Goal: Task Accomplishment & Management: Manage account settings

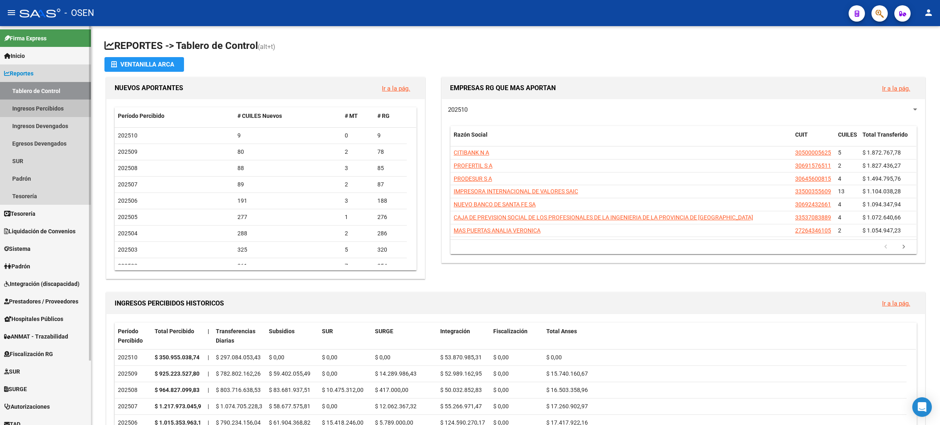
click at [62, 107] on link "Ingresos Percibidos" at bounding box center [45, 109] width 91 height 18
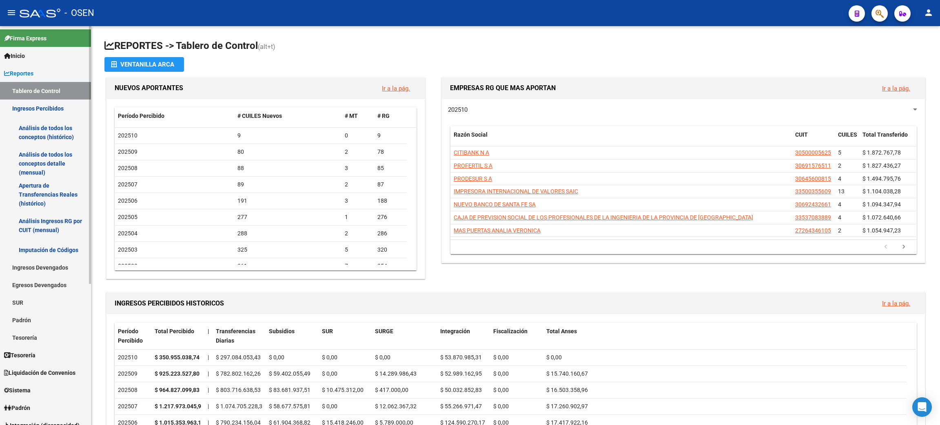
click at [33, 163] on link "Análisis de todos los conceptos detalle (mensual)" at bounding box center [45, 163] width 91 height 31
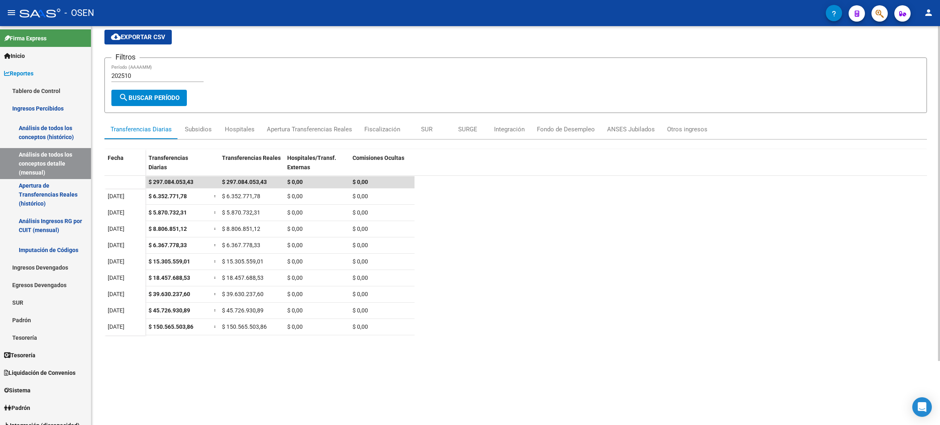
scroll to position [77, 0]
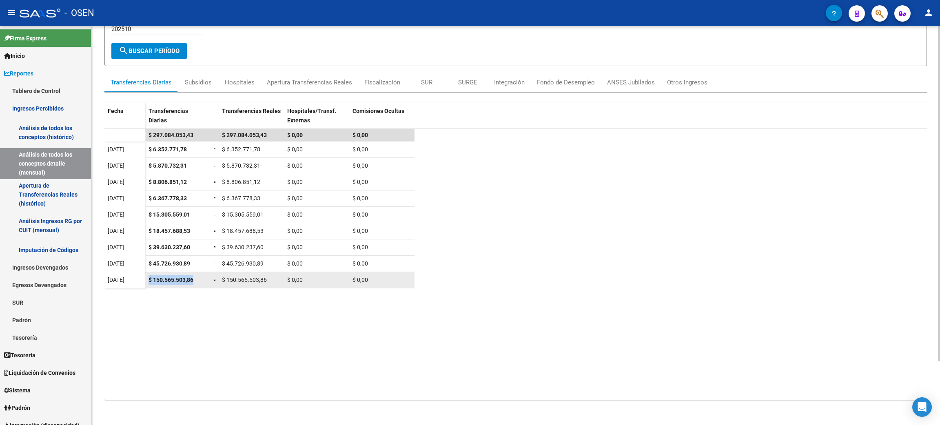
drag, startPoint x: 148, startPoint y: 279, endPoint x: 200, endPoint y: 276, distance: 51.9
click at [200, 276] on div "$ 150.565.503,86" at bounding box center [178, 279] width 59 height 9
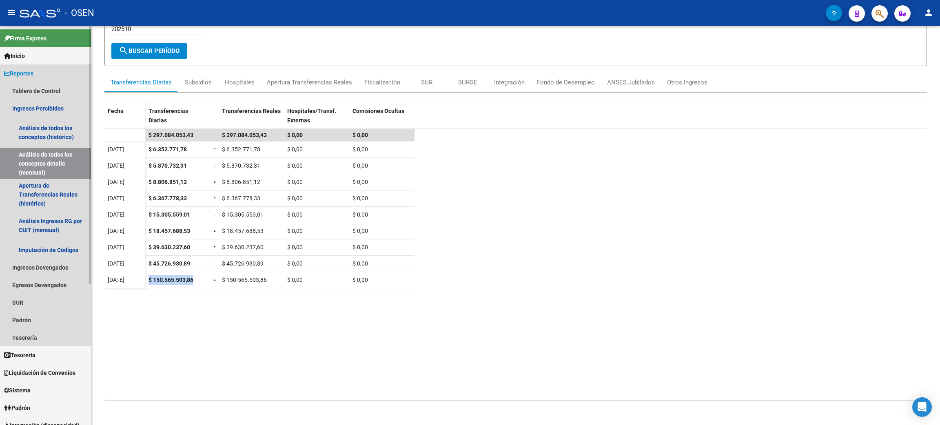
click at [32, 80] on link "Reportes" at bounding box center [45, 73] width 91 height 18
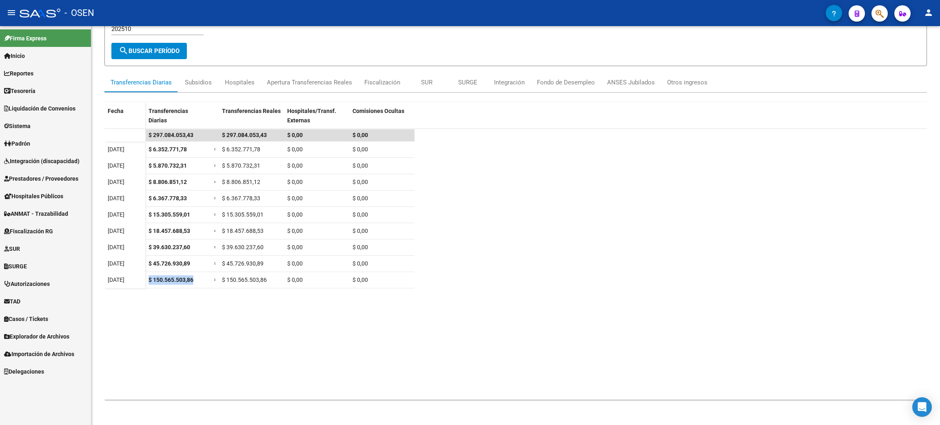
click at [47, 92] on link "Tesorería" at bounding box center [45, 91] width 91 height 18
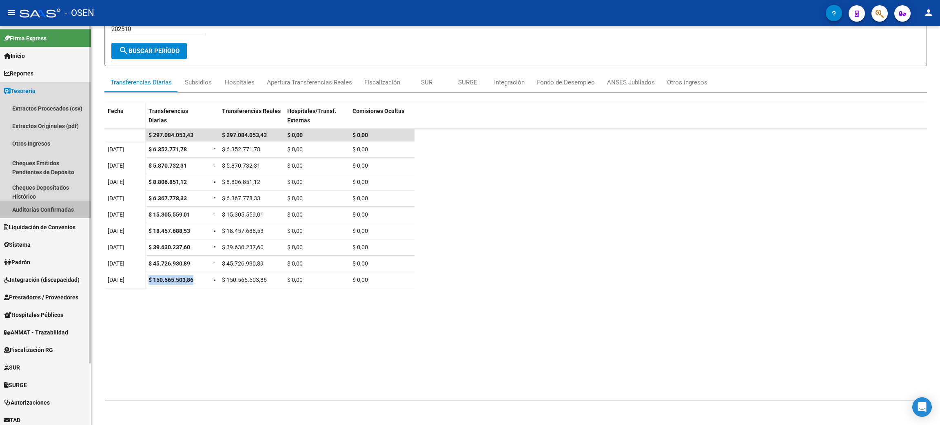
click at [37, 206] on link "Auditorías Confirmadas" at bounding box center [45, 210] width 91 height 18
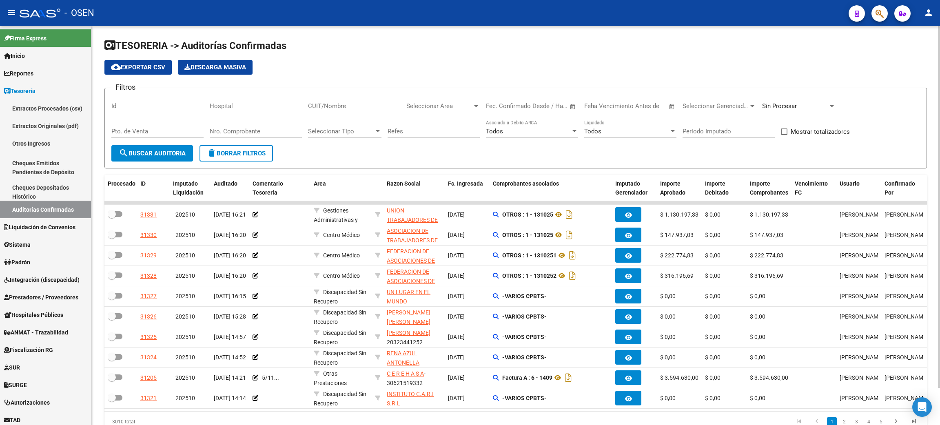
click at [785, 112] on div "Sin Procesar" at bounding box center [798, 107] width 73 height 25
click at [785, 110] on div "Sin Procesar" at bounding box center [798, 104] width 73 height 18
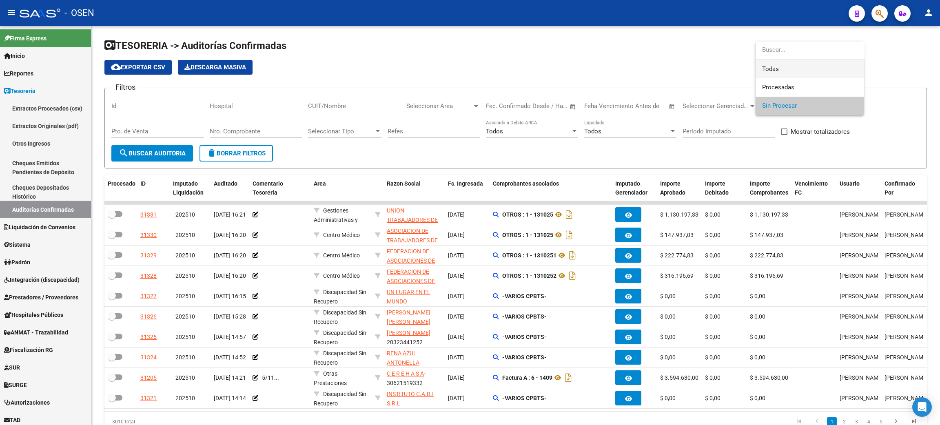
click at [801, 73] on span "Todas" at bounding box center [809, 69] width 95 height 18
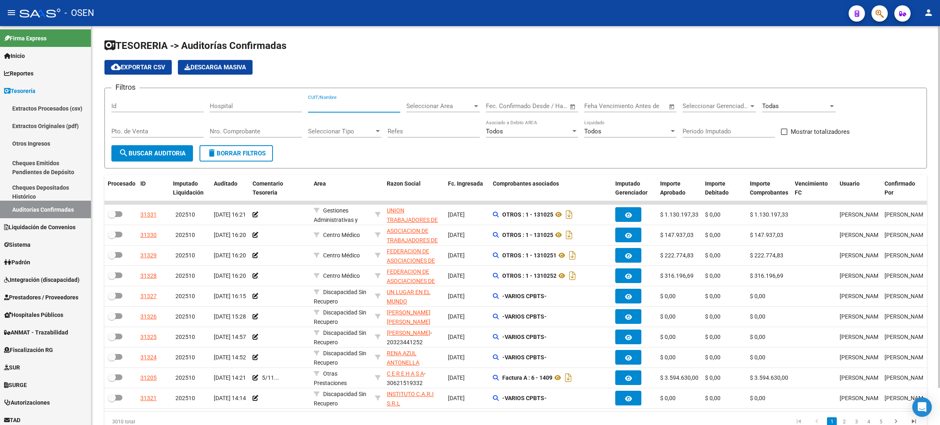
drag, startPoint x: 368, startPoint y: 109, endPoint x: 397, endPoint y: 105, distance: 29.6
click at [368, 108] on input "CUIT/Nombre" at bounding box center [354, 105] width 92 height 7
type input "blanco"
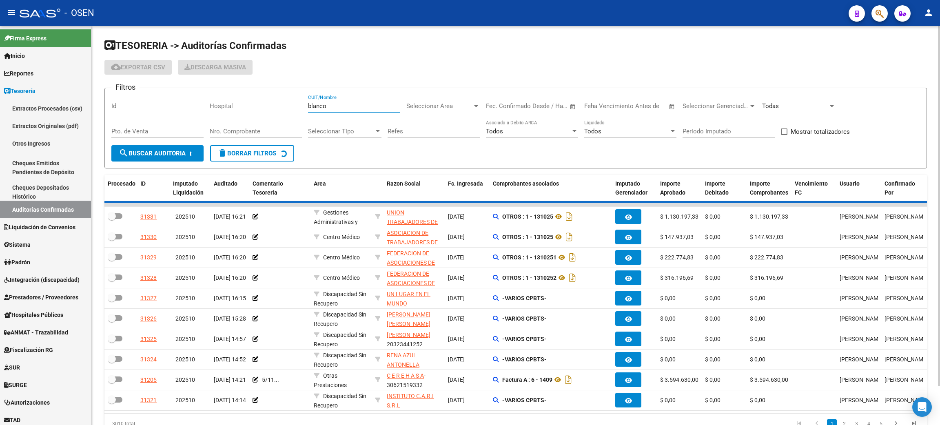
checkbox input "true"
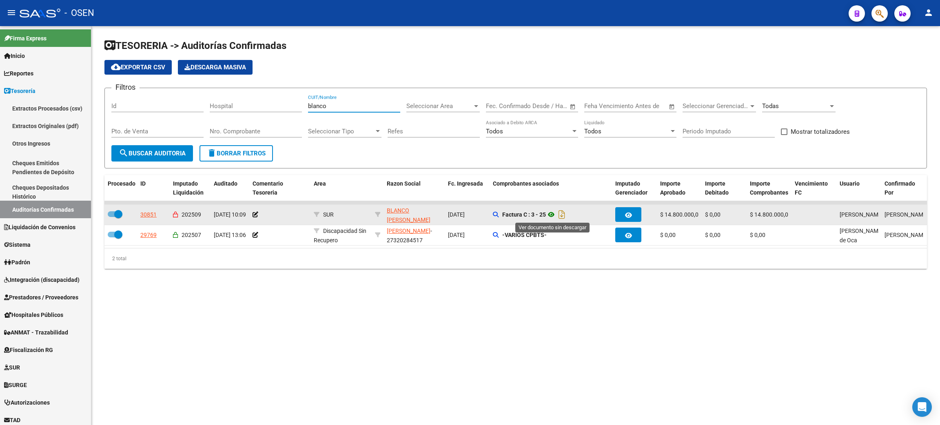
type input "blanco"
click at [550, 214] on icon at bounding box center [551, 215] width 11 height 10
click at [143, 215] on div "30851" at bounding box center [148, 214] width 16 height 9
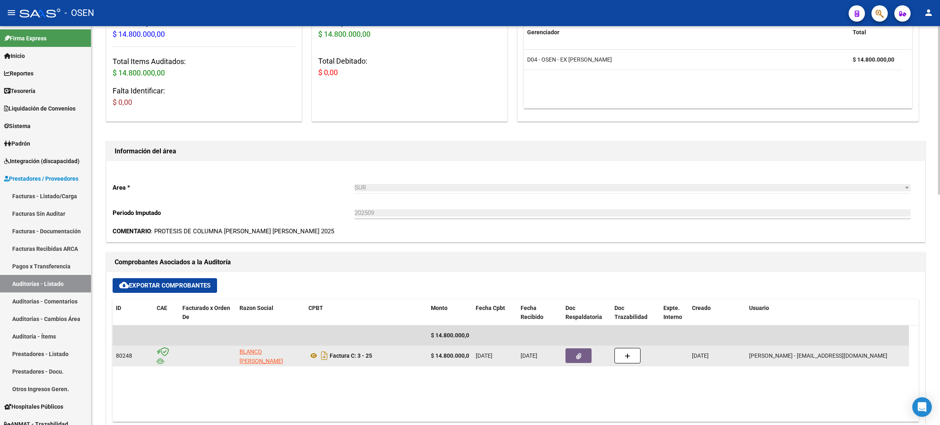
scroll to position [306, 0]
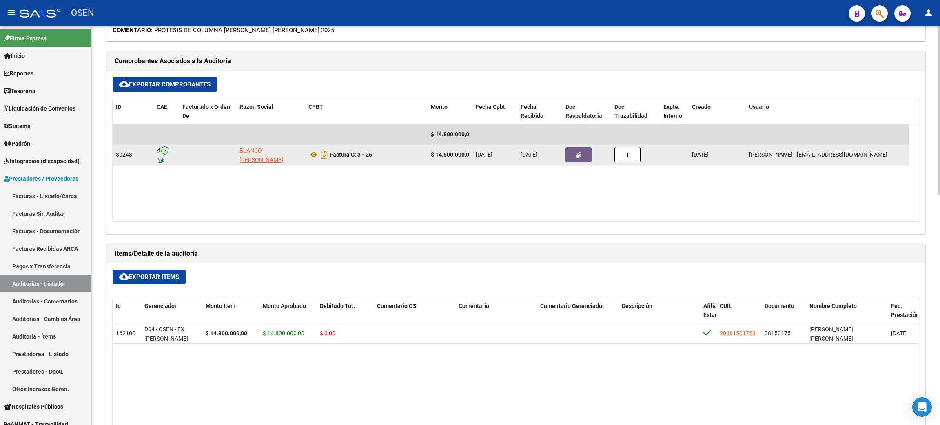
click at [577, 160] on button "button" at bounding box center [579, 154] width 26 height 15
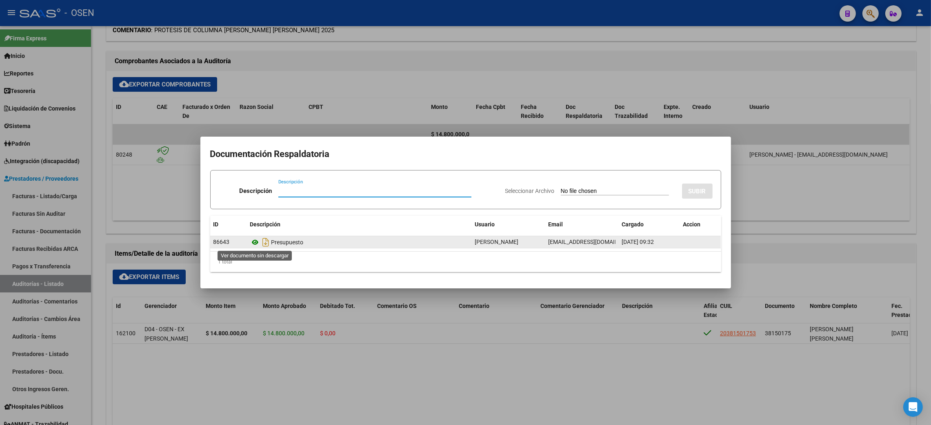
click at [255, 242] on icon at bounding box center [255, 242] width 11 height 10
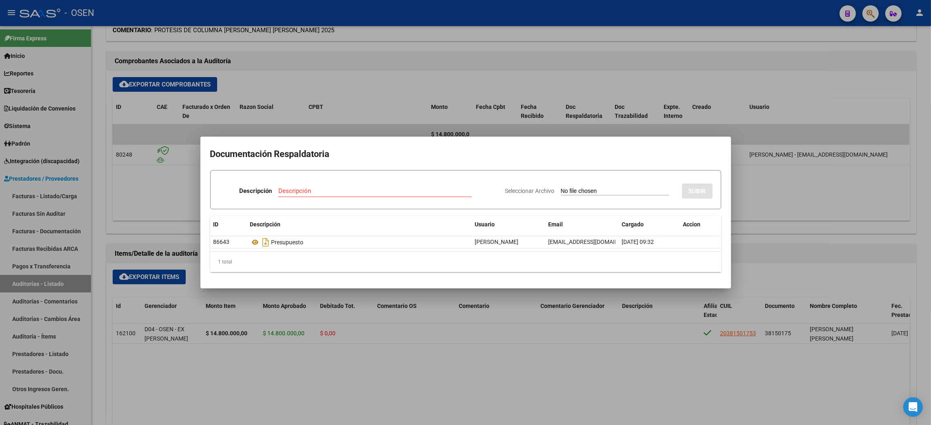
click at [564, 75] on div at bounding box center [465, 212] width 931 height 425
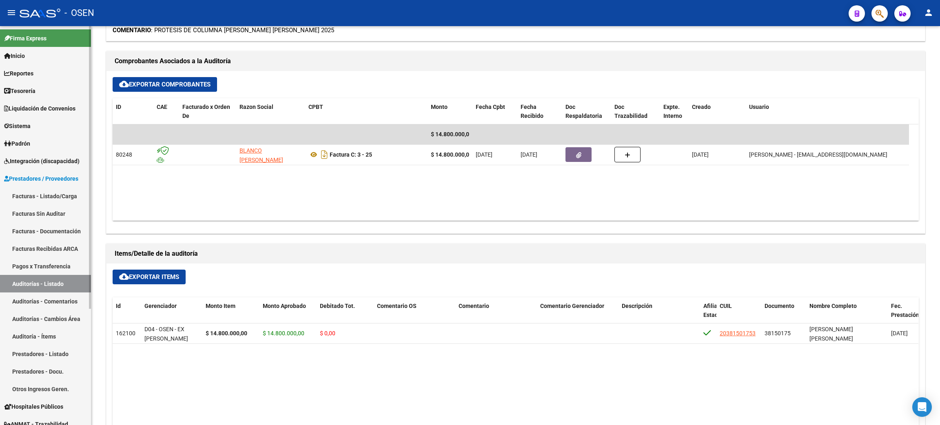
click at [16, 91] on span "Tesorería" at bounding box center [19, 91] width 31 height 9
click at [47, 90] on link "Tesorería" at bounding box center [45, 91] width 91 height 18
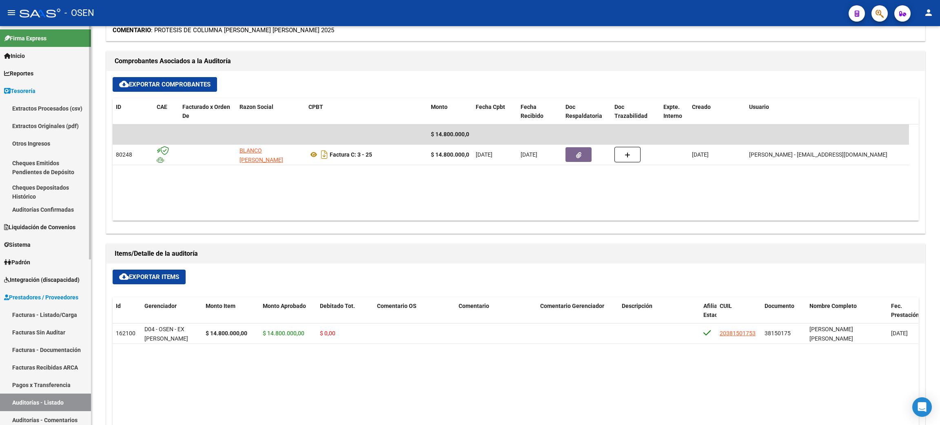
click at [44, 203] on link "Auditorías Confirmadas" at bounding box center [45, 210] width 91 height 18
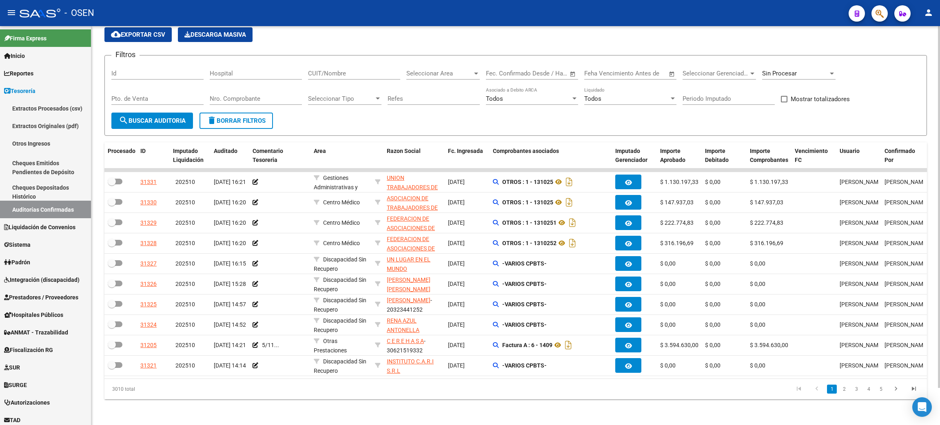
scroll to position [41, 0]
click at [843, 393] on link "2" at bounding box center [844, 388] width 10 height 9
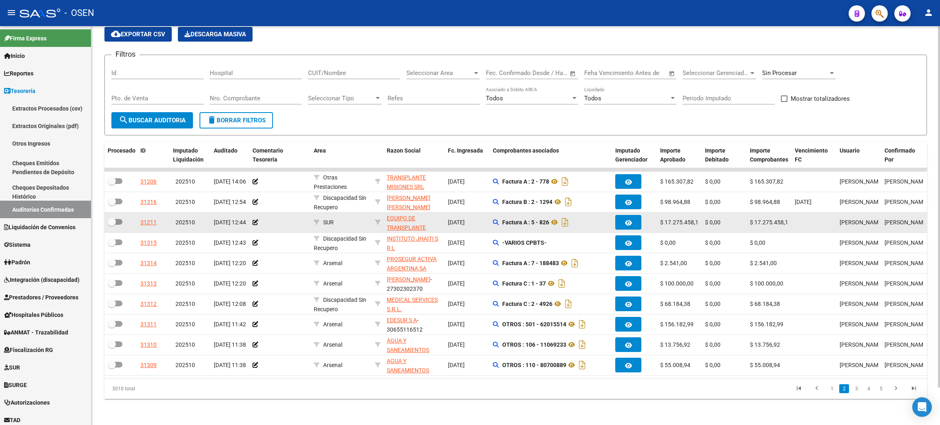
scroll to position [0, 2]
drag, startPoint x: 657, startPoint y: 215, endPoint x: 710, endPoint y: 214, distance: 53.1
click at [710, 214] on div "31211 202510 13/10/2025 12:44 SUR EQUIPO DE TRANSPLANTE RENAL SALTA S.R.L. - 30…" at bounding box center [643, 223] width 1079 height 20
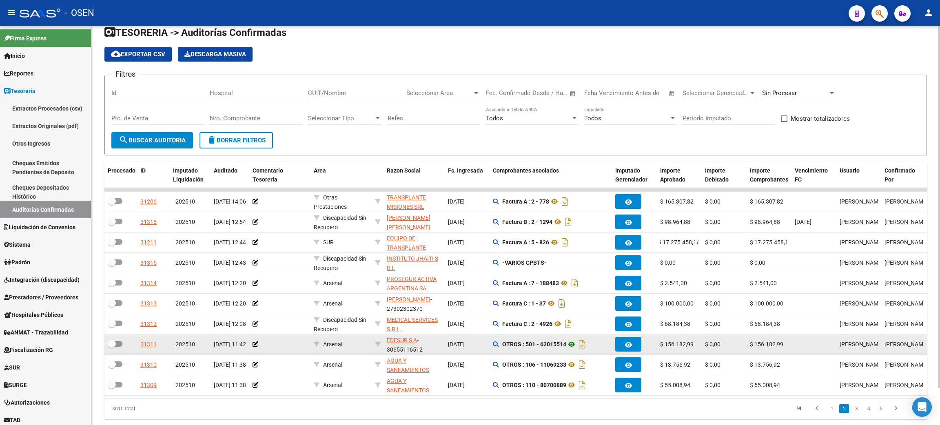
scroll to position [0, 0]
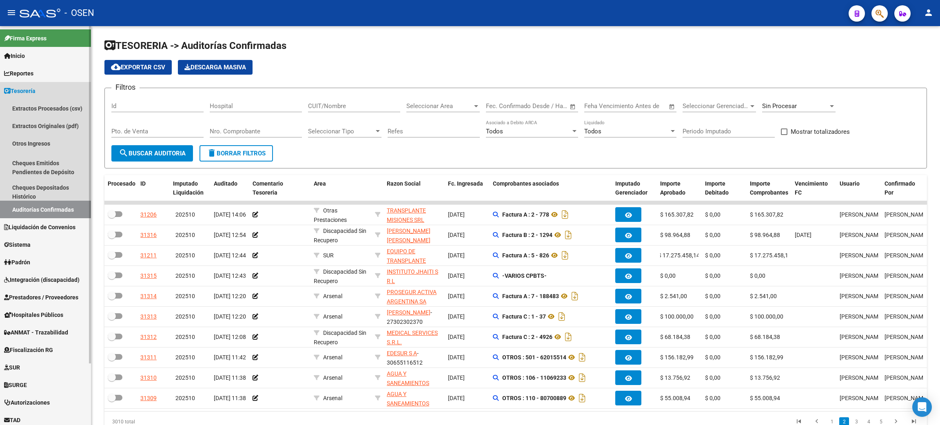
click at [19, 97] on link "Tesorería" at bounding box center [45, 91] width 91 height 18
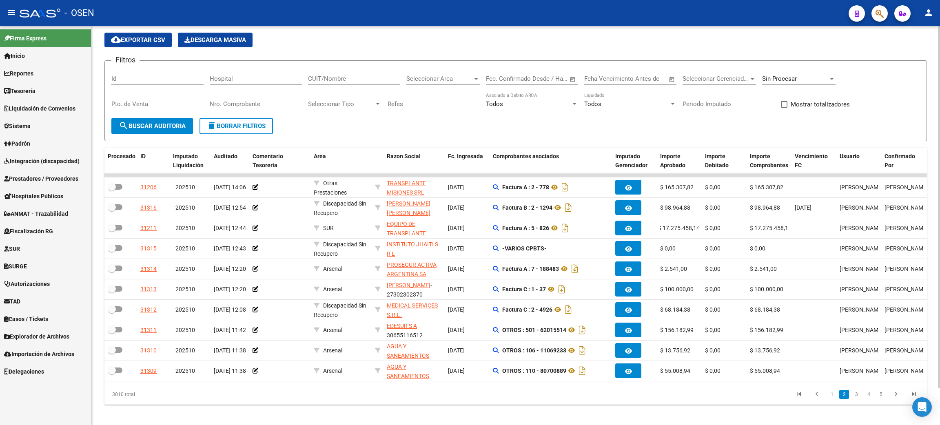
scroll to position [41, 0]
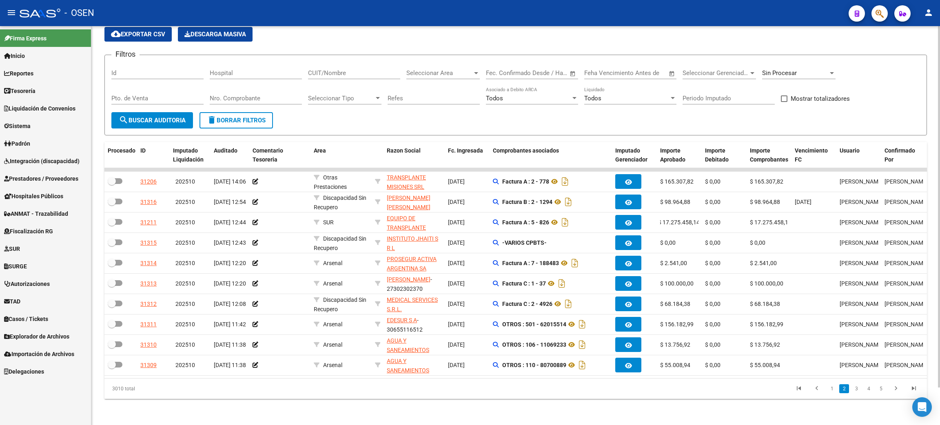
click at [452, 68] on div "Seleccionar Area Seleccionar Area" at bounding box center [442, 71] width 73 height 18
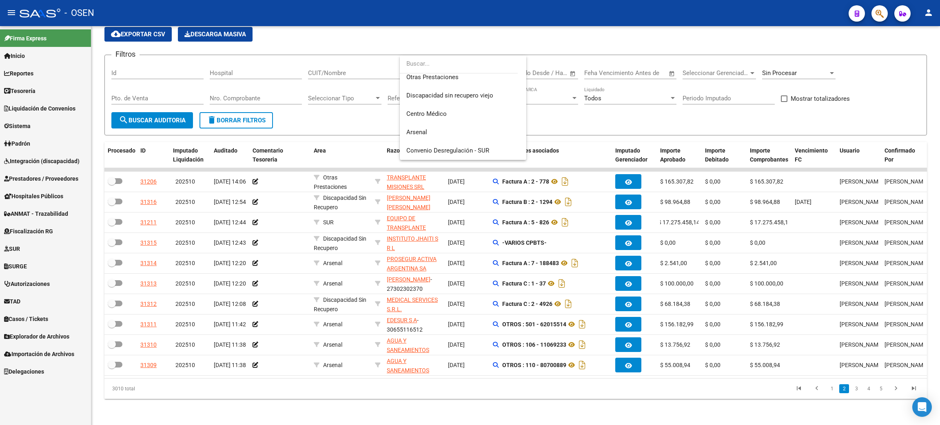
scroll to position [231, 0]
click at [473, 113] on span "Centro Médico" at bounding box center [462, 109] width 113 height 18
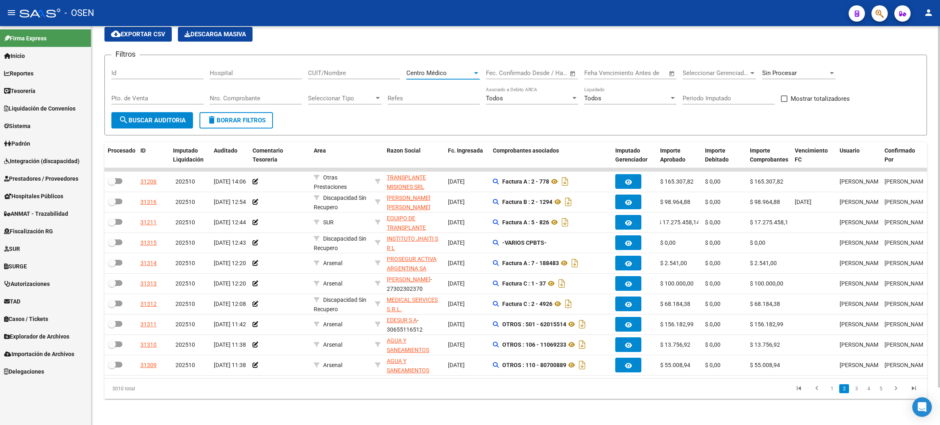
click at [577, 66] on span "Open calendar" at bounding box center [573, 74] width 20 height 20
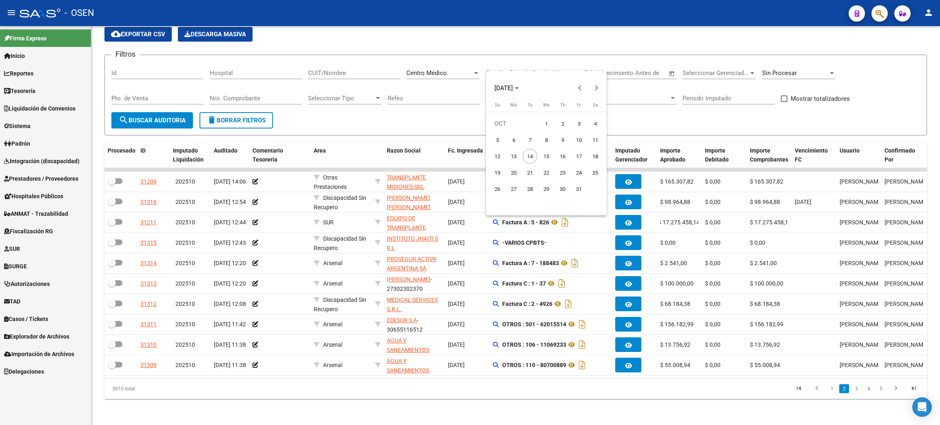
click at [549, 124] on span "1" at bounding box center [546, 123] width 15 height 15
type input "01/10/2025"
click at [530, 152] on span "14" at bounding box center [530, 156] width 15 height 15
type input "[DATE]"
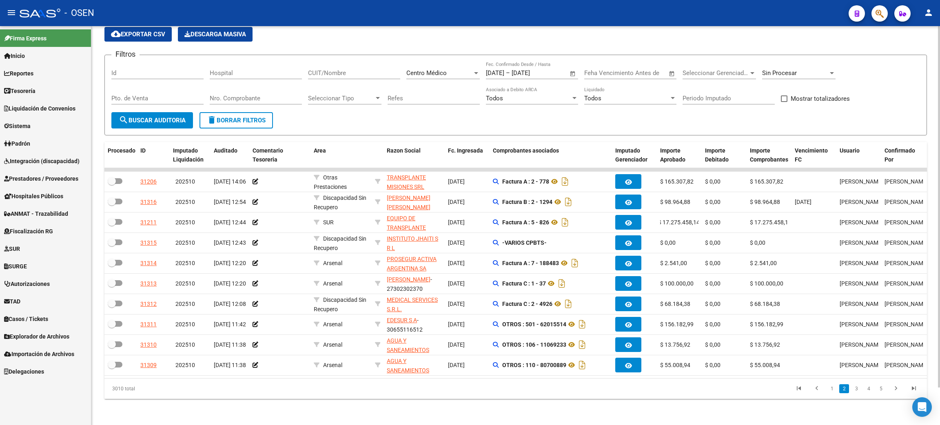
click at [178, 117] on span "search Buscar Auditoria" at bounding box center [152, 120] width 67 height 7
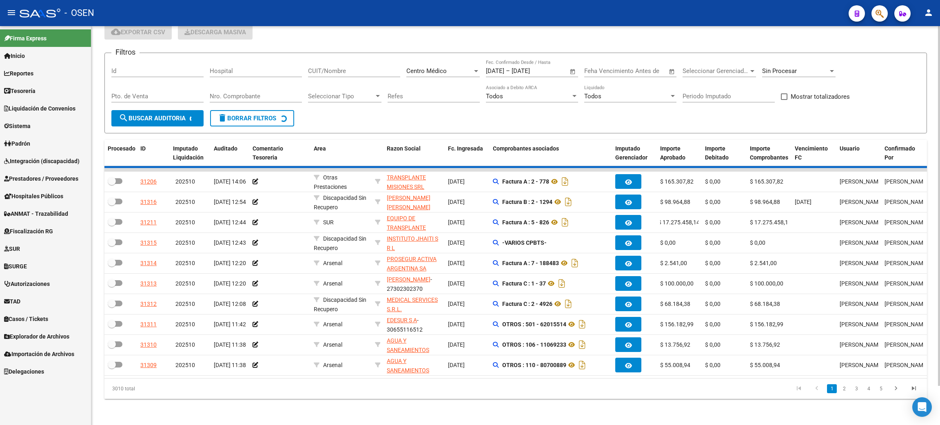
scroll to position [0, 0]
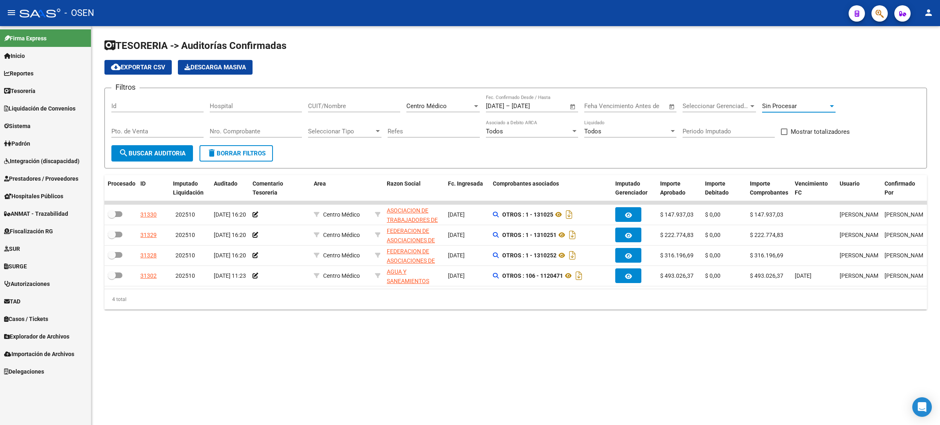
click at [780, 109] on span "Sin Procesar" at bounding box center [779, 105] width 35 height 7
click at [775, 70] on span "Todas" at bounding box center [809, 69] width 95 height 18
click at [181, 153] on span "search Buscar Auditoria" at bounding box center [152, 153] width 67 height 7
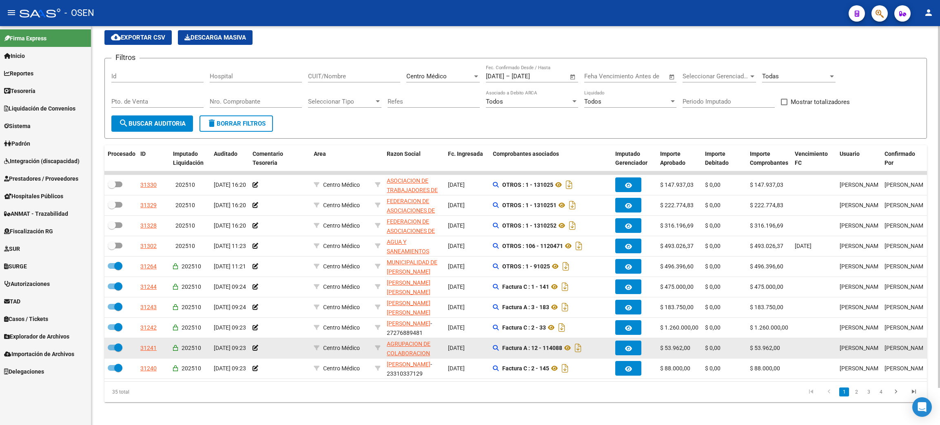
scroll to position [41, 0]
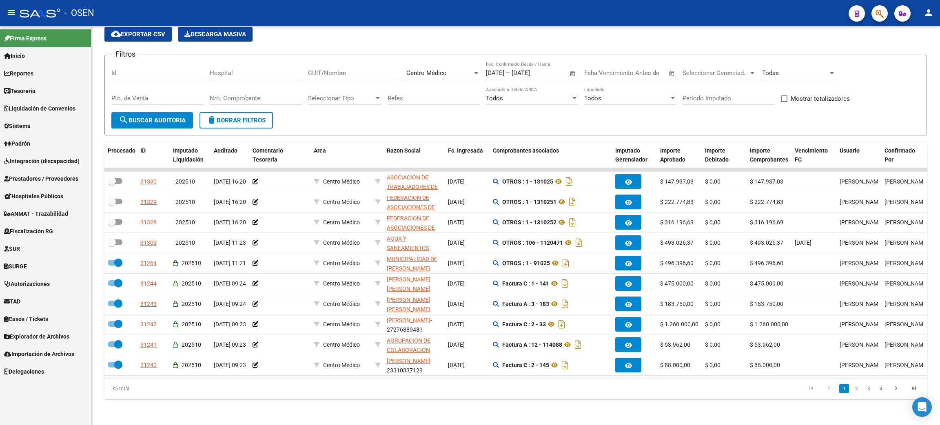
click at [913, 389] on icon "go to last page" at bounding box center [914, 390] width 11 height 10
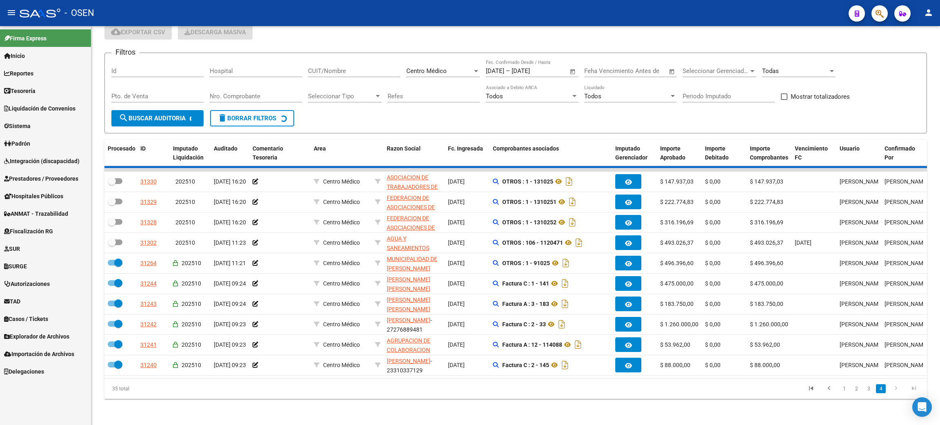
checkbox input "true"
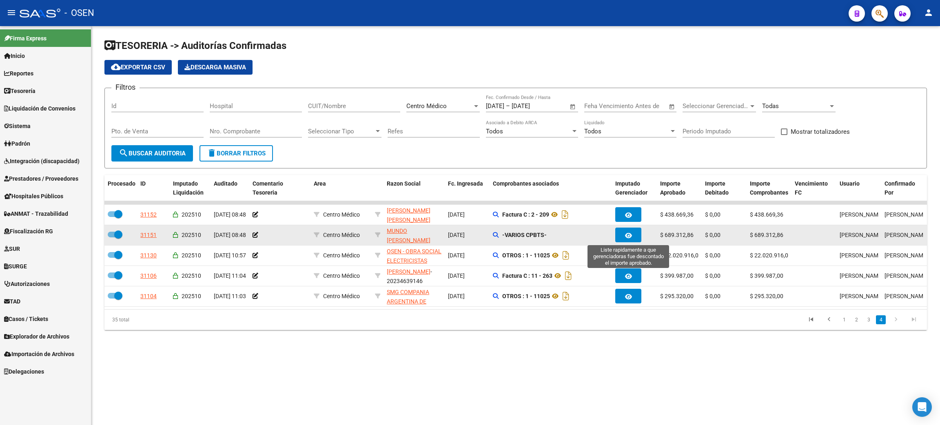
click at [628, 234] on icon "button" at bounding box center [628, 236] width 7 height 6
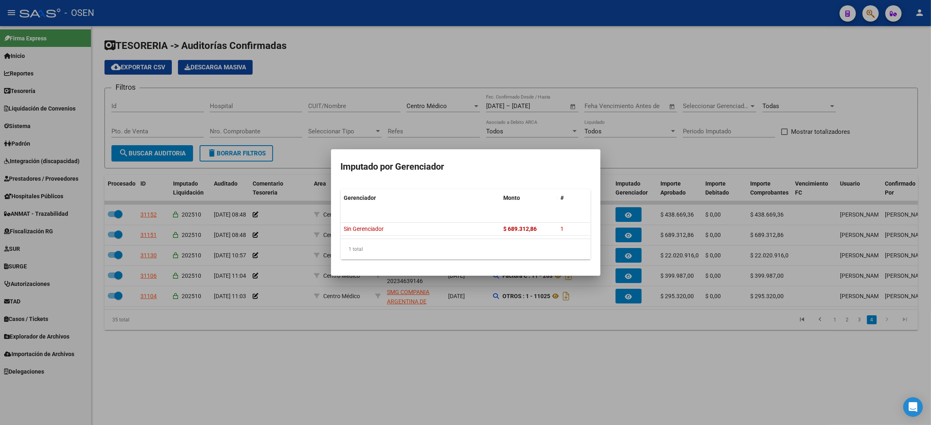
click at [554, 364] on div at bounding box center [465, 212] width 931 height 425
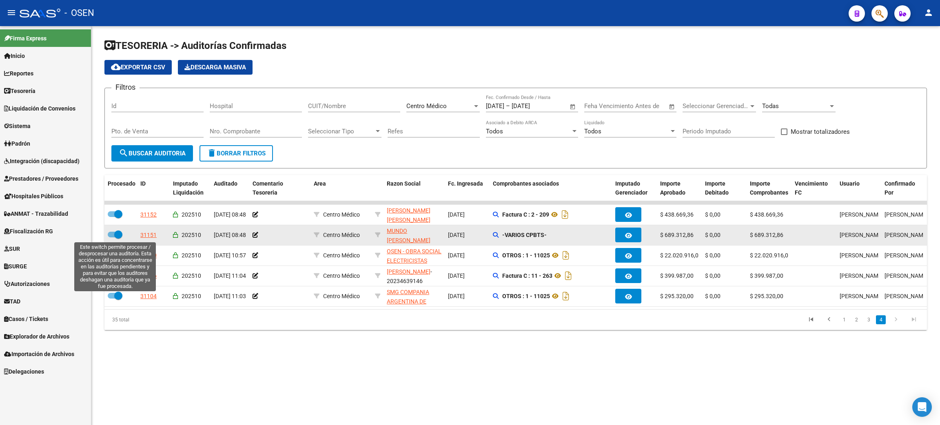
click at [111, 232] on span at bounding box center [115, 235] width 15 height 6
click at [111, 237] on input "checkbox" at bounding box center [111, 237] width 0 height 0
checkbox input "false"
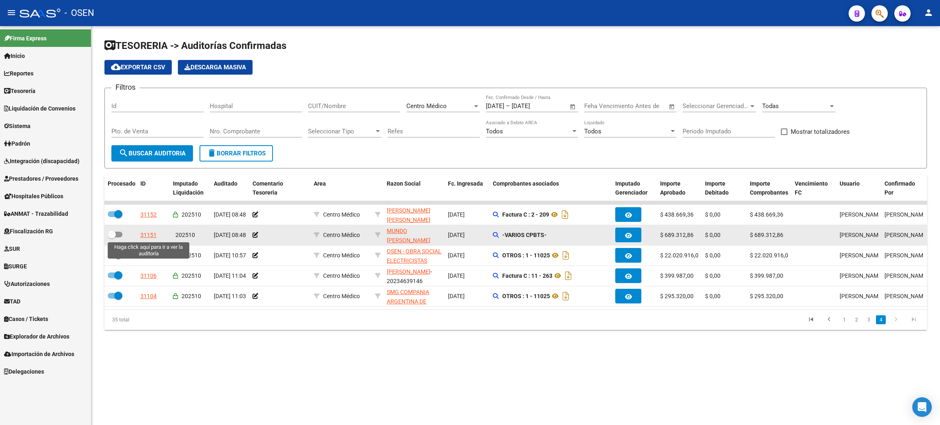
click at [150, 236] on div "31151" at bounding box center [148, 235] width 16 height 9
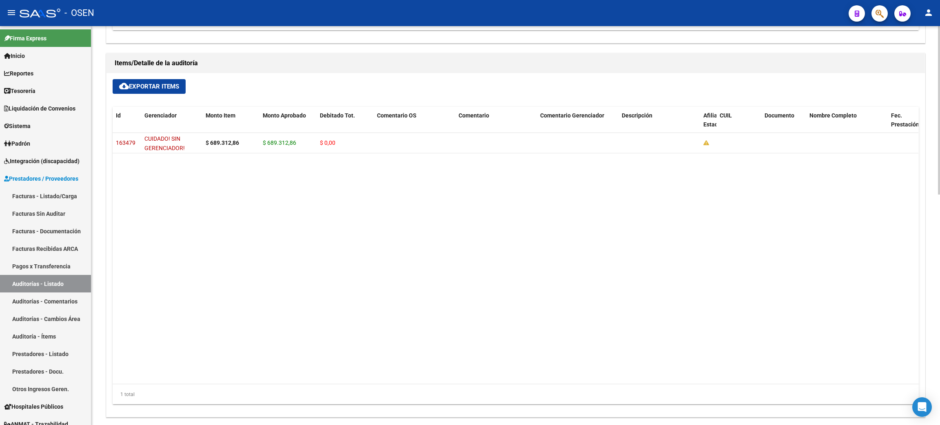
scroll to position [547, 0]
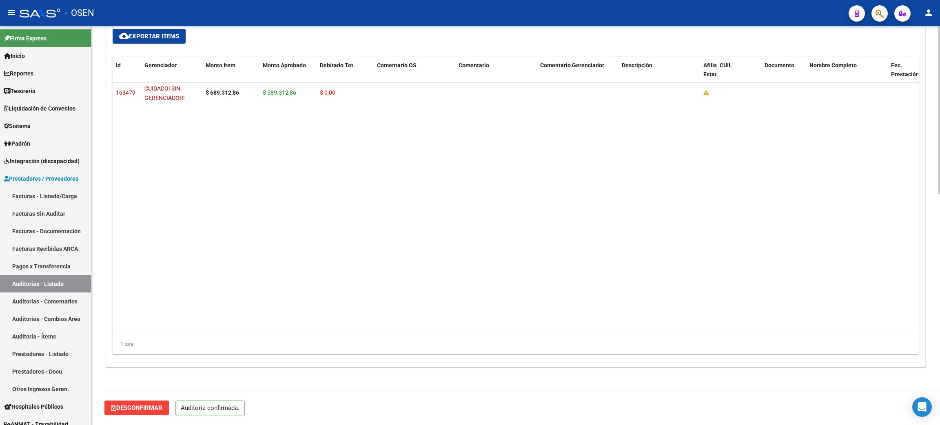
click at [149, 413] on button "Desconfirmar" at bounding box center [136, 408] width 64 height 15
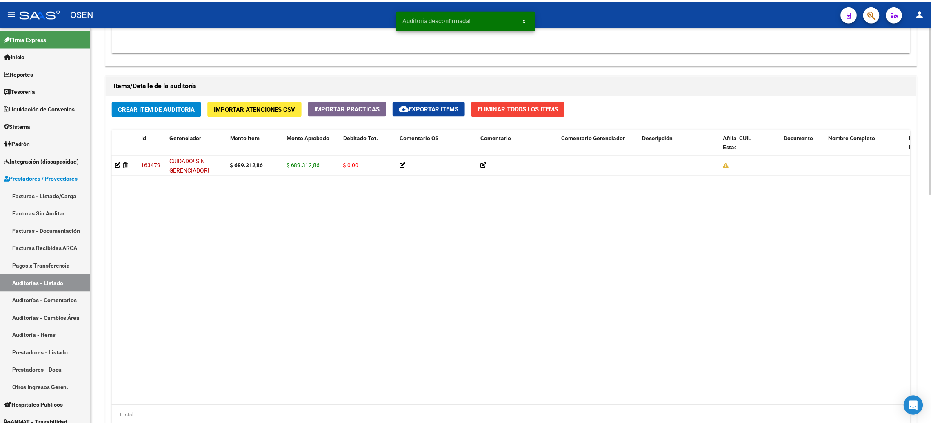
scroll to position [619, 0]
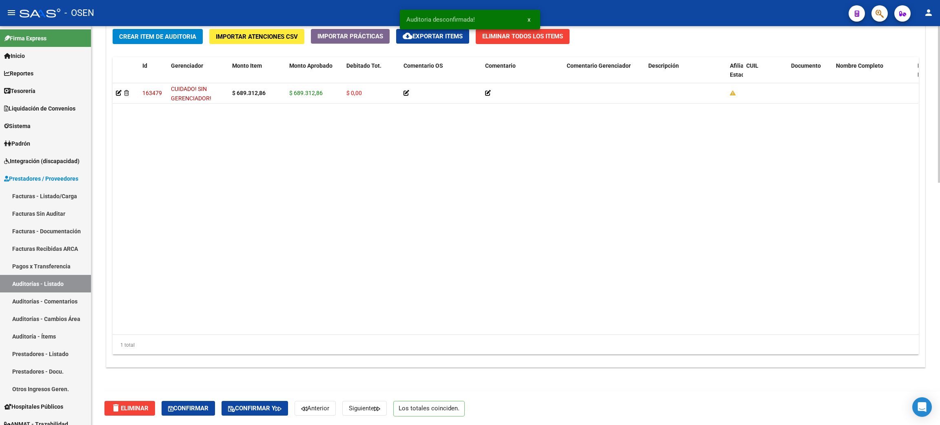
click at [161, 33] on span "Crear Item de Auditoria" at bounding box center [157, 36] width 77 height 7
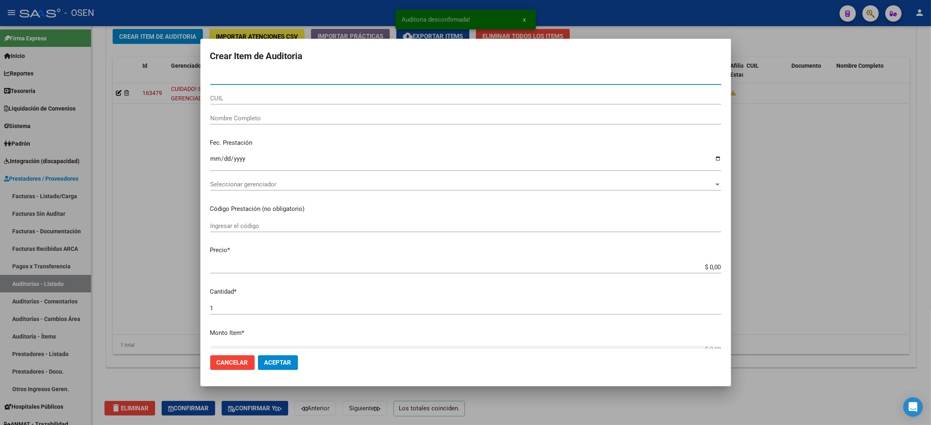
click at [251, 182] on span "Seleccionar gerenciador" at bounding box center [462, 184] width 504 height 7
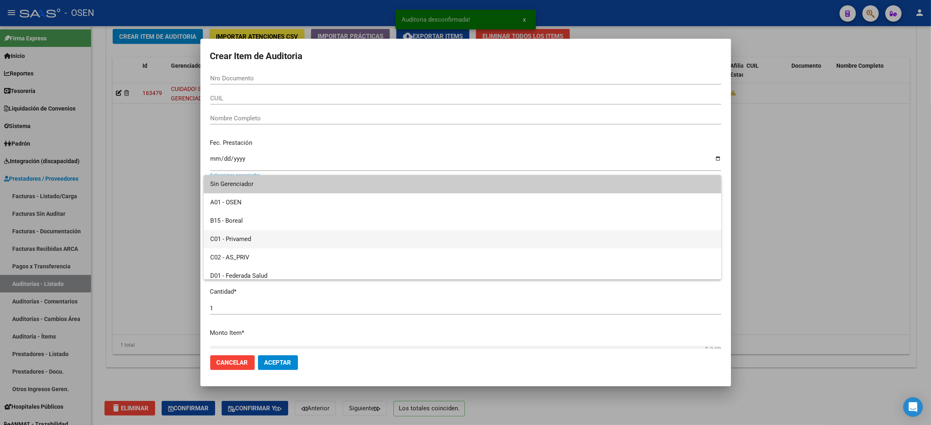
click at [247, 237] on span "C01 - Privamed" at bounding box center [462, 239] width 504 height 18
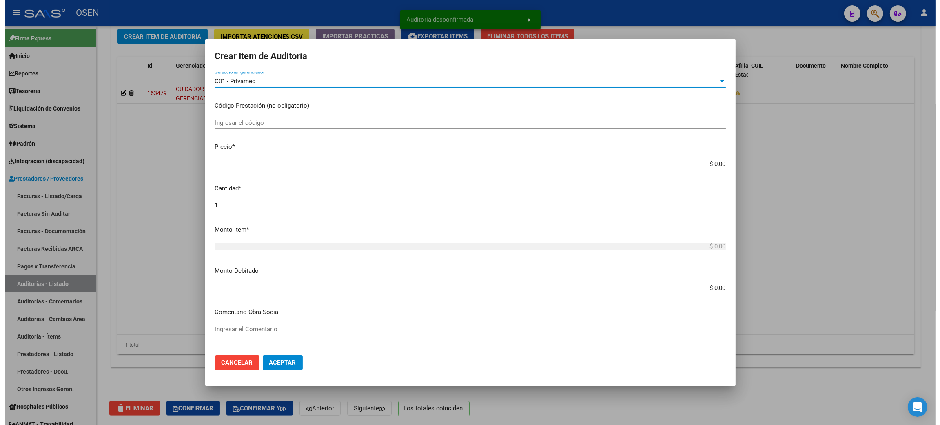
scroll to position [245, 0]
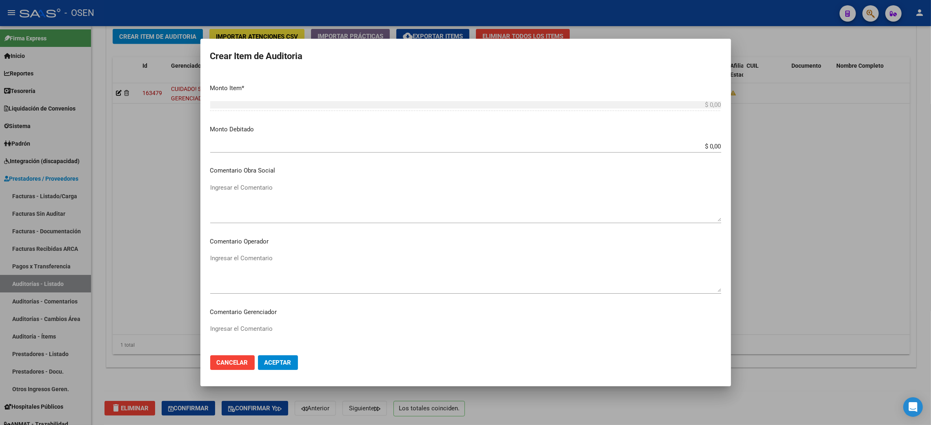
click at [226, 364] on span "Cancelar" at bounding box center [232, 362] width 31 height 7
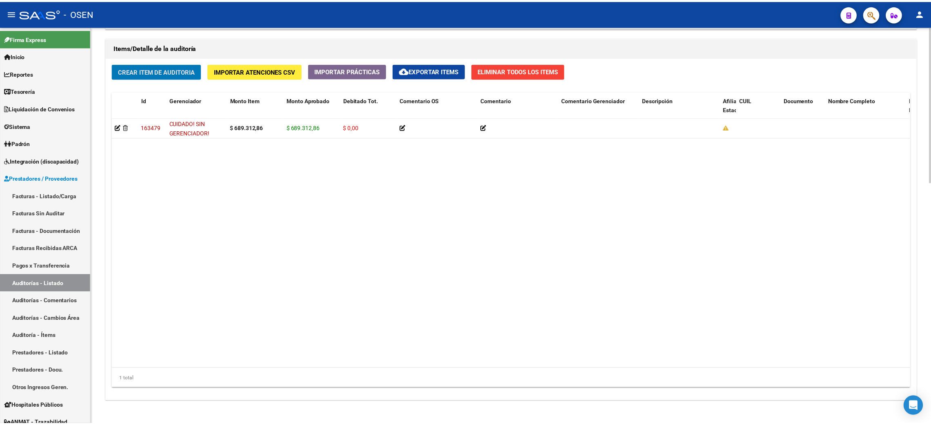
scroll to position [557, 0]
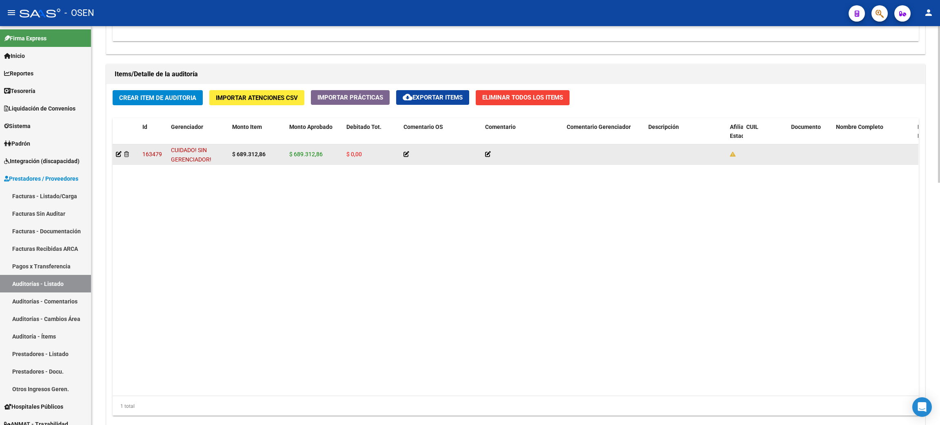
click at [130, 155] on div at bounding box center [126, 154] width 20 height 9
click at [126, 153] on icon at bounding box center [126, 154] width 5 height 6
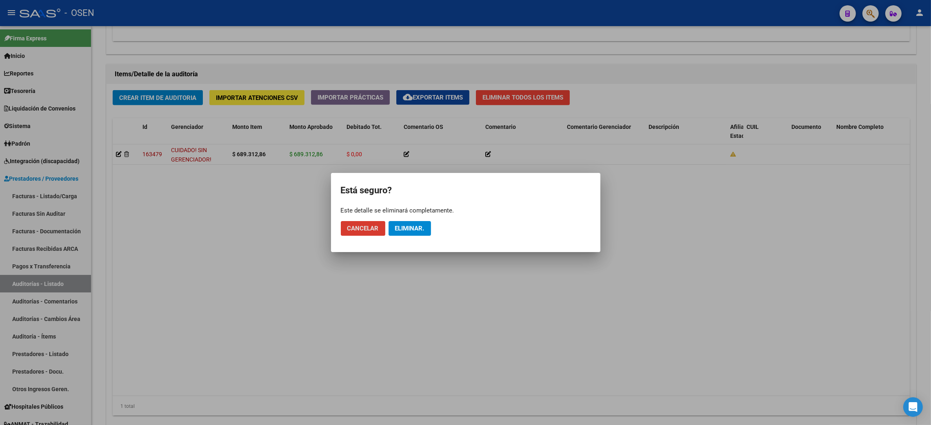
click at [415, 235] on button "Eliminar." at bounding box center [409, 228] width 42 height 15
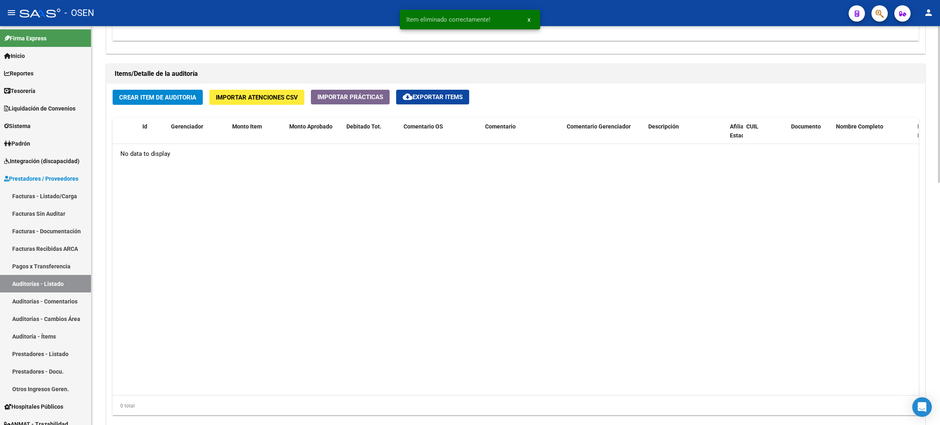
scroll to position [557, 0]
click at [147, 102] on button "Crear Item de Auditoria" at bounding box center [158, 97] width 90 height 15
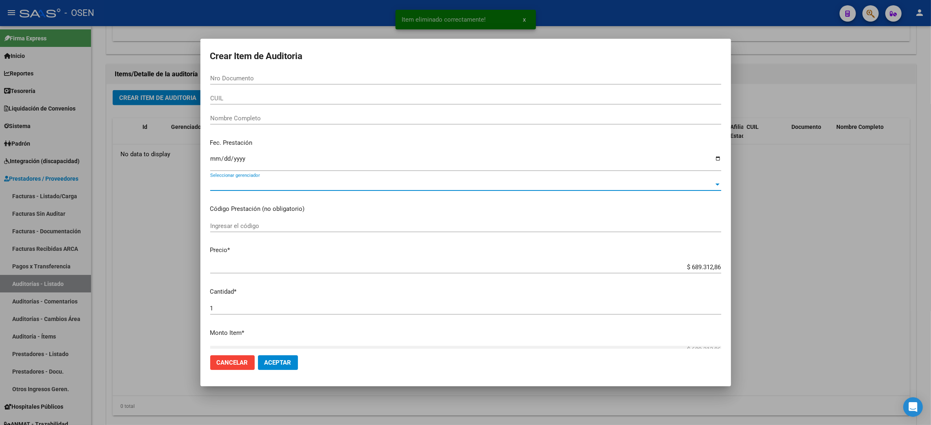
click at [303, 185] on span "Seleccionar gerenciador" at bounding box center [462, 184] width 504 height 7
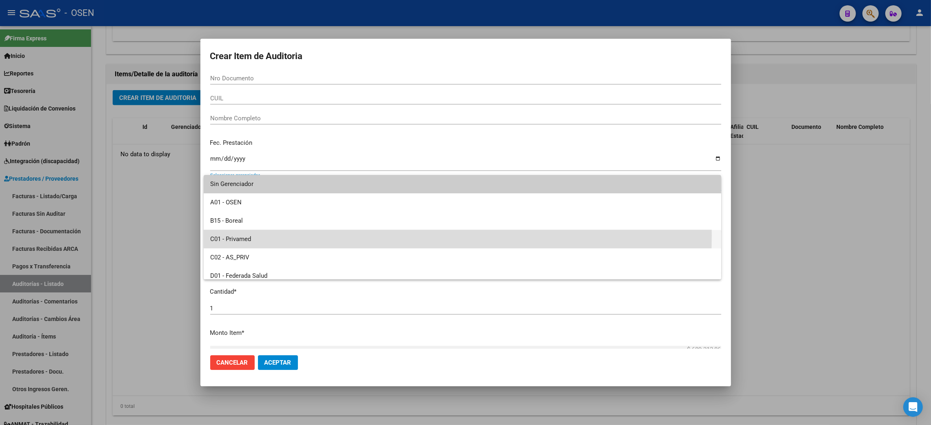
click at [266, 235] on span "C01 - Privamed" at bounding box center [462, 239] width 504 height 18
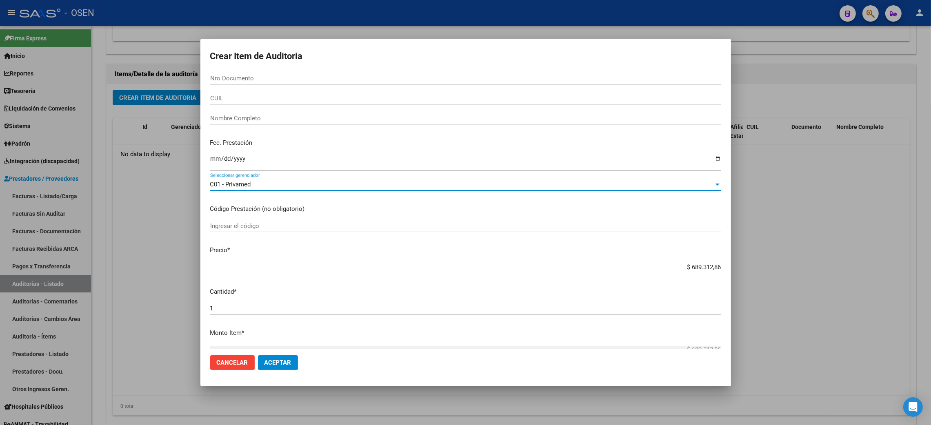
click at [255, 357] on mat-dialog-actions "Cancelar Aceptar" at bounding box center [465, 363] width 511 height 28
click at [273, 361] on span "Aceptar" at bounding box center [277, 362] width 27 height 7
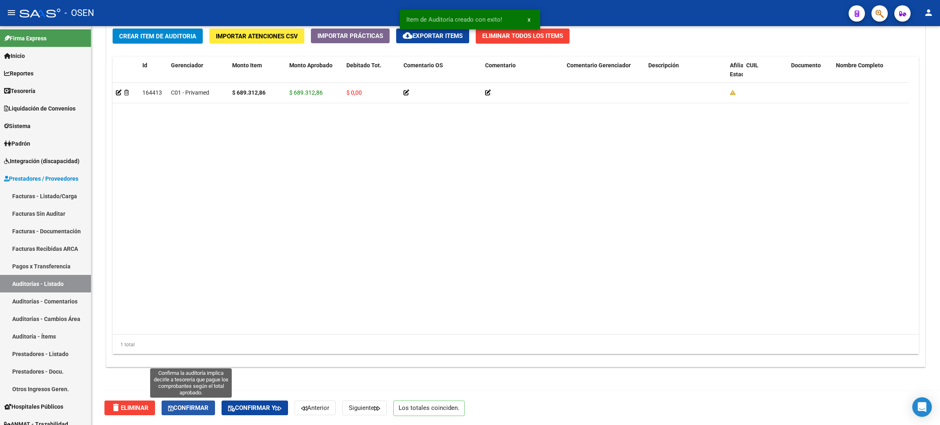
click at [181, 413] on button "Confirmar" at bounding box center [188, 408] width 53 height 15
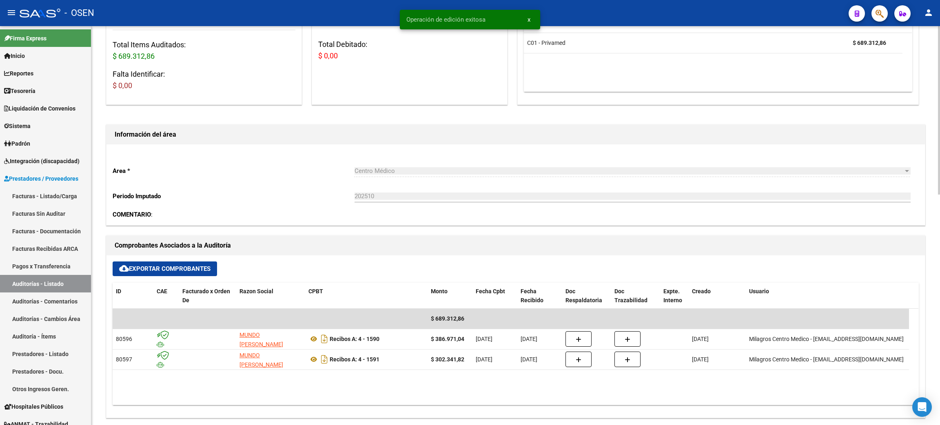
scroll to position [0, 0]
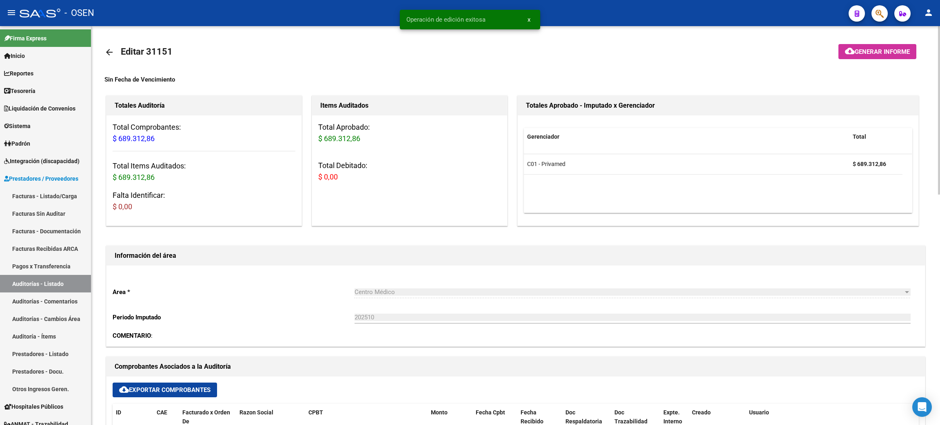
click at [106, 55] on mat-icon "arrow_back" at bounding box center [109, 52] width 10 height 10
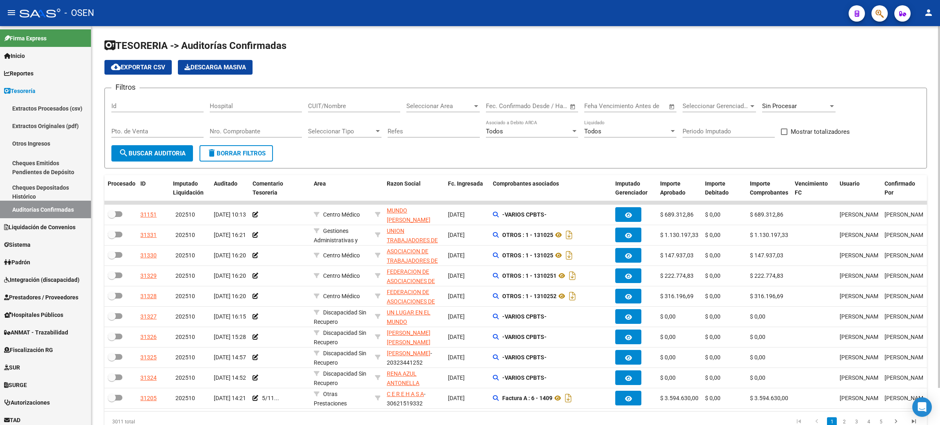
click at [447, 104] on span "Seleccionar Area" at bounding box center [439, 105] width 66 height 7
type input "cent"
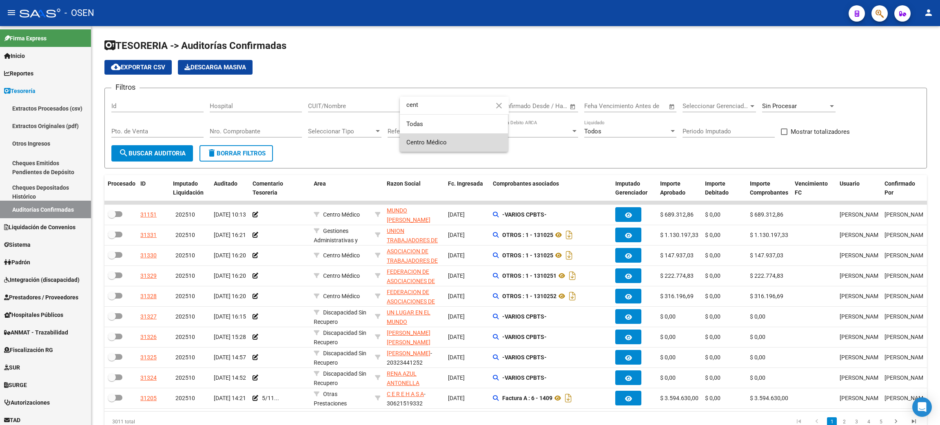
click at [462, 139] on span "Centro Médico" at bounding box center [453, 142] width 95 height 18
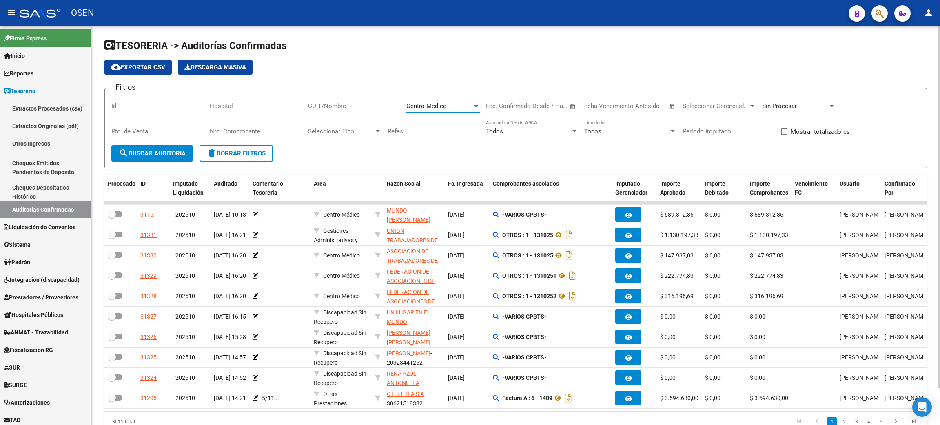
click at [811, 103] on div "Sin Procesar" at bounding box center [795, 105] width 66 height 7
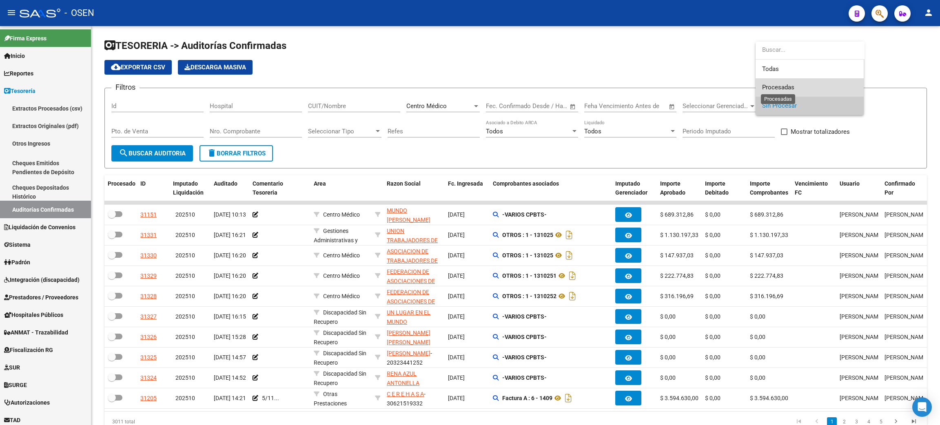
click at [792, 86] on span "Procesadas" at bounding box center [778, 87] width 32 height 7
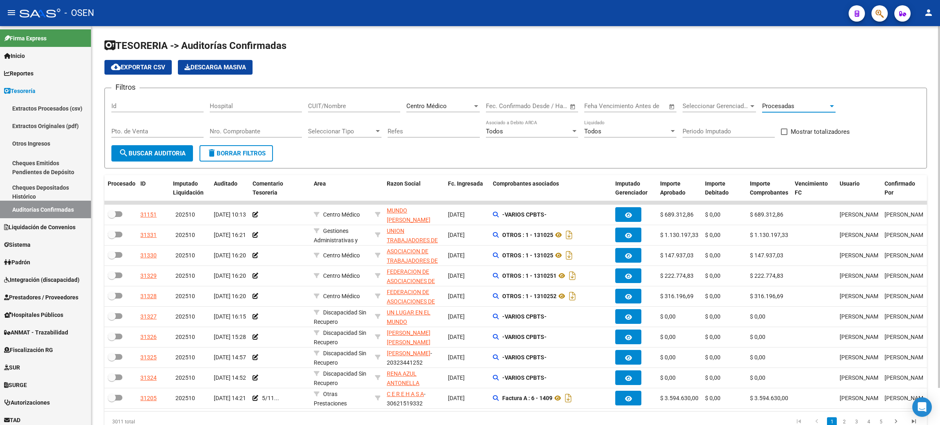
click at [177, 151] on span "search Buscar Auditoria" at bounding box center [152, 153] width 67 height 7
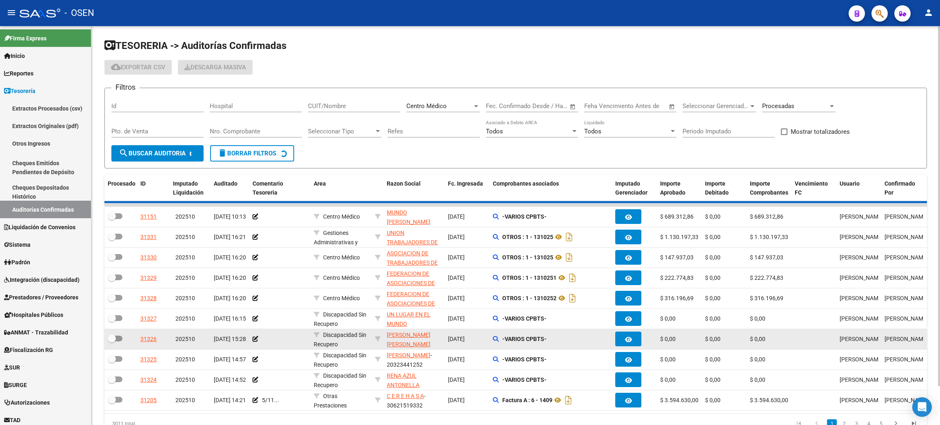
checkbox input "true"
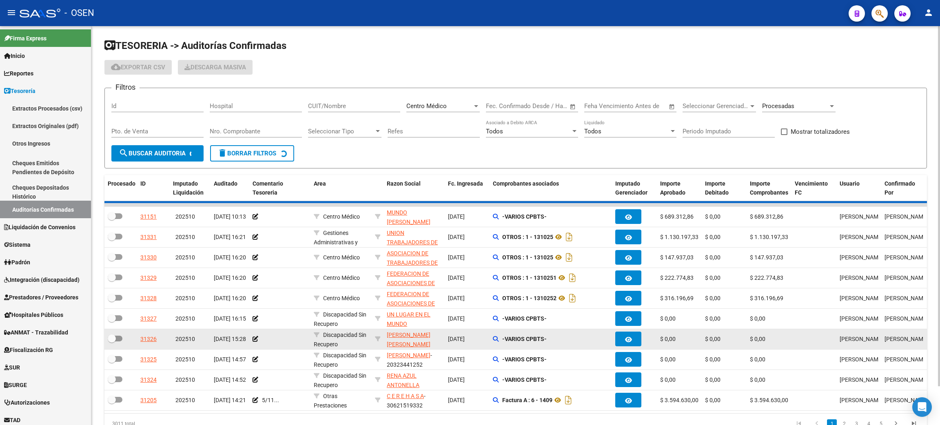
checkbox input "true"
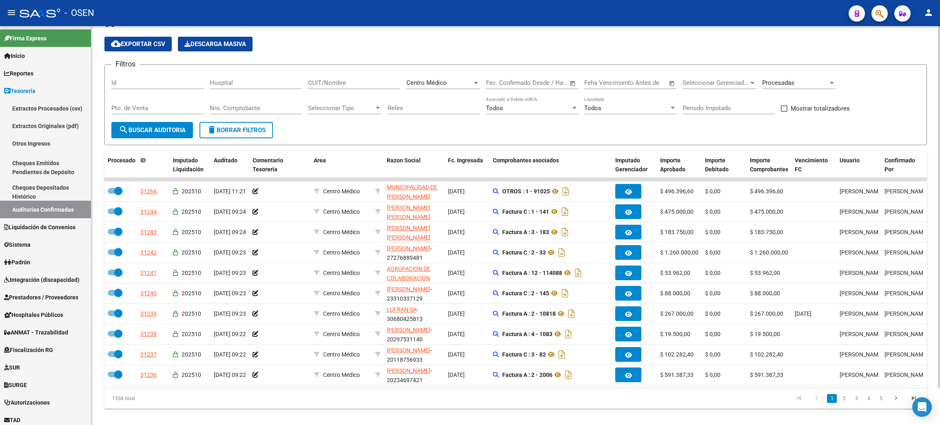
scroll to position [41, 0]
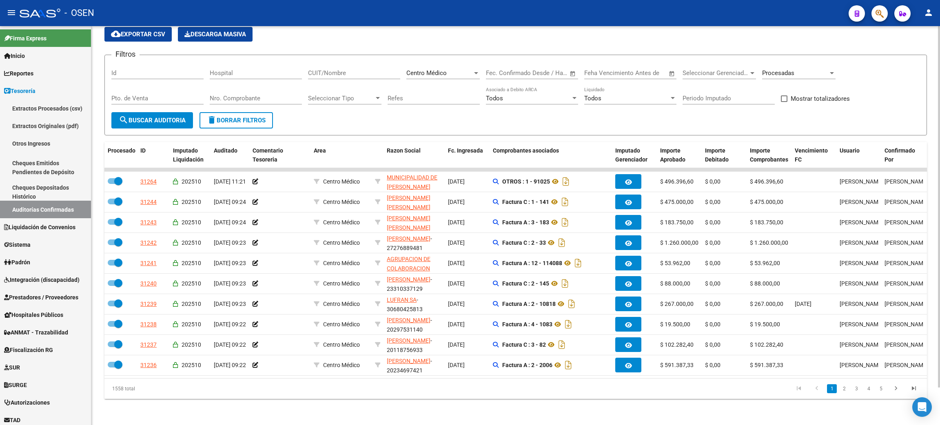
click at [787, 69] on span "Procesadas" at bounding box center [778, 72] width 32 height 7
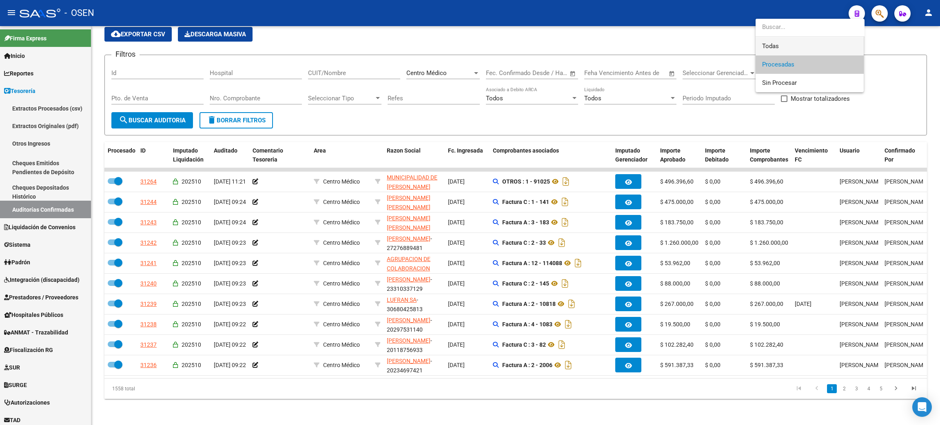
click at [785, 45] on span "Todas" at bounding box center [809, 46] width 95 height 18
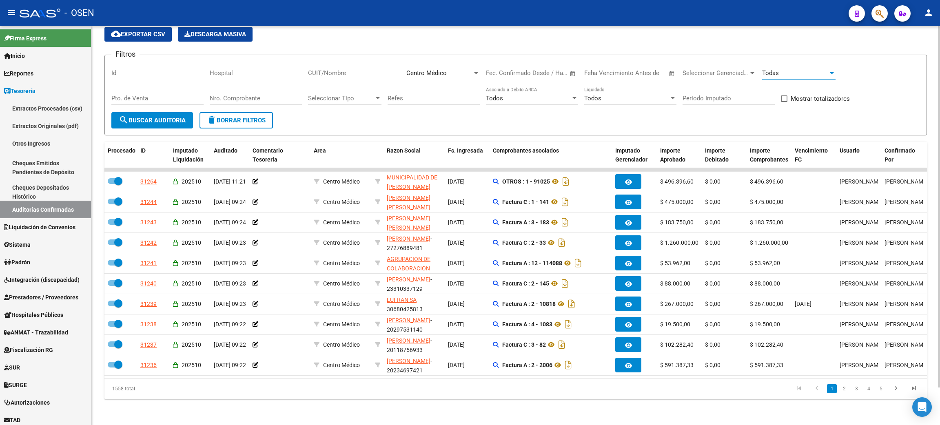
click at [572, 65] on span "Open calendar" at bounding box center [573, 74] width 20 height 20
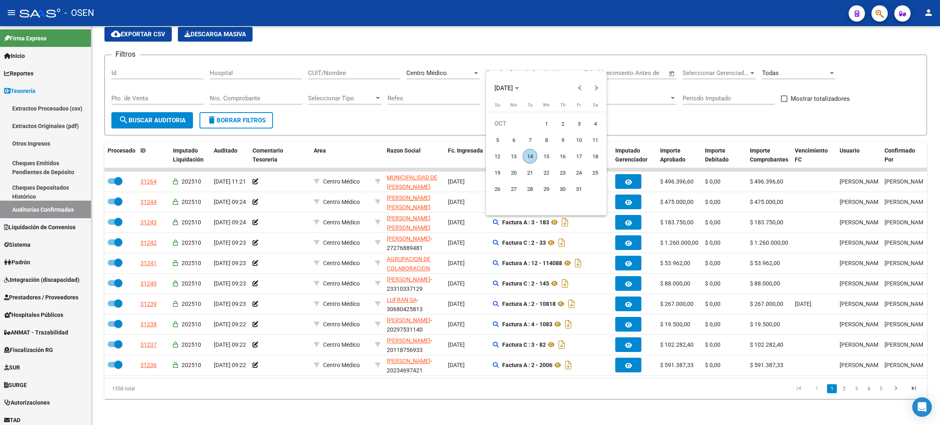
click at [552, 120] on span "1" at bounding box center [546, 123] width 15 height 15
type input "01/10/2025"
click at [530, 159] on span "14" at bounding box center [530, 156] width 15 height 15
type input "[DATE]"
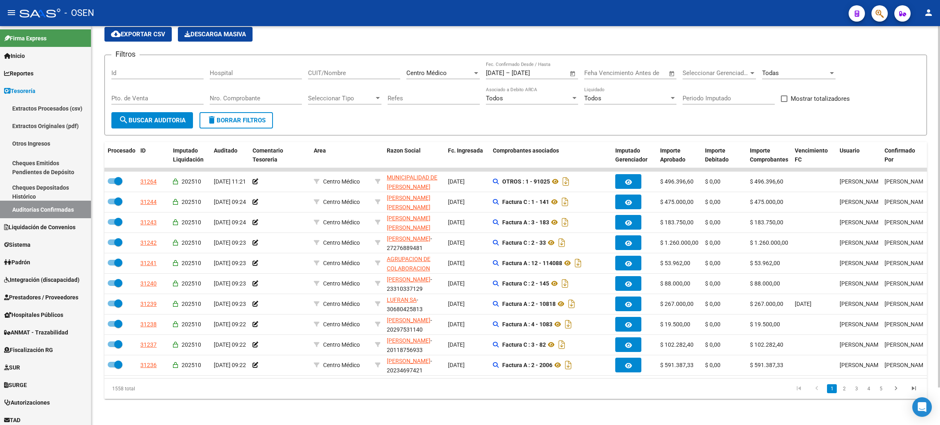
click at [149, 117] on span "search Buscar Auditoria" at bounding box center [152, 120] width 67 height 7
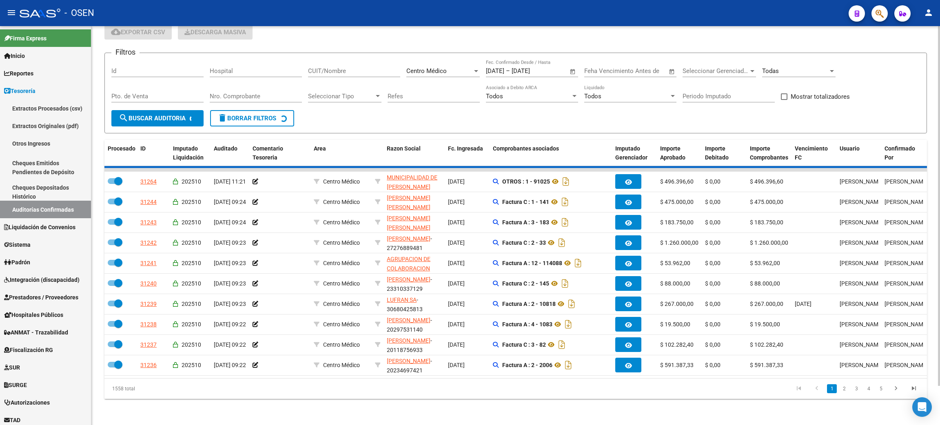
checkbox input "false"
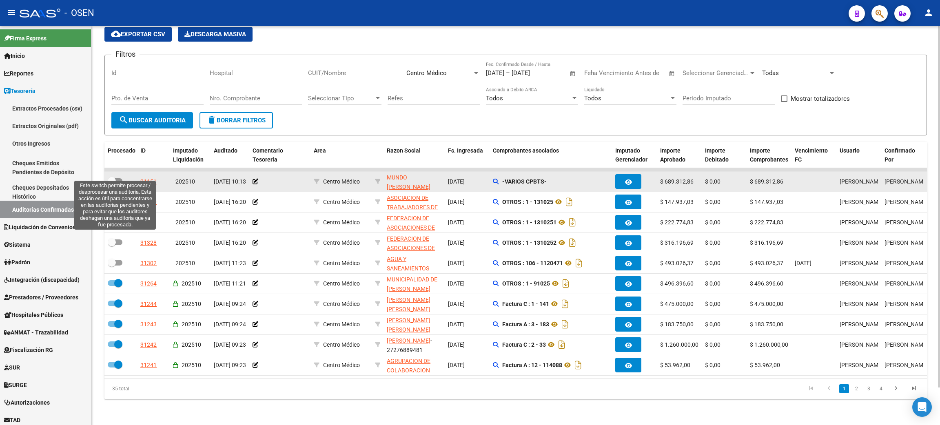
click at [117, 178] on span at bounding box center [115, 181] width 15 height 6
click at [112, 184] on input "checkbox" at bounding box center [111, 184] width 0 height 0
checkbox input "true"
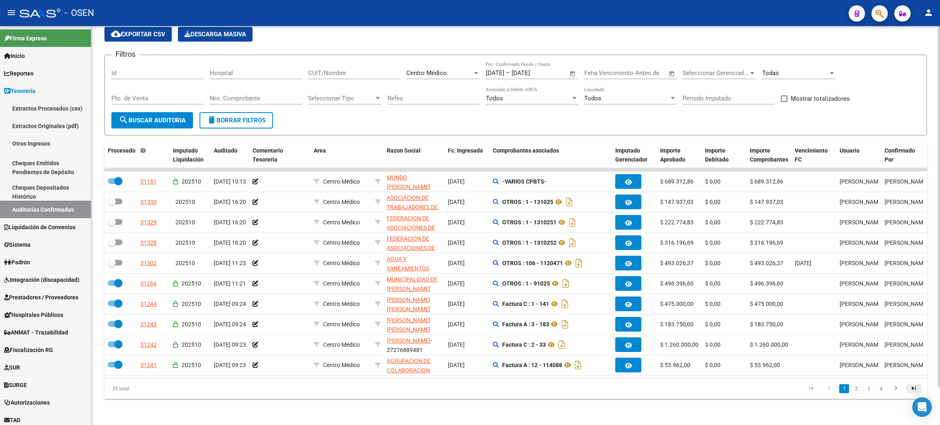
click at [910, 386] on icon "go to last page" at bounding box center [914, 390] width 11 height 10
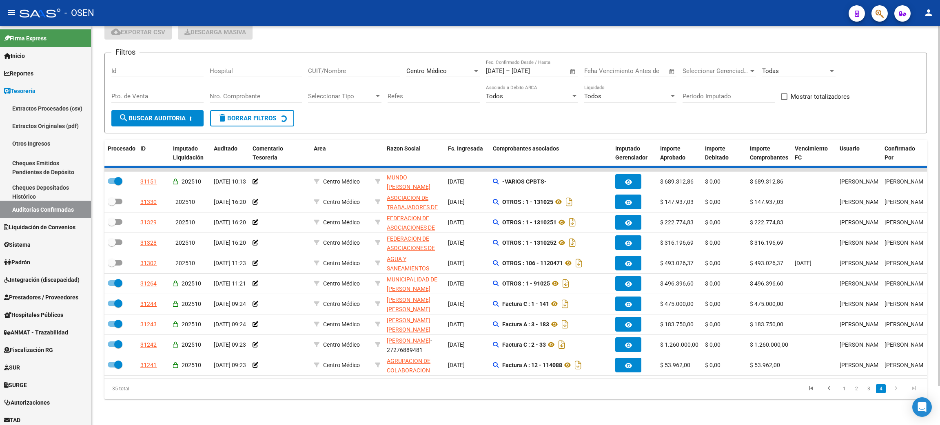
checkbox input "true"
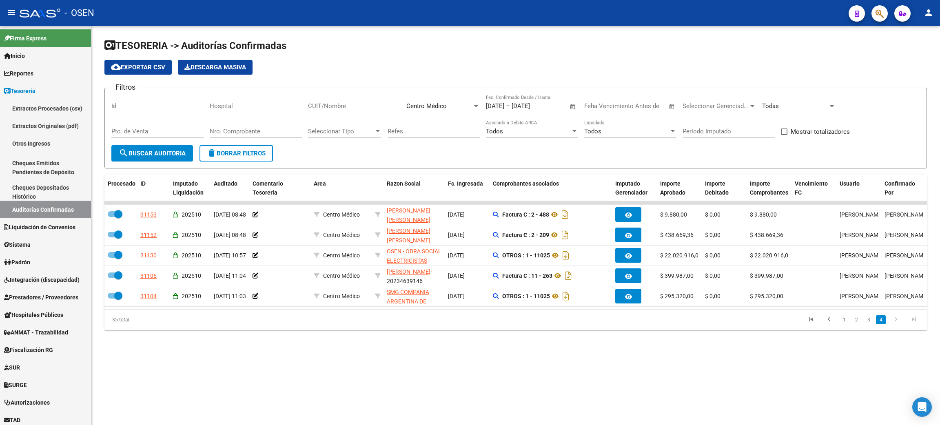
scroll to position [0, 0]
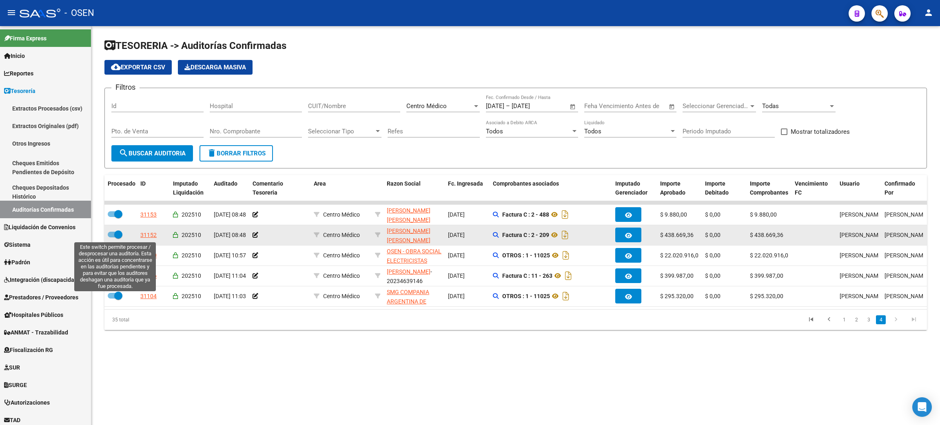
click at [111, 234] on span at bounding box center [115, 235] width 15 height 6
click at [111, 237] on input "checkbox" at bounding box center [111, 237] width 0 height 0
checkbox input "false"
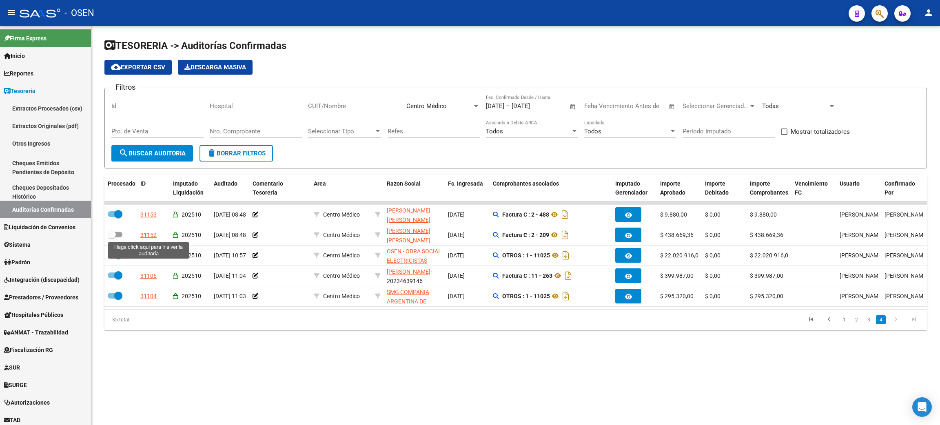
click at [141, 235] on div "31152" at bounding box center [148, 235] width 16 height 9
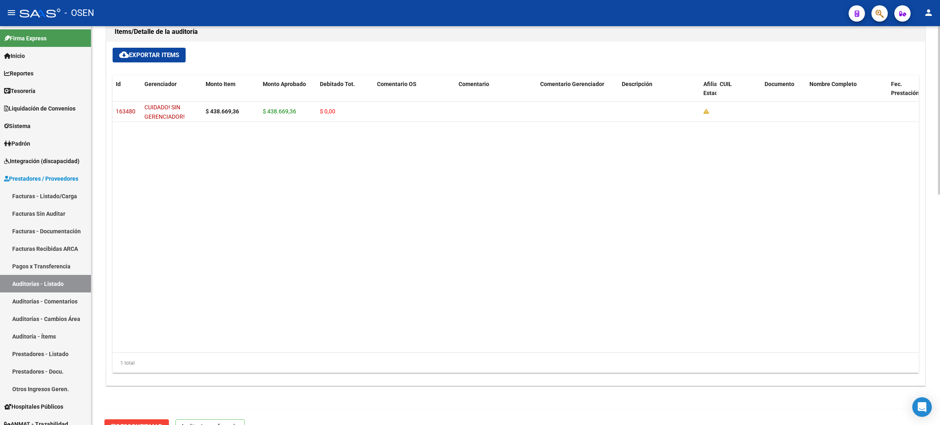
scroll to position [547, 0]
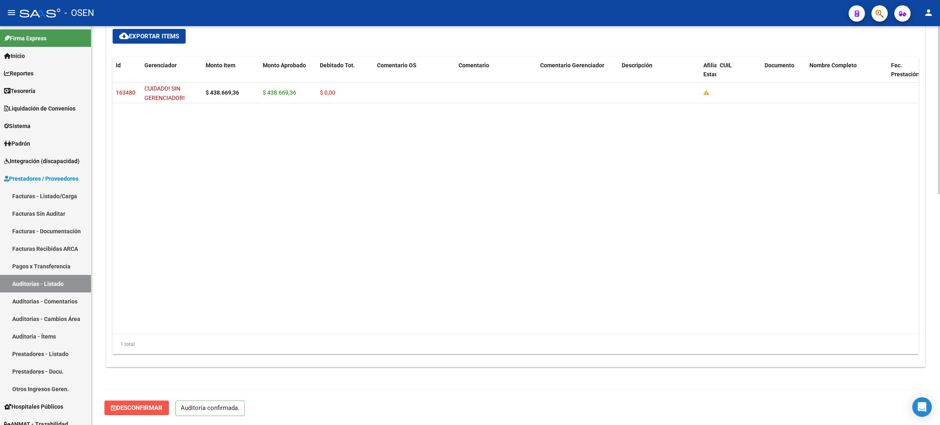
click at [143, 408] on span "Desconfirmar" at bounding box center [136, 407] width 51 height 7
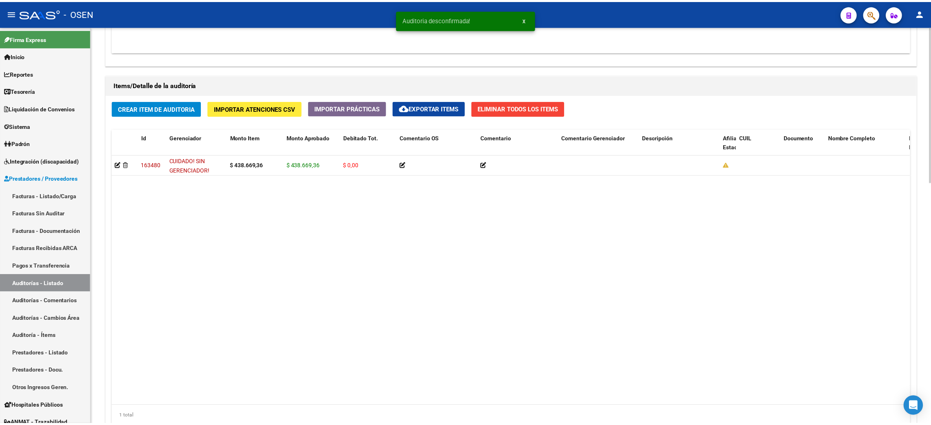
scroll to position [619, 0]
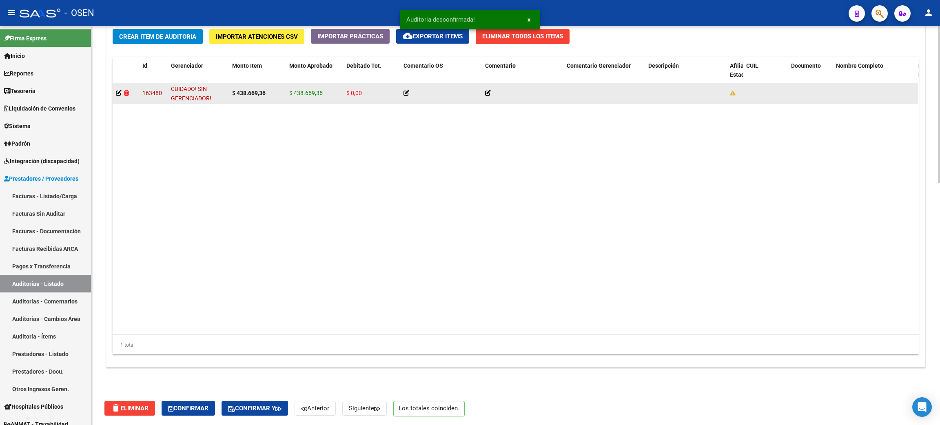
click at [129, 95] on icon at bounding box center [126, 93] width 5 height 6
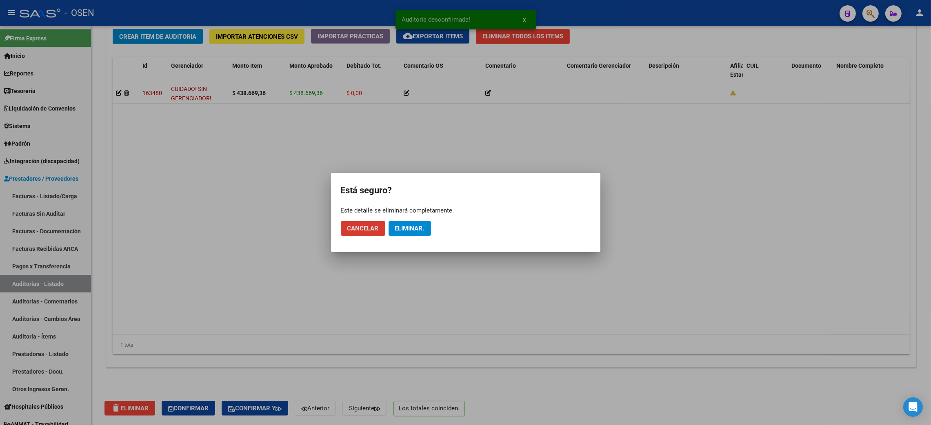
click at [401, 228] on span "Eliminar." at bounding box center [409, 228] width 29 height 7
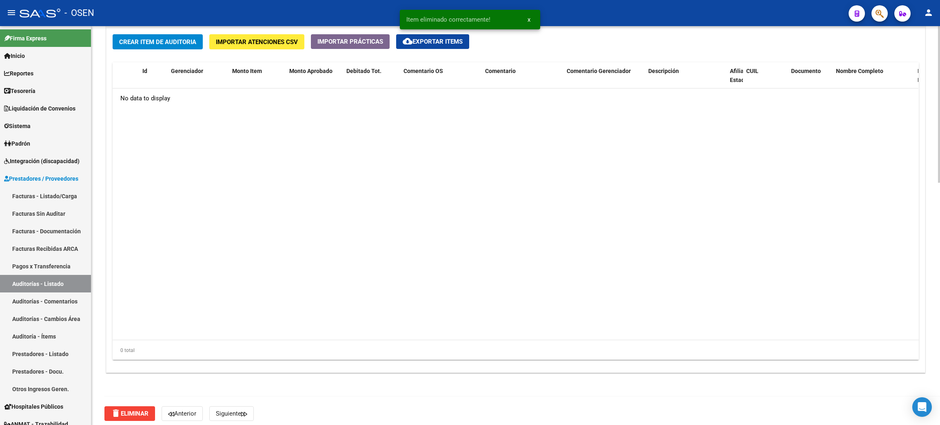
scroll to position [612, 0]
click at [146, 39] on span "Crear Item de Auditoria" at bounding box center [157, 42] width 77 height 7
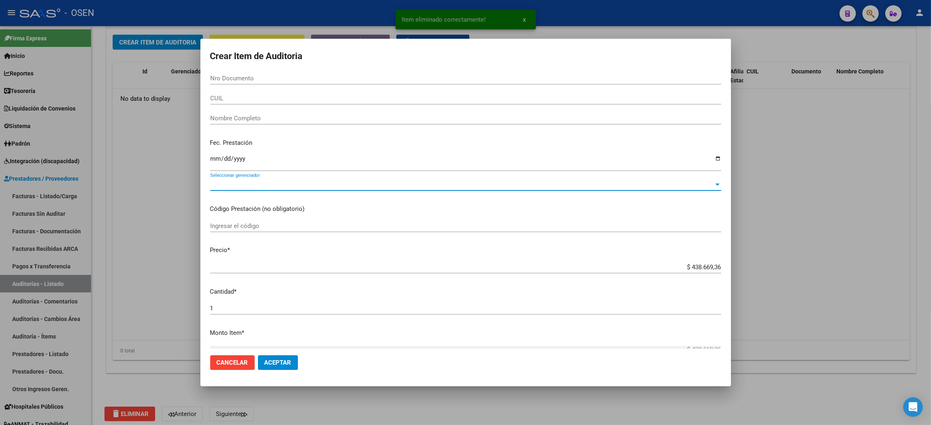
click at [282, 183] on span "Seleccionar gerenciador" at bounding box center [462, 184] width 504 height 7
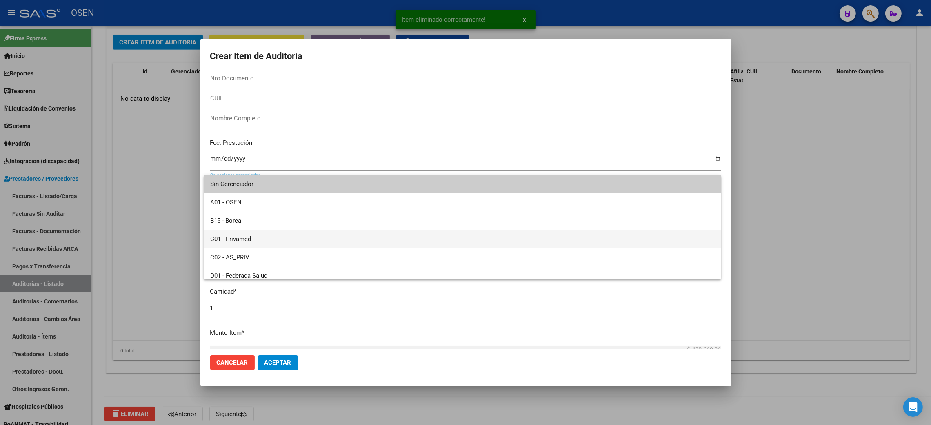
click at [261, 241] on span "C01 - Privamed" at bounding box center [462, 239] width 504 height 18
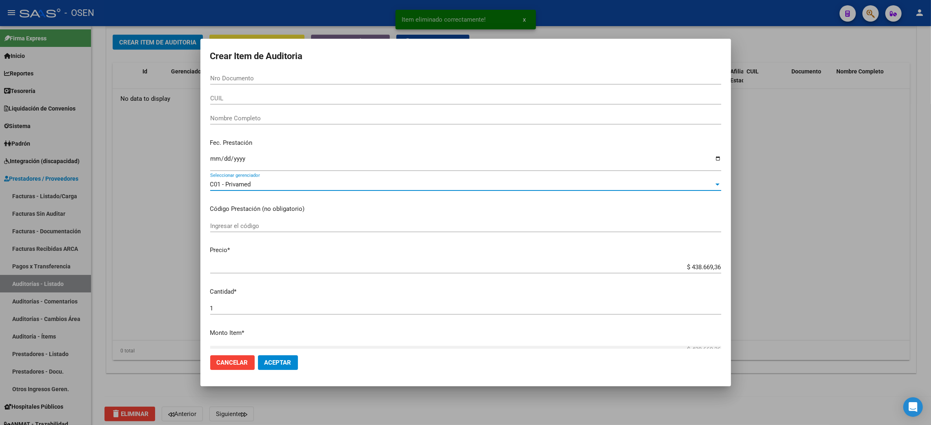
click at [282, 368] on button "Aceptar" at bounding box center [278, 362] width 40 height 15
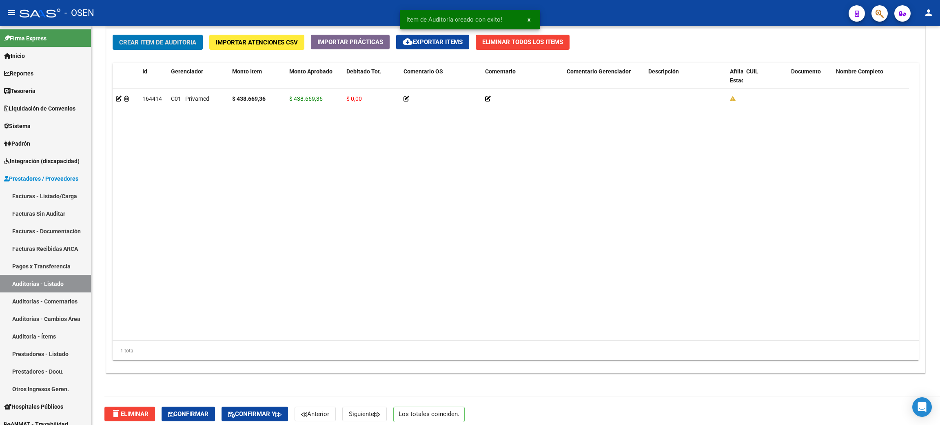
click at [189, 416] on span "Confirmar" at bounding box center [188, 414] width 40 height 7
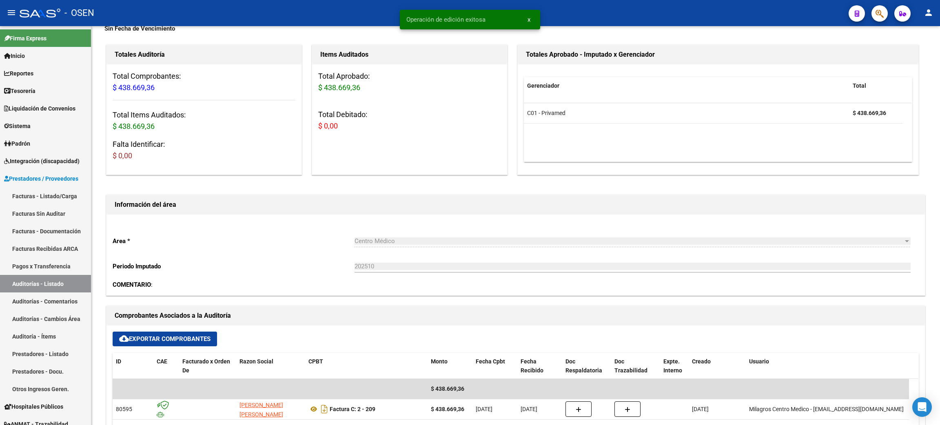
scroll to position [0, 0]
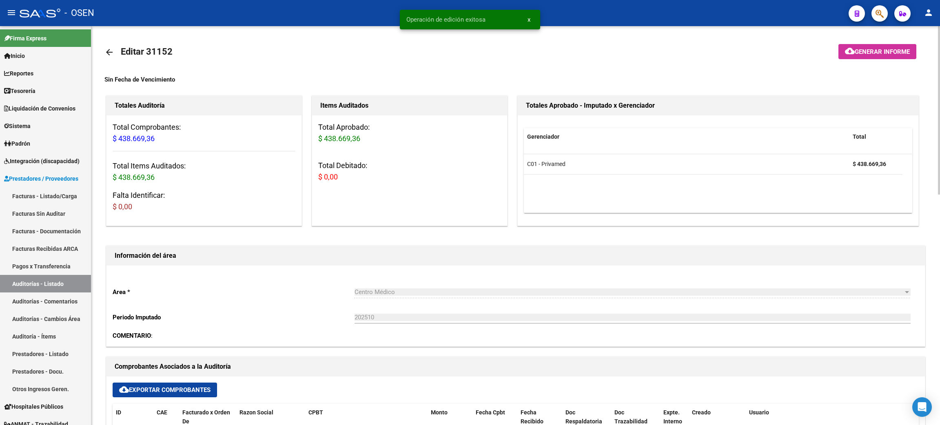
drag, startPoint x: 105, startPoint y: 51, endPoint x: 104, endPoint y: 69, distance: 17.2
click at [105, 51] on mat-icon "arrow_back" at bounding box center [109, 52] width 10 height 10
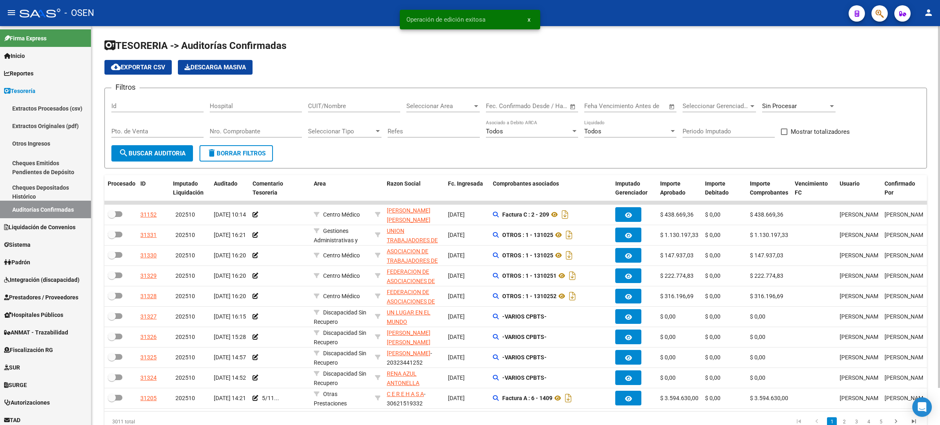
click at [435, 110] on div "Seleccionar Area Seleccionar Area" at bounding box center [442, 104] width 73 height 18
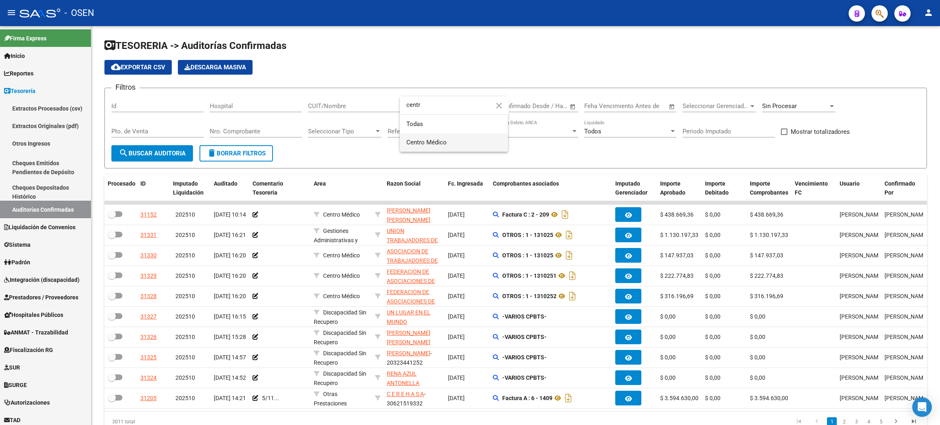
type input "centr"
click at [454, 140] on span "Centro Médico" at bounding box center [453, 142] width 95 height 18
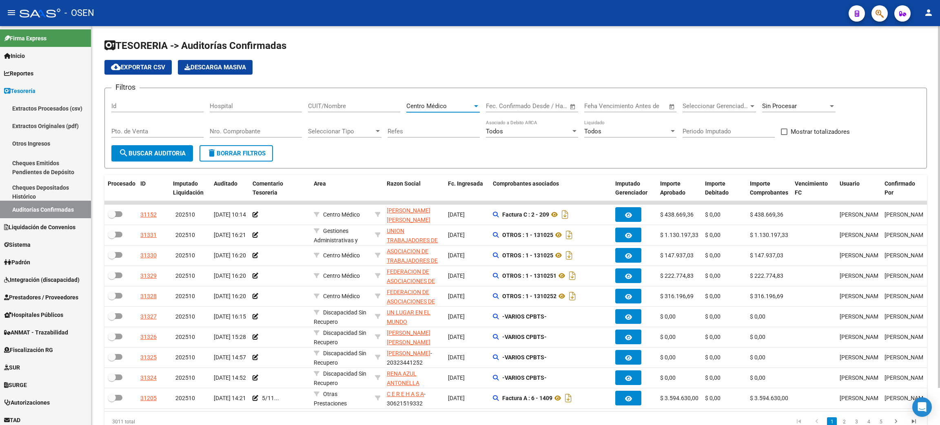
click at [126, 147] on button "search Buscar Auditoria" at bounding box center [152, 153] width 82 height 16
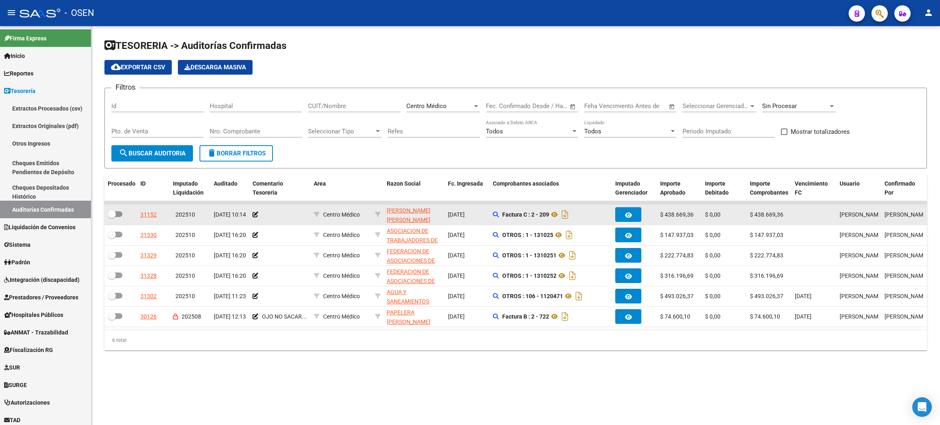
click at [123, 213] on div at bounding box center [121, 214] width 26 height 11
click at [118, 213] on span at bounding box center [115, 214] width 15 height 6
click at [112, 217] on input "checkbox" at bounding box center [111, 217] width 0 height 0
checkbox input "true"
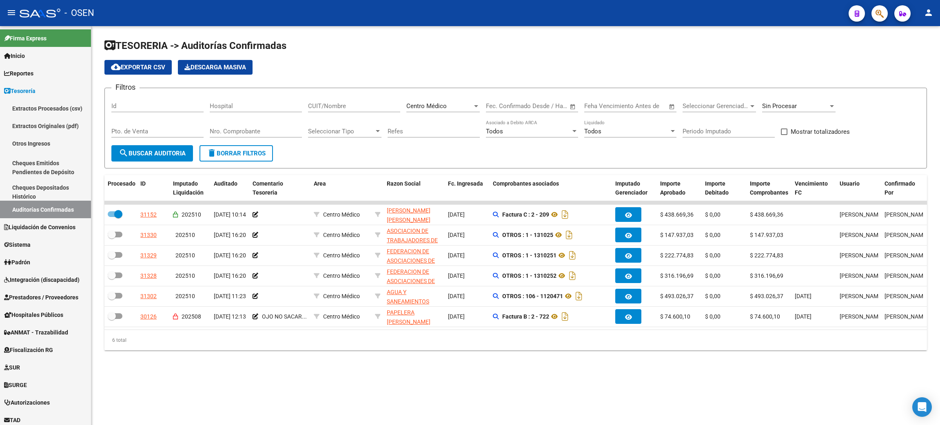
drag, startPoint x: 450, startPoint y: 179, endPoint x: 465, endPoint y: 159, distance: 24.8
click at [454, 171] on div "TESORERIA -> Auditorías Confirmadas cloud_download Exportar CSV Descarga Masiva…" at bounding box center [515, 194] width 823 height 311
click at [797, 106] on span "Sin Procesar" at bounding box center [779, 105] width 35 height 7
click at [782, 89] on span "Procesadas" at bounding box center [778, 87] width 32 height 7
click at [573, 105] on span "Open calendar" at bounding box center [573, 107] width 20 height 20
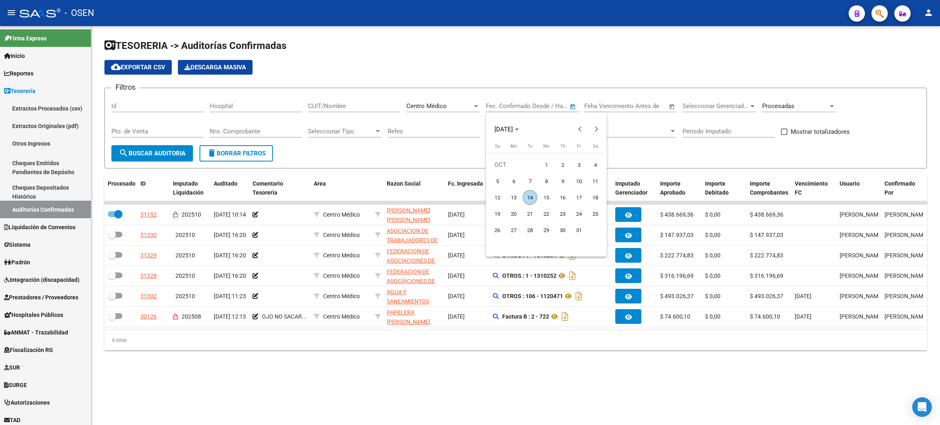
click at [545, 161] on span "1" at bounding box center [546, 165] width 15 height 15
type input "01/10/2025"
click at [531, 199] on span "14" at bounding box center [530, 197] width 15 height 15
type input "[DATE]"
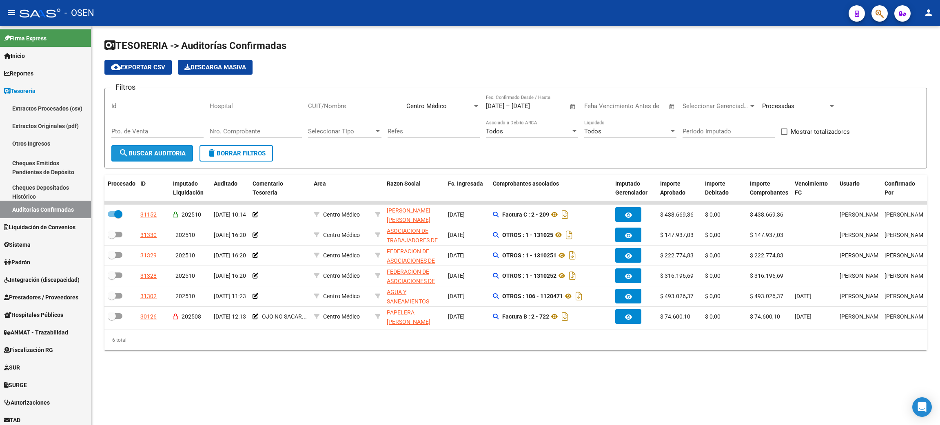
click at [132, 150] on span "search Buscar Auditoria" at bounding box center [152, 153] width 67 height 7
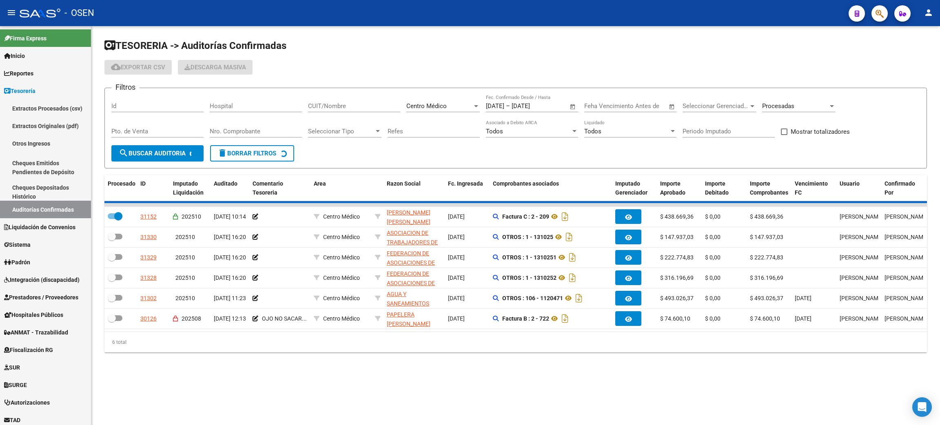
checkbox input "true"
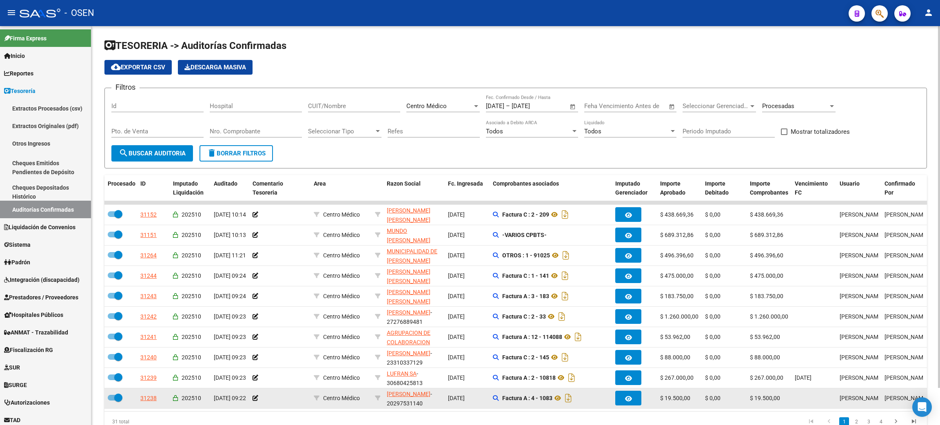
scroll to position [41, 0]
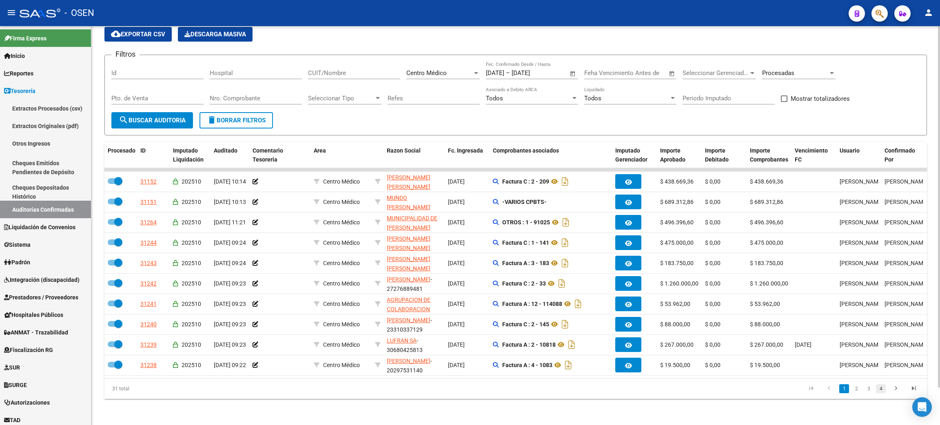
click at [882, 390] on link "4" at bounding box center [881, 388] width 10 height 9
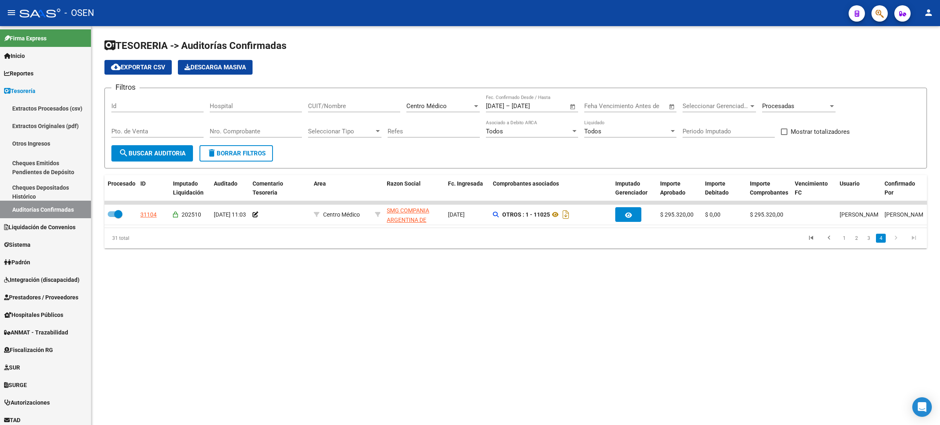
scroll to position [0, 0]
click at [869, 243] on link "3" at bounding box center [869, 238] width 10 height 9
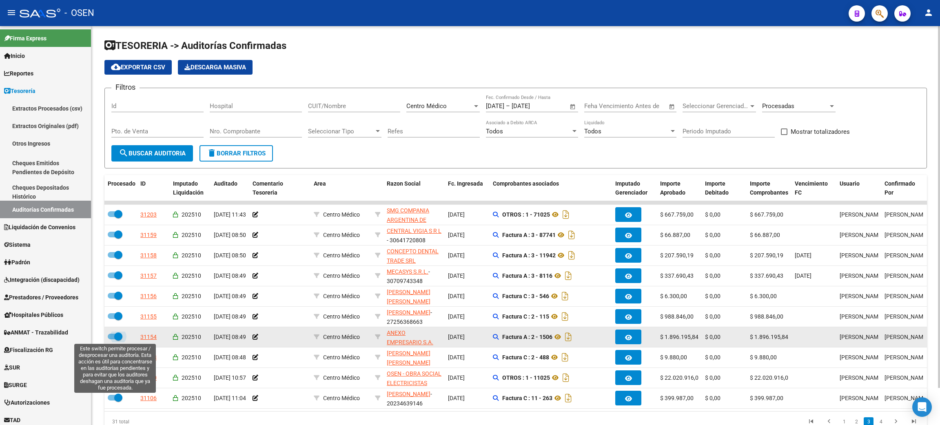
click at [111, 335] on span at bounding box center [115, 337] width 15 height 6
click at [111, 339] on input "checkbox" at bounding box center [111, 339] width 0 height 0
checkbox input "false"
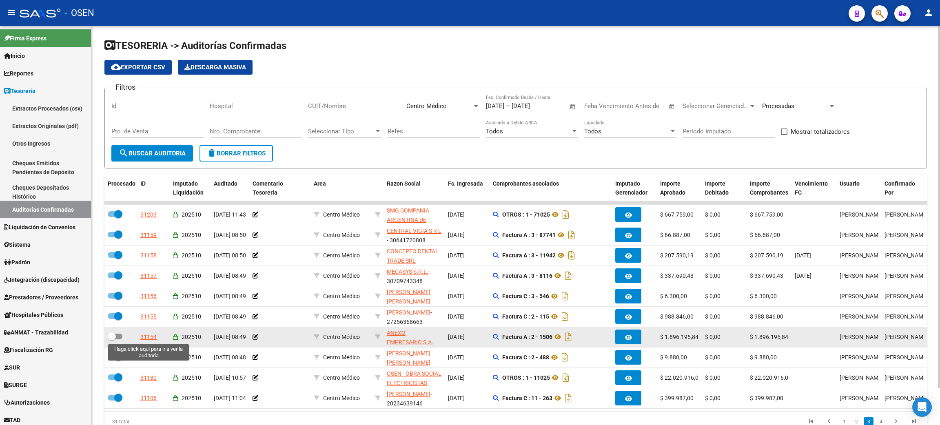
click at [149, 335] on div "31154" at bounding box center [148, 337] width 16 height 9
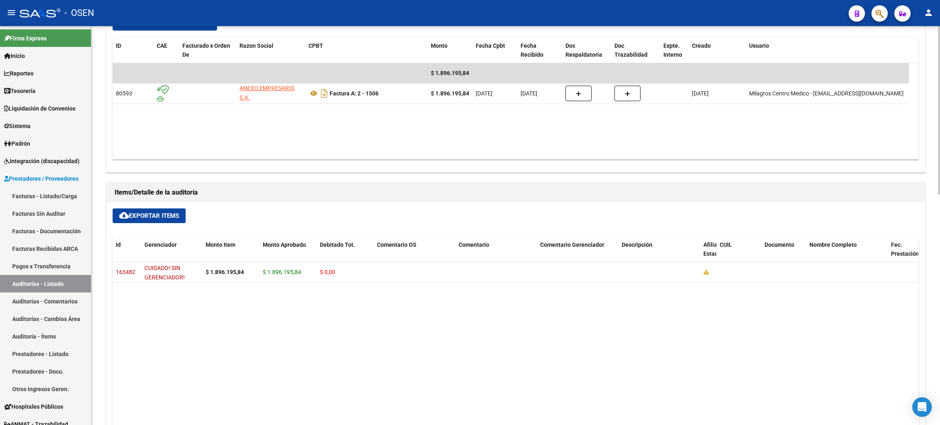
scroll to position [547, 0]
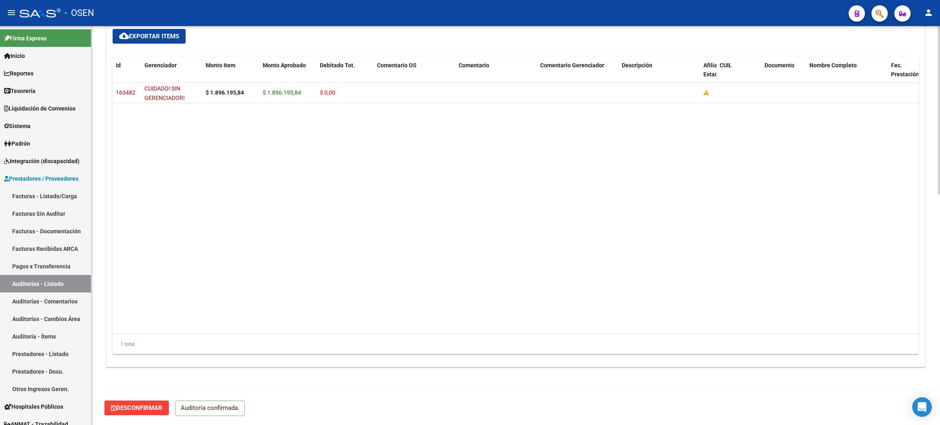
click at [151, 406] on span "Desconfirmar" at bounding box center [136, 407] width 51 height 7
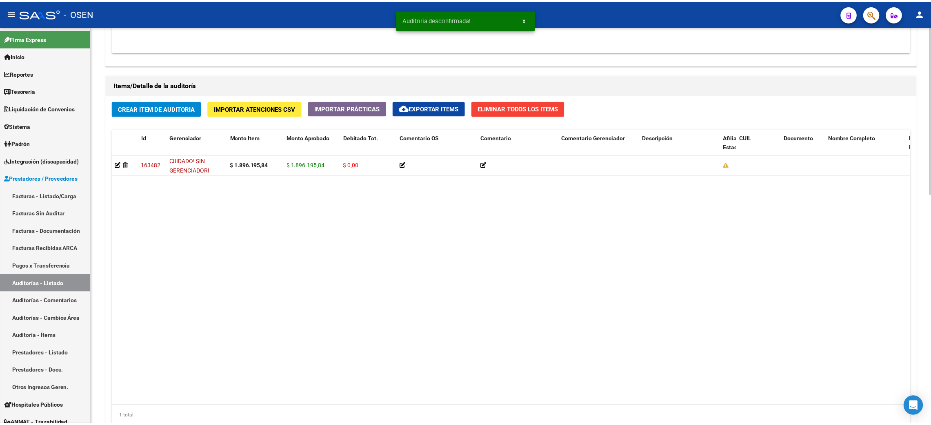
scroll to position [619, 0]
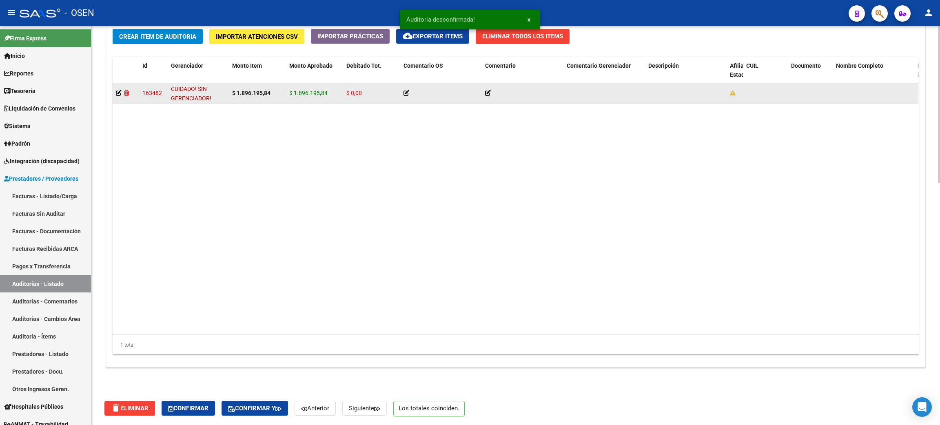
click at [126, 93] on icon at bounding box center [126, 93] width 5 height 6
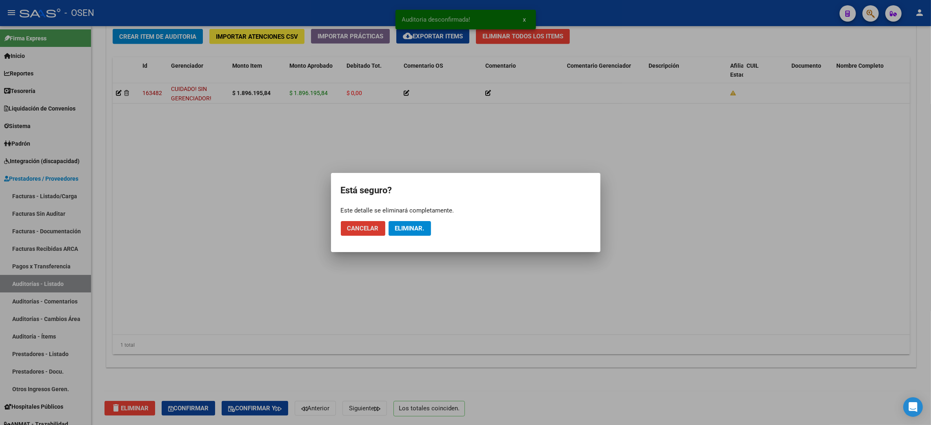
click at [427, 225] on button "Eliminar." at bounding box center [409, 228] width 42 height 15
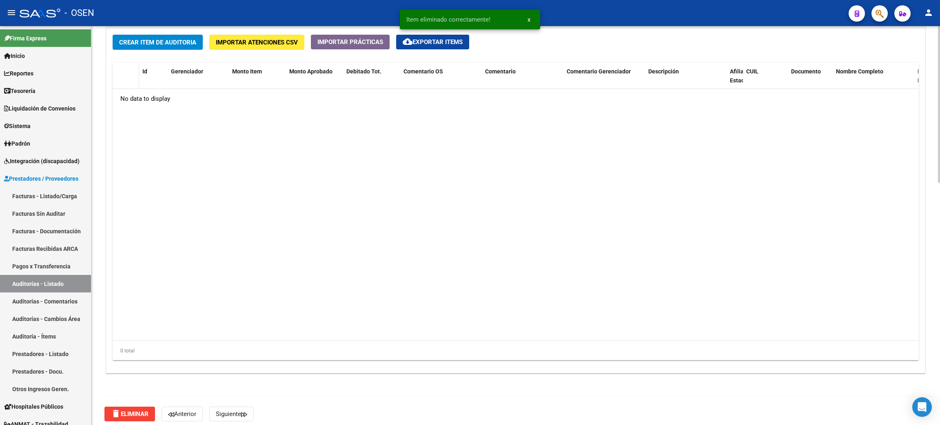
scroll to position [612, 0]
click at [140, 43] on span "Crear Item de Auditoria" at bounding box center [157, 42] width 77 height 7
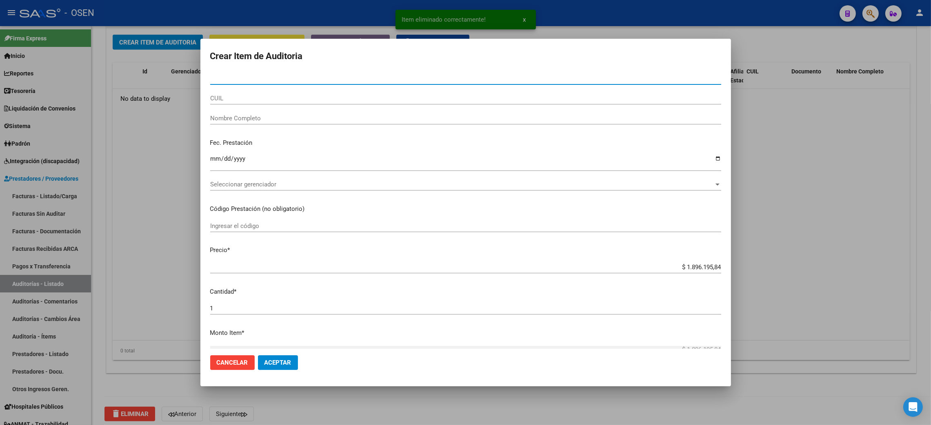
click at [249, 177] on div "Ingresar la fecha" at bounding box center [465, 165] width 511 height 25
click at [249, 182] on span "Seleccionar gerenciador" at bounding box center [462, 184] width 504 height 7
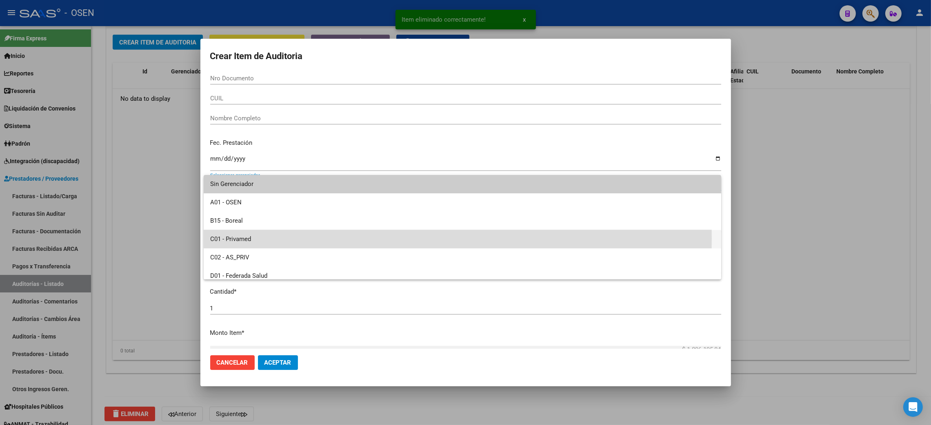
click at [257, 238] on span "C01 - Privamed" at bounding box center [462, 239] width 504 height 18
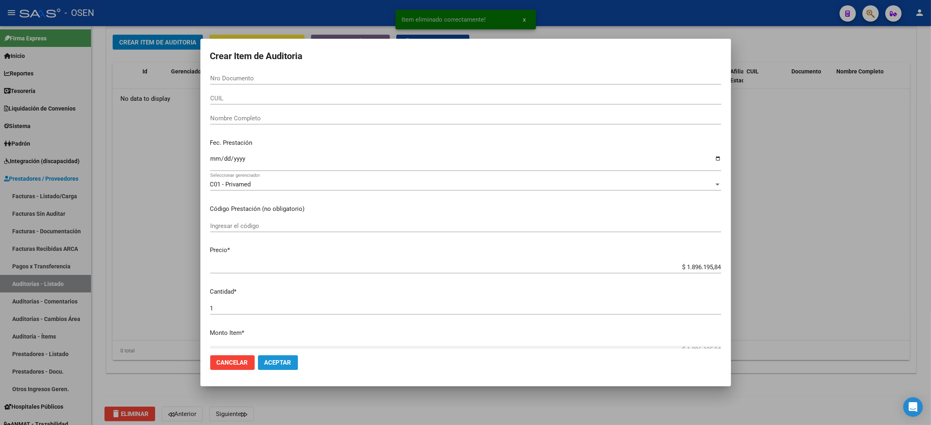
click at [273, 363] on span "Aceptar" at bounding box center [277, 362] width 27 height 7
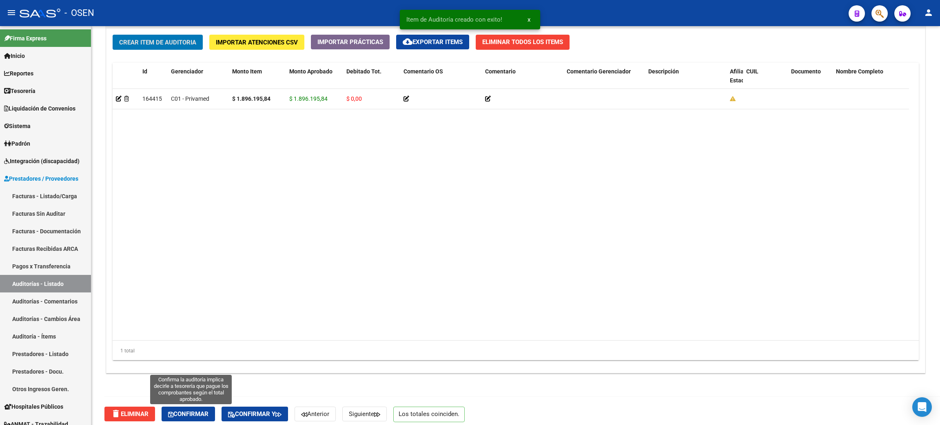
click at [199, 410] on button "Confirmar" at bounding box center [188, 414] width 53 height 15
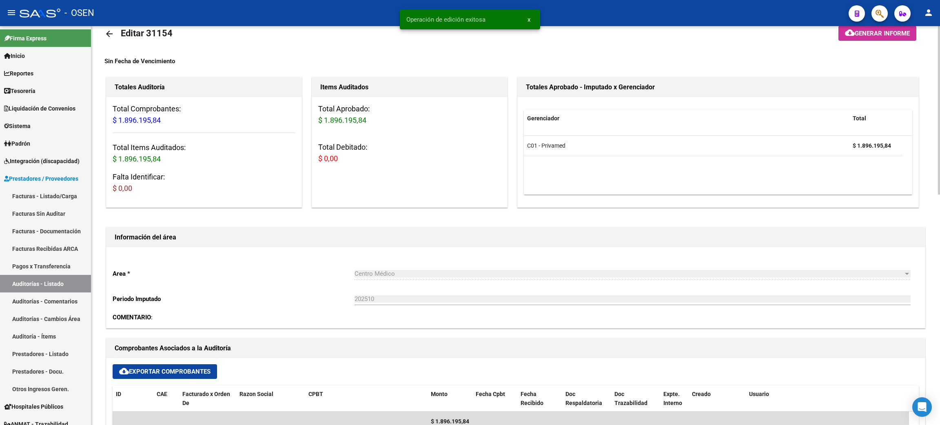
scroll to position [0, 0]
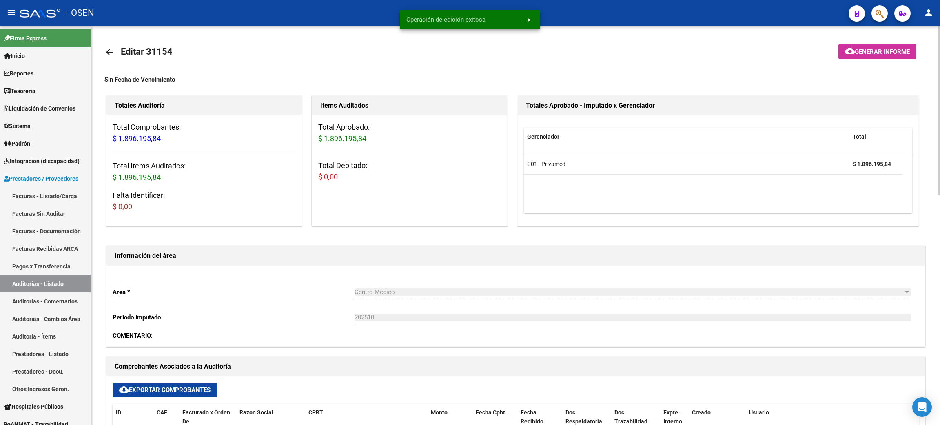
click at [109, 48] on mat-icon "arrow_back" at bounding box center [109, 52] width 10 height 10
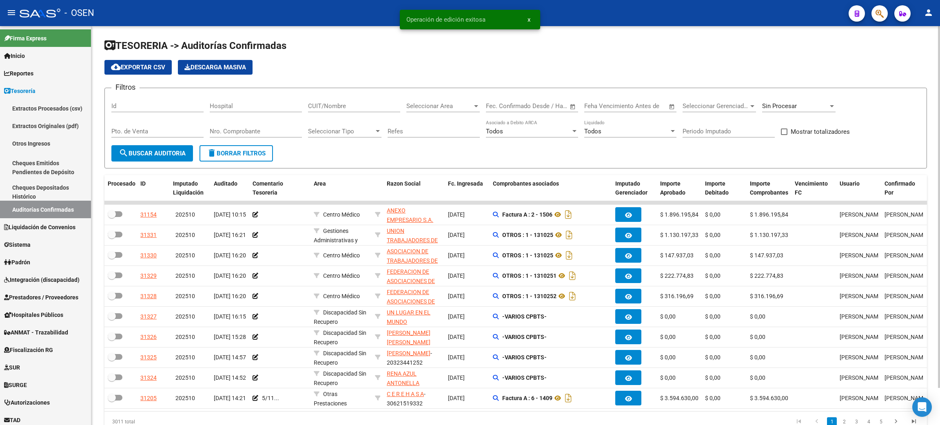
click at [412, 104] on span "Seleccionar Area" at bounding box center [439, 105] width 66 height 7
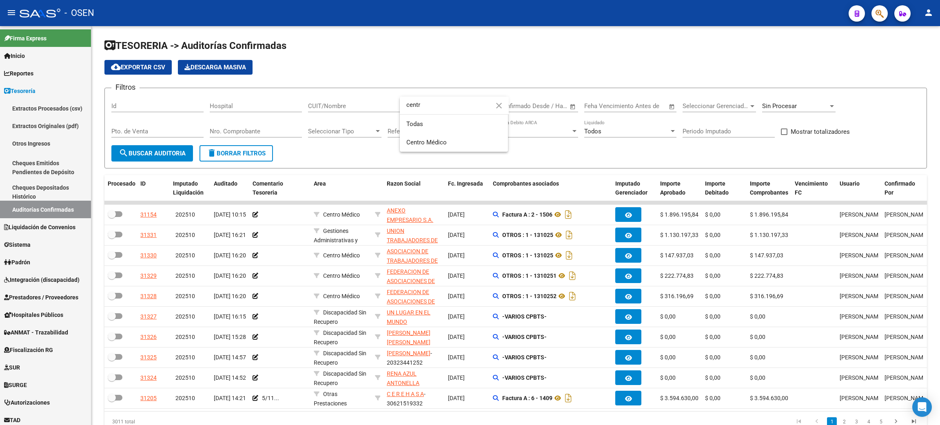
type input "centr"
click at [455, 137] on span "Centro Médico" at bounding box center [453, 142] width 95 height 18
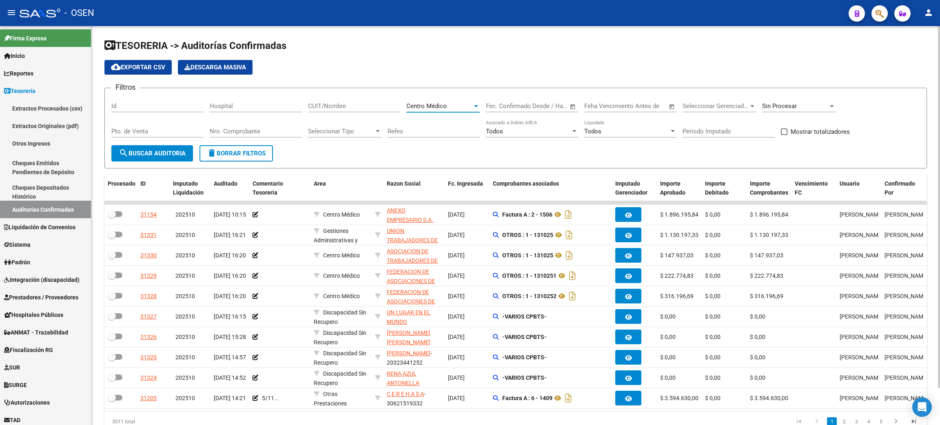
click at [775, 97] on div "Sin Procesar" at bounding box center [798, 104] width 73 height 18
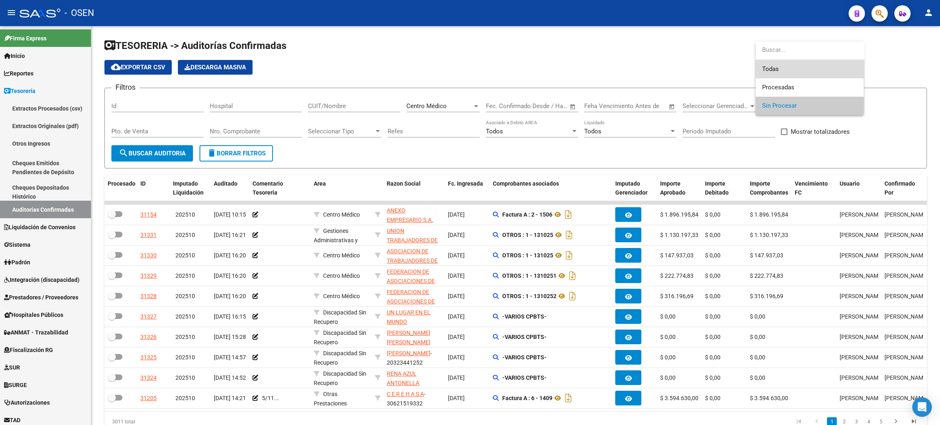
click at [779, 73] on span "Todas" at bounding box center [809, 69] width 95 height 18
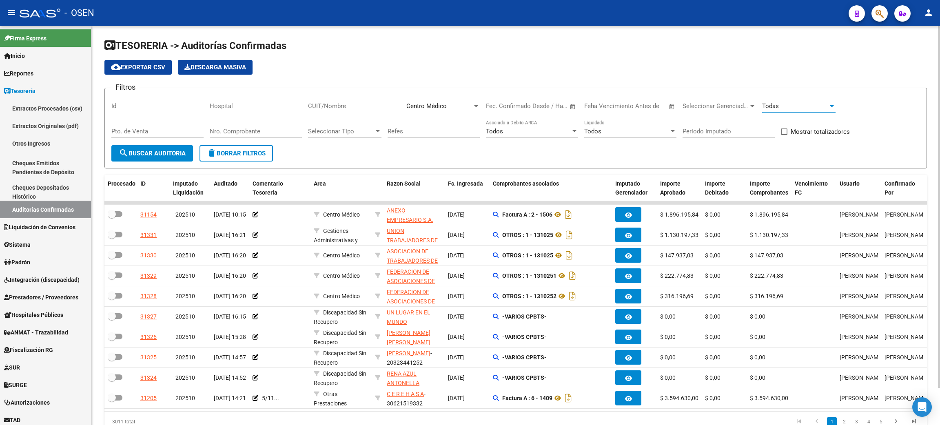
click at [570, 105] on span "Open calendar" at bounding box center [573, 107] width 20 height 20
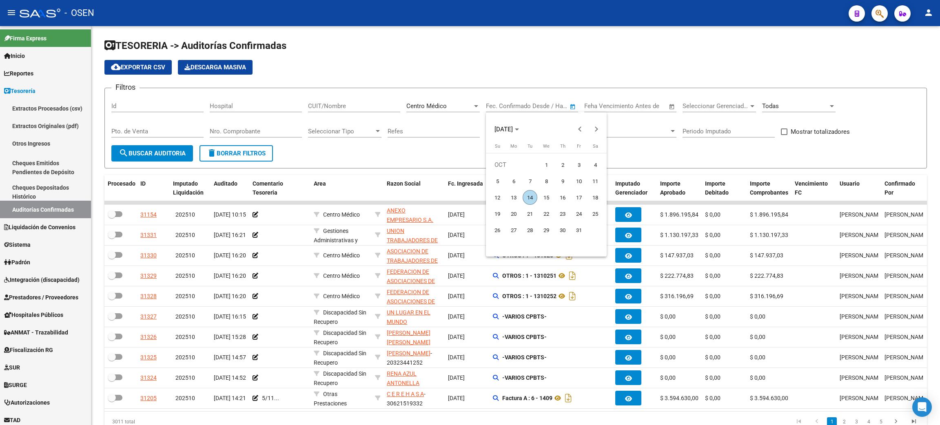
click at [544, 163] on span "1" at bounding box center [546, 165] width 15 height 15
type input "01/10/2025"
click at [530, 200] on span "14" at bounding box center [530, 197] width 15 height 15
type input "[DATE]"
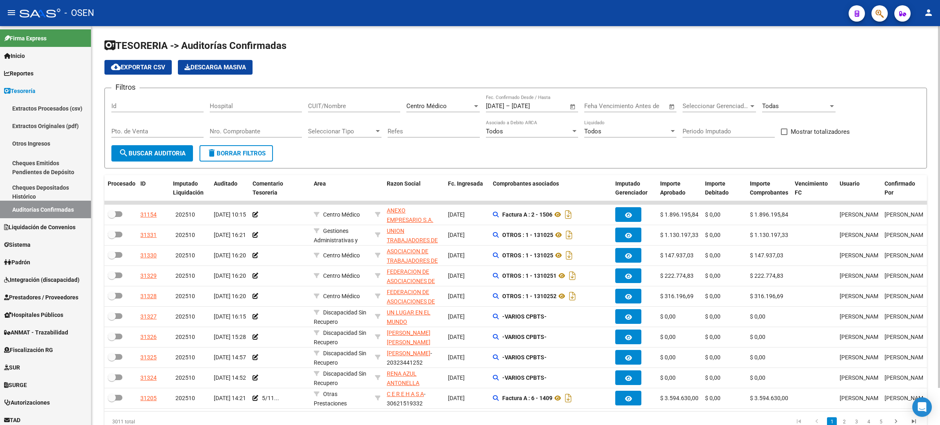
click at [122, 144] on div "Pto. de Venta" at bounding box center [157, 132] width 92 height 25
click at [128, 151] on span "search Buscar Auditoria" at bounding box center [152, 153] width 67 height 7
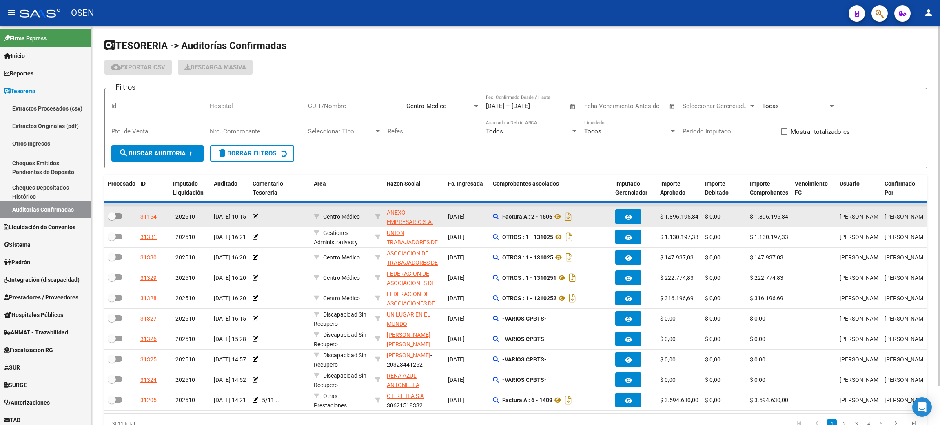
checkbox input "true"
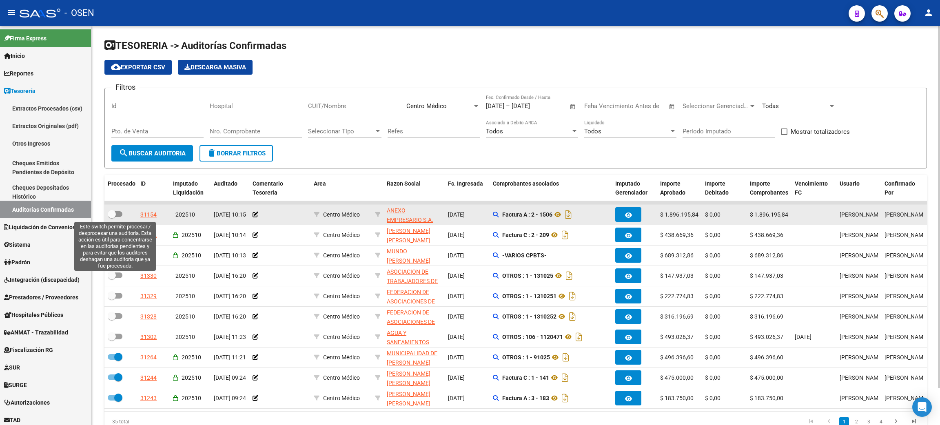
click at [119, 213] on span at bounding box center [115, 214] width 15 height 6
click at [112, 217] on input "checkbox" at bounding box center [111, 217] width 0 height 0
checkbox input "true"
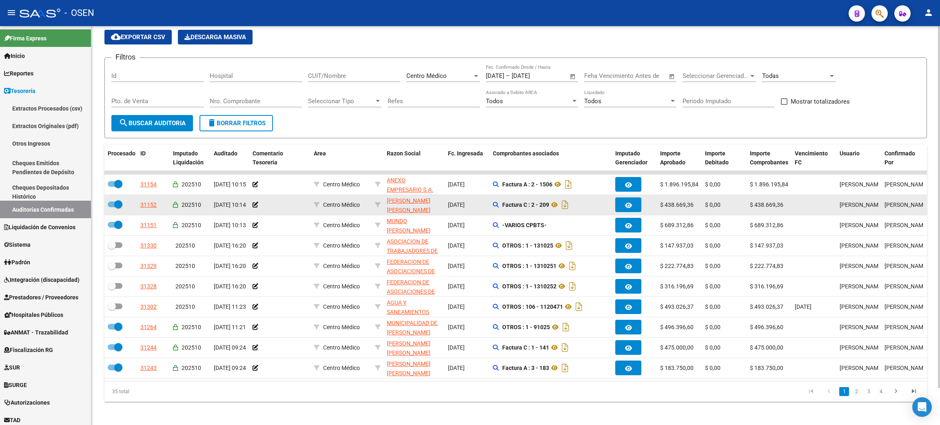
scroll to position [41, 0]
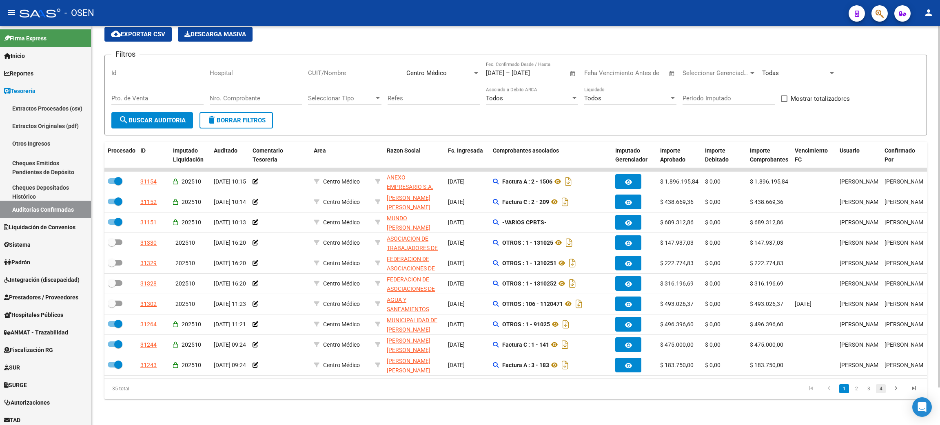
click at [880, 392] on link "4" at bounding box center [881, 388] width 10 height 9
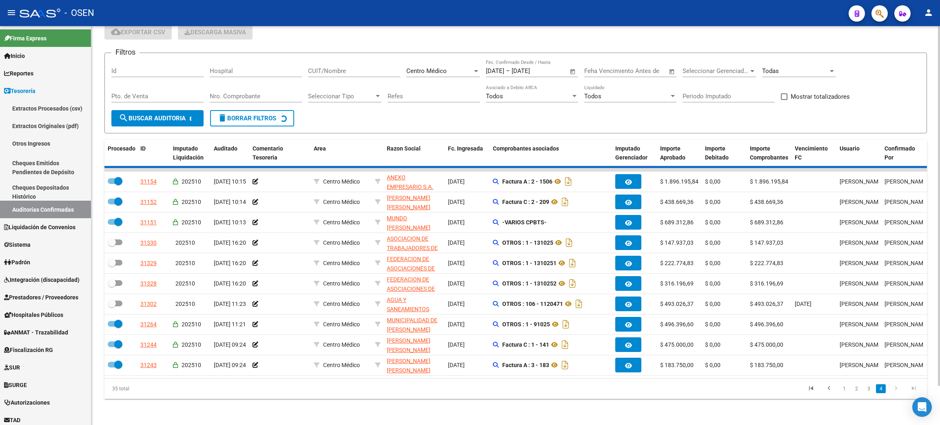
checkbox input "true"
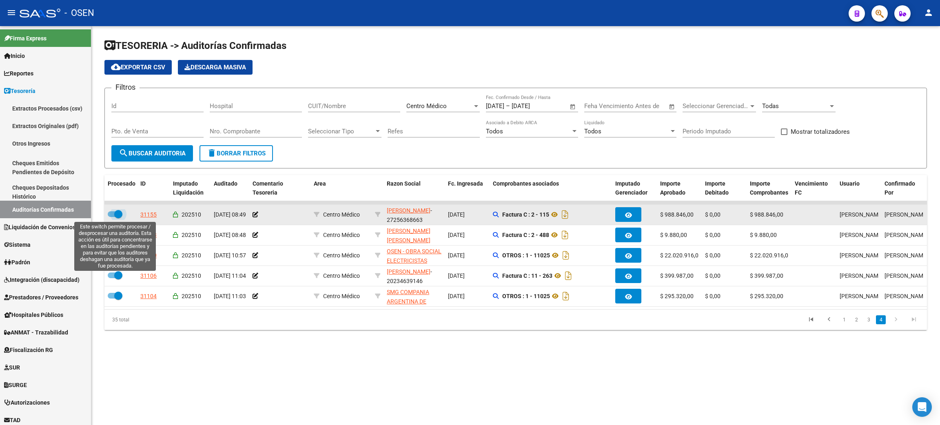
click at [113, 211] on span at bounding box center [115, 214] width 15 height 6
click at [112, 217] on input "checkbox" at bounding box center [111, 217] width 0 height 0
checkbox input "false"
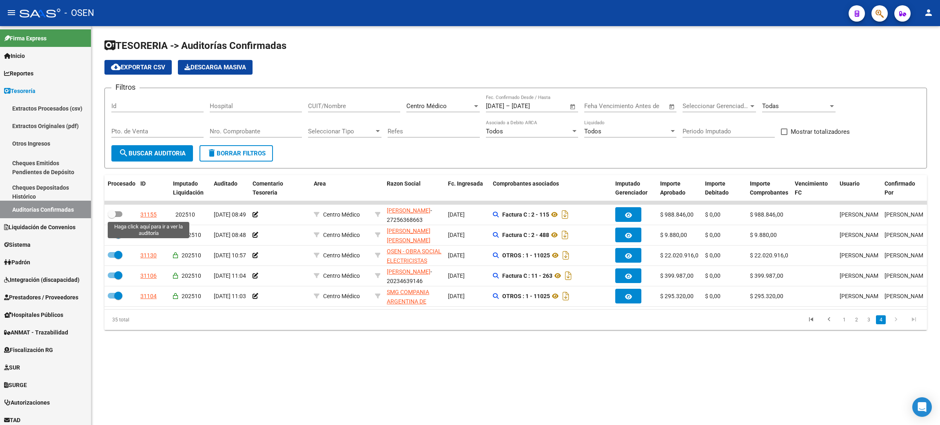
click at [144, 213] on div "31155" at bounding box center [148, 214] width 16 height 9
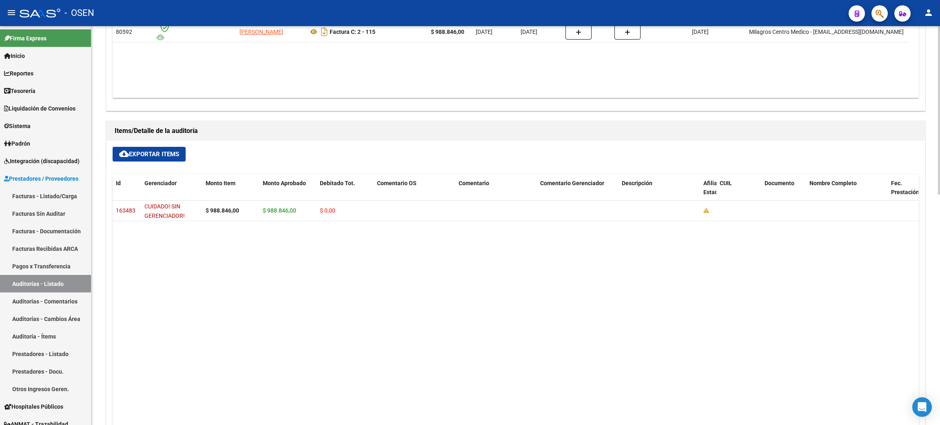
scroll to position [547, 0]
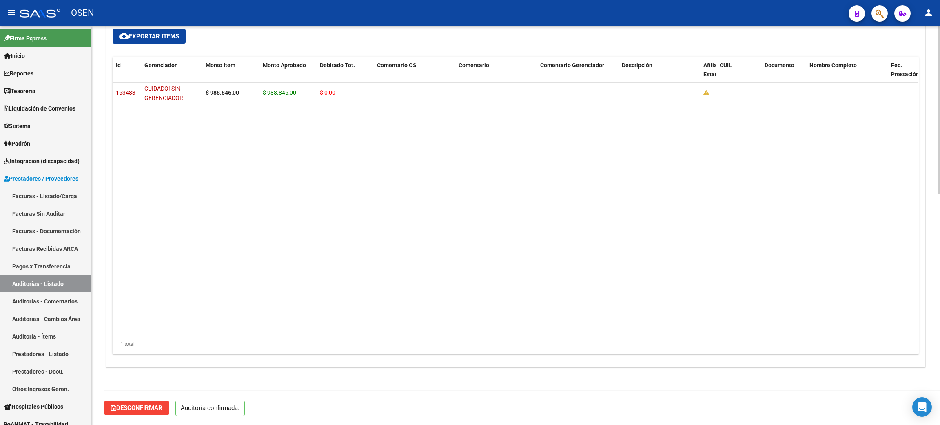
click at [121, 407] on span "Desconfirmar" at bounding box center [136, 407] width 51 height 7
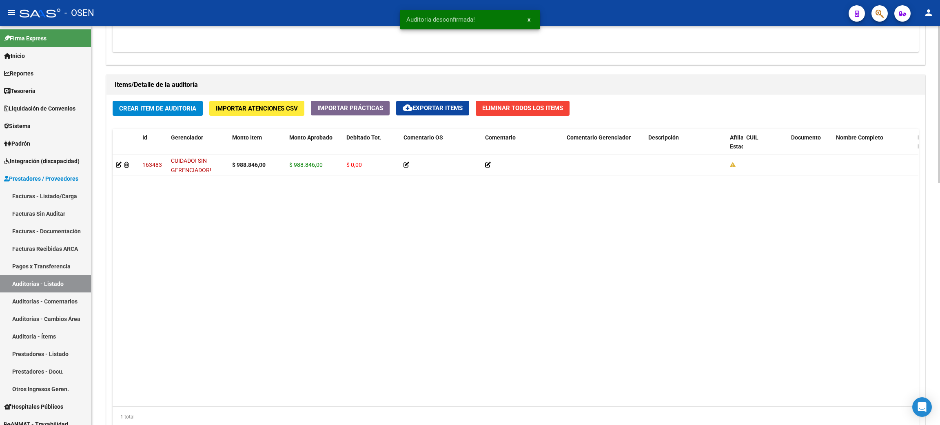
scroll to position [619, 0]
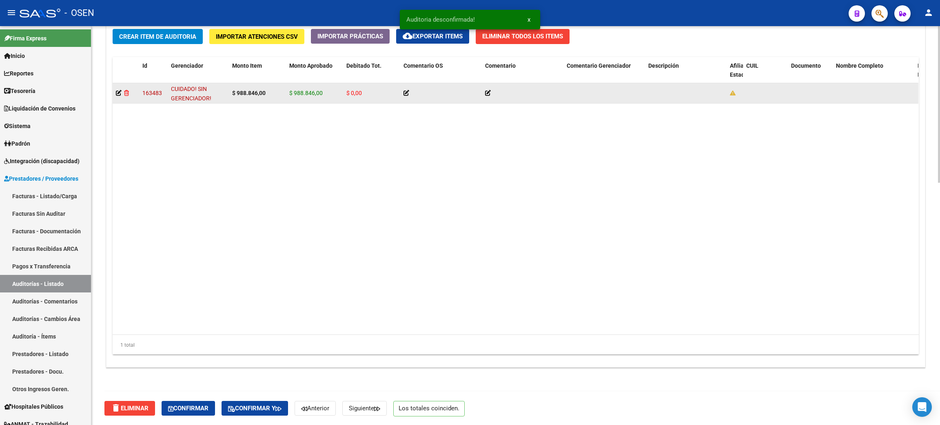
click at [126, 91] on icon at bounding box center [126, 93] width 5 height 6
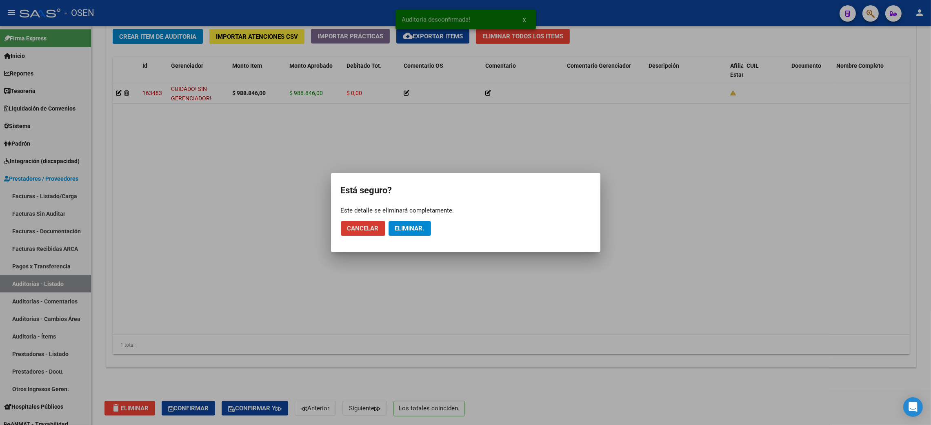
click at [409, 224] on button "Eliminar." at bounding box center [409, 228] width 42 height 15
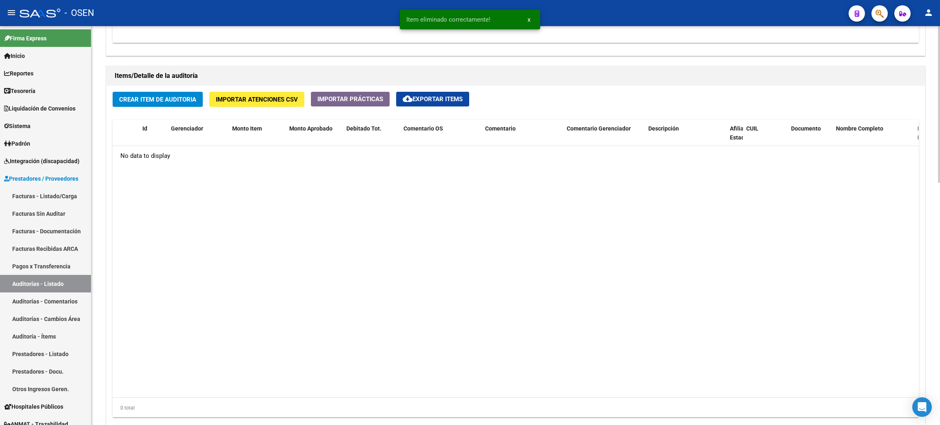
scroll to position [496, 0]
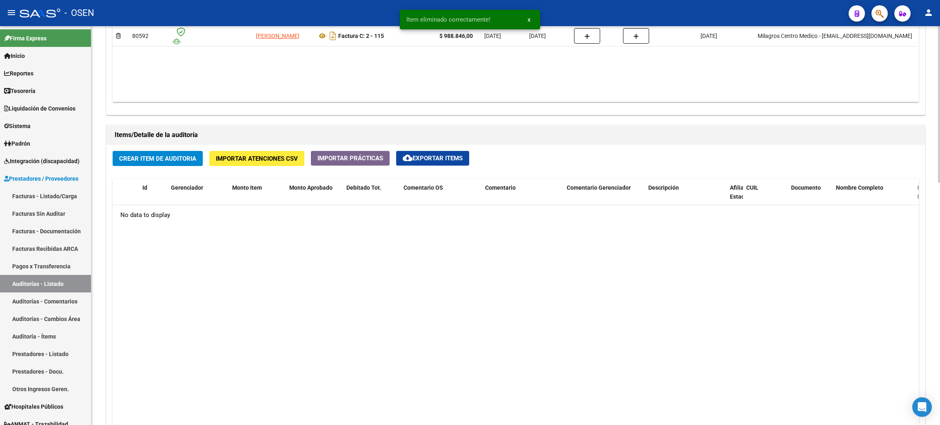
click at [173, 156] on span "Crear Item de Auditoria" at bounding box center [157, 158] width 77 height 7
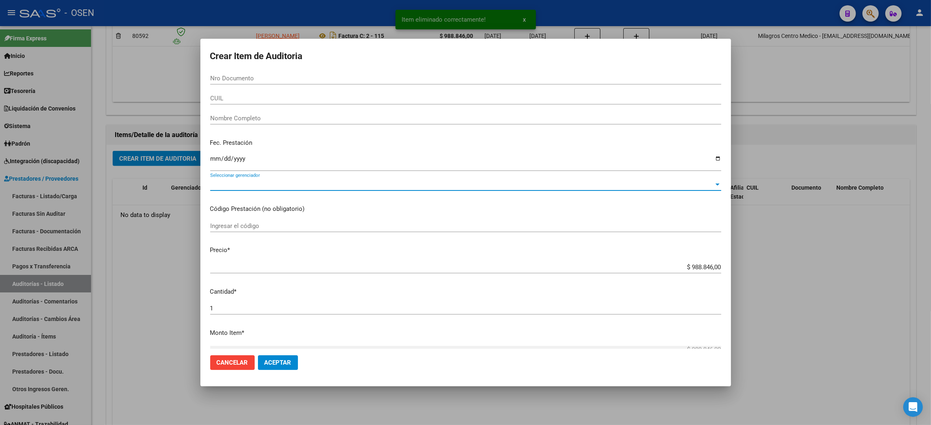
click at [243, 187] on span "Seleccionar gerenciador" at bounding box center [462, 184] width 504 height 7
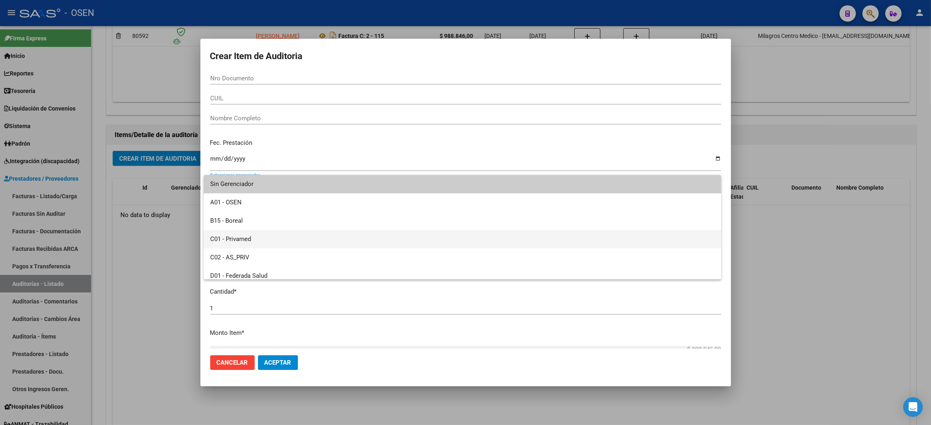
click at [227, 240] on span "C01 - Privamed" at bounding box center [462, 239] width 504 height 18
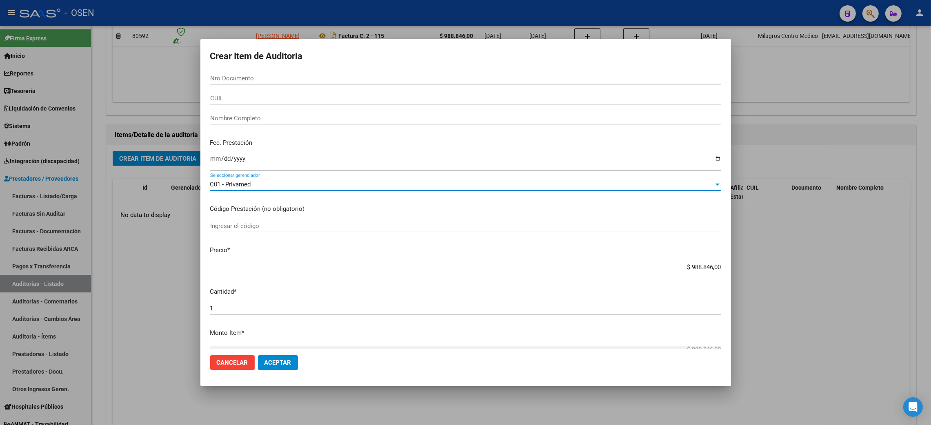
click at [277, 363] on span "Aceptar" at bounding box center [277, 362] width 27 height 7
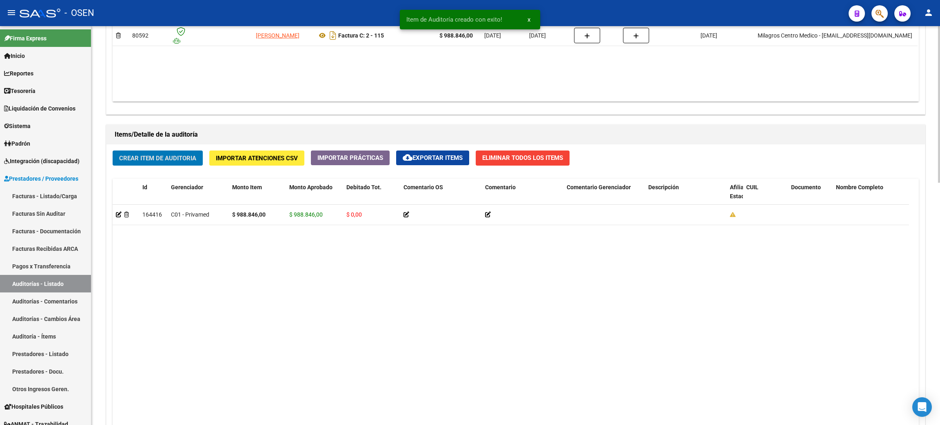
scroll to position [619, 0]
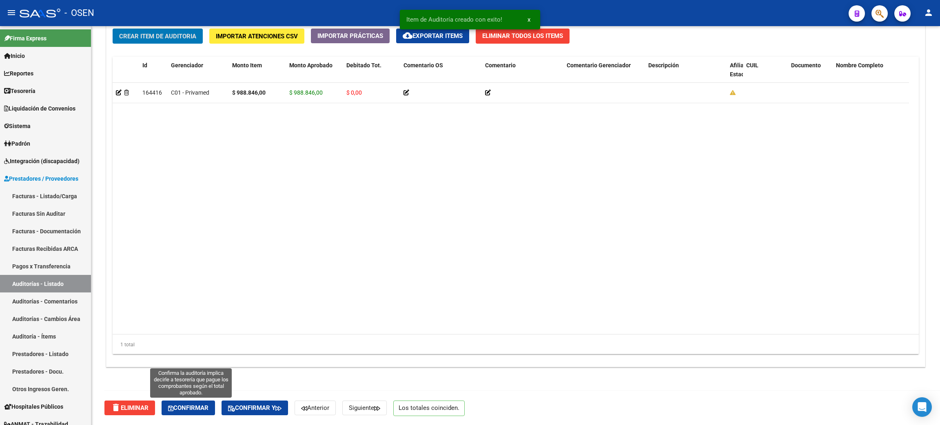
click at [188, 407] on span "Confirmar" at bounding box center [188, 407] width 40 height 7
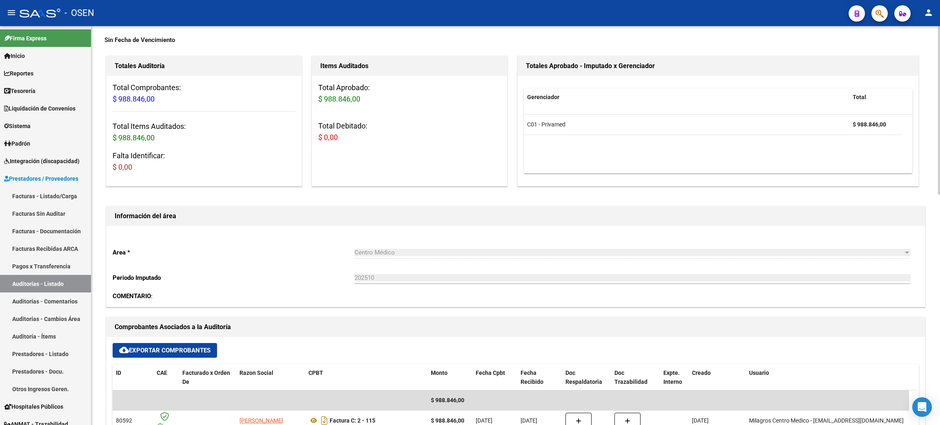
scroll to position [0, 0]
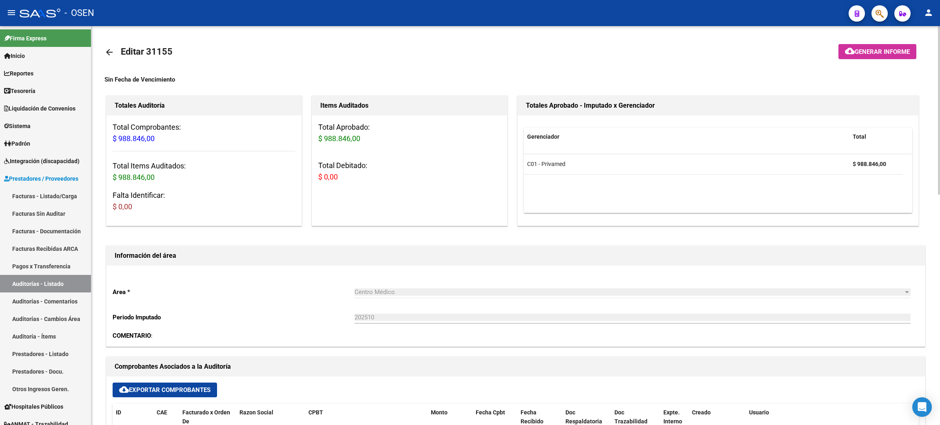
click at [109, 49] on mat-icon "arrow_back" at bounding box center [109, 52] width 10 height 10
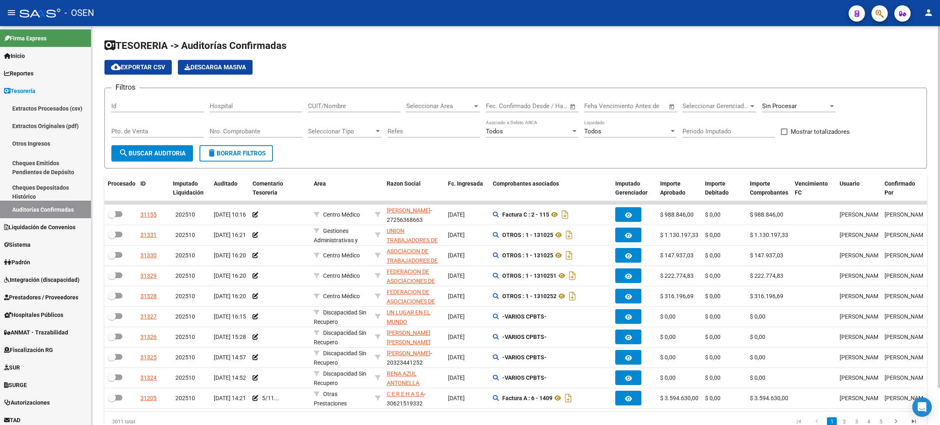
click at [347, 99] on div "CUIT/Nombre" at bounding box center [354, 104] width 92 height 18
click at [423, 100] on div "Seleccionar Area Seleccionar Area" at bounding box center [442, 104] width 73 height 18
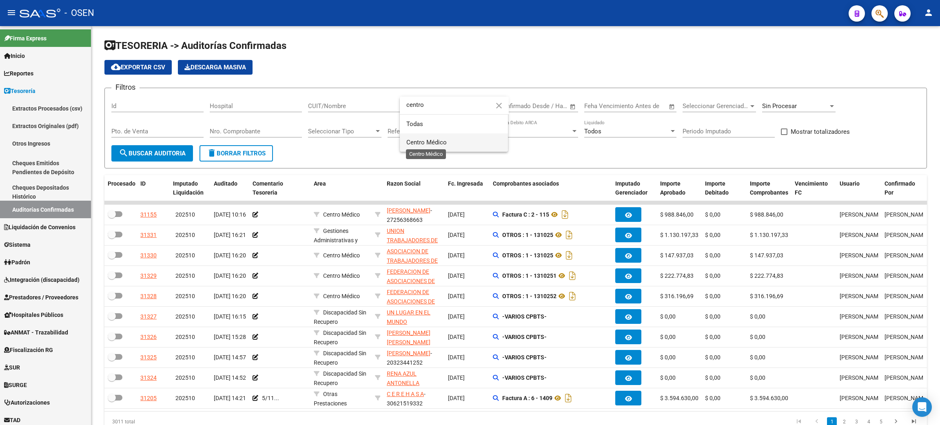
type input "centro"
click at [428, 139] on span "Centro Médico" at bounding box center [426, 142] width 40 height 7
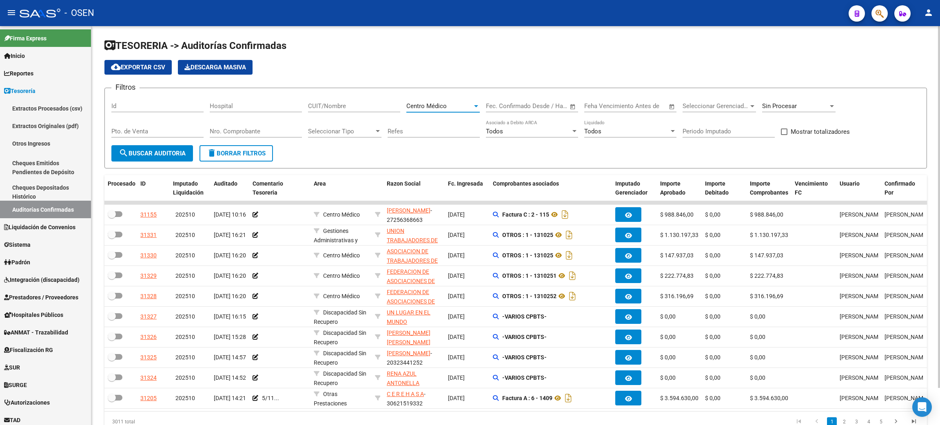
click at [146, 159] on button "search Buscar Auditoria" at bounding box center [152, 153] width 82 height 16
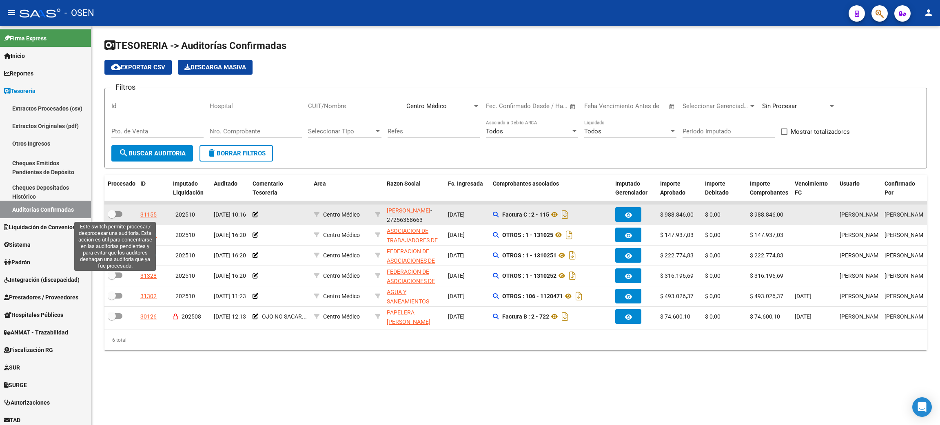
click at [119, 214] on span at bounding box center [115, 214] width 15 height 6
click at [112, 217] on input "checkbox" at bounding box center [111, 217] width 0 height 0
checkbox input "true"
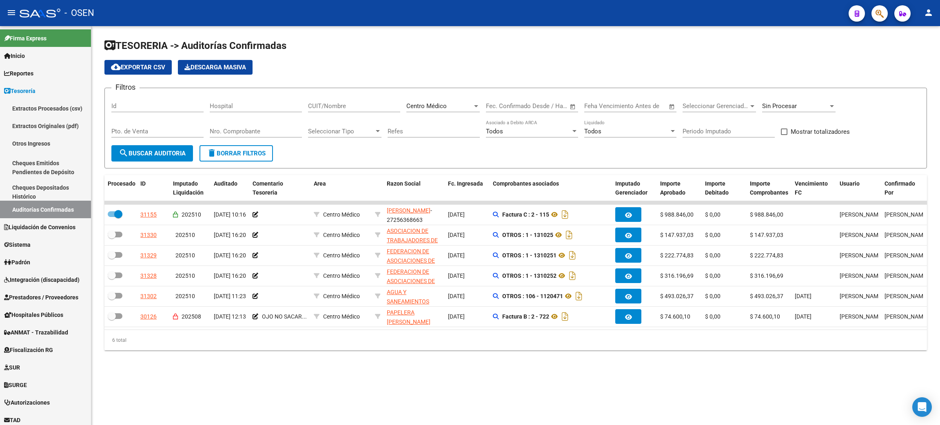
click at [790, 107] on span "Sin Procesar" at bounding box center [779, 105] width 35 height 7
click at [786, 76] on span "Todas" at bounding box center [809, 69] width 95 height 18
click at [574, 107] on span "Open calendar" at bounding box center [573, 107] width 20 height 20
click at [548, 164] on span "1" at bounding box center [546, 165] width 15 height 15
type input "01/10/2025"
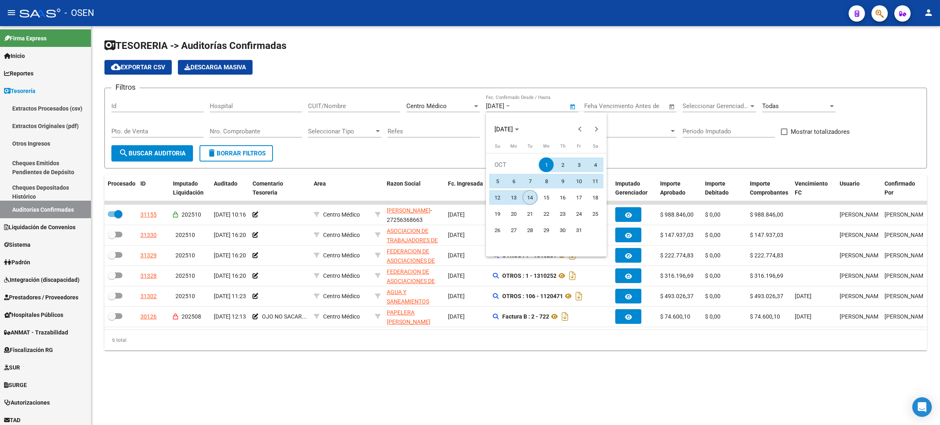
click at [530, 195] on span "14" at bounding box center [530, 197] width 15 height 15
type input "[DATE]"
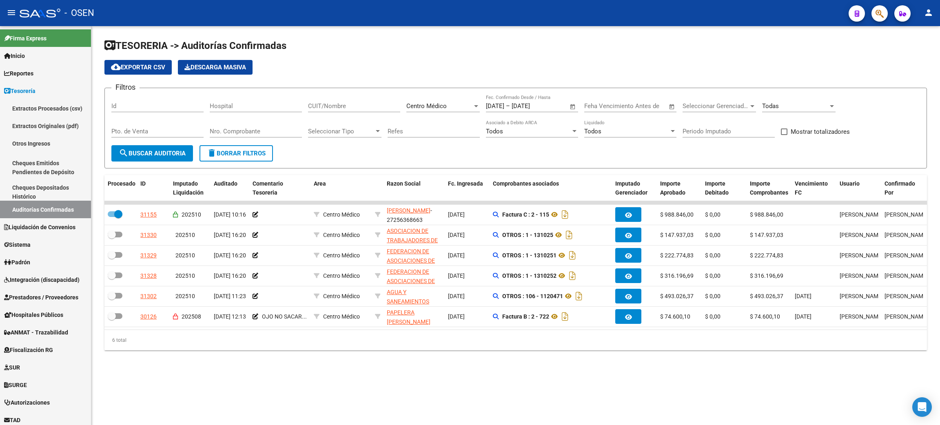
click at [131, 144] on div "Pto. de Venta" at bounding box center [157, 132] width 92 height 25
click at [131, 150] on span "search Buscar Auditoria" at bounding box center [152, 153] width 67 height 7
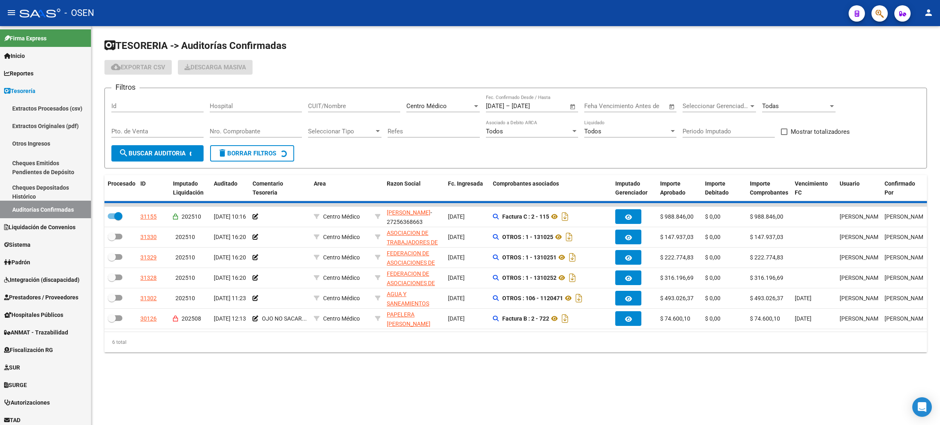
checkbox input "true"
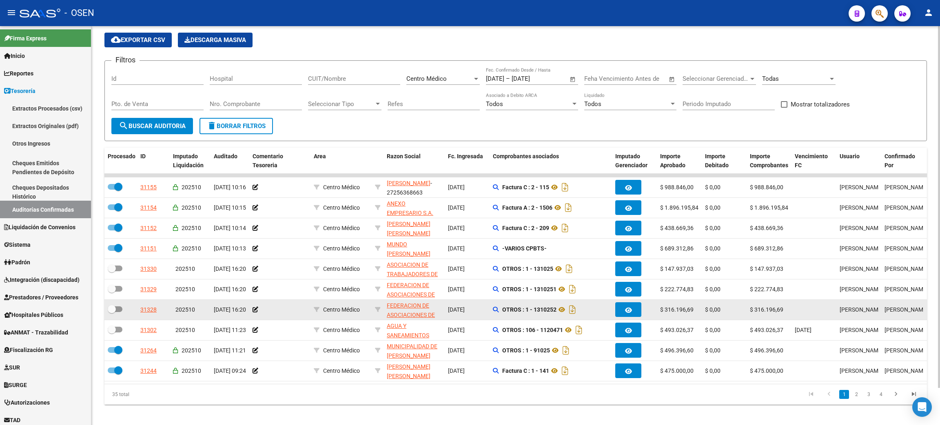
scroll to position [41, 0]
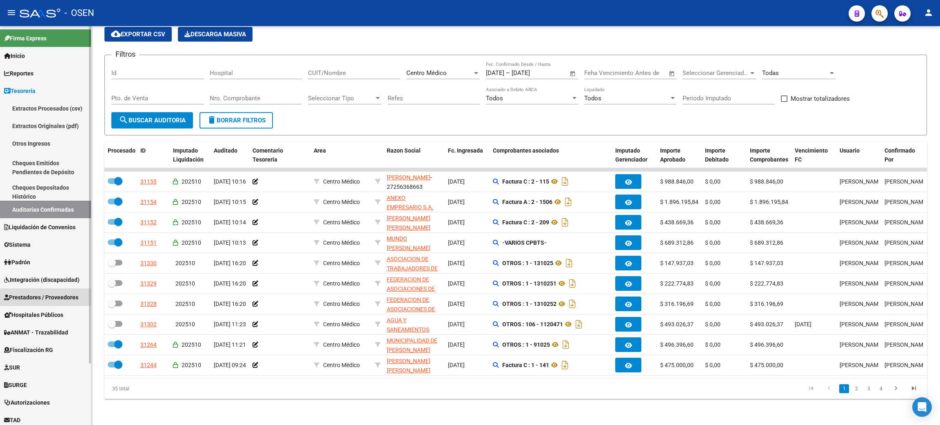
click at [41, 296] on span "Prestadores / Proveedores" at bounding box center [41, 297] width 74 height 9
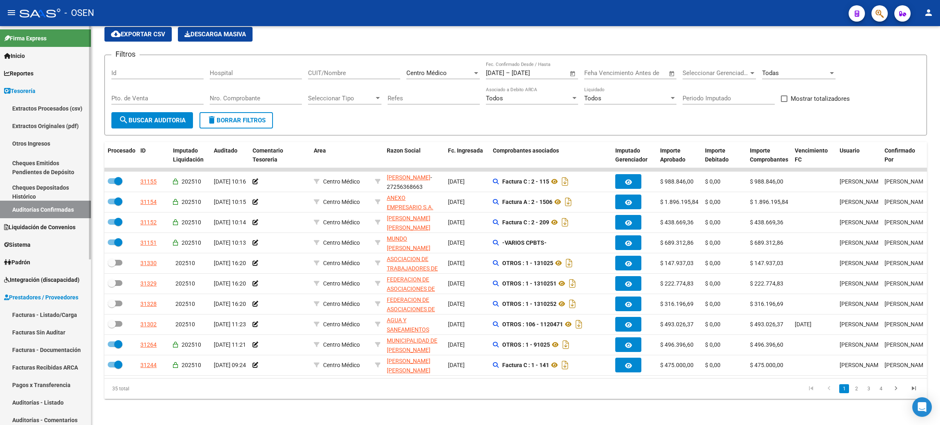
click at [44, 310] on link "Facturas - Listado/Carga" at bounding box center [45, 315] width 91 height 18
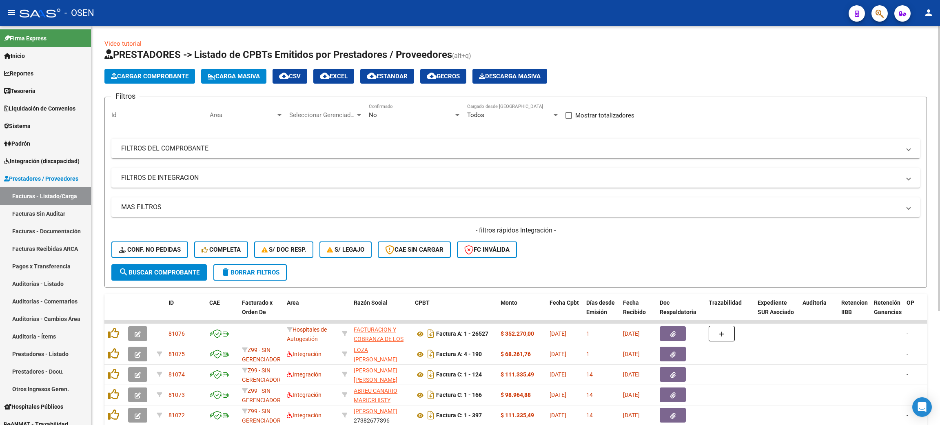
click at [237, 109] on div "Area Area" at bounding box center [246, 113] width 73 height 18
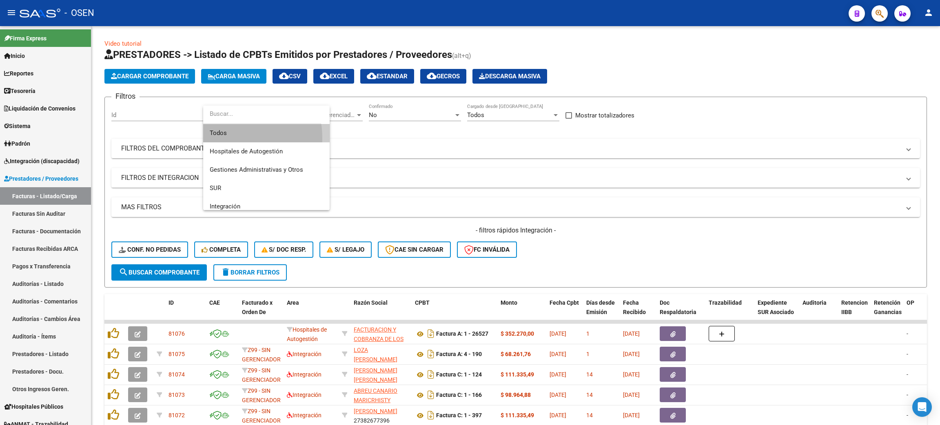
click at [217, 138] on span "Todos" at bounding box center [266, 133] width 113 height 18
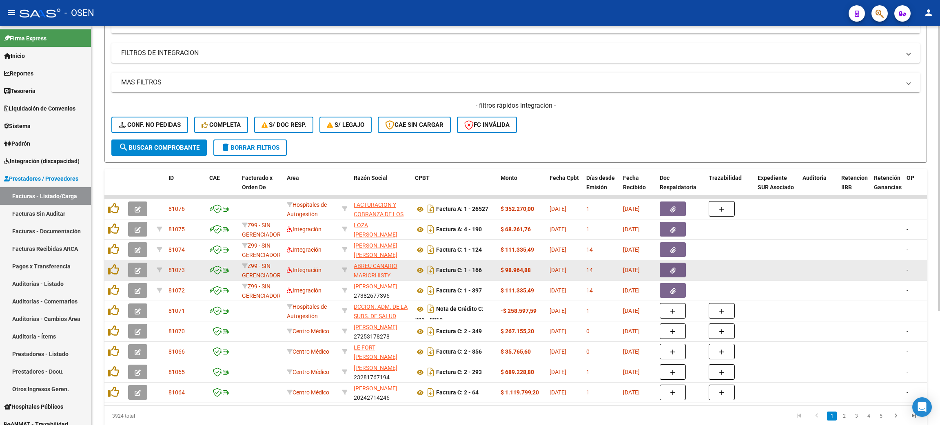
scroll to position [160, 0]
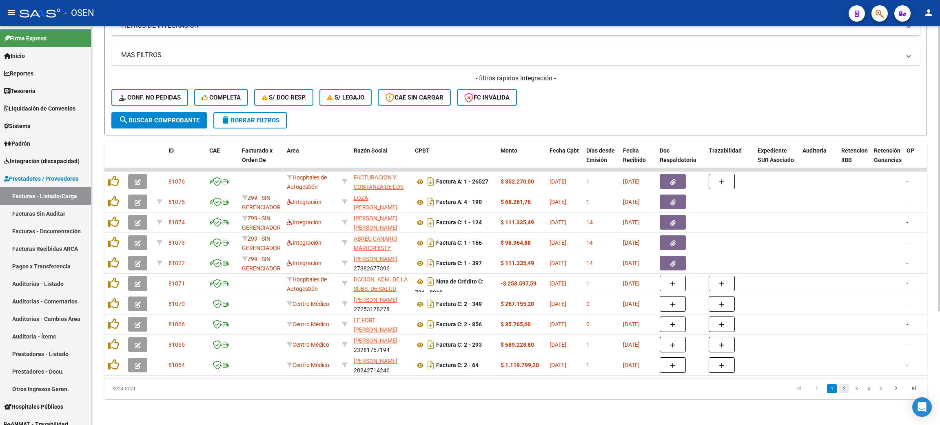
click at [844, 391] on link "2" at bounding box center [844, 388] width 10 height 9
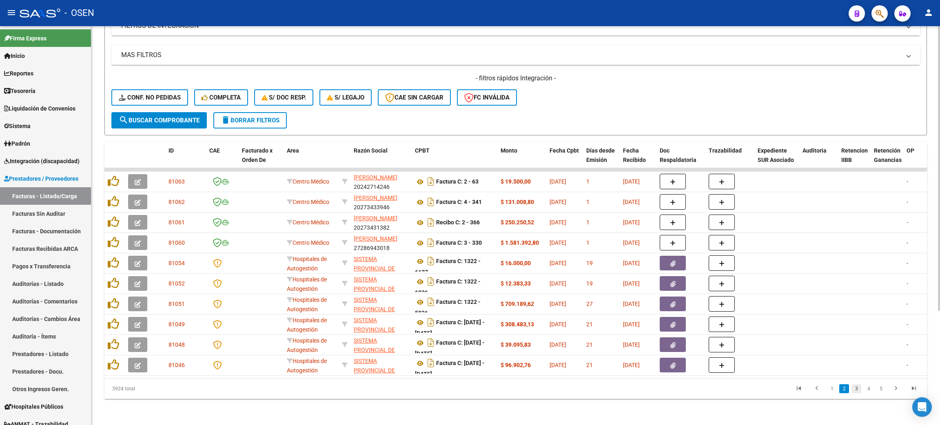
click at [854, 387] on link "3" at bounding box center [857, 388] width 10 height 9
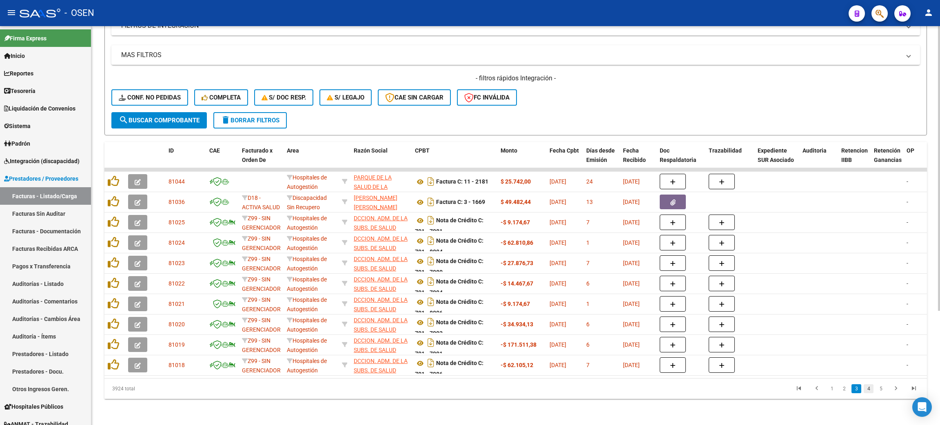
click at [867, 389] on link "4" at bounding box center [869, 388] width 10 height 9
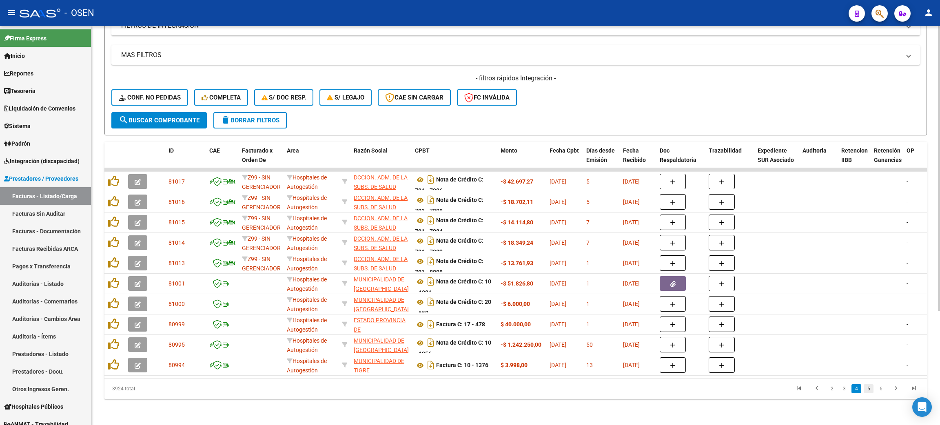
click at [865, 390] on link "5" at bounding box center [869, 388] width 10 height 9
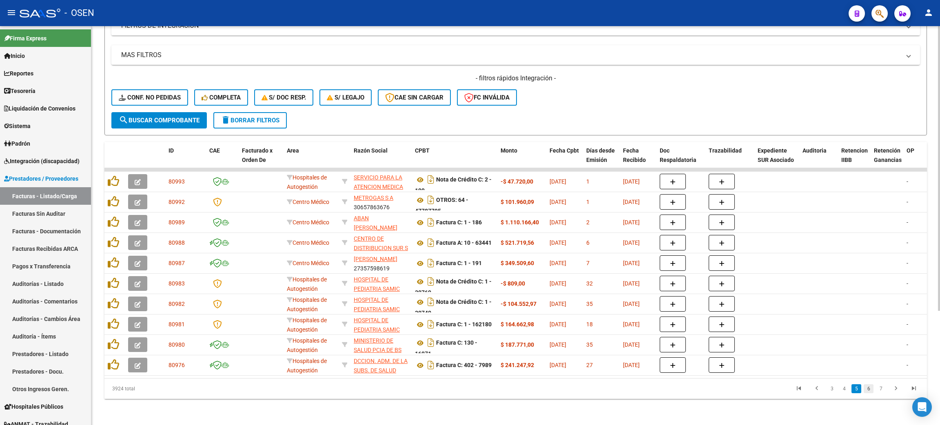
click at [869, 389] on link "6" at bounding box center [869, 388] width 10 height 9
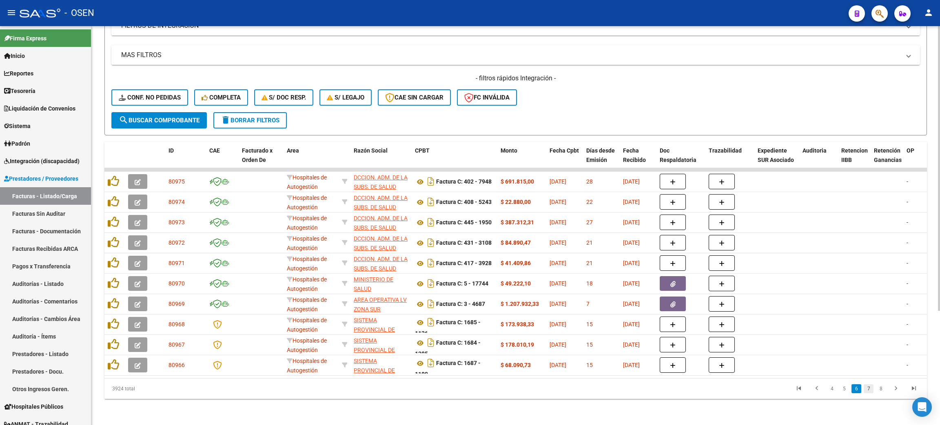
click at [868, 390] on link "7" at bounding box center [869, 388] width 10 height 9
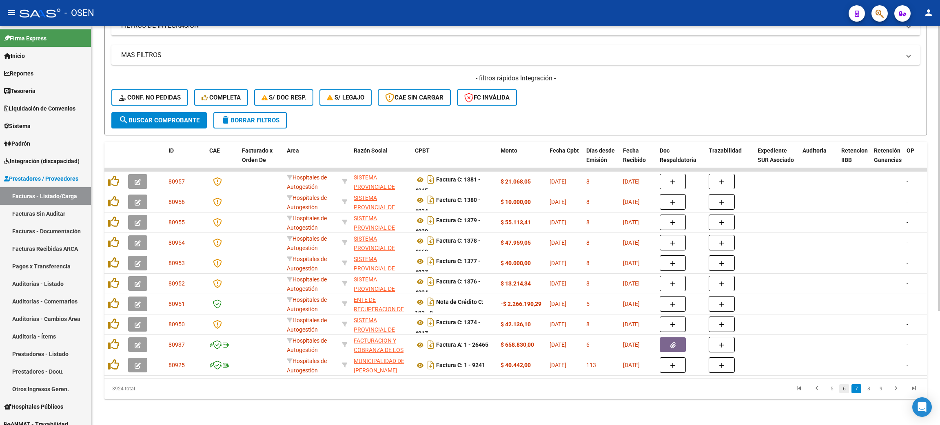
click at [843, 390] on link "6" at bounding box center [844, 388] width 10 height 9
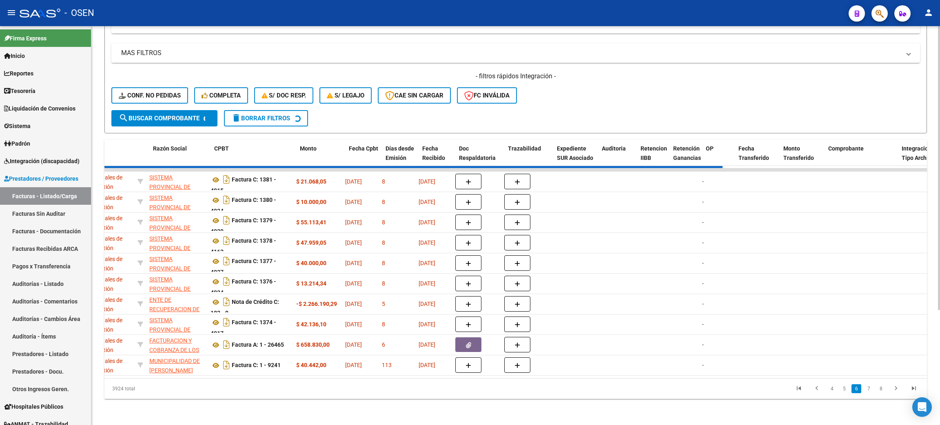
scroll to position [0, 0]
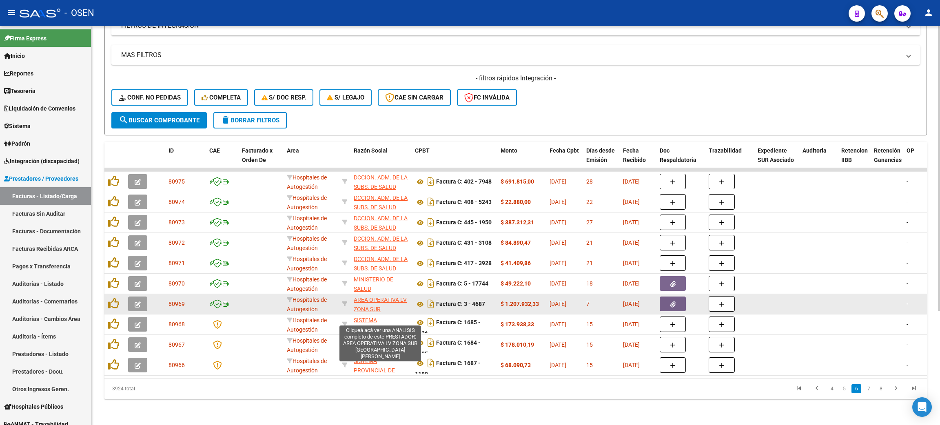
click at [384, 297] on span "AREA OPERATIVA LV ZONA SUR HOSPITAL PAPA FRANCISCO" at bounding box center [381, 314] width 55 height 34
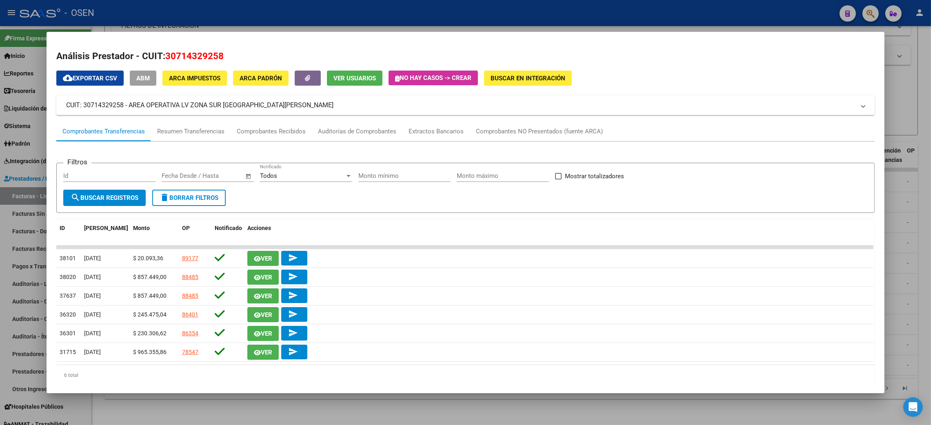
click at [258, 409] on div at bounding box center [465, 212] width 931 height 425
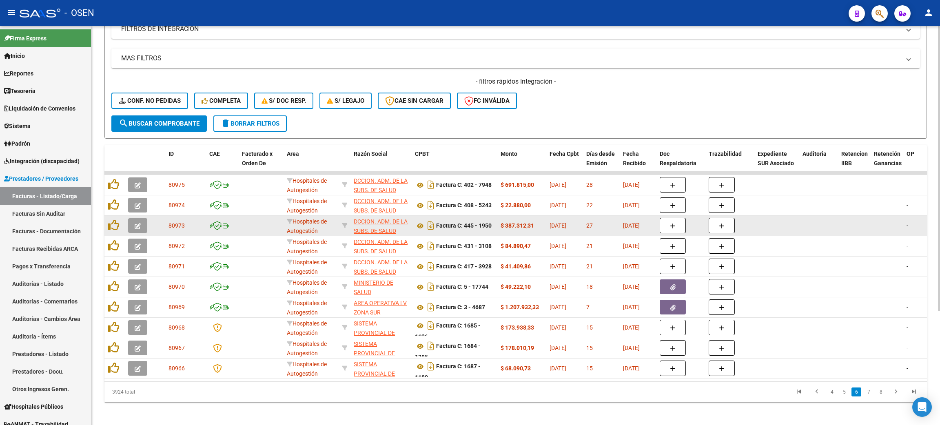
scroll to position [160, 0]
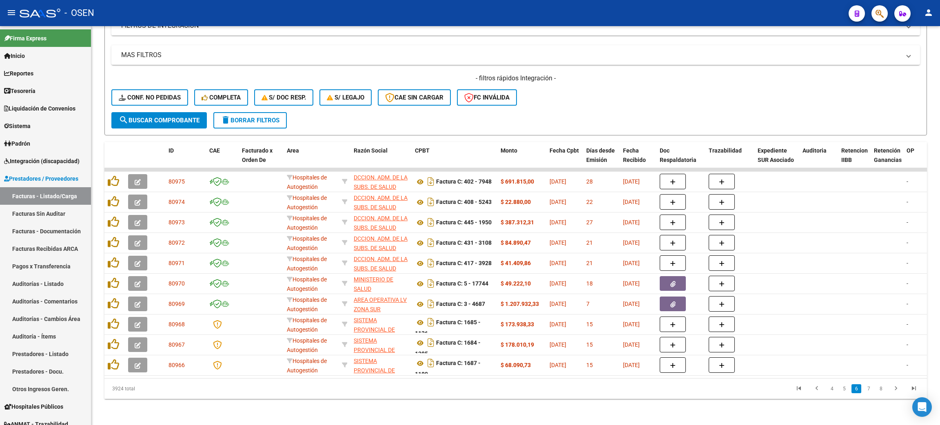
click at [868, 390] on link "7" at bounding box center [869, 388] width 10 height 9
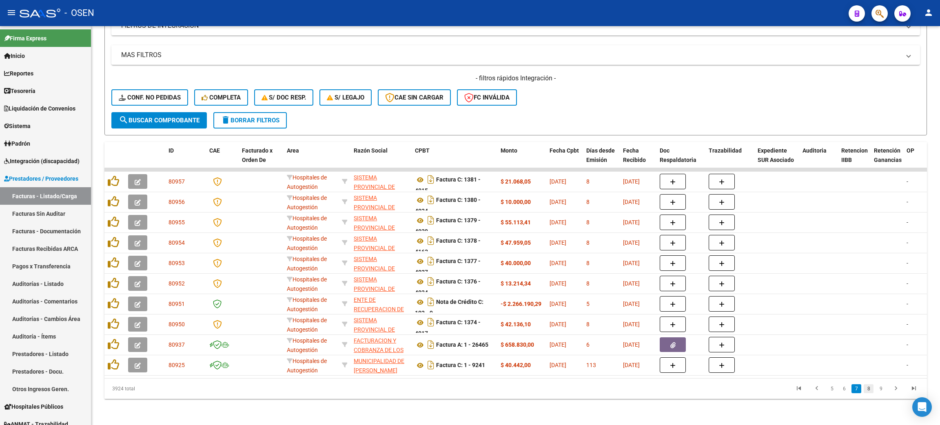
click at [868, 388] on link "8" at bounding box center [869, 388] width 10 height 9
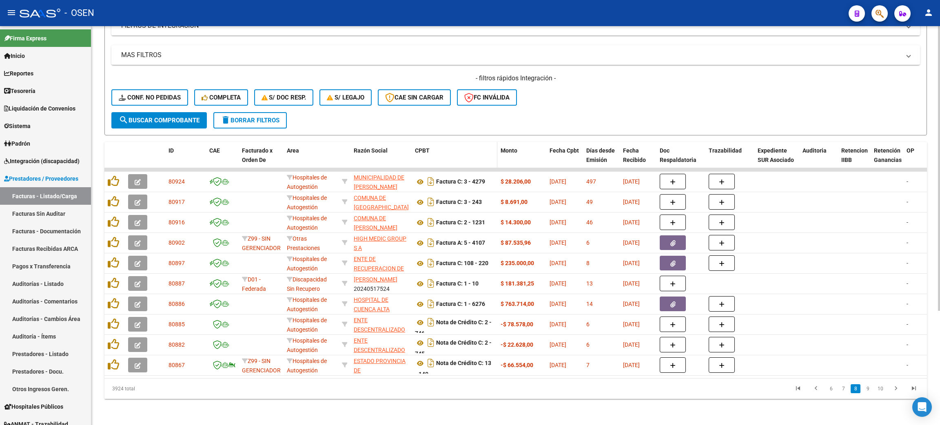
scroll to position [0, 0]
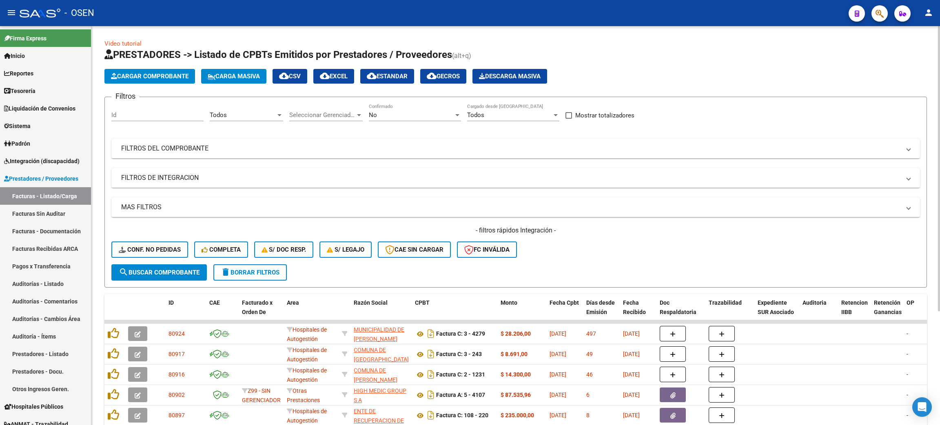
click at [621, 254] on div "- filtros rápidos Integración - Conf. no pedidas Completa S/ Doc Resp. S/ legaj…" at bounding box center [515, 245] width 809 height 38
drag, startPoint x: 577, startPoint y: 222, endPoint x: 587, endPoint y: 271, distance: 50.7
click at [587, 273] on form "Filtros Id Todos Area Seleccionar Gerenciador Seleccionar Gerenciador No Confir…" at bounding box center [515, 192] width 823 height 191
click at [670, 255] on div "- filtros rápidos Integración - Conf. no pedidas Completa S/ Doc Resp. S/ legaj…" at bounding box center [515, 245] width 809 height 38
drag, startPoint x: 434, startPoint y: 225, endPoint x: 702, endPoint y: 218, distance: 267.8
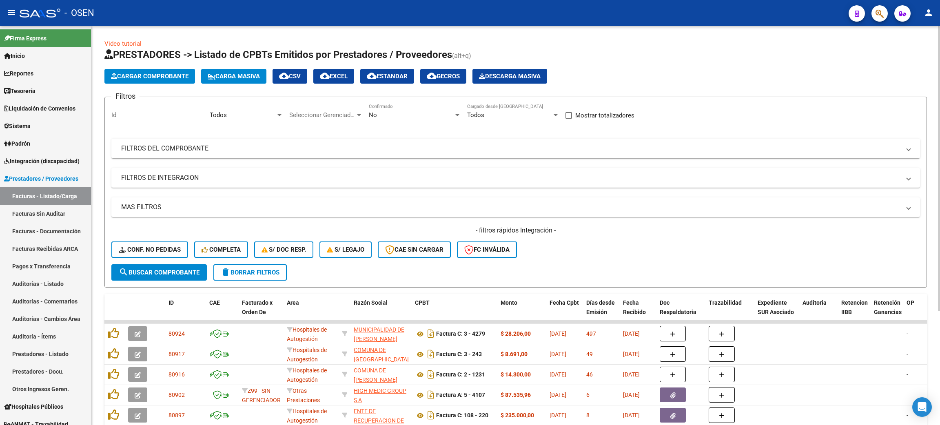
click at [702, 218] on div "MAS FILTROS Todos Con Doc. Respaldatoria Todos Con Trazabilidad Todos Asociado …" at bounding box center [515, 230] width 809 height 67
click at [576, 240] on div "- filtros rápidos Integración - Conf. no pedidas Completa S/ Doc Resp. S/ legaj…" at bounding box center [515, 245] width 809 height 38
drag, startPoint x: 475, startPoint y: 230, endPoint x: 617, endPoint y: 227, distance: 141.2
click at [617, 227] on h4 "- filtros rápidos Integración -" at bounding box center [515, 230] width 809 height 9
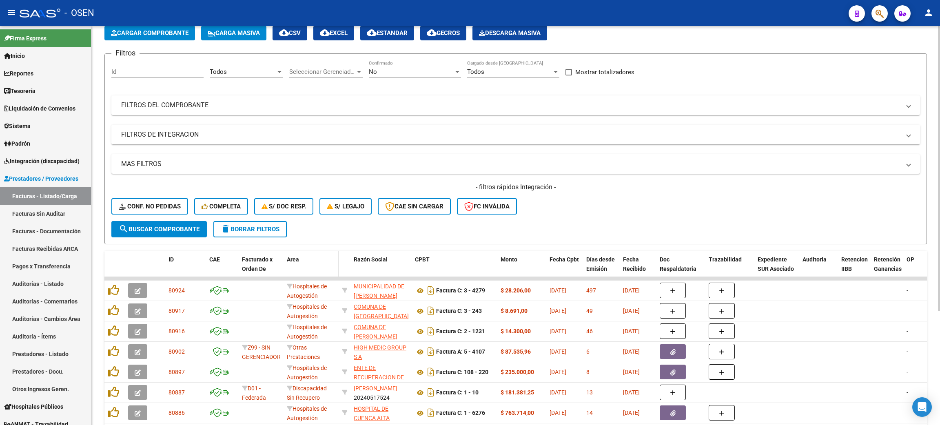
scroll to position [61, 0]
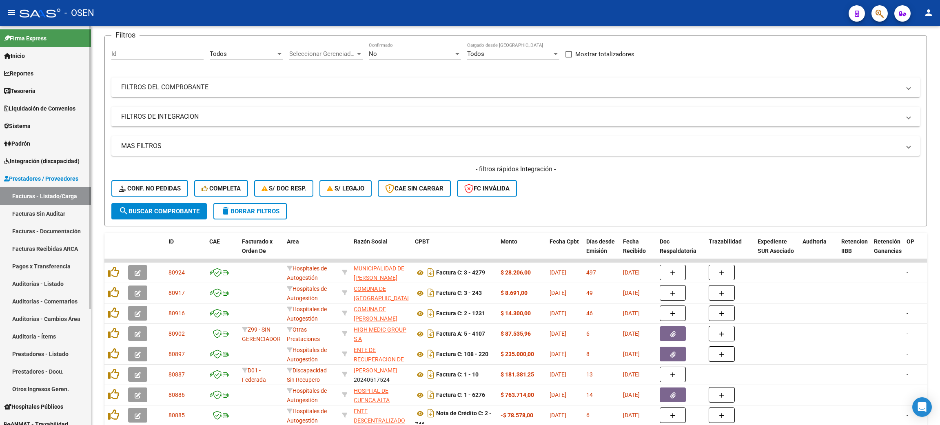
click at [25, 282] on link "Auditorías - Listado" at bounding box center [45, 284] width 91 height 18
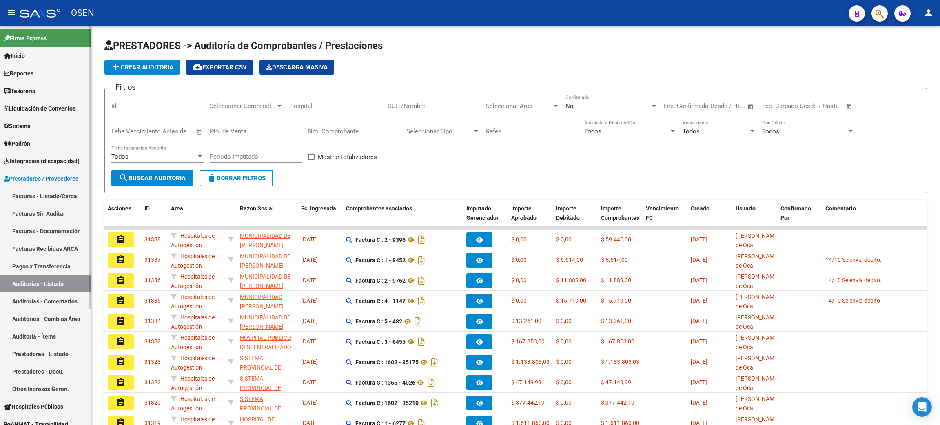
click at [66, 108] on span "Liquidación de Convenios" at bounding box center [39, 108] width 71 height 9
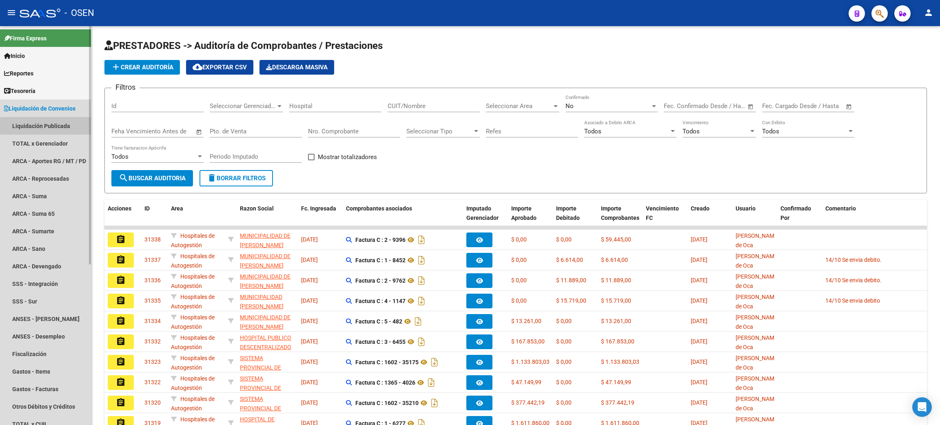
click at [54, 124] on link "Liquidación Publicada" at bounding box center [45, 126] width 91 height 18
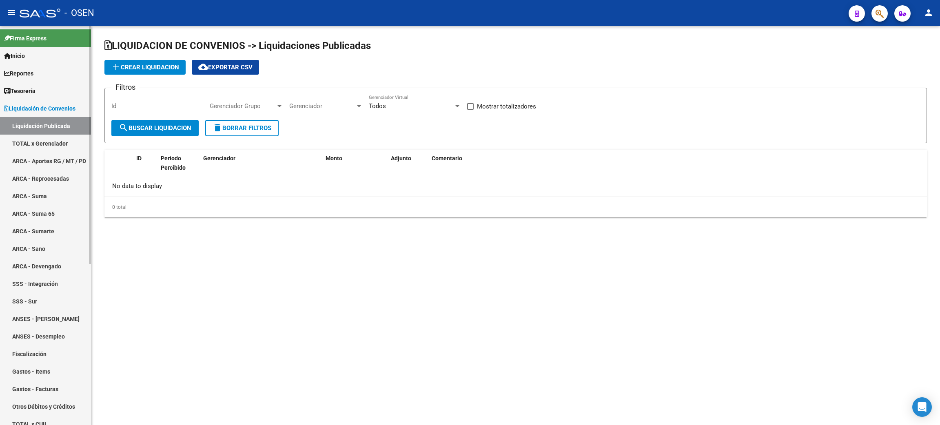
checkbox input "true"
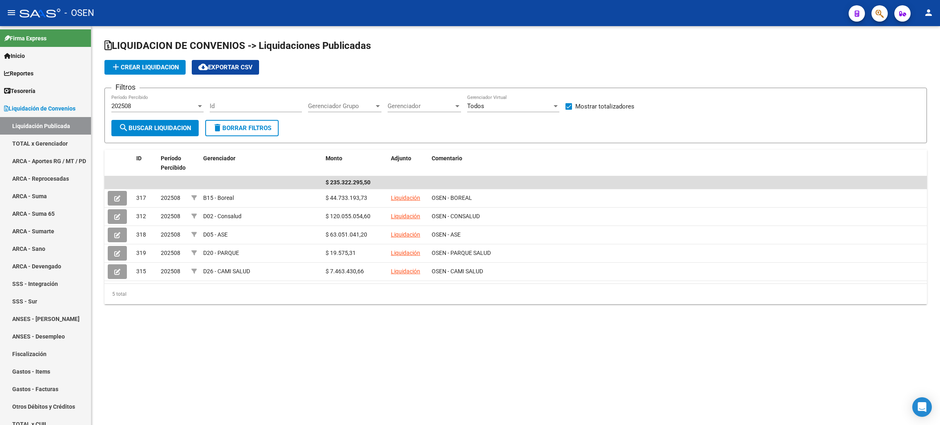
click at [153, 104] on div "202508" at bounding box center [153, 105] width 85 height 7
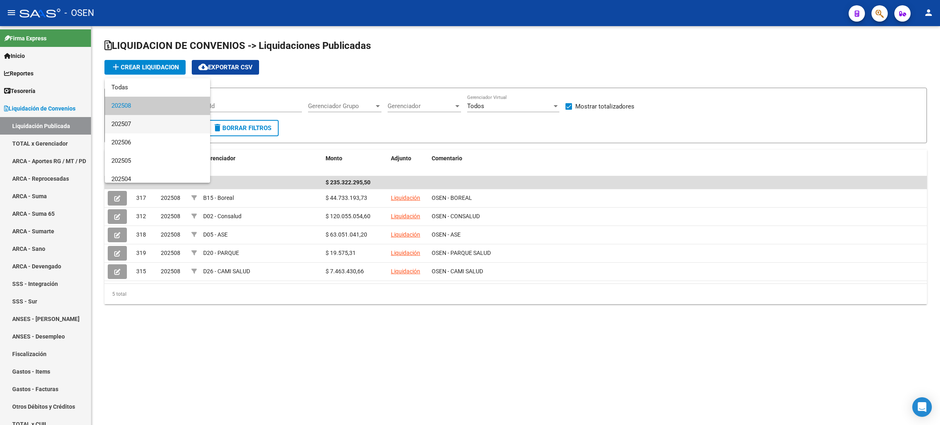
click at [144, 121] on span "202507" at bounding box center [157, 124] width 92 height 18
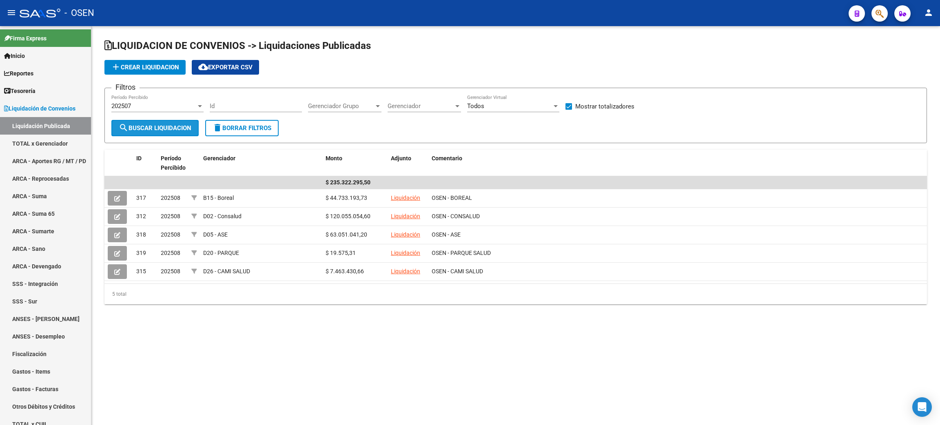
click at [144, 127] on span "search Buscar Liquidacion" at bounding box center [155, 127] width 73 height 7
click at [148, 106] on div "202507" at bounding box center [153, 105] width 85 height 7
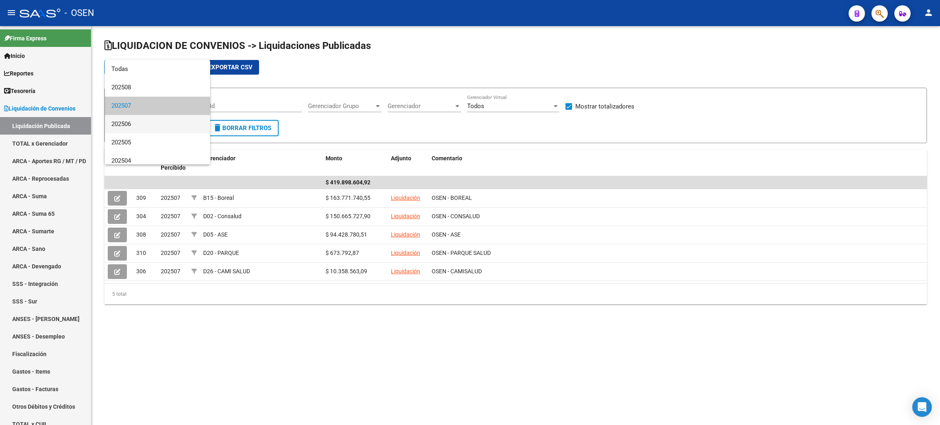
click at [142, 120] on span "202506" at bounding box center [157, 124] width 92 height 18
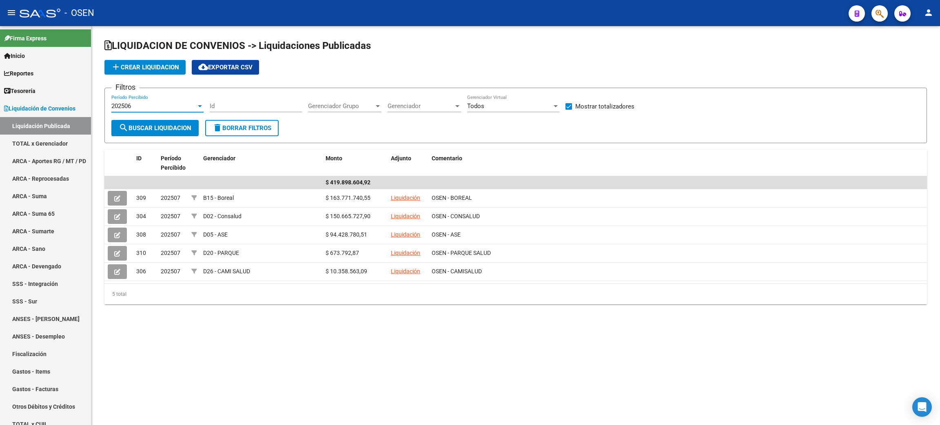
click at [158, 128] on span "search Buscar Liquidacion" at bounding box center [155, 127] width 73 height 7
click at [192, 338] on mat-sidenav-content "LIQUIDACION DE CONVENIOS -> Liquidaciones Publicadas add Crear Liquidacion clou…" at bounding box center [515, 225] width 849 height 399
click at [258, 305] on div "LIQUIDACION DE CONVENIOS -> Liquidaciones Publicadas add Crear Liquidacion clou…" at bounding box center [515, 178] width 849 height 304
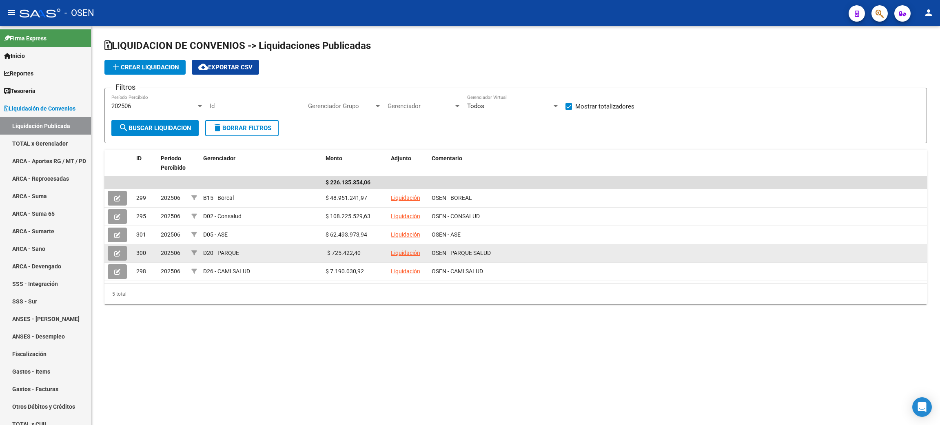
drag, startPoint x: 155, startPoint y: 254, endPoint x: 369, endPoint y: 256, distance: 213.4
click at [369, 256] on div "300 202506 D20 - PARQUE -$ 725.422,40 Liquidación OSEN - PARQUE SALUD" at bounding box center [515, 253] width 823 height 18
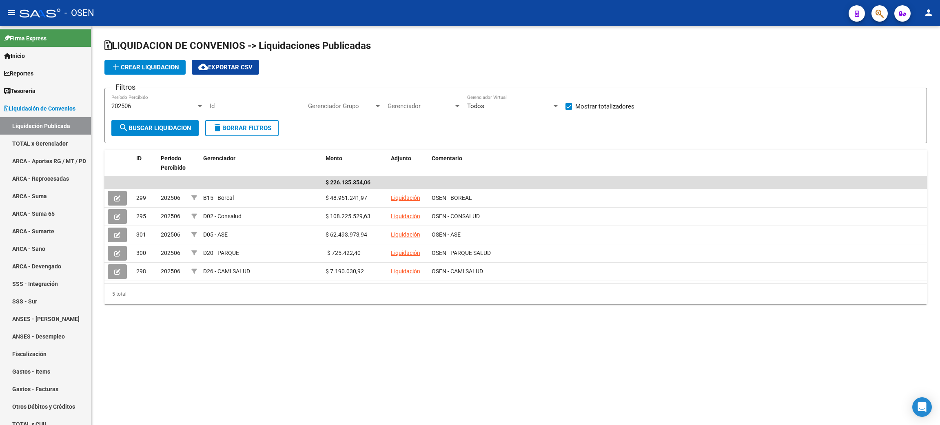
click at [385, 376] on mat-sidenav-content "LIQUIDACION DE CONVENIOS -> Liquidaciones Publicadas add Crear Liquidacion clou…" at bounding box center [515, 225] width 849 height 399
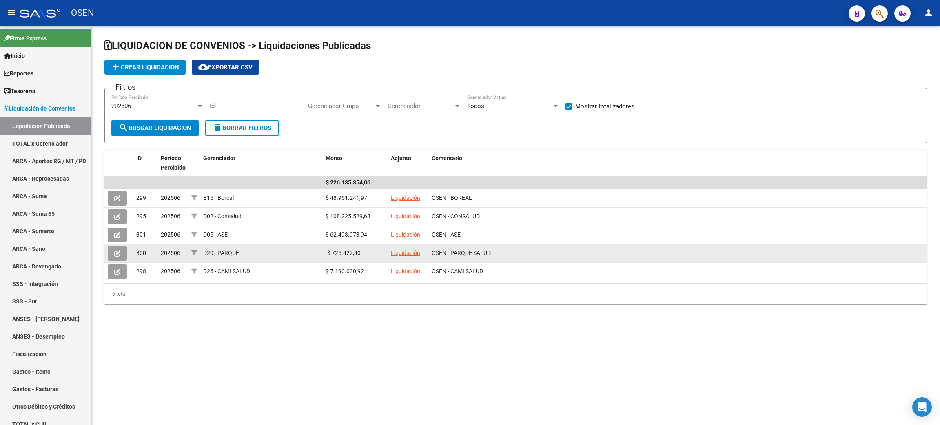
drag, startPoint x: 134, startPoint y: 251, endPoint x: 377, endPoint y: 254, distance: 242.8
click at [377, 254] on div "300 202506 D20 - PARQUE -$ 725.422,40 Liquidación OSEN - PARQUE SALUD" at bounding box center [515, 253] width 823 height 18
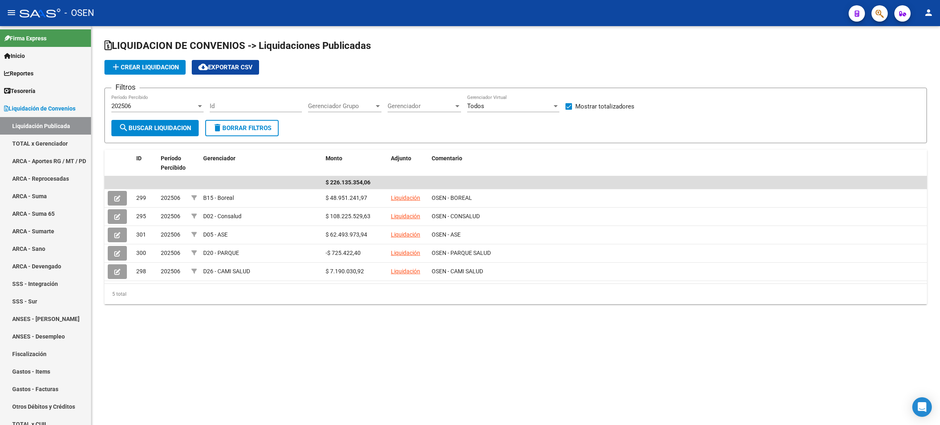
click at [272, 281] on datatable-selection "$ 226.135.354,06 299 202506 B15 - Boreal $ 48.951.241,97 Liquidación OSEN - BOR…" at bounding box center [515, 278] width 823 height 7
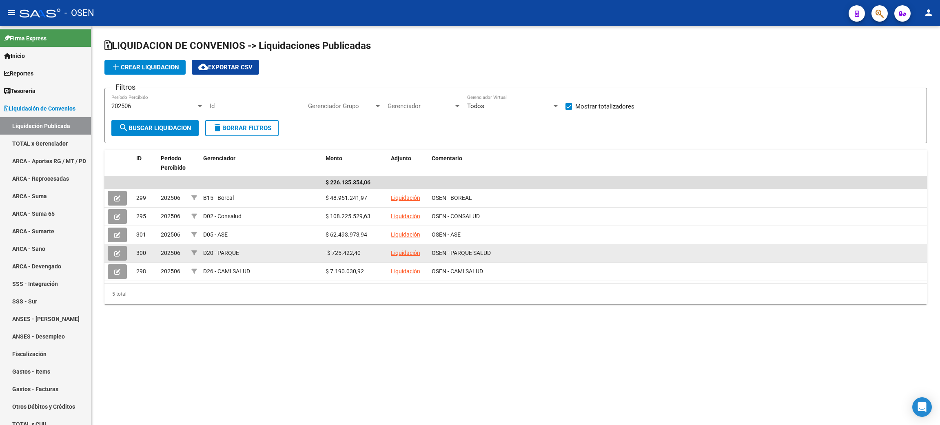
drag, startPoint x: 366, startPoint y: 254, endPoint x: 133, endPoint y: 252, distance: 233.4
click at [133, 252] on div "300 202506 D20 - PARQUE -$ 725.422,40 Liquidación OSEN - PARQUE SALUD" at bounding box center [515, 253] width 823 height 18
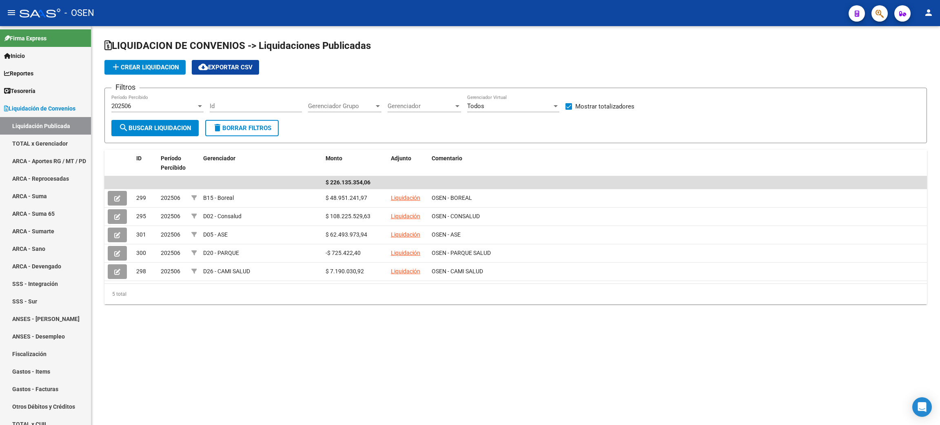
click at [158, 313] on div "LIQUIDACION DE CONVENIOS -> Liquidaciones Publicadas add Crear Liquidacion clou…" at bounding box center [515, 178] width 849 height 304
click at [65, 109] on span "Liquidación de Convenios" at bounding box center [39, 108] width 71 height 9
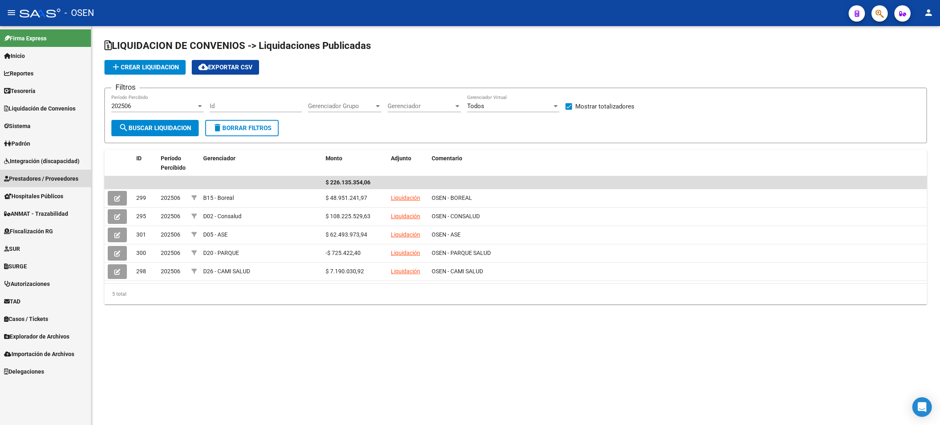
click at [55, 175] on span "Prestadores / Proveedores" at bounding box center [41, 178] width 74 height 9
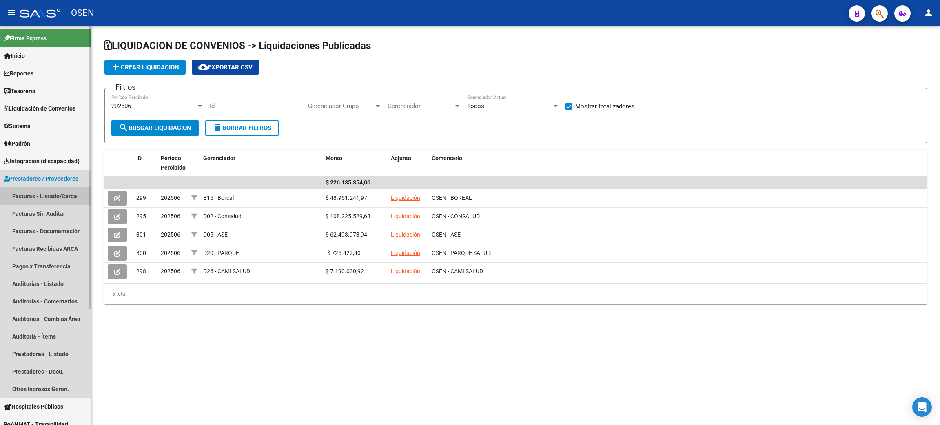
click at [49, 192] on link "Facturas - Listado/Carga" at bounding box center [45, 196] width 91 height 18
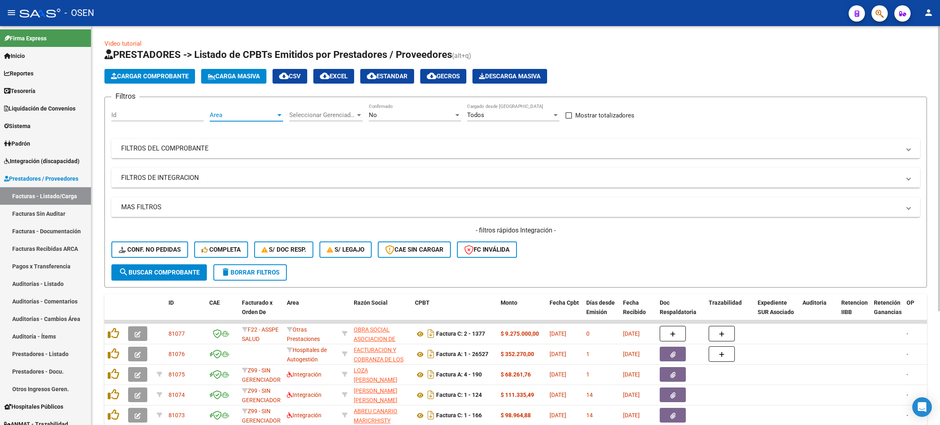
click at [241, 117] on span "Area" at bounding box center [243, 114] width 66 height 7
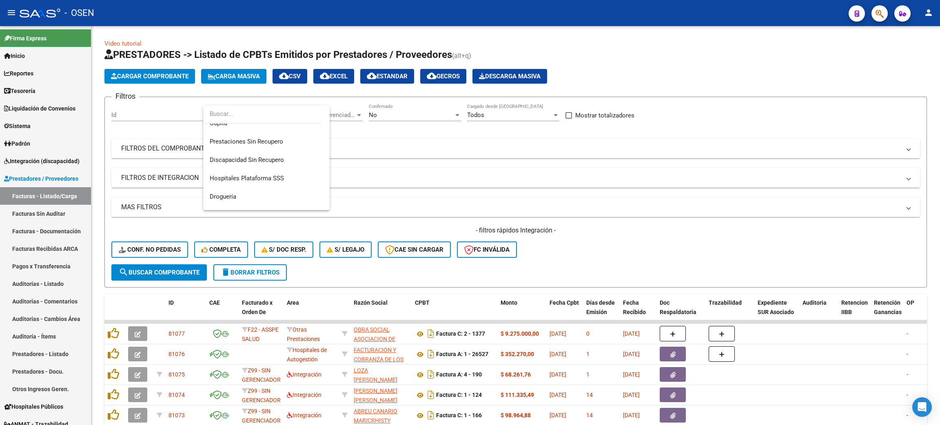
scroll to position [109, 0]
click at [291, 132] on span "Convenio Desregulación" at bounding box center [266, 134] width 113 height 18
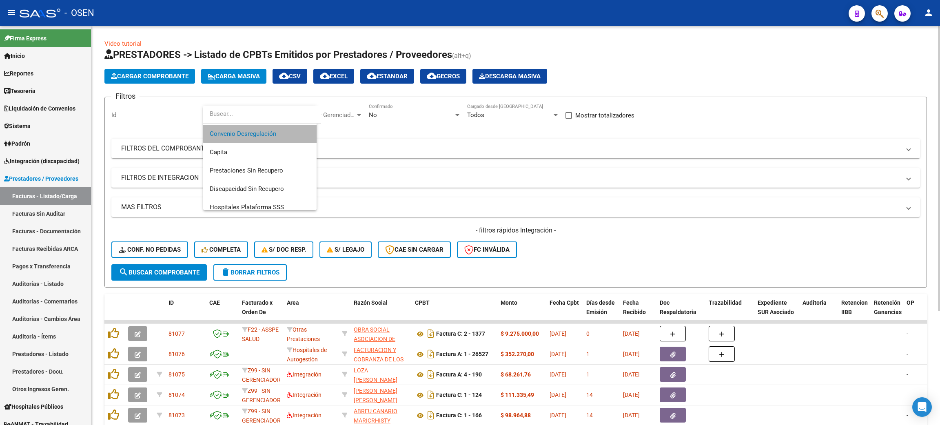
scroll to position [110, 0]
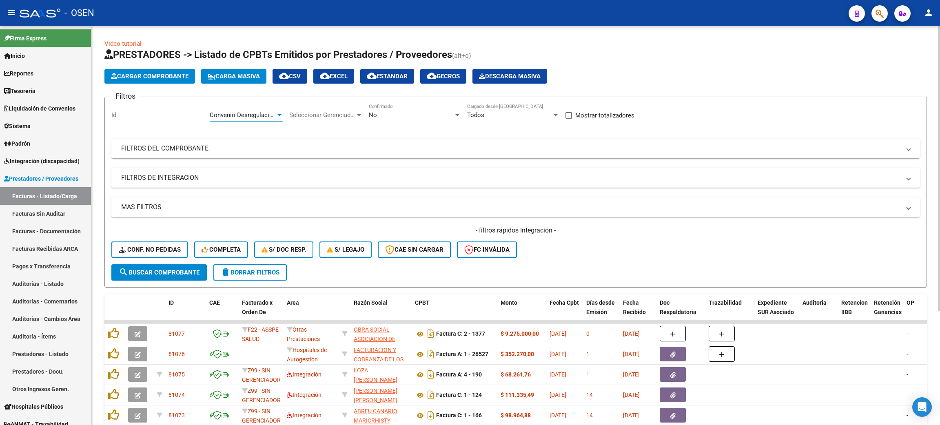
drag, startPoint x: 187, startPoint y: 266, endPoint x: 432, endPoint y: 291, distance: 246.5
click at [187, 265] on button "search Buscar Comprobante" at bounding box center [158, 272] width 95 height 16
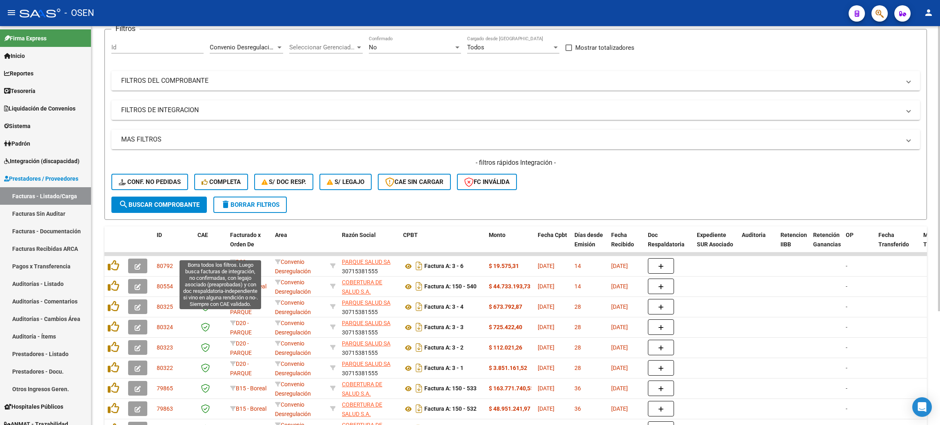
scroll to position [0, 0]
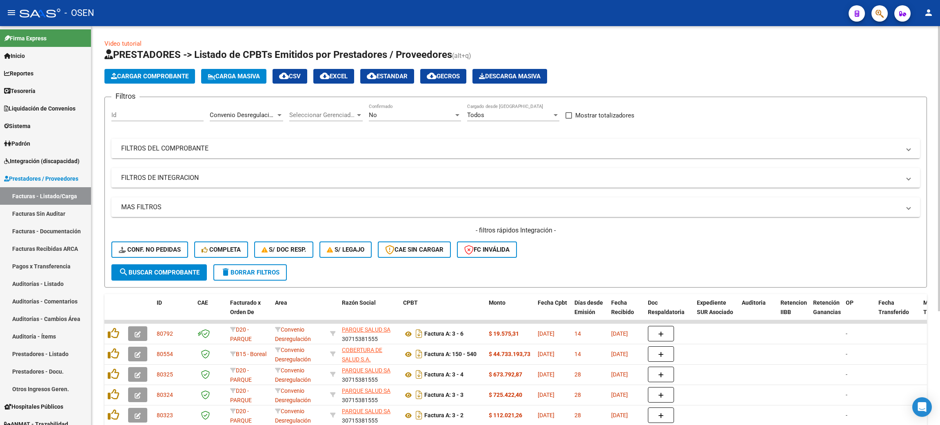
click at [197, 150] on mat-panel-title "FILTROS DEL COMPROBANTE" at bounding box center [510, 148] width 779 height 9
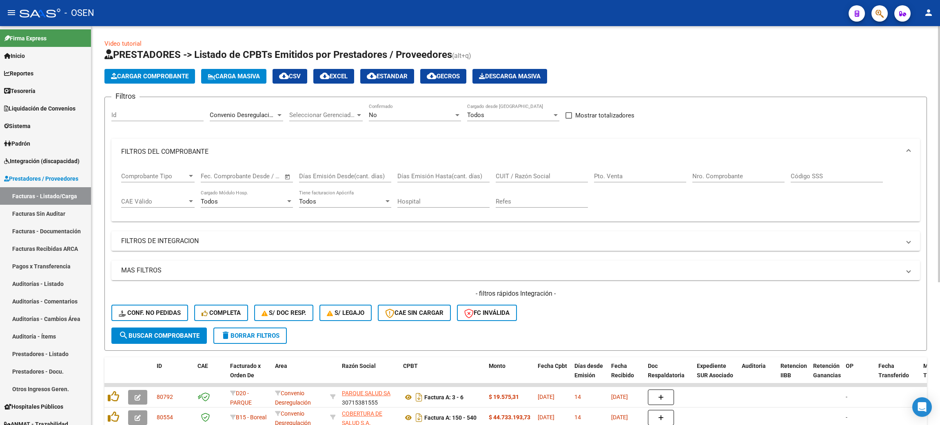
click at [514, 170] on div "CUIT / Razón Social" at bounding box center [542, 174] width 92 height 18
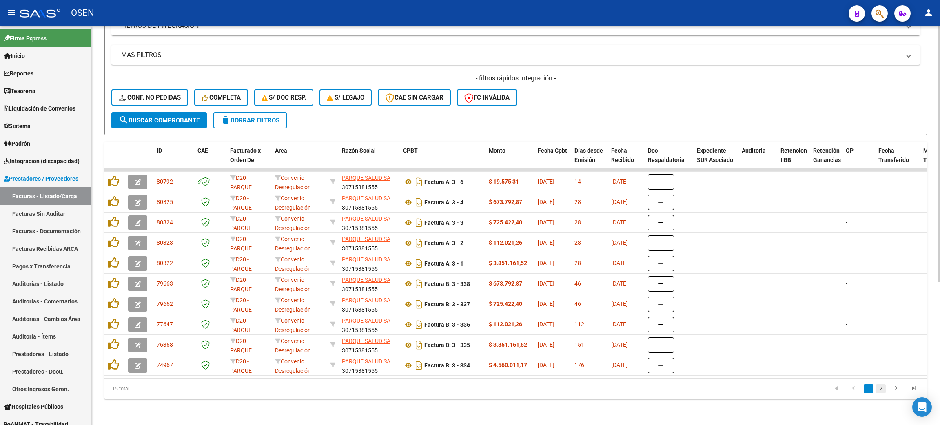
type input "parque"
click at [879, 388] on link "2" at bounding box center [881, 388] width 10 height 9
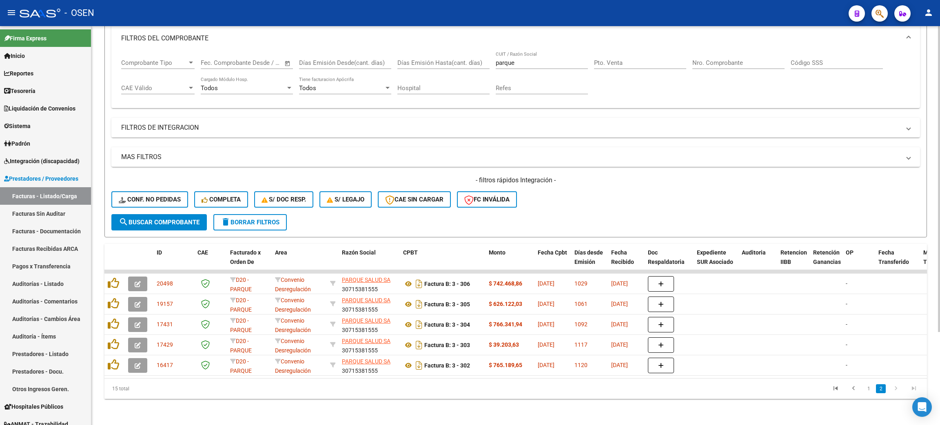
scroll to position [121, 0]
click at [870, 393] on link "1" at bounding box center [869, 388] width 10 height 9
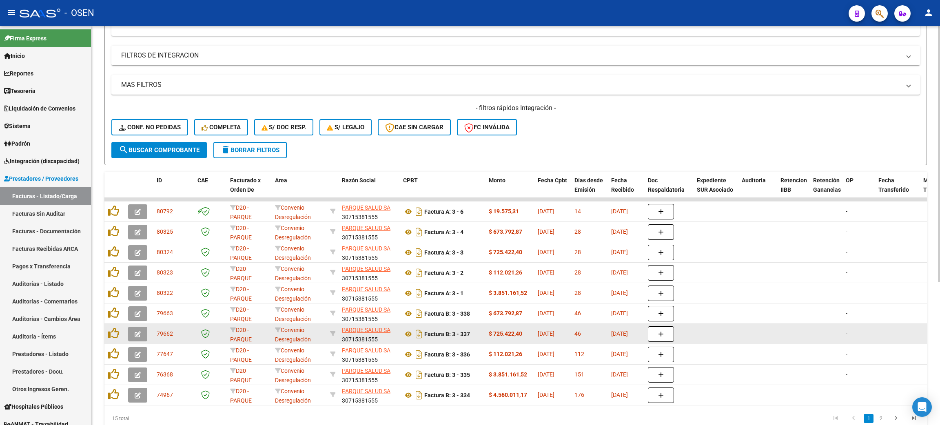
scroll to position [223, 0]
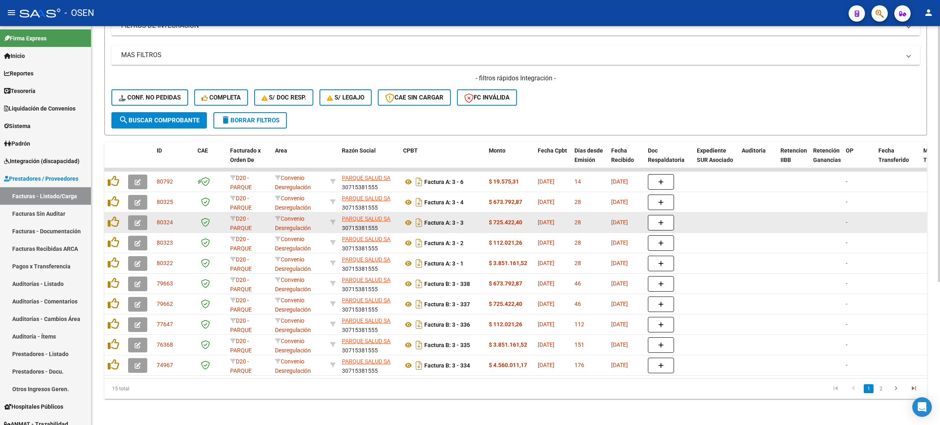
drag, startPoint x: 486, startPoint y: 213, endPoint x: 535, endPoint y: 213, distance: 49.0
click at [535, 213] on div "80324 D20 - PARQUE Convenio Desregulación PARQUE SALUD SA 30715381555 Factura A…" at bounding box center [885, 223] width 1562 height 20
click at [408, 218] on icon at bounding box center [408, 223] width 11 height 10
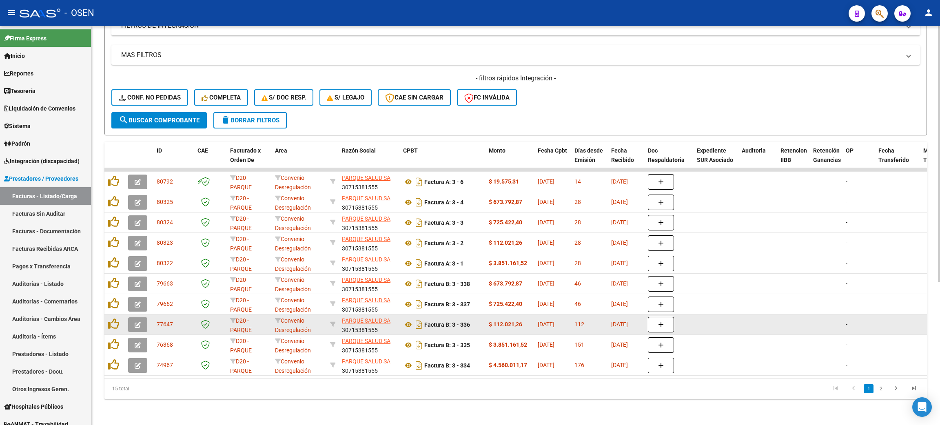
scroll to position [0, 0]
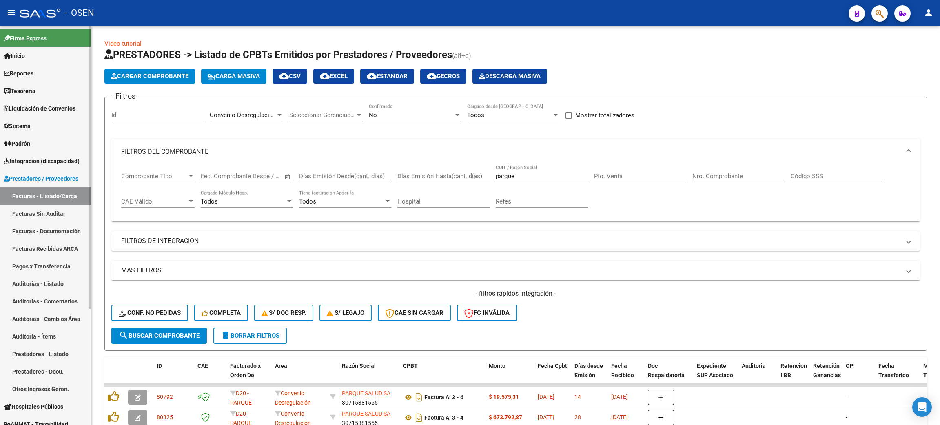
click at [52, 108] on span "Liquidación de Convenios" at bounding box center [39, 108] width 71 height 9
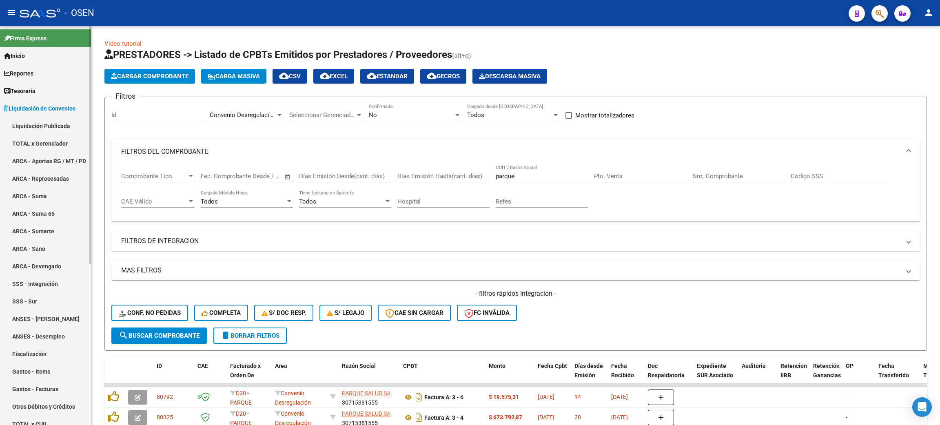
click at [24, 126] on link "Liquidación Publicada" at bounding box center [45, 126] width 91 height 18
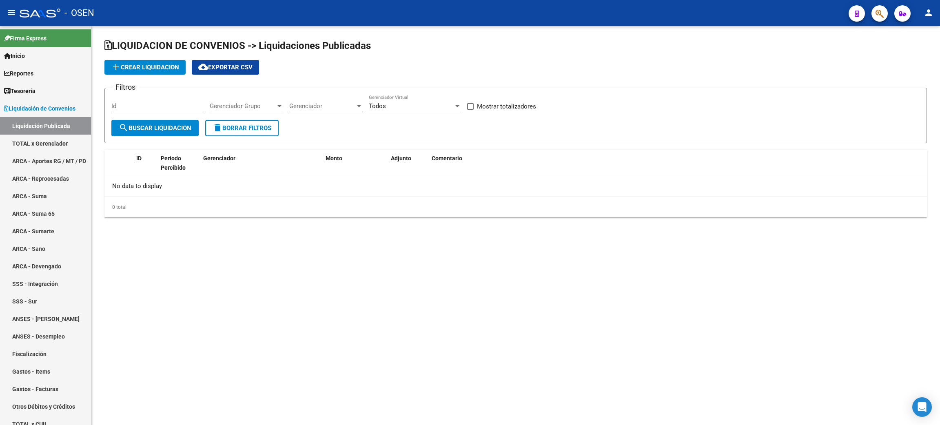
checkbox input "true"
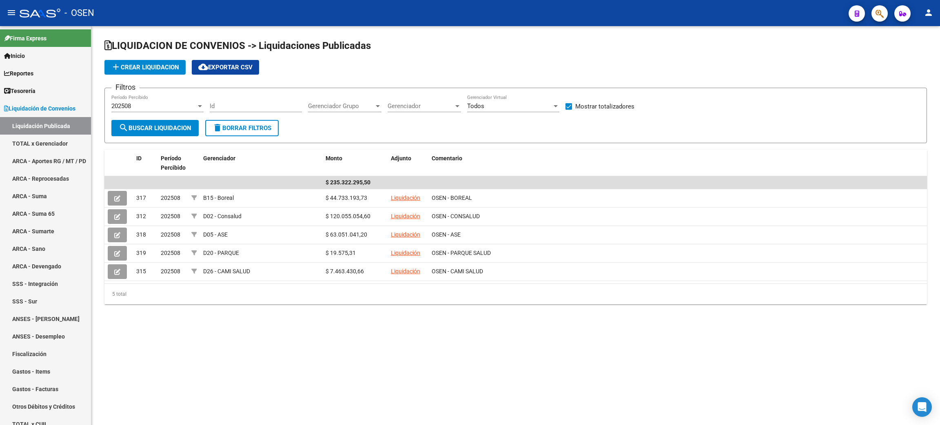
click at [173, 102] on div "202508" at bounding box center [153, 105] width 85 height 7
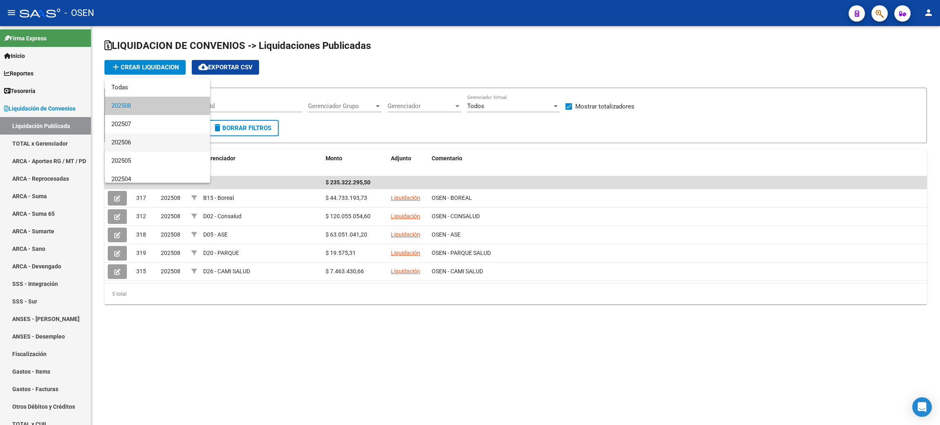
click at [136, 142] on span "202506" at bounding box center [157, 142] width 92 height 18
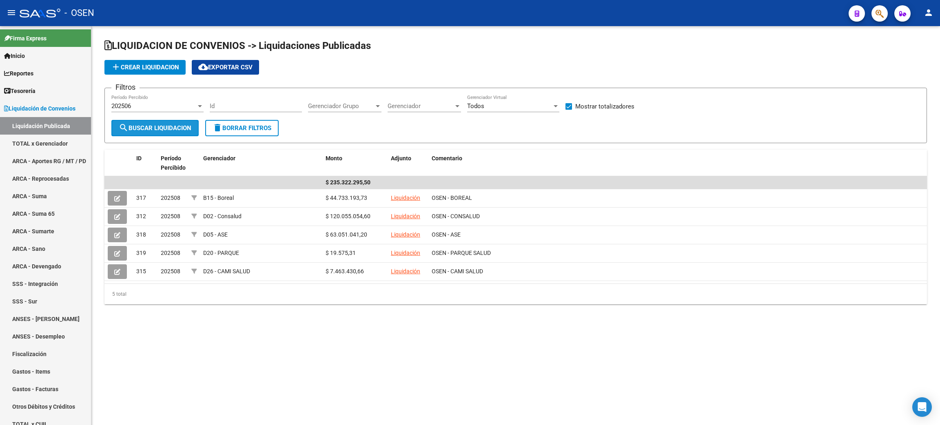
click at [148, 125] on span "search Buscar Liquidacion" at bounding box center [155, 127] width 73 height 7
drag, startPoint x: 302, startPoint y: 359, endPoint x: 364, endPoint y: 372, distance: 63.4
click at [303, 359] on mat-sidenav-content "LIQUIDACION DE CONVENIOS -> Liquidaciones Publicadas add Crear Liquidacion clou…" at bounding box center [515, 225] width 849 height 399
click at [163, 107] on div "202506" at bounding box center [153, 105] width 85 height 7
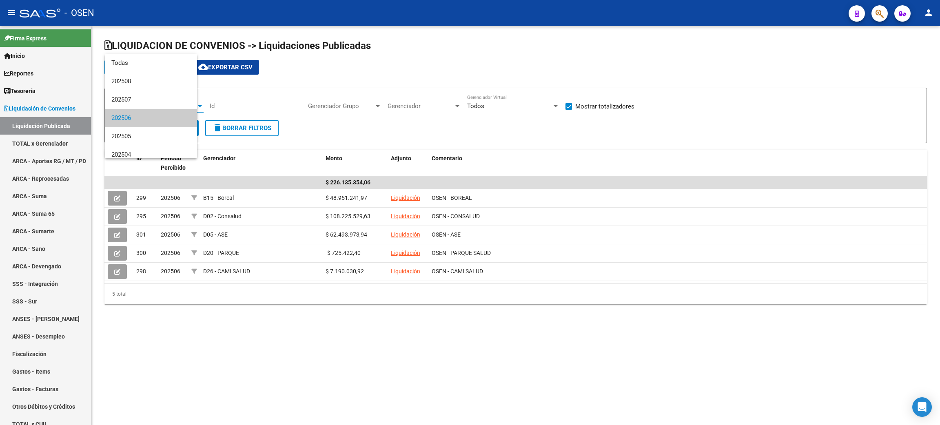
scroll to position [12, 0]
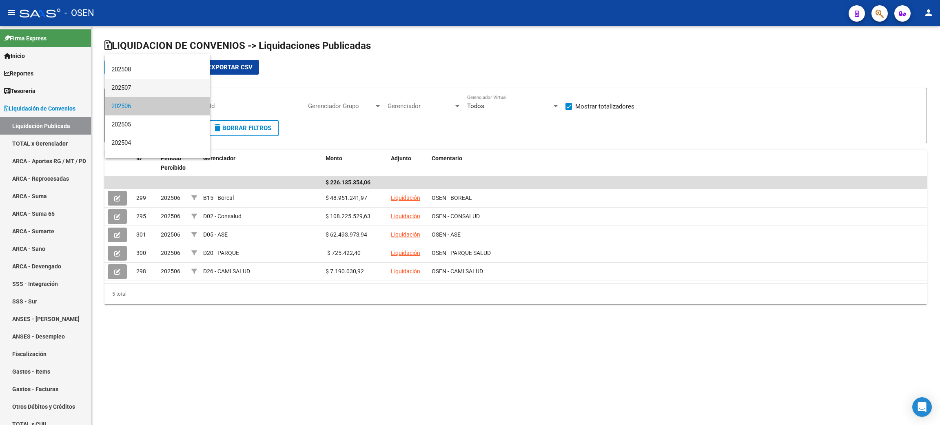
click at [149, 89] on span "202507" at bounding box center [157, 88] width 92 height 18
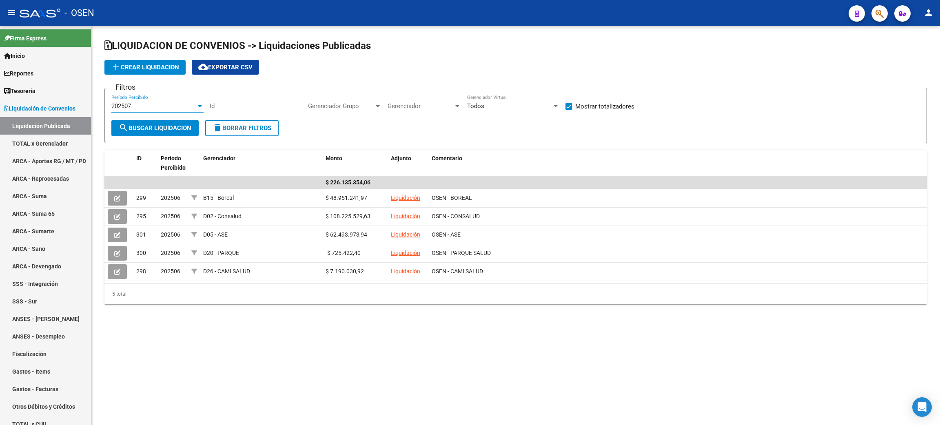
click at [135, 122] on button "search Buscar Liquidacion" at bounding box center [154, 128] width 87 height 16
click at [361, 367] on mat-sidenav-content "LIQUIDACION DE CONVENIOS -> Liquidaciones Publicadas add Crear Liquidacion clou…" at bounding box center [515, 225] width 849 height 399
drag, startPoint x: 328, startPoint y: 251, endPoint x: 543, endPoint y: 159, distance: 234.2
click at [372, 249] on div "310 202507 D20 - PARQUE $ 673.792,87 Liquidación OSEN - PARQUE SALUD" at bounding box center [515, 253] width 823 height 18
copy div "$ 673.792,87"
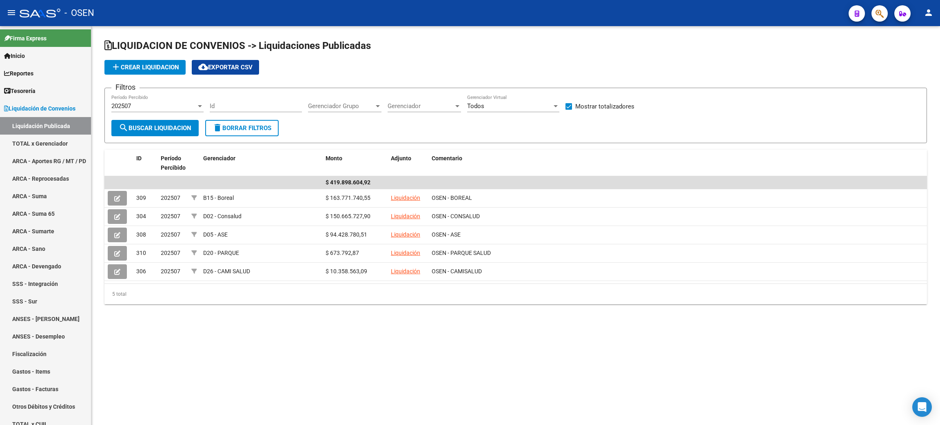
click at [169, 105] on div "202507" at bounding box center [153, 105] width 85 height 7
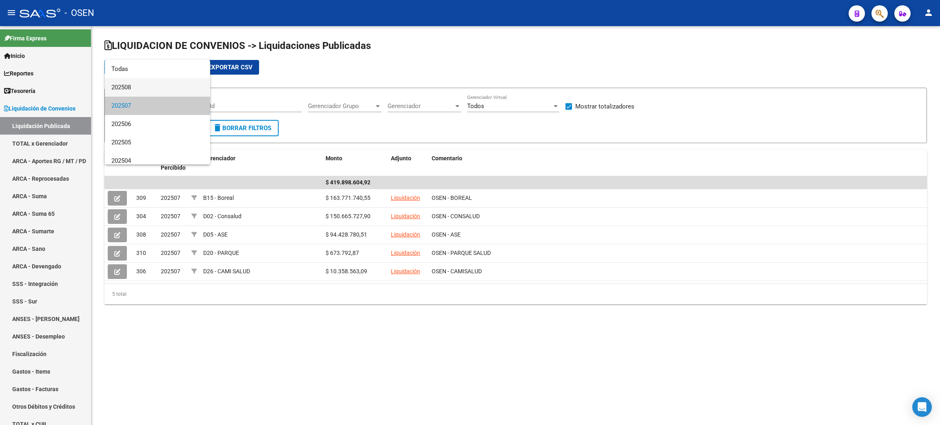
click at [151, 87] on span "202508" at bounding box center [157, 87] width 92 height 18
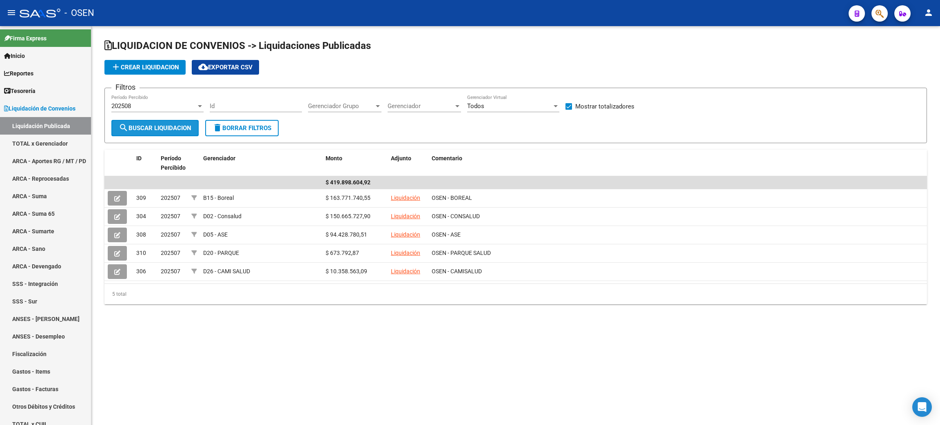
click at [143, 126] on span "search Buscar Liquidacion" at bounding box center [155, 127] width 73 height 7
click at [41, 102] on link "Liquidación de Convenios" at bounding box center [45, 109] width 91 height 18
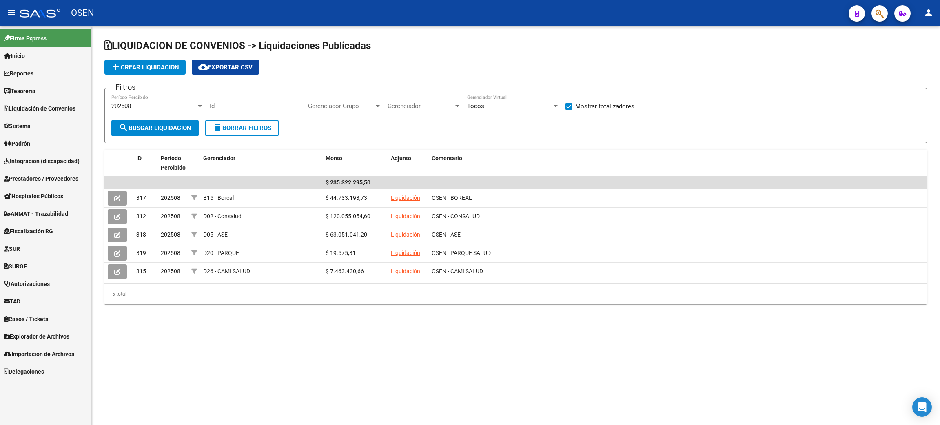
click at [62, 175] on span "Prestadores / Proveedores" at bounding box center [41, 178] width 74 height 9
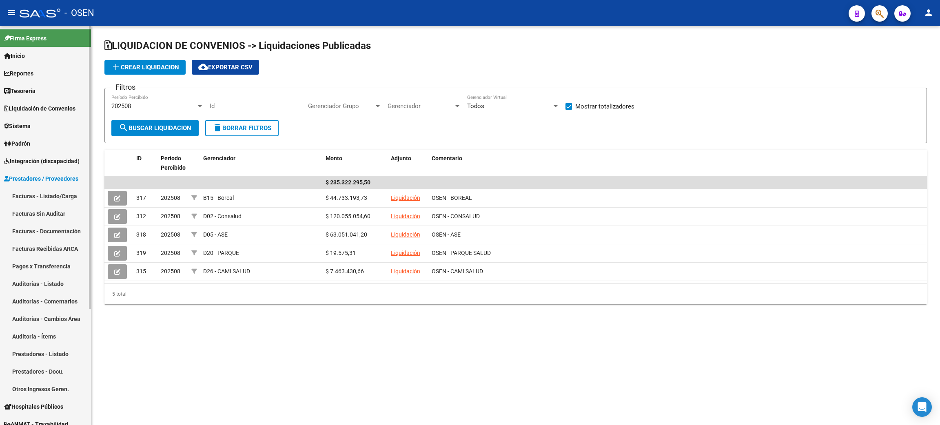
click at [53, 192] on link "Facturas - Listado/Carga" at bounding box center [45, 196] width 91 height 18
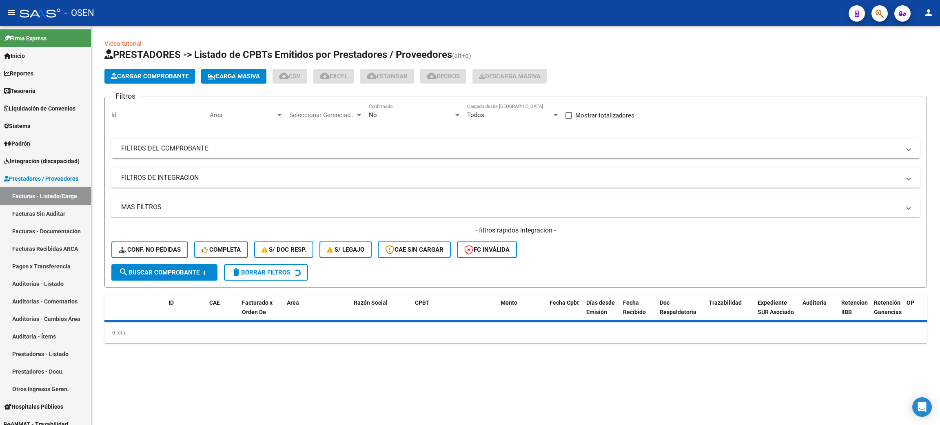
click at [231, 149] on mat-panel-title "FILTROS DEL COMPROBANTE" at bounding box center [510, 148] width 779 height 9
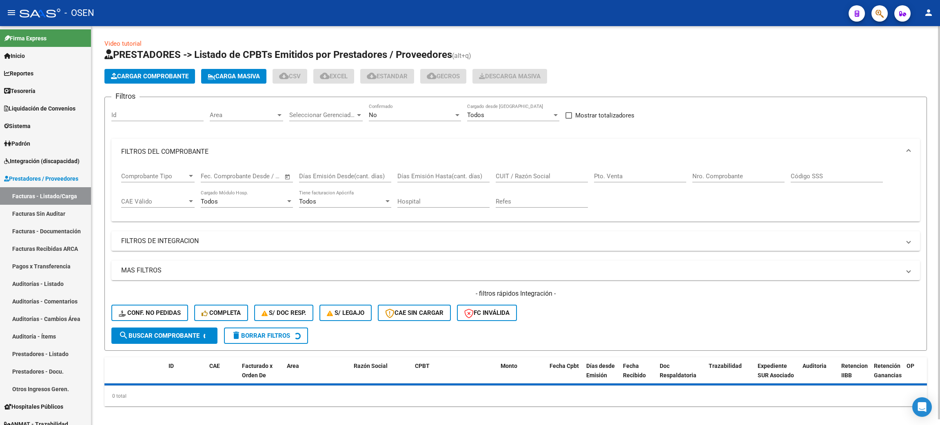
click at [522, 180] on div "CUIT / Razón Social" at bounding box center [542, 174] width 92 height 18
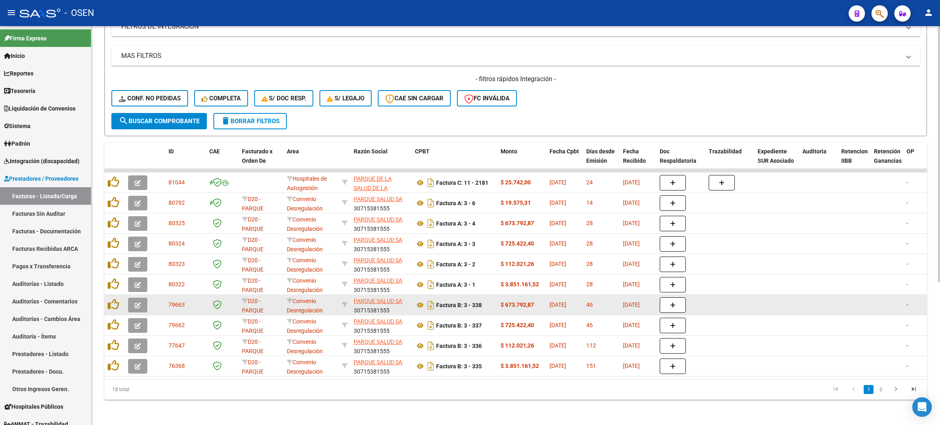
scroll to position [223, 0]
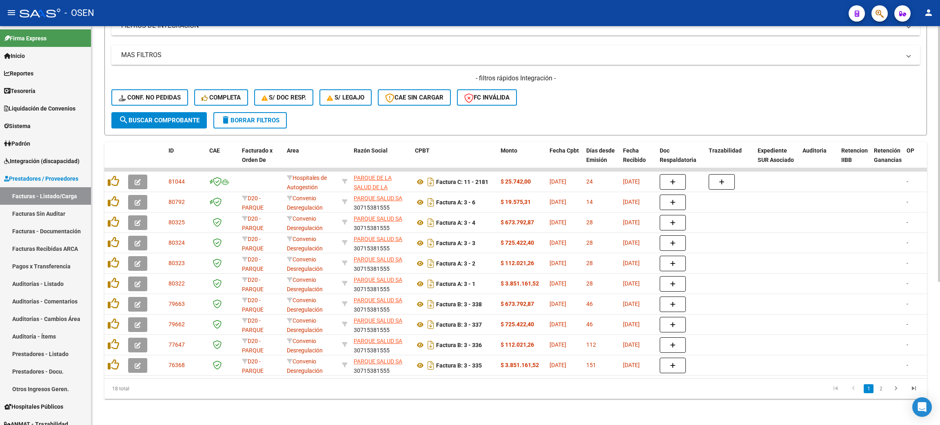
type input "PARQUE"
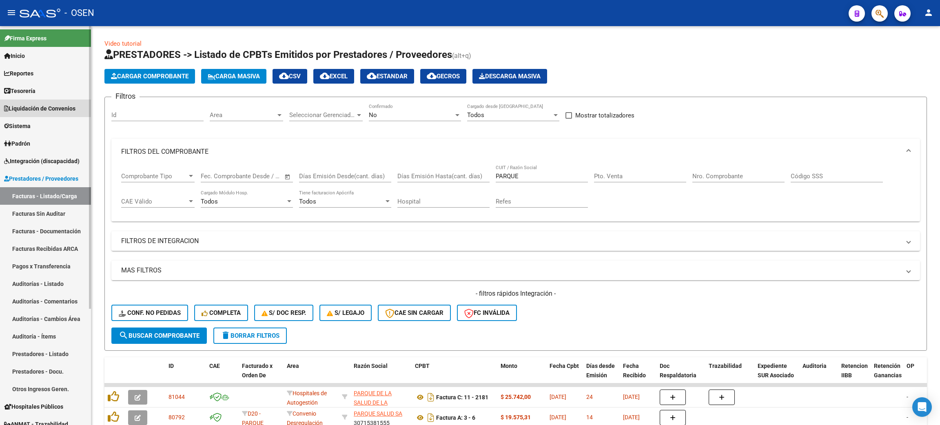
click at [31, 107] on span "Liquidación de Convenios" at bounding box center [39, 108] width 71 height 9
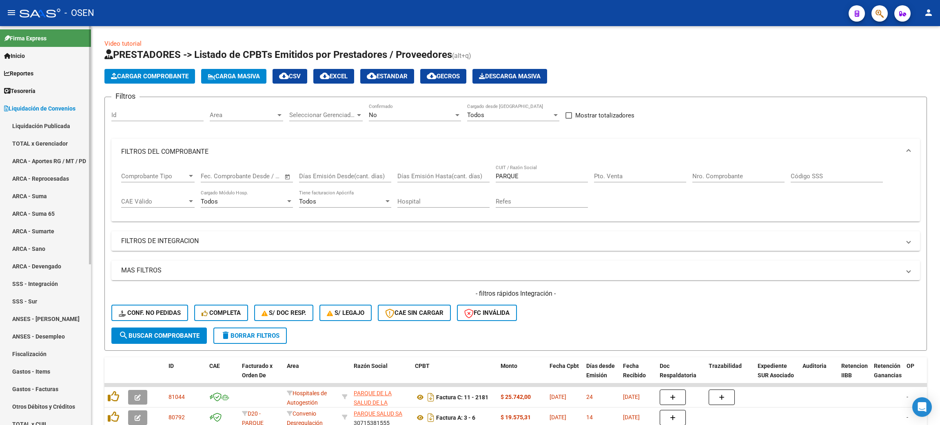
click at [22, 368] on link "Gastos - Items" at bounding box center [45, 372] width 91 height 18
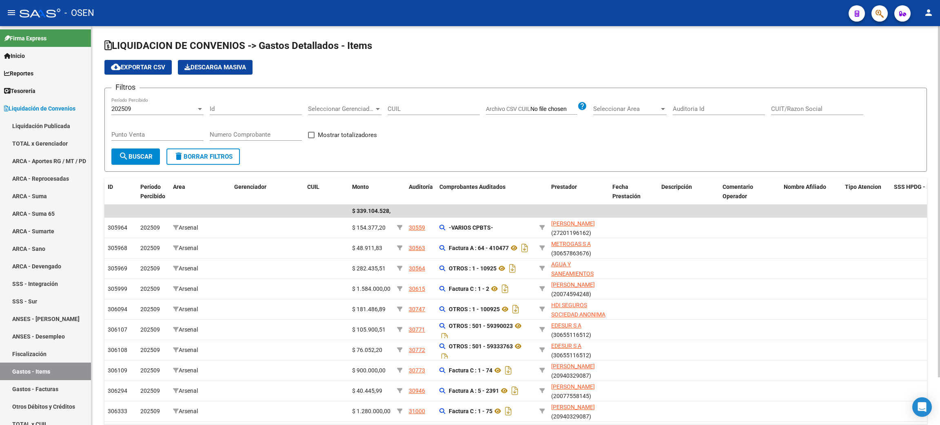
click at [148, 102] on div "202509 Período Percibido" at bounding box center [157, 107] width 92 height 18
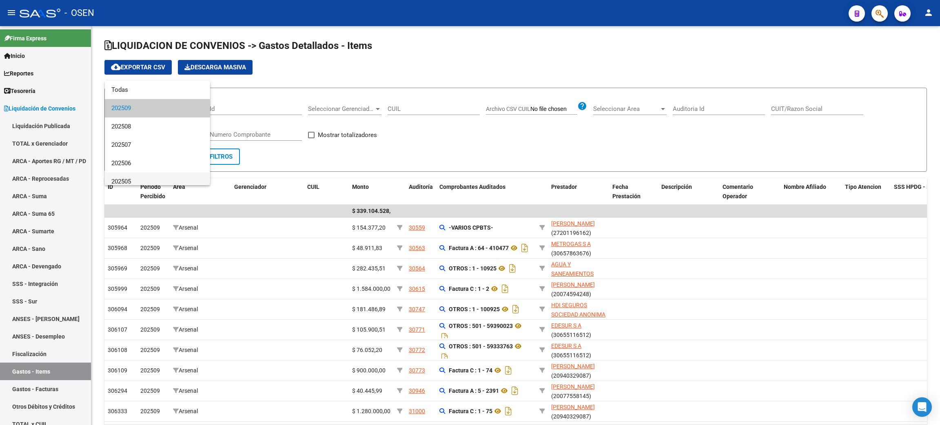
click at [133, 183] on span "202505" at bounding box center [157, 182] width 92 height 18
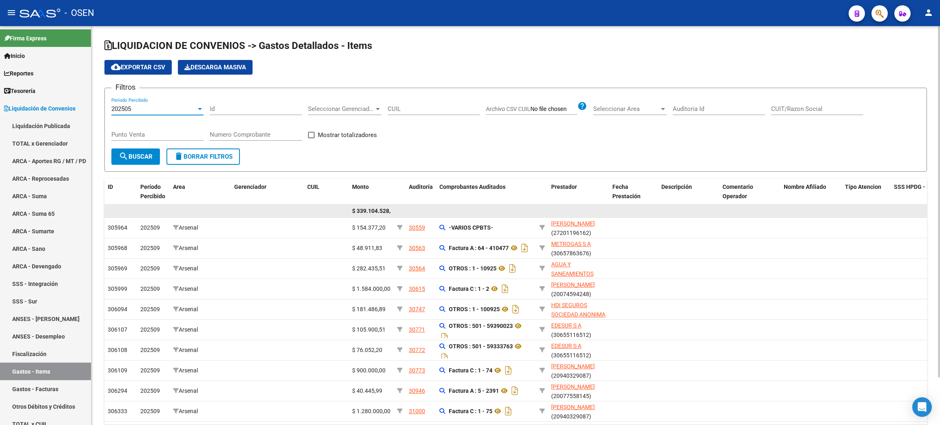
scroll to position [6, 0]
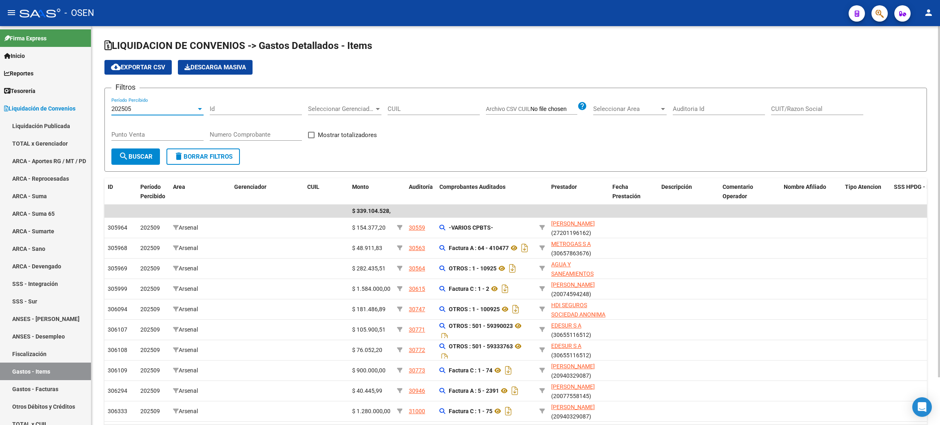
click at [371, 109] on span "Seleccionar Gerenciador" at bounding box center [341, 108] width 66 height 7
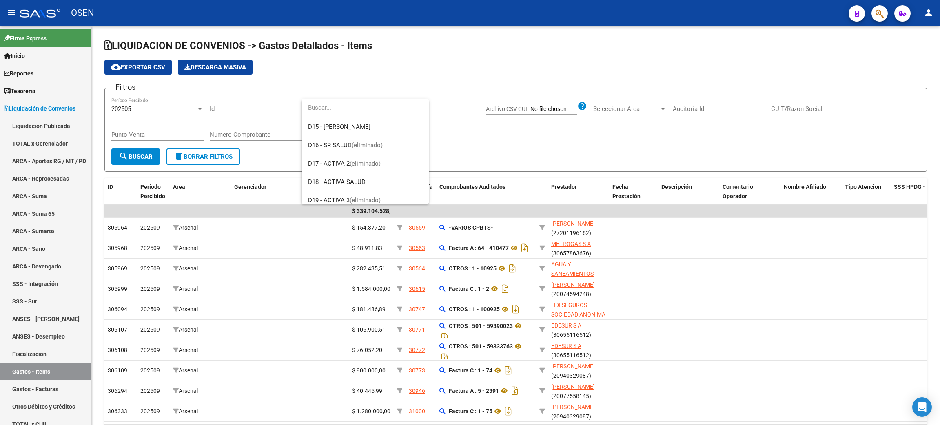
scroll to position [428, 0]
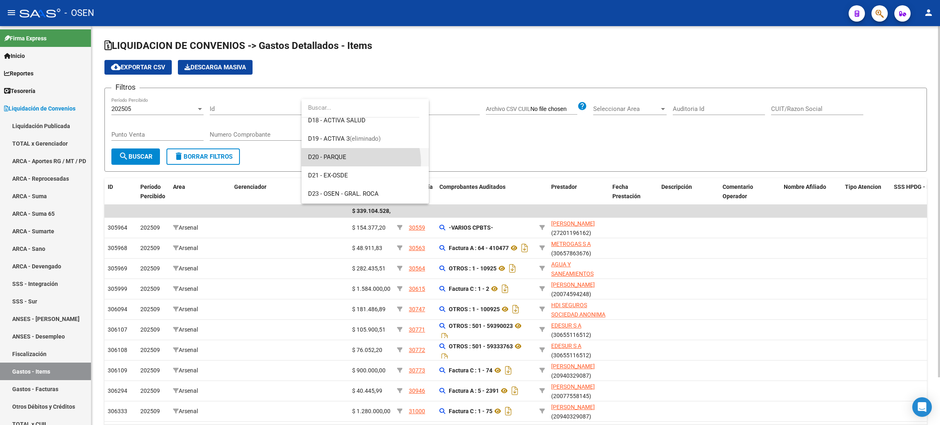
click at [355, 161] on span "D20 - PARQUE" at bounding box center [365, 157] width 114 height 18
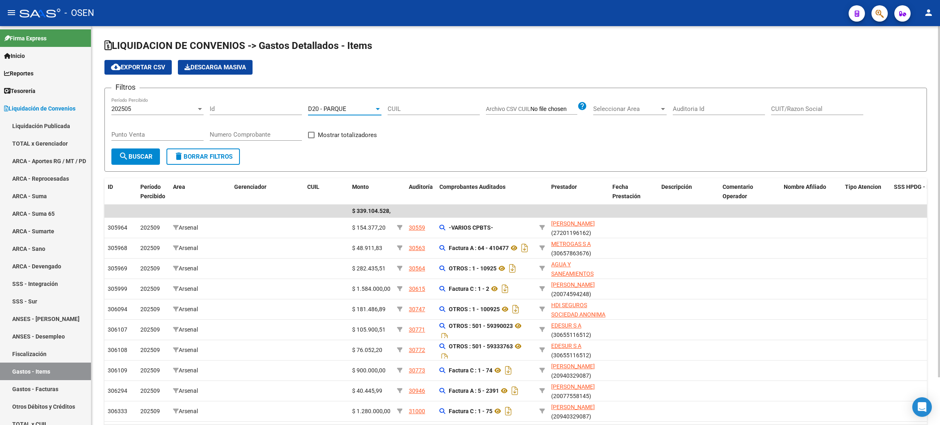
click at [129, 154] on span "search Buscar" at bounding box center [136, 156] width 34 height 7
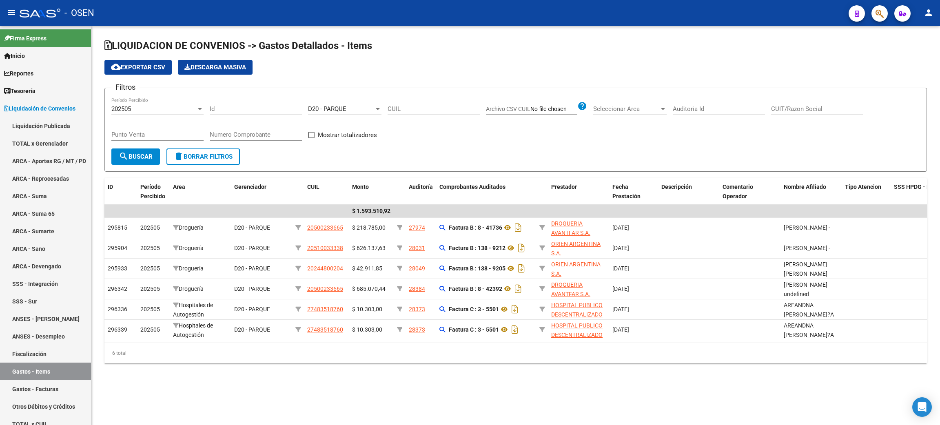
click at [161, 100] on div "202505 Período Percibido" at bounding box center [157, 107] width 92 height 18
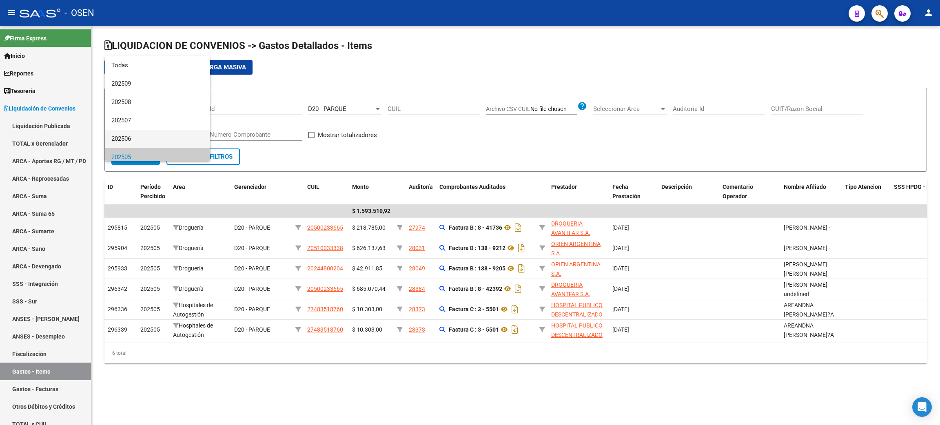
scroll to position [49, 0]
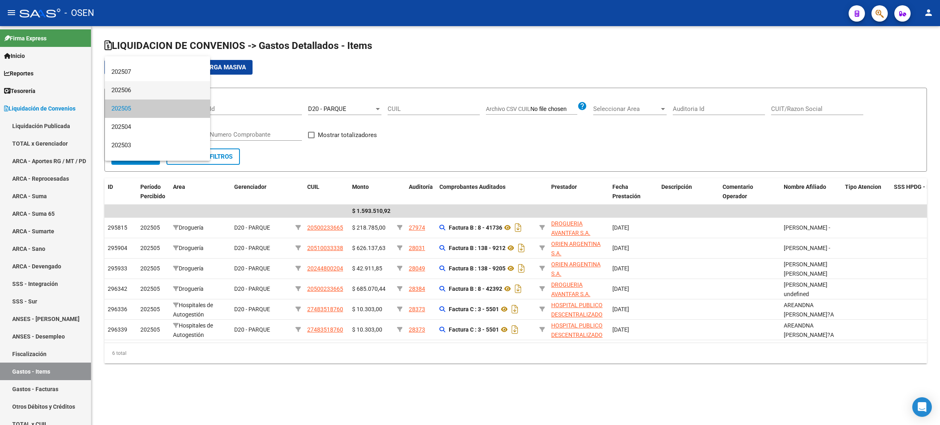
click at [154, 92] on span "202506" at bounding box center [157, 90] width 92 height 18
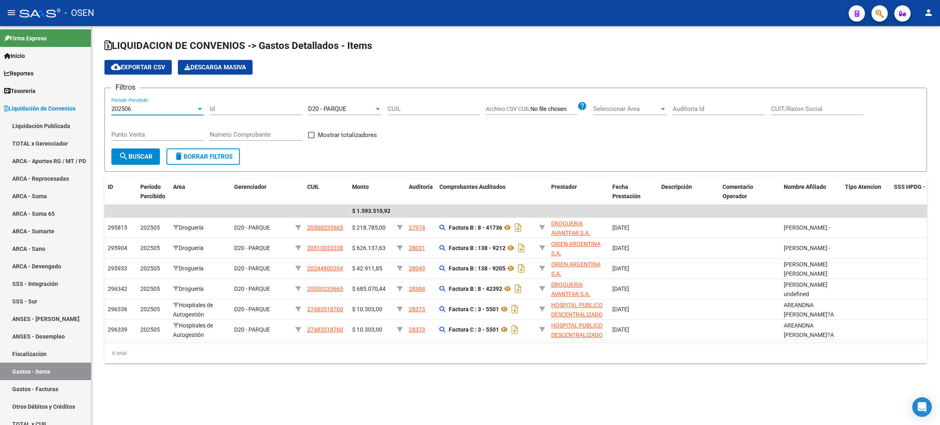
click at [138, 160] on button "search Buscar" at bounding box center [135, 157] width 49 height 16
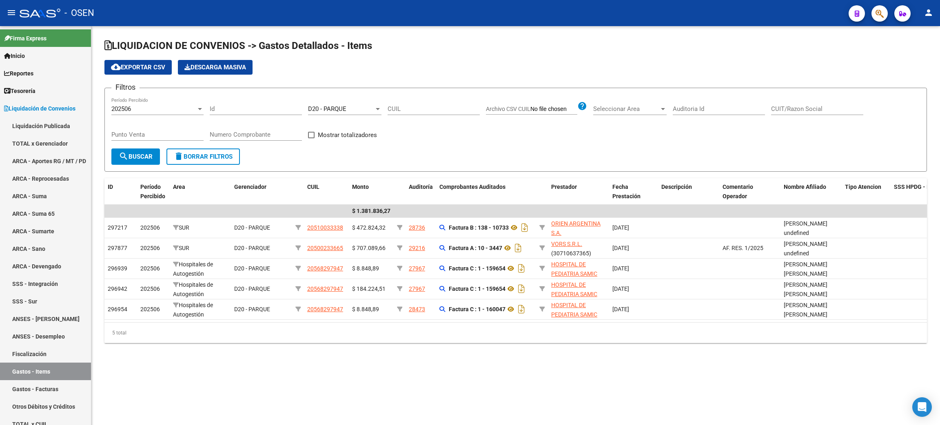
click at [163, 105] on div "202506" at bounding box center [153, 108] width 85 height 7
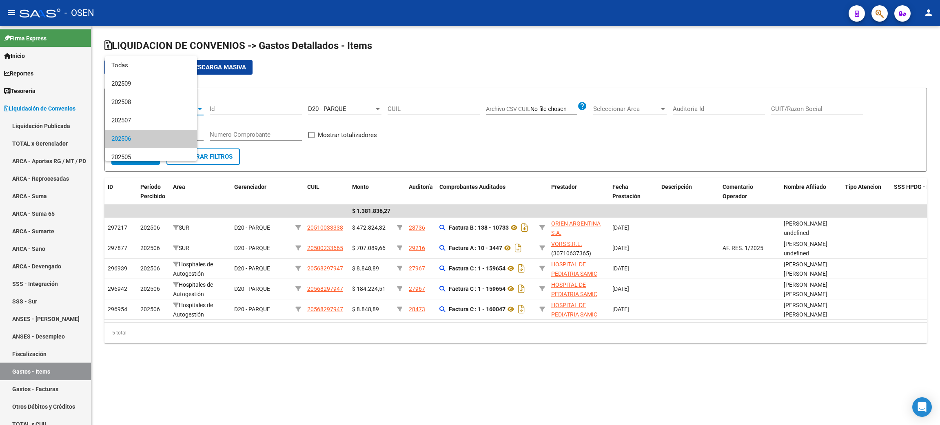
scroll to position [30, 0]
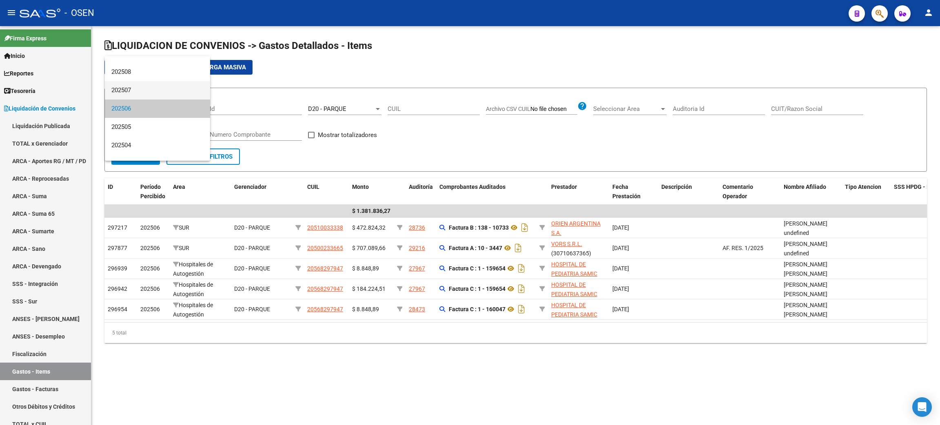
click at [161, 94] on span "202507" at bounding box center [157, 90] width 92 height 18
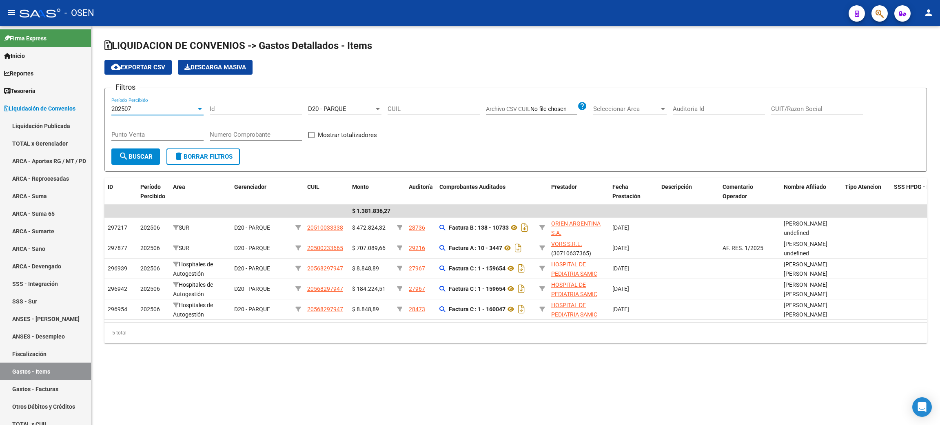
click at [146, 154] on span "search Buscar" at bounding box center [136, 156] width 34 height 7
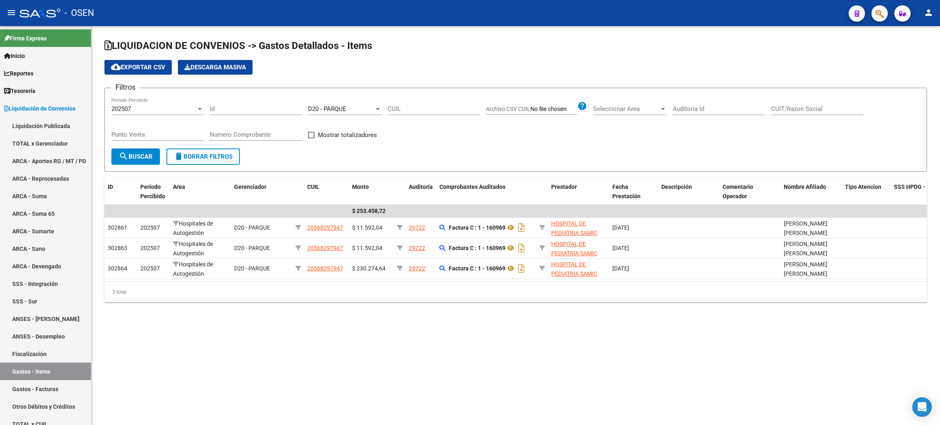
click at [177, 107] on div "202507" at bounding box center [153, 108] width 85 height 7
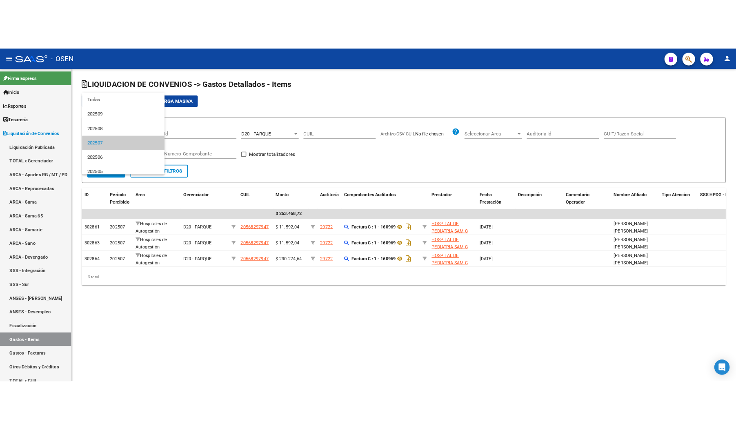
scroll to position [12, 0]
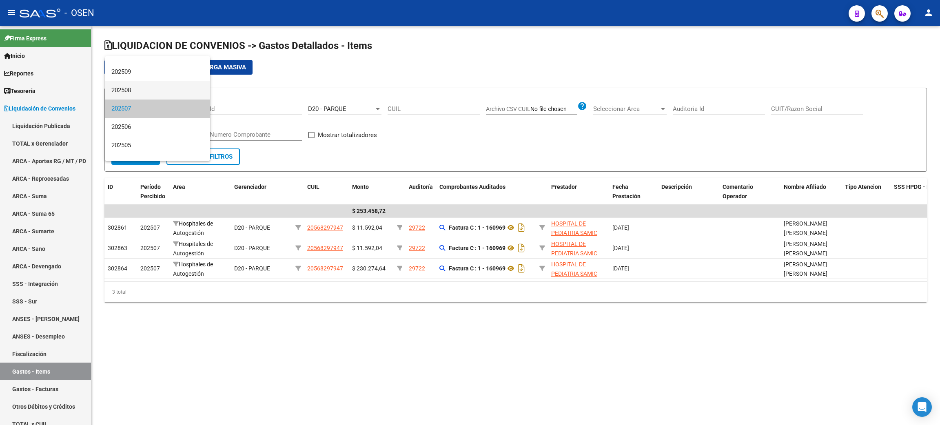
click at [164, 93] on span "202508" at bounding box center [157, 90] width 92 height 18
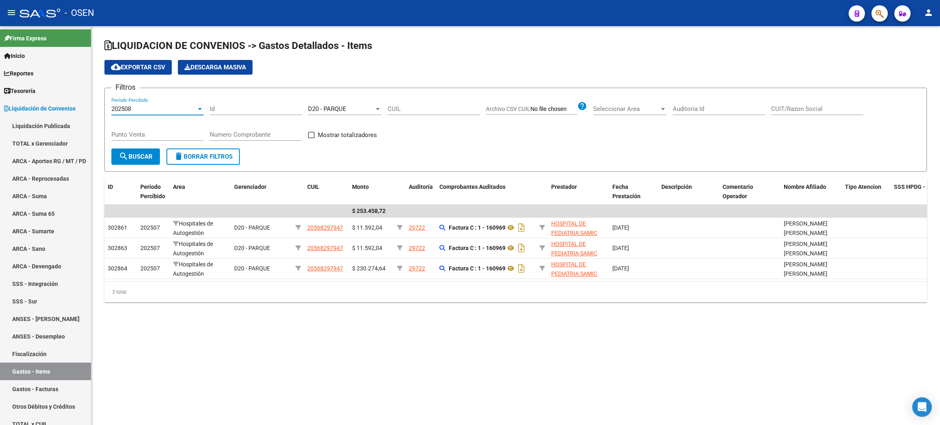
click at [135, 153] on span "search Buscar" at bounding box center [136, 156] width 34 height 7
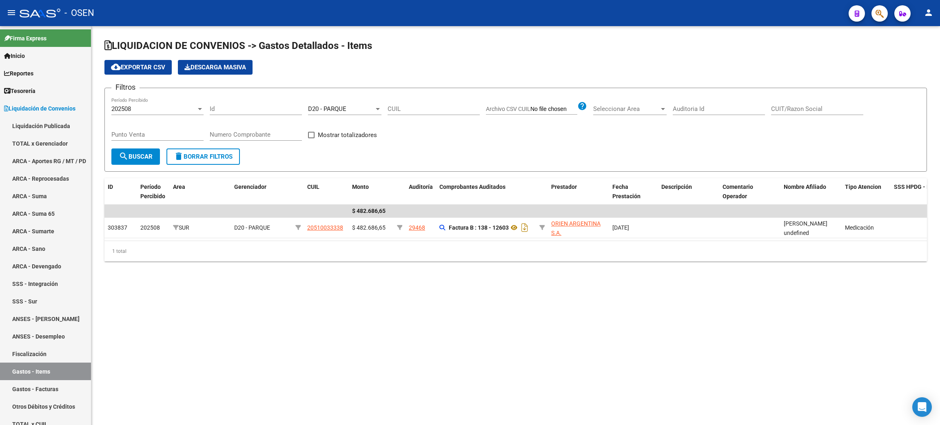
drag, startPoint x: 466, startPoint y: 332, endPoint x: 505, endPoint y: 327, distance: 38.7
click at [468, 330] on mat-sidenav-content "LIQUIDACION DE CONVENIOS -> Gastos Detallados - Items cloud_download Exportar C…" at bounding box center [515, 225] width 849 height 399
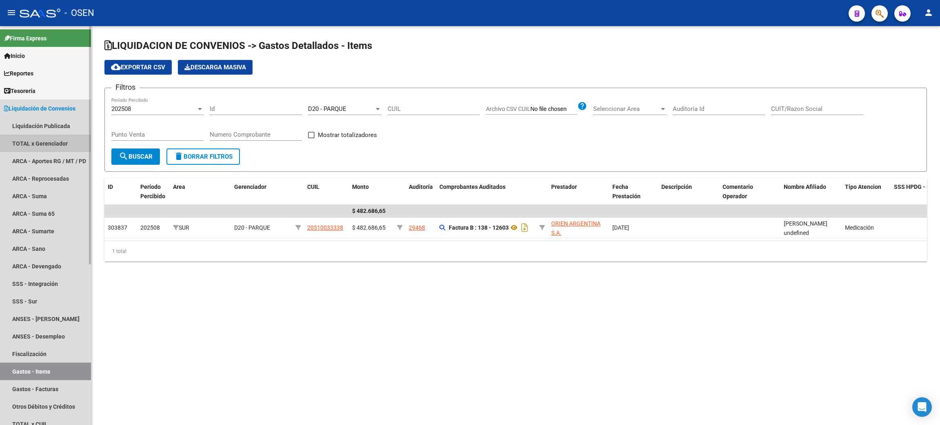
click at [50, 141] on link "TOTAL x Gerenciador" at bounding box center [45, 144] width 91 height 18
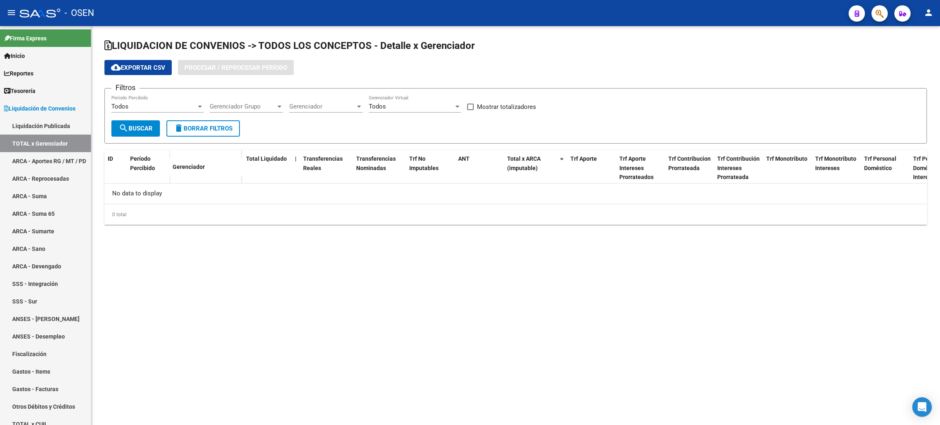
checkbox input "true"
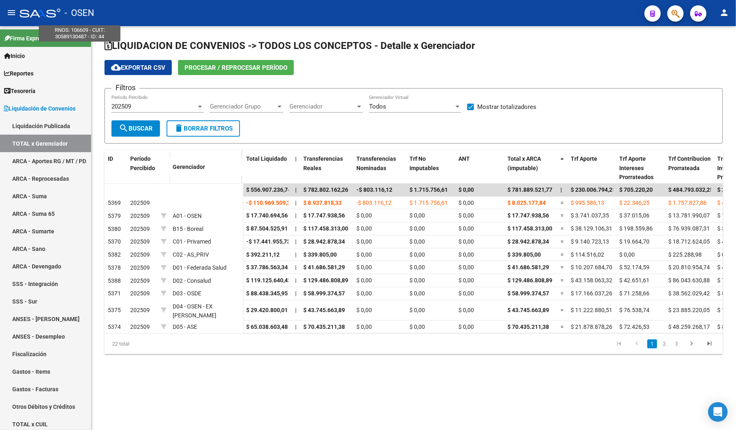
click at [64, 9] on span "- OSEN" at bounding box center [79, 13] width 30 height 18
type textarea "30589130487"
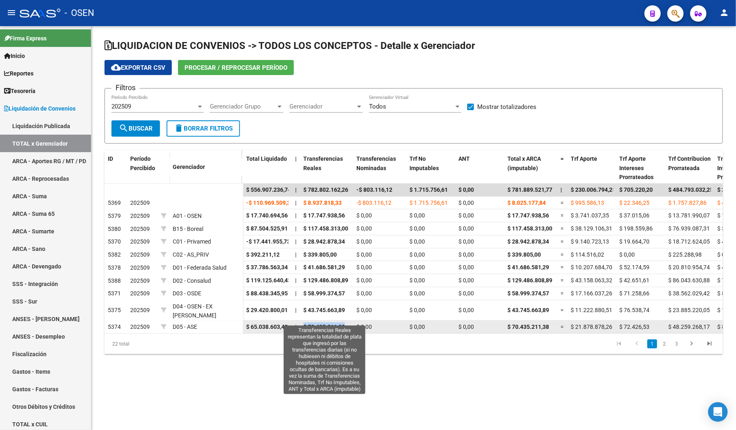
drag, startPoint x: 303, startPoint y: 320, endPoint x: 345, endPoint y: 320, distance: 42.0
click at [345, 324] on span "$ 70.435.211,38" at bounding box center [324, 327] width 42 height 7
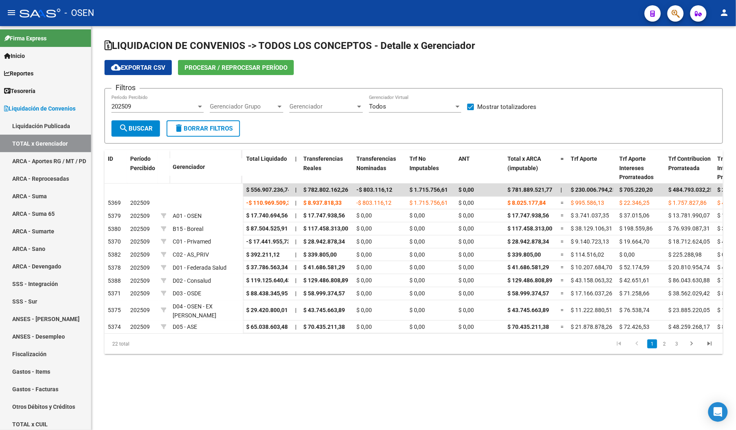
click at [214, 368] on div "LIQUIDACION DE CONVENIOS -> TODOS LOS CONCEPTOS - Detalle x Gerenciador cloud_d…" at bounding box center [413, 203] width 644 height 354
click at [661, 347] on link "2" at bounding box center [664, 343] width 10 height 9
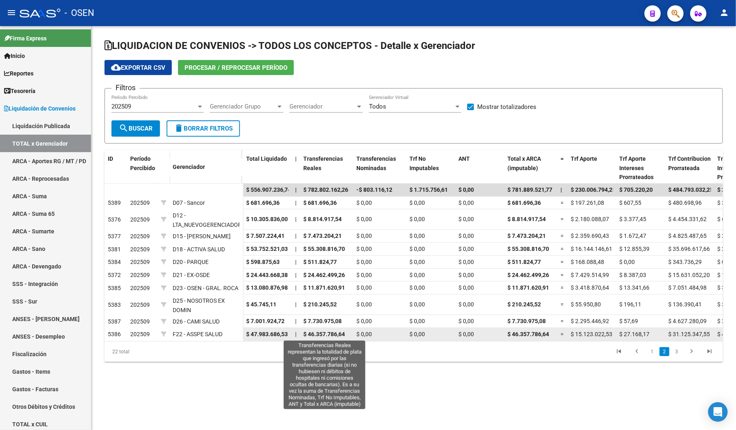
click at [317, 338] on div "$ 46.357.786,64" at bounding box center [326, 334] width 47 height 9
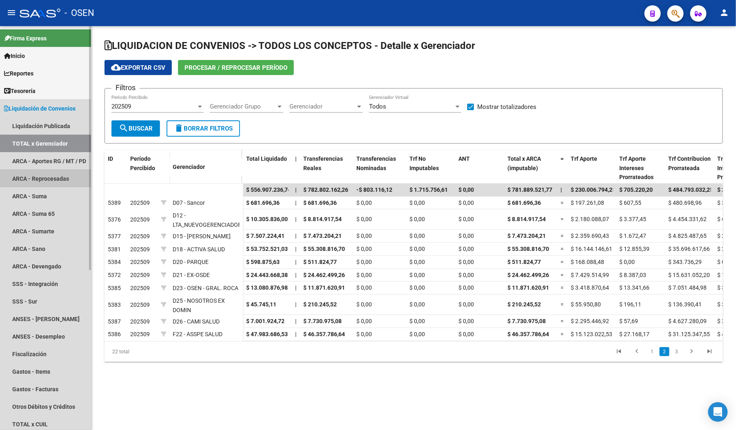
click at [60, 175] on link "ARCA - Reprocesadas" at bounding box center [45, 179] width 91 height 18
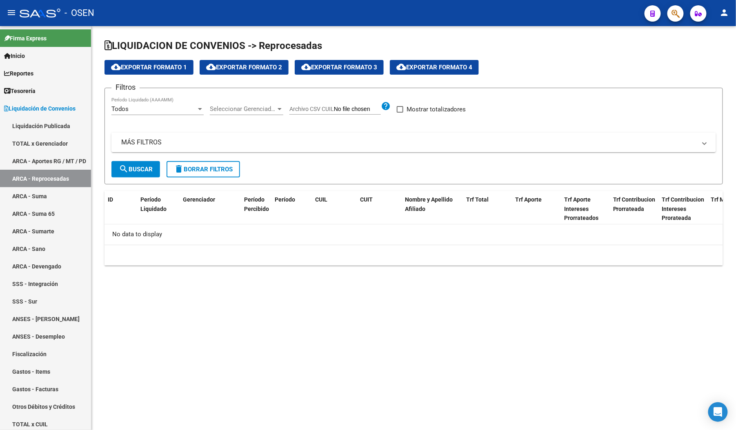
checkbox input "true"
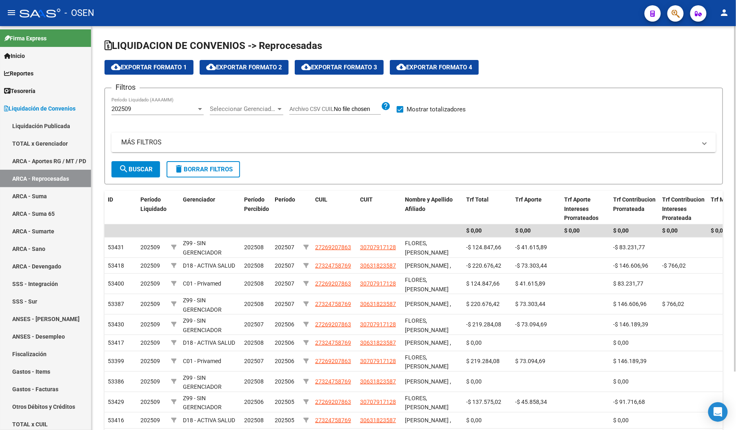
click at [149, 105] on div "202509" at bounding box center [153, 108] width 85 height 7
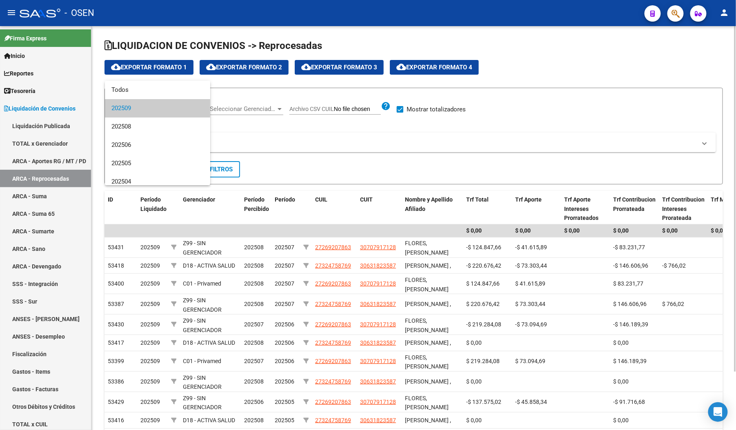
click at [142, 108] on span "202509" at bounding box center [157, 108] width 92 height 18
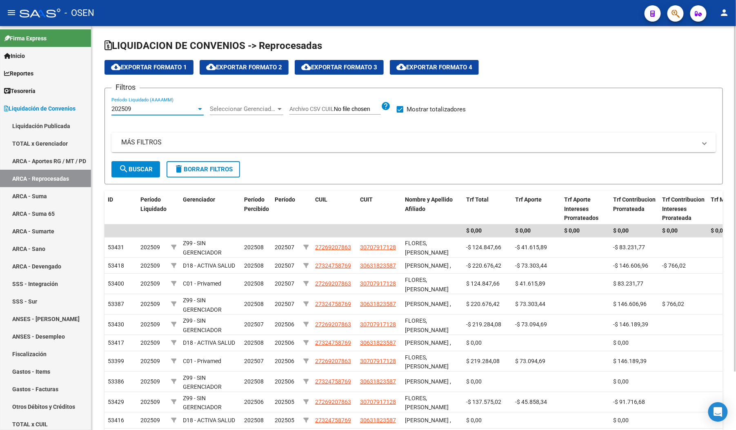
click at [237, 105] on span "Seleccionar Gerenciador" at bounding box center [243, 108] width 66 height 7
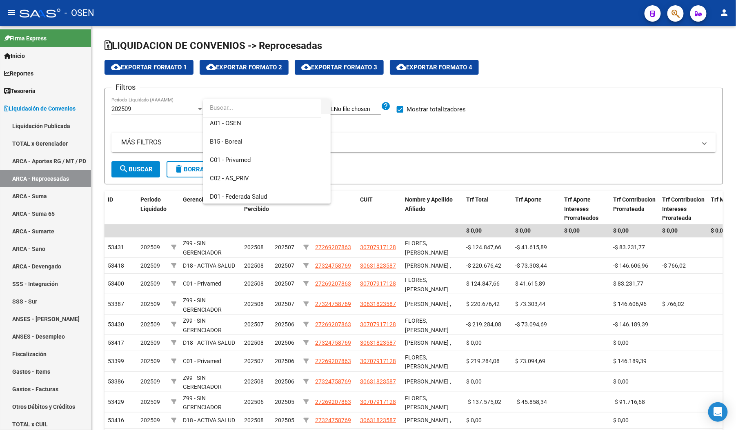
scroll to position [61, 0]
click at [268, 141] on span "C01 - Privamed" at bounding box center [267, 139] width 114 height 18
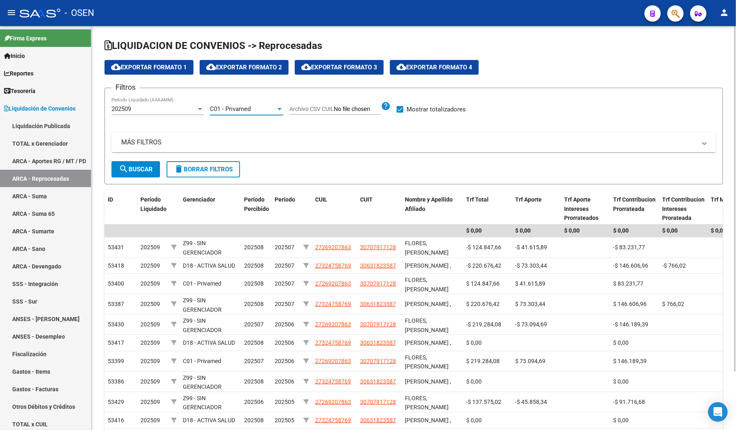
click at [126, 166] on mat-icon "search" at bounding box center [124, 169] width 10 height 10
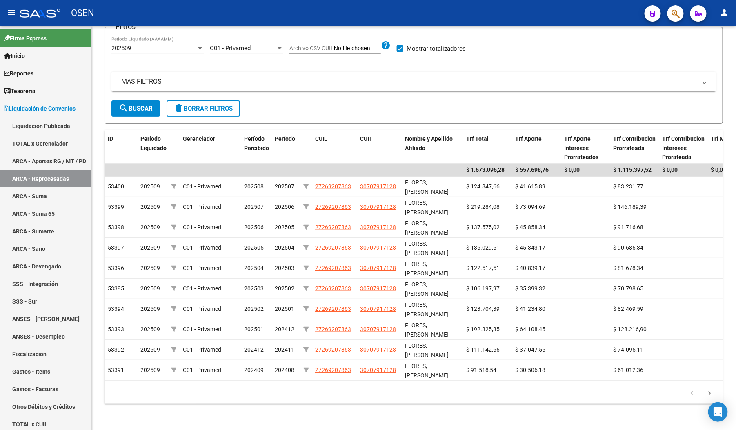
drag, startPoint x: 72, startPoint y: 264, endPoint x: 111, endPoint y: 268, distance: 39.8
click at [72, 264] on link "ARCA - Devengado" at bounding box center [45, 266] width 91 height 18
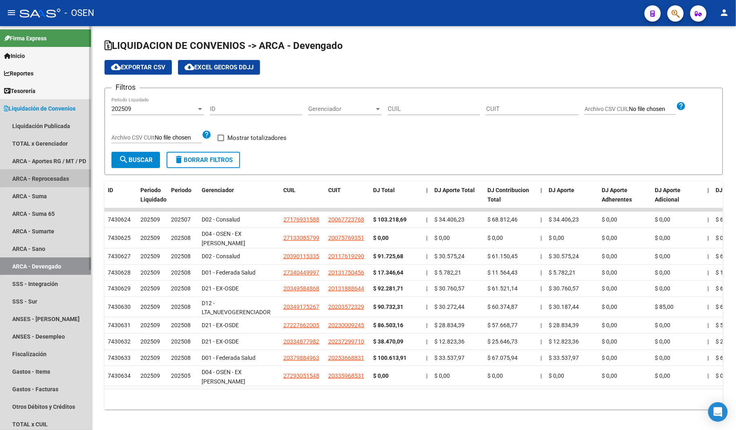
click at [40, 180] on link "ARCA - Reprocesadas" at bounding box center [45, 179] width 91 height 18
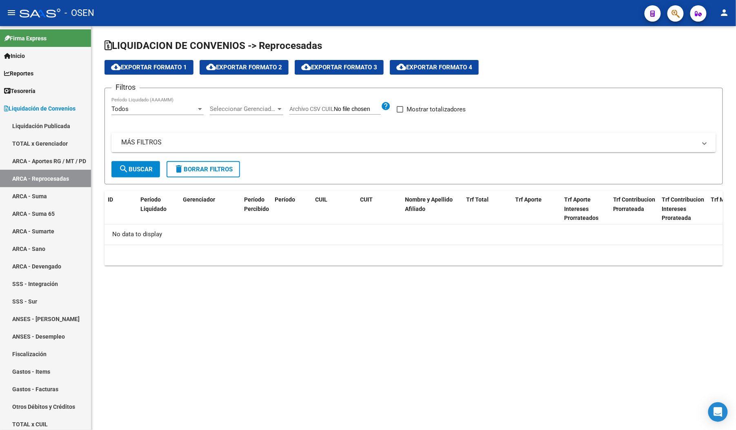
checkbox input "true"
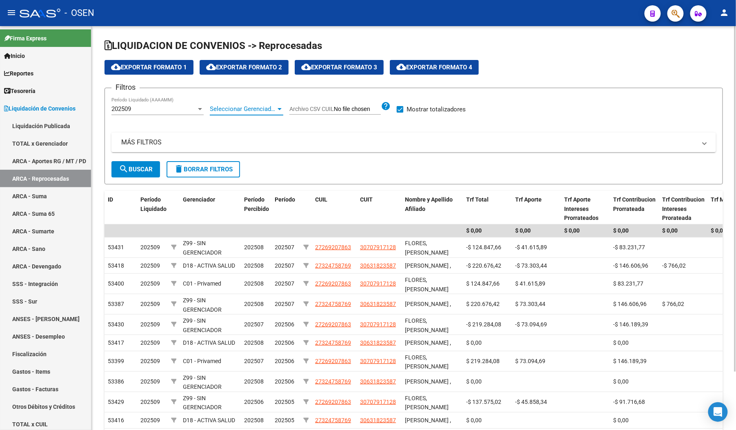
click at [243, 105] on span "Seleccionar Gerenciador" at bounding box center [243, 108] width 66 height 7
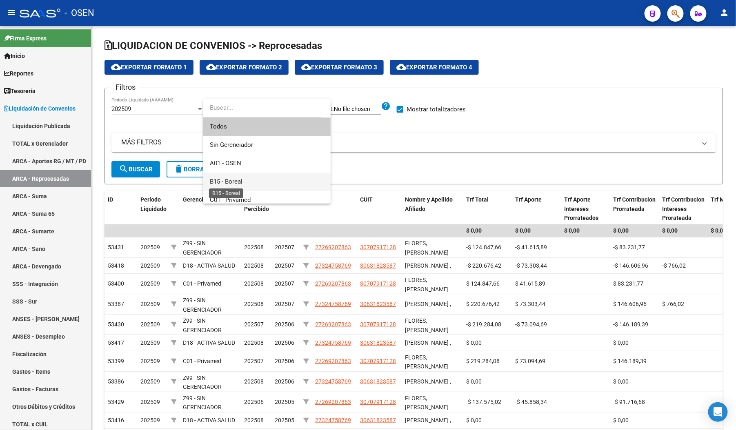
click at [233, 181] on span "B15 - Boreal" at bounding box center [226, 181] width 33 height 7
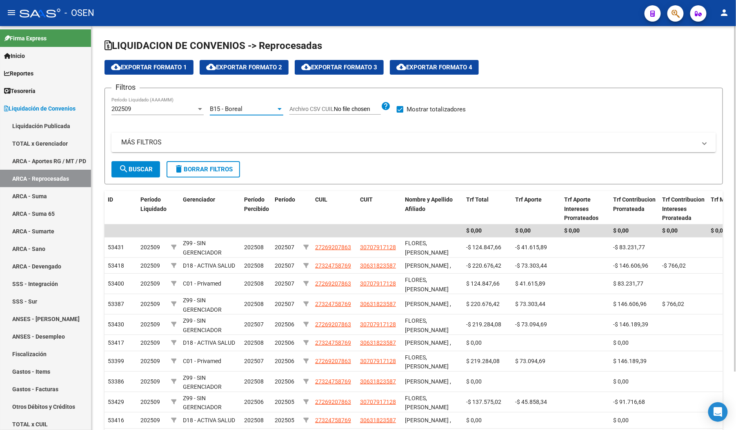
click at [135, 170] on span "search Buscar" at bounding box center [136, 169] width 34 height 7
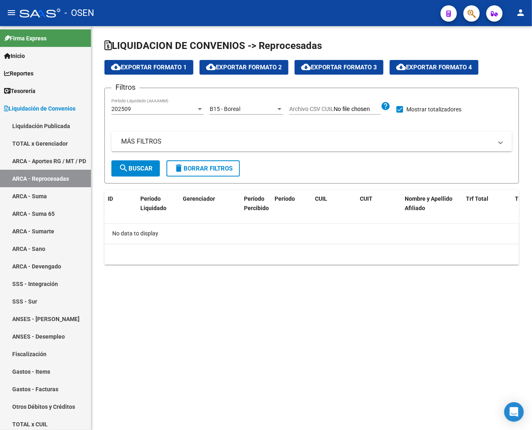
click at [262, 108] on div "B15 - Boreal" at bounding box center [243, 109] width 66 height 7
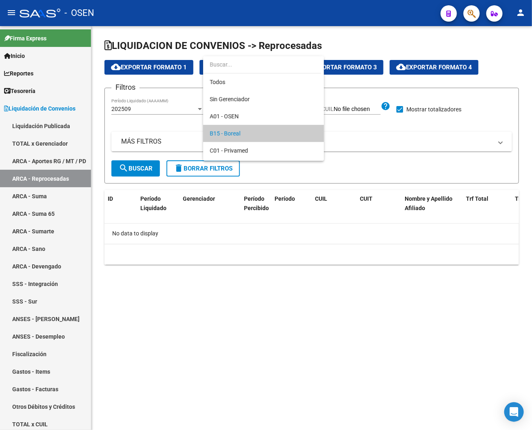
scroll to position [25, 0]
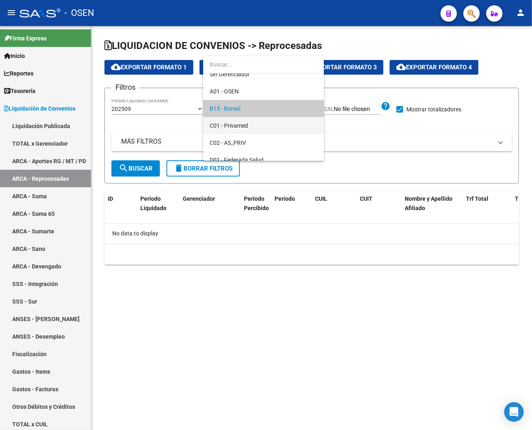
click at [251, 129] on span "C01 - Privamed" at bounding box center [264, 125] width 108 height 17
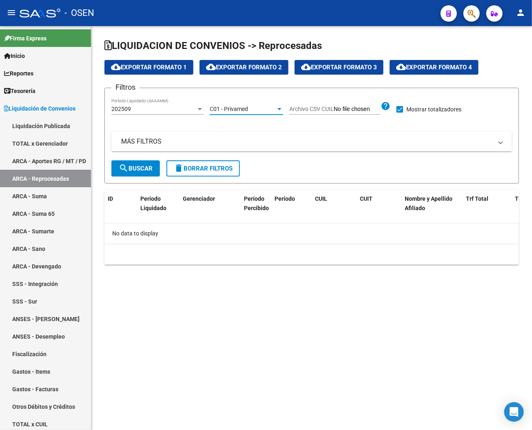
click at [239, 107] on span "C01 - Privamed" at bounding box center [229, 109] width 38 height 7
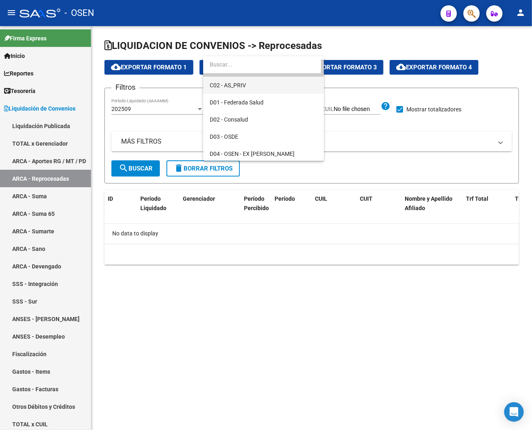
scroll to position [103, 0]
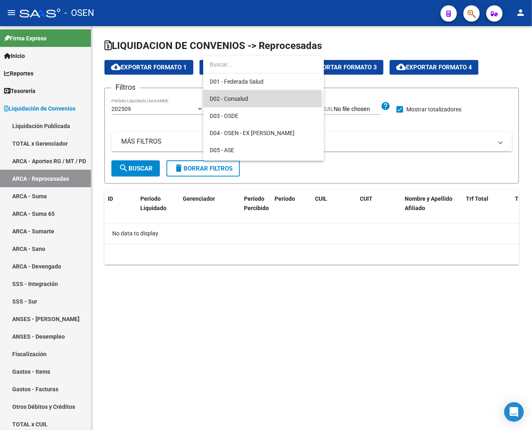
click at [249, 100] on span "D02 - Consalud" at bounding box center [264, 98] width 108 height 17
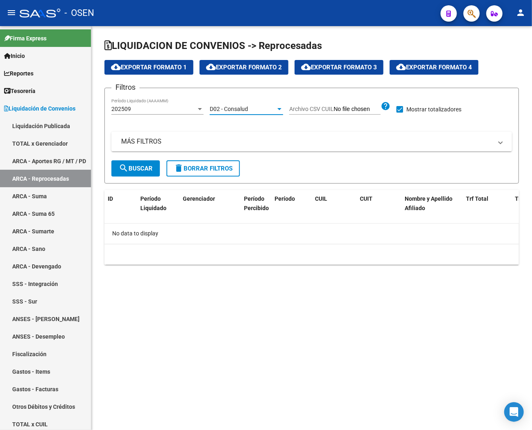
click at [143, 165] on span "search Buscar" at bounding box center [136, 168] width 34 height 7
click at [267, 107] on div "D02 - Consalud" at bounding box center [243, 109] width 66 height 7
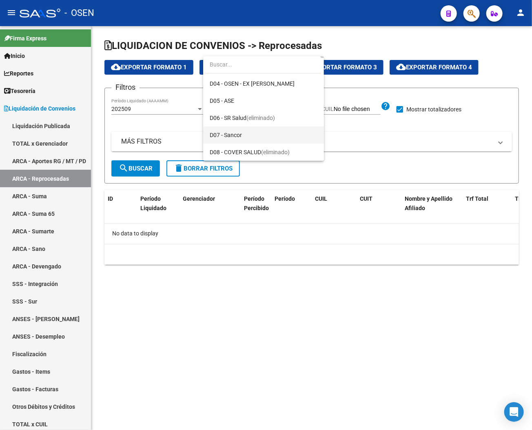
scroll to position [155, 0]
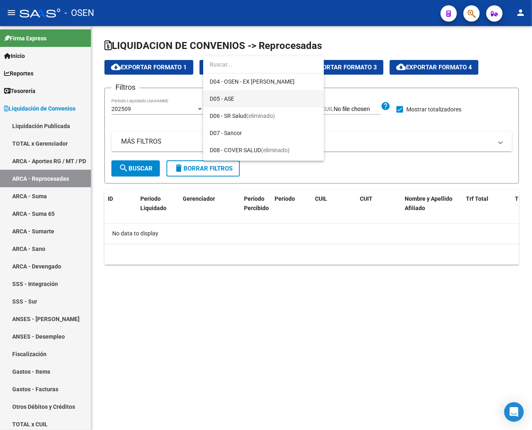
click at [240, 100] on span "D05 - ASE" at bounding box center [264, 98] width 108 height 17
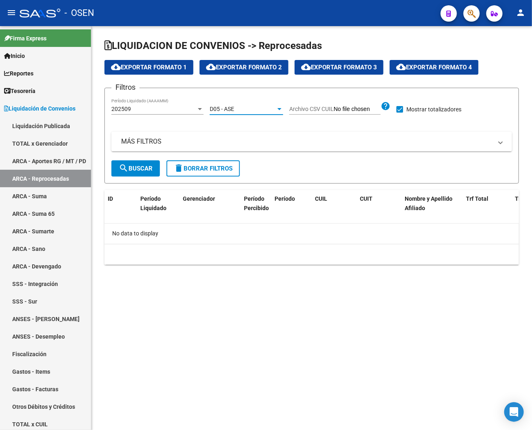
click at [148, 168] on span "search Buscar" at bounding box center [136, 168] width 34 height 7
click at [262, 109] on div "D05 - ASE" at bounding box center [243, 109] width 66 height 7
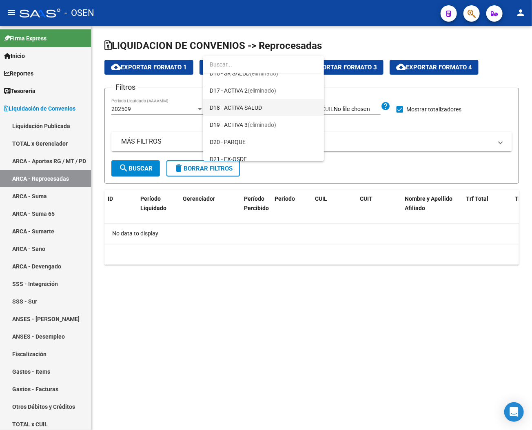
scroll to position [390, 0]
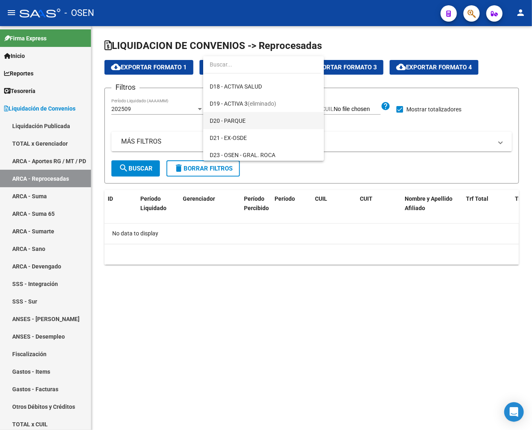
click at [255, 122] on span "D20 - PARQUE" at bounding box center [264, 120] width 108 height 17
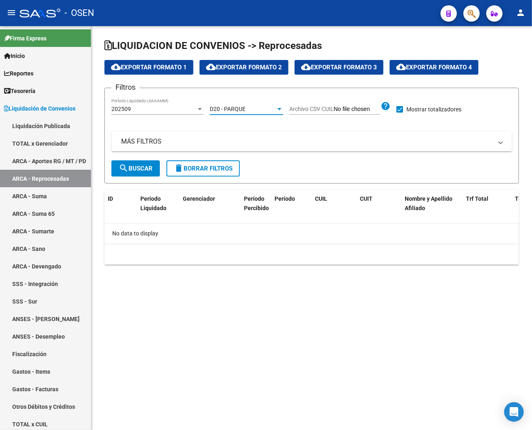
click at [141, 163] on button "search Buscar" at bounding box center [135, 168] width 49 height 16
click at [262, 107] on div "D20 - PARQUE" at bounding box center [243, 109] width 66 height 7
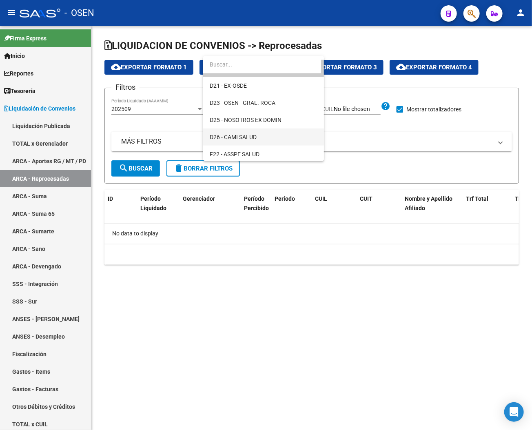
scroll to position [463, 0]
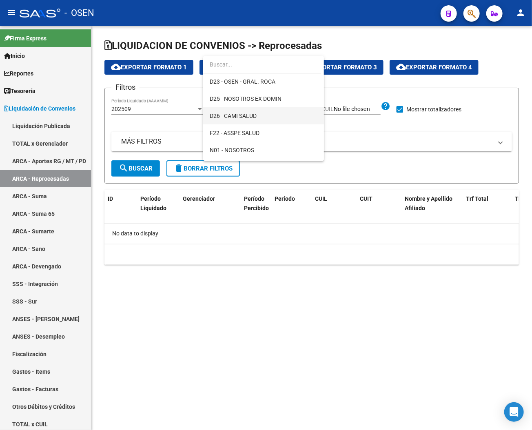
click at [266, 113] on span "D26 - CAMI SALUD" at bounding box center [264, 115] width 108 height 17
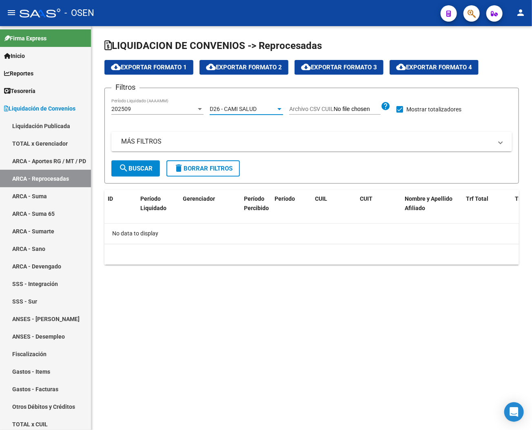
click at [145, 161] on button "search Buscar" at bounding box center [135, 168] width 49 height 16
click at [255, 109] on span "D26 - CAMI SALUD" at bounding box center [233, 109] width 47 height 7
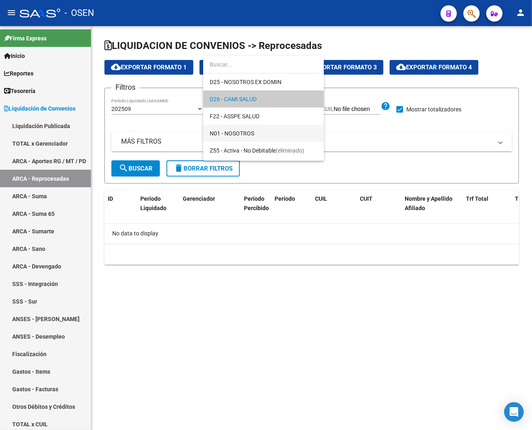
scroll to position [495, 0]
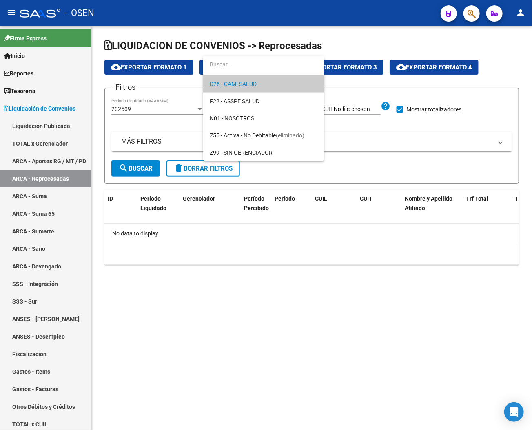
click at [19, 335] on div at bounding box center [266, 215] width 532 height 430
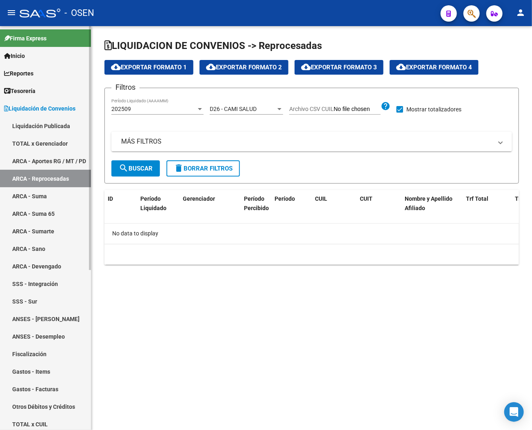
click at [37, 335] on link "ANSES - Desempleo" at bounding box center [45, 337] width 91 height 18
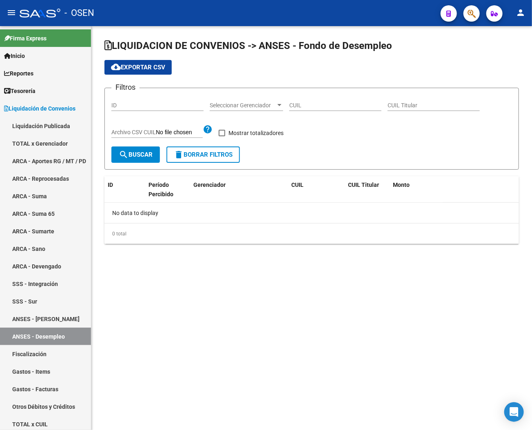
checkbox input "true"
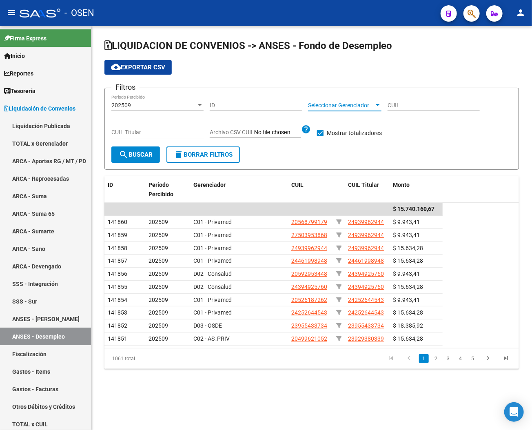
click at [344, 103] on span "Seleccionar Gerenciador" at bounding box center [341, 105] width 66 height 7
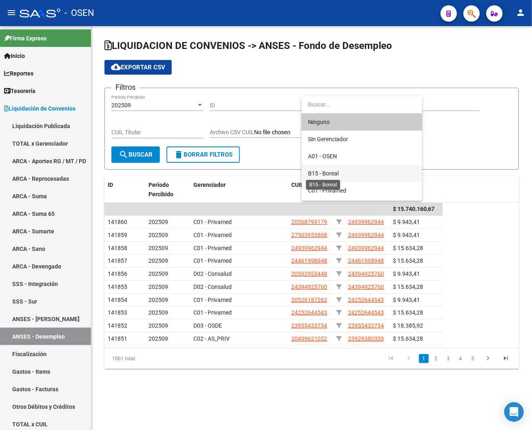
click at [334, 176] on span "B15 - Boreal" at bounding box center [323, 173] width 31 height 7
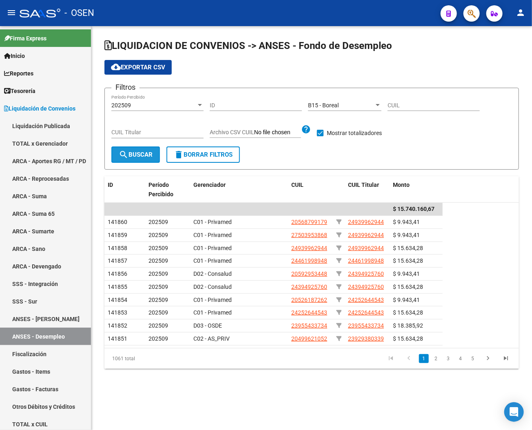
click at [133, 160] on button "search Buscar" at bounding box center [135, 154] width 49 height 16
click at [333, 102] on span "B15 - Boreal" at bounding box center [323, 105] width 31 height 7
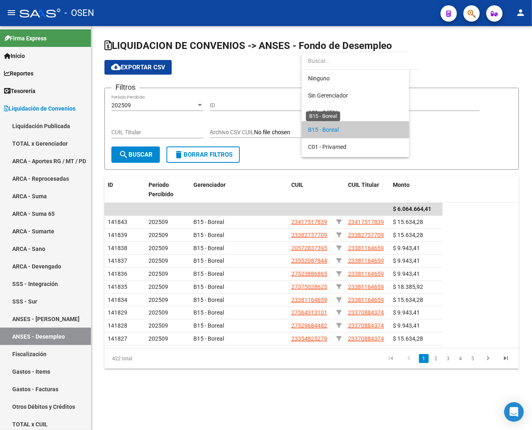
scroll to position [25, 0]
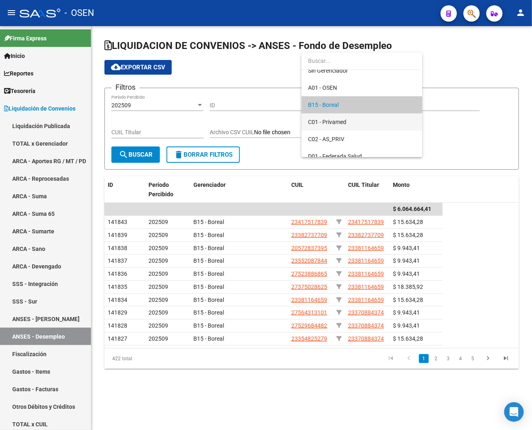
click at [373, 122] on span "C01 - Privamed" at bounding box center [362, 121] width 108 height 17
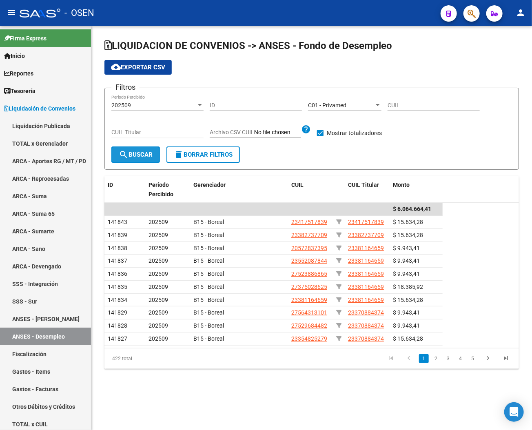
click at [132, 153] on span "search Buscar" at bounding box center [136, 154] width 34 height 7
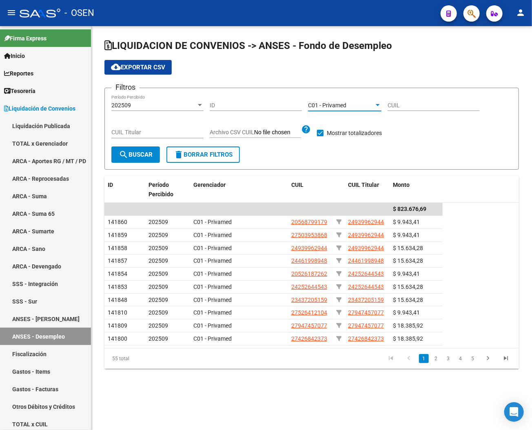
click at [332, 108] on span "C01 - Privamed" at bounding box center [327, 105] width 38 height 7
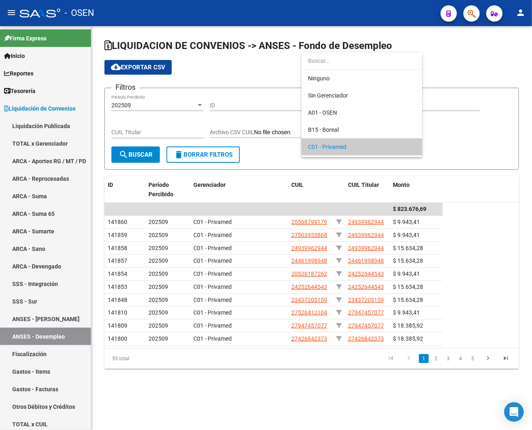
scroll to position [42, 0]
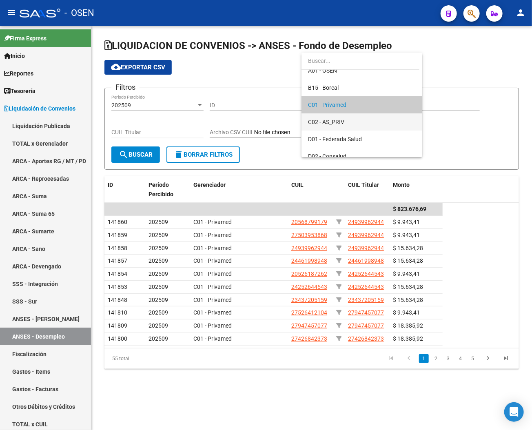
click at [340, 122] on span "C02 - AS_PRIV" at bounding box center [326, 122] width 36 height 7
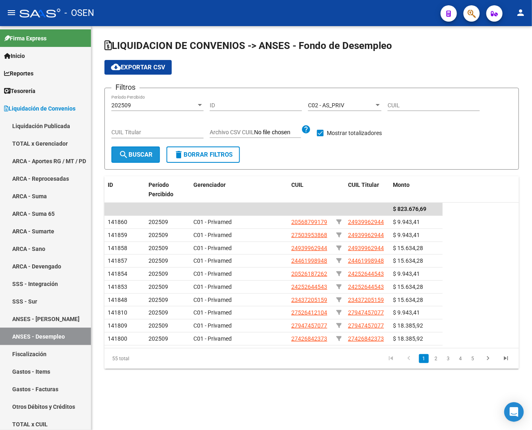
click at [131, 151] on span "search Buscar" at bounding box center [136, 154] width 34 height 7
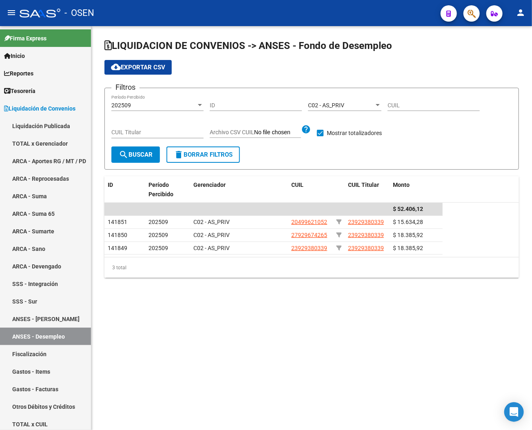
click at [175, 355] on mat-sidenav-content "LIQUIDACION DE CONVENIOS -> ANSES - Fondo de Desempleo cloud_download Exportar …" at bounding box center [311, 228] width 441 height 404
click at [298, 327] on mat-sidenav-content "LIQUIDACION DE CONVENIOS -> ANSES - Fondo de Desempleo cloud_download Exportar …" at bounding box center [311, 228] width 441 height 404
click at [369, 103] on div "C02 - AS_PRIV" at bounding box center [341, 105] width 66 height 7
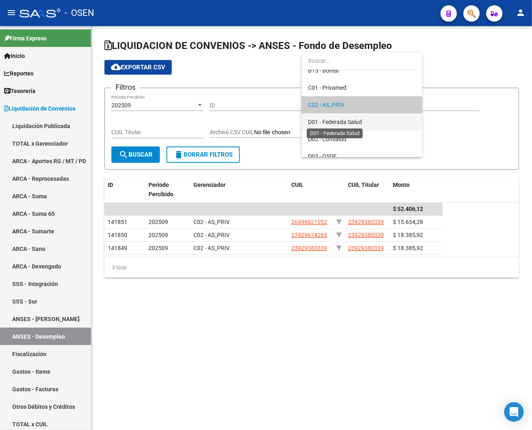
click at [357, 122] on span "D01 - Federada Salud" at bounding box center [335, 122] width 54 height 7
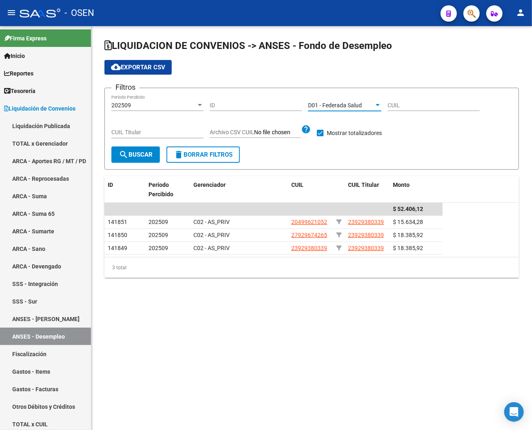
click at [353, 108] on span "D01 - Federada Salud" at bounding box center [335, 105] width 54 height 7
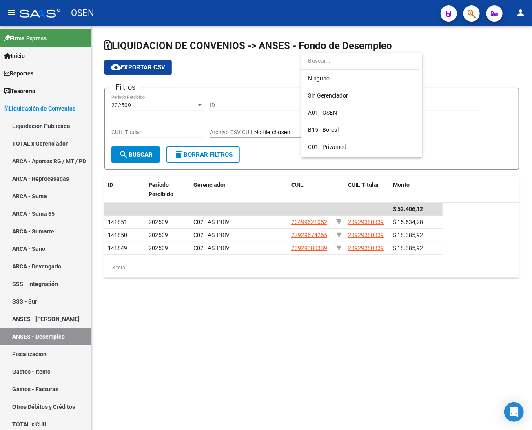
scroll to position [76, 0]
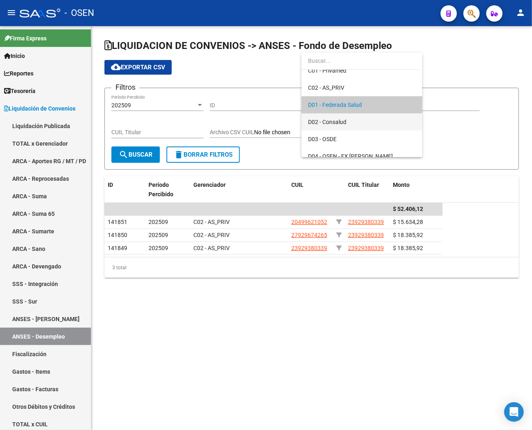
click at [353, 122] on span "D02 - Consalud" at bounding box center [362, 121] width 108 height 17
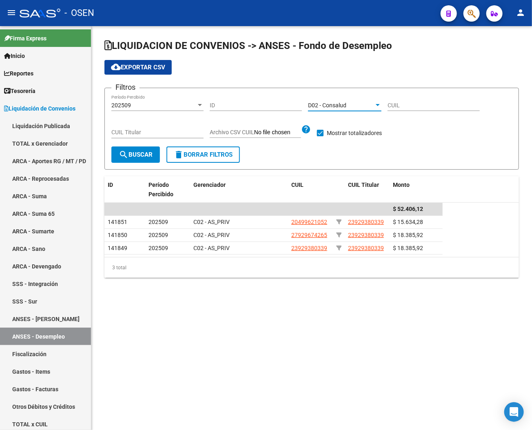
click at [124, 156] on mat-icon "search" at bounding box center [124, 155] width 10 height 10
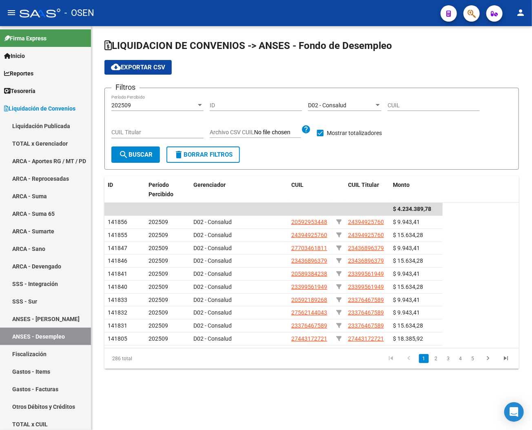
click at [337, 102] on span "D02 - Consalud" at bounding box center [327, 105] width 38 height 7
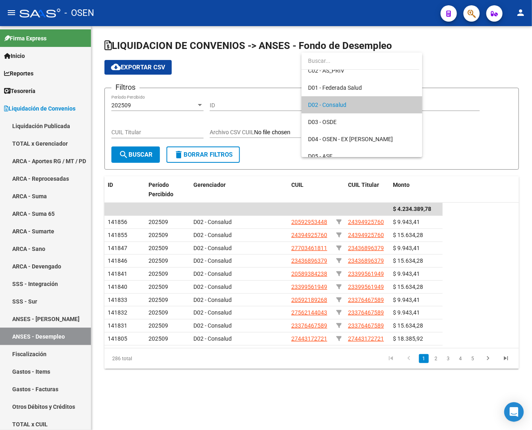
scroll to position [155, 0]
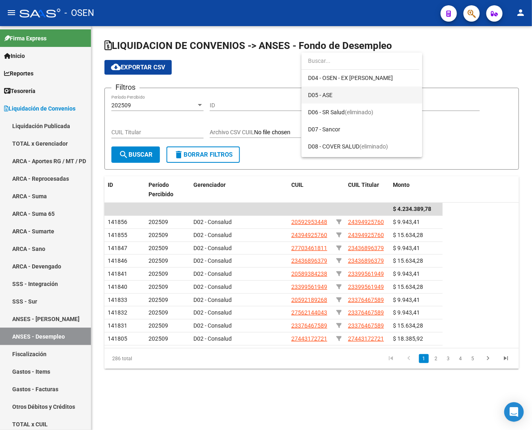
click at [325, 92] on span "D05 - ASE" at bounding box center [320, 95] width 24 height 7
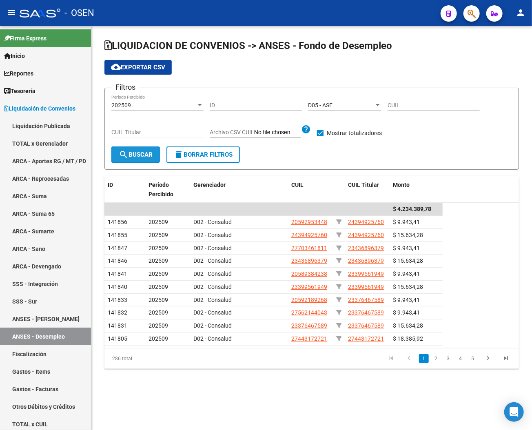
click at [138, 149] on button "search Buscar" at bounding box center [135, 154] width 49 height 16
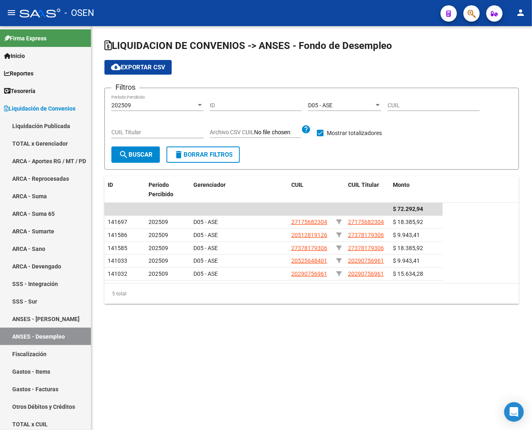
click at [277, 356] on mat-sidenav-content "LIQUIDACION DE CONVENIOS -> ANSES - Fondo de Desempleo cloud_download Exportar …" at bounding box center [311, 228] width 441 height 404
click at [351, 105] on div "D05 - ASE" at bounding box center [341, 105] width 66 height 7
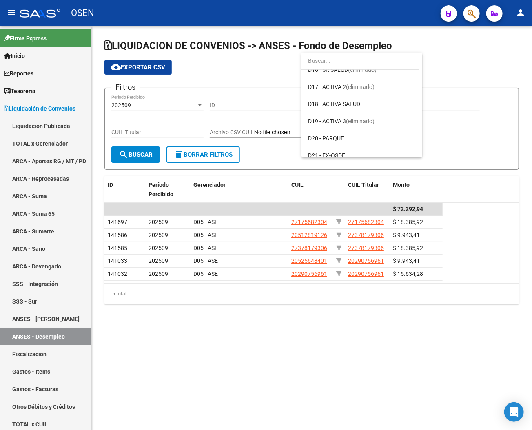
scroll to position [390, 0]
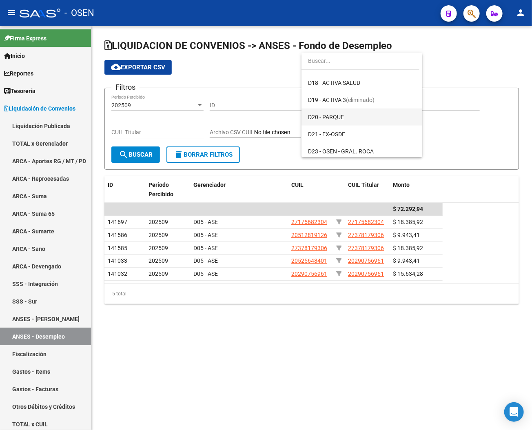
click at [366, 119] on span "D20 - PARQUE" at bounding box center [362, 117] width 108 height 17
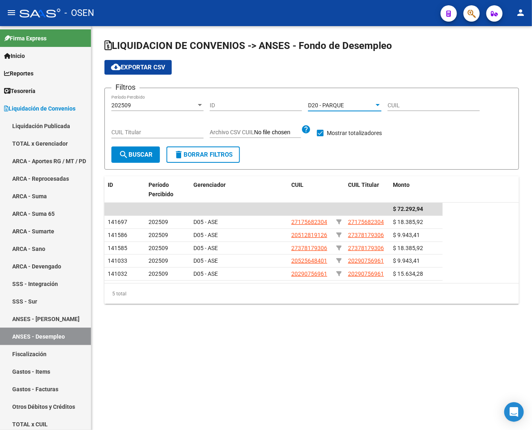
click at [136, 153] on span "search Buscar" at bounding box center [136, 154] width 34 height 7
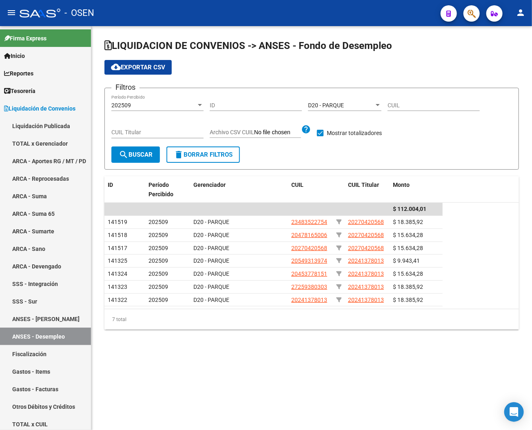
click at [172, 102] on div "202509" at bounding box center [153, 105] width 85 height 7
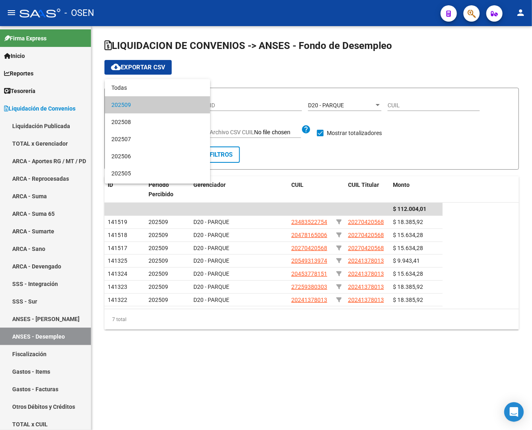
click at [384, 84] on div at bounding box center [266, 215] width 532 height 430
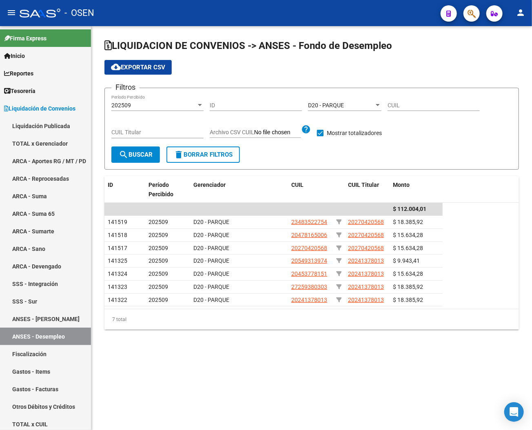
click at [362, 106] on div "D20 - PARQUE" at bounding box center [341, 105] width 66 height 7
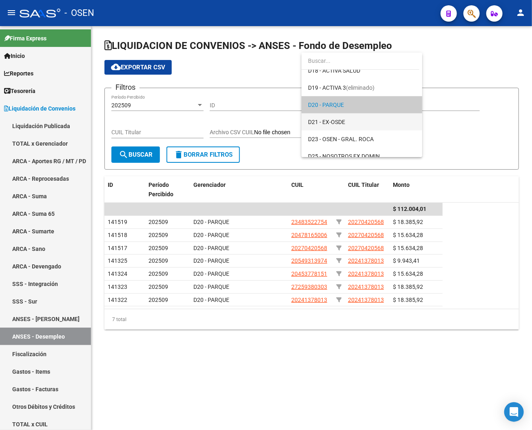
scroll to position [463, 0]
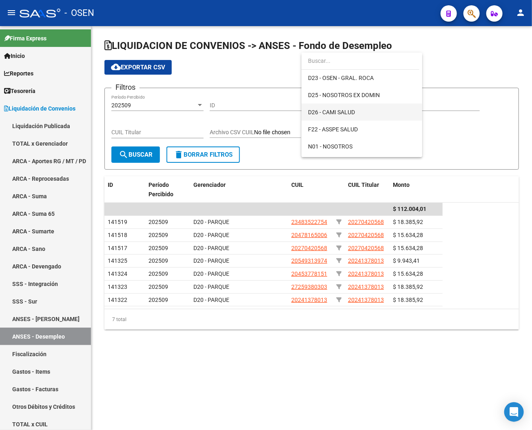
click at [369, 115] on span "D26 - CAMI SALUD" at bounding box center [362, 112] width 108 height 17
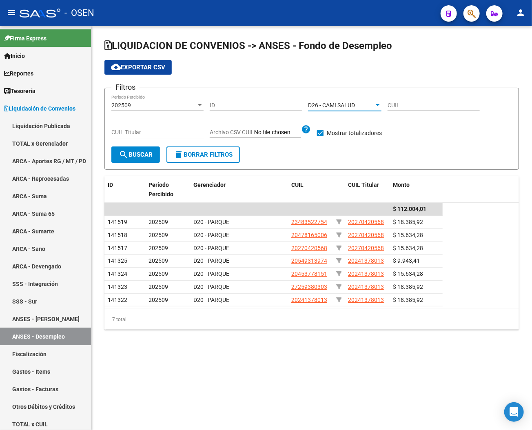
click at [149, 154] on span "search Buscar" at bounding box center [136, 154] width 34 height 7
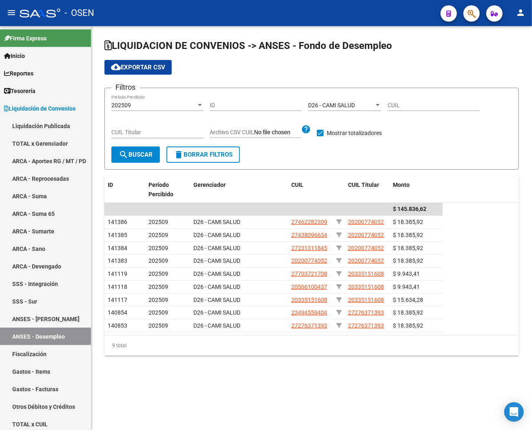
click at [181, 391] on mat-sidenav-content "LIQUIDACION DE CONVENIOS -> ANSES - Fondo de Desempleo cloud_download Exportar …" at bounding box center [311, 228] width 441 height 404
click at [270, 403] on mat-sidenav-content "LIQUIDACION DE CONVENIOS -> ANSES - Fondo de Desempleo cloud_download Exportar …" at bounding box center [311, 228] width 441 height 404
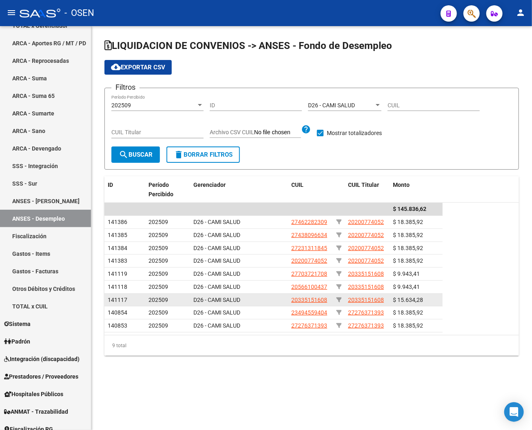
scroll to position [122, 0]
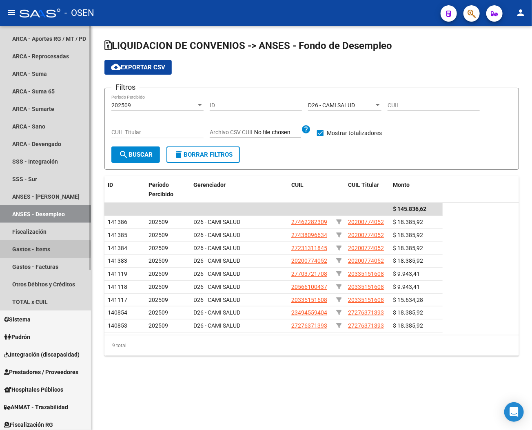
click at [27, 249] on link "Gastos - Items" at bounding box center [45, 249] width 91 height 18
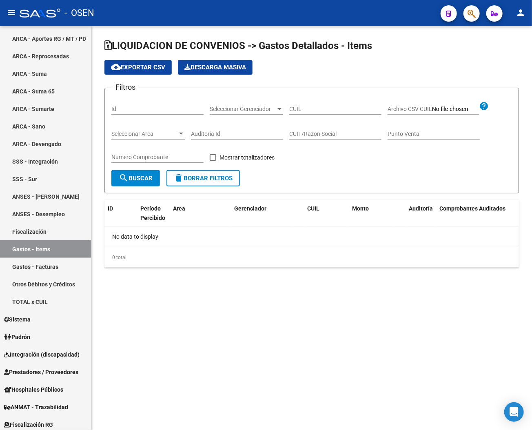
click at [268, 106] on span "Seleccionar Gerenciador" at bounding box center [243, 109] width 66 height 7
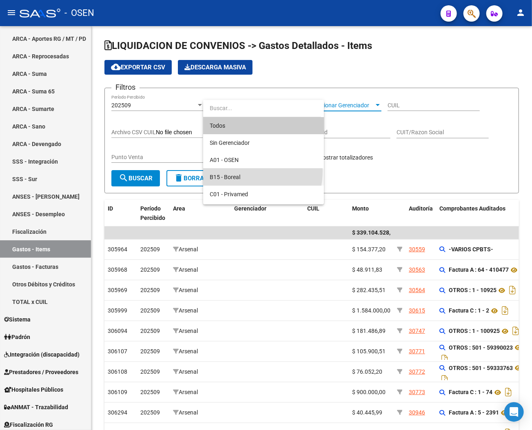
click at [239, 172] on span "B15 - Boreal" at bounding box center [264, 177] width 108 height 17
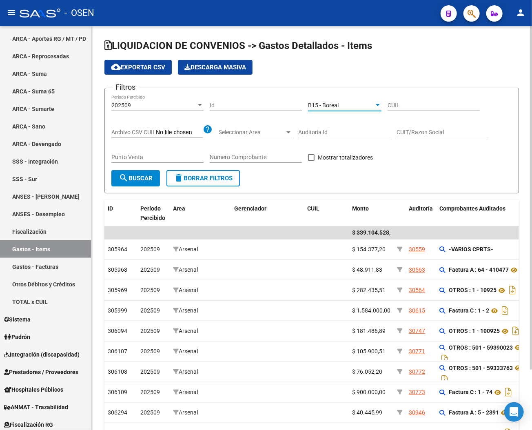
click at [133, 173] on button "search Buscar" at bounding box center [135, 178] width 49 height 16
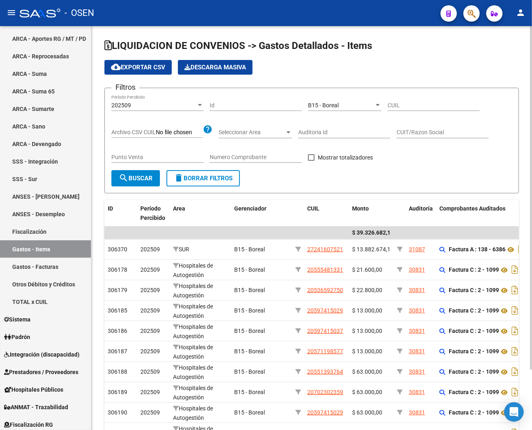
click at [322, 105] on span "B15 - Boreal" at bounding box center [323, 105] width 31 height 7
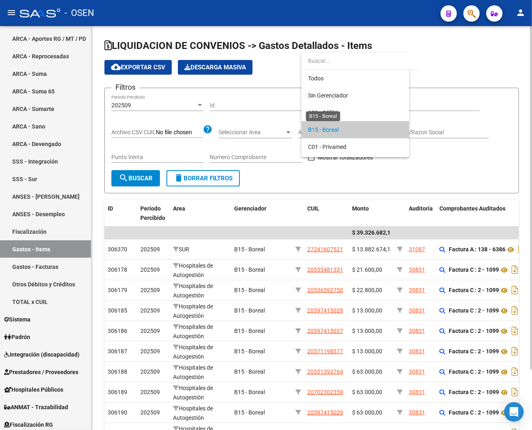
scroll to position [25, 0]
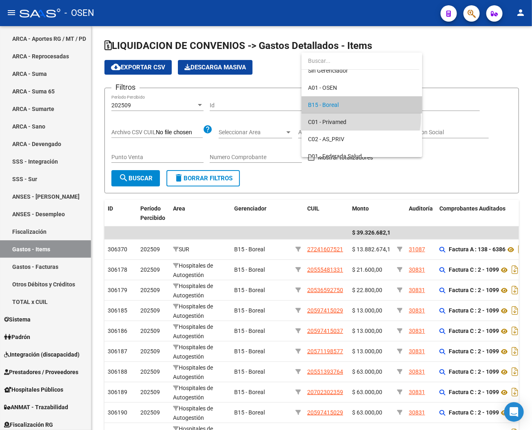
click at [358, 118] on span "C01 - Privamed" at bounding box center [362, 121] width 108 height 17
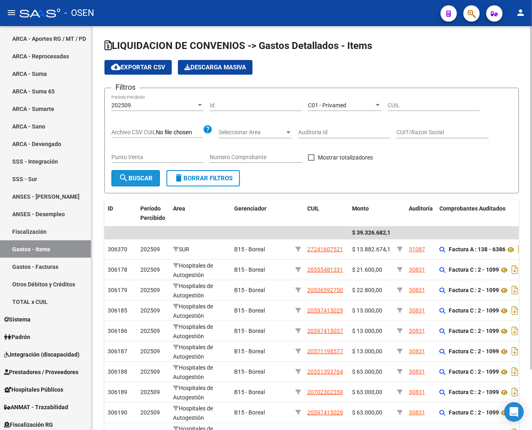
click at [147, 176] on span "search Buscar" at bounding box center [136, 178] width 34 height 7
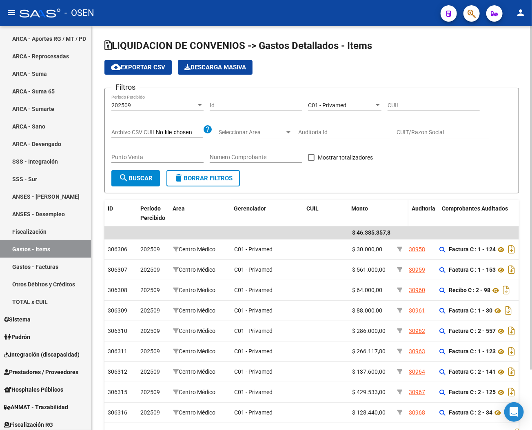
drag, startPoint x: 392, startPoint y: 217, endPoint x: 412, endPoint y: 217, distance: 19.6
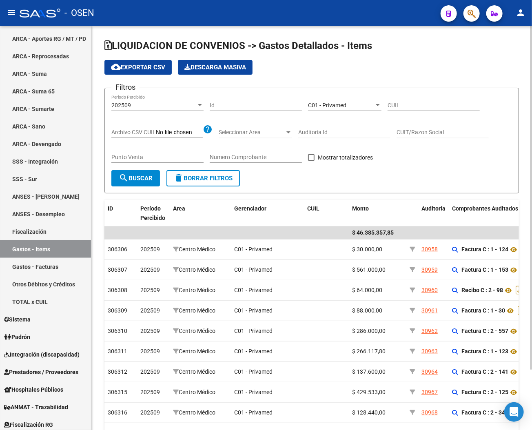
drag, startPoint x: 277, startPoint y: 82, endPoint x: 331, endPoint y: 99, distance: 56.6
click at [277, 81] on app-list-header "LIQUIDACION DE CONVENIOS -> Gastos Detallados - Items cloud_download Exportar C…" at bounding box center [311, 116] width 415 height 154
click at [360, 107] on div "C01 - Privamed" at bounding box center [341, 105] width 66 height 7
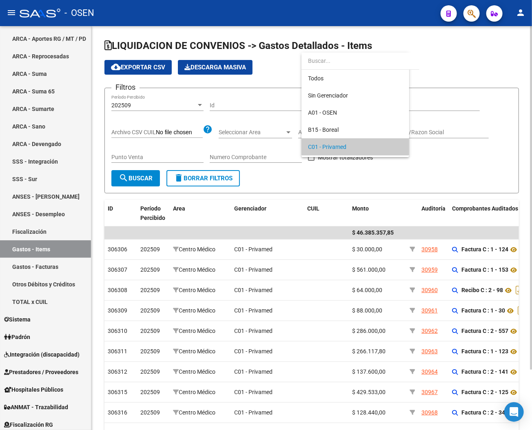
scroll to position [42, 0]
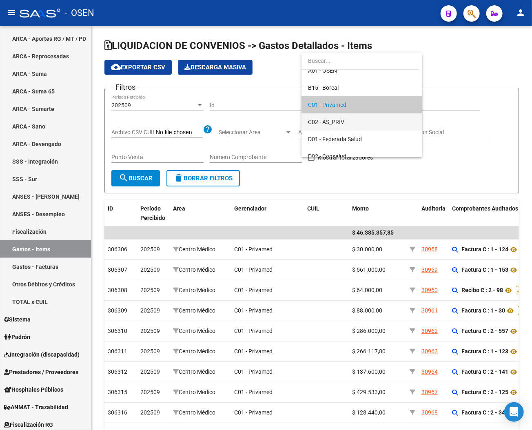
click at [347, 120] on span "C02 - AS_PRIV" at bounding box center [362, 121] width 108 height 17
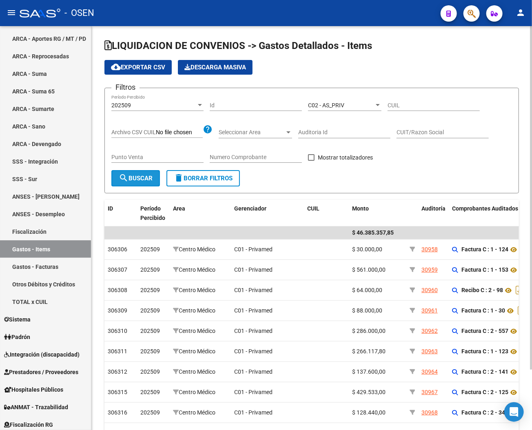
click at [138, 175] on span "search Buscar" at bounding box center [136, 178] width 34 height 7
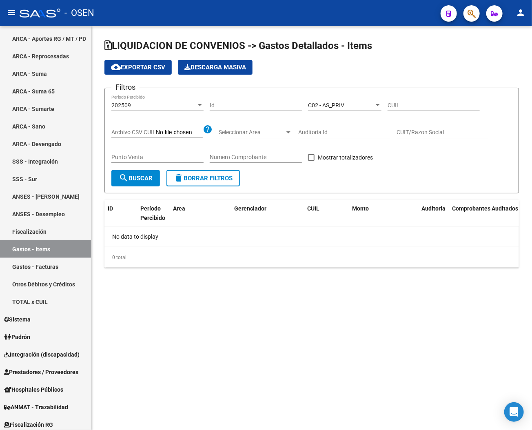
click at [366, 102] on div "C02 - AS_PRIV" at bounding box center [341, 105] width 66 height 7
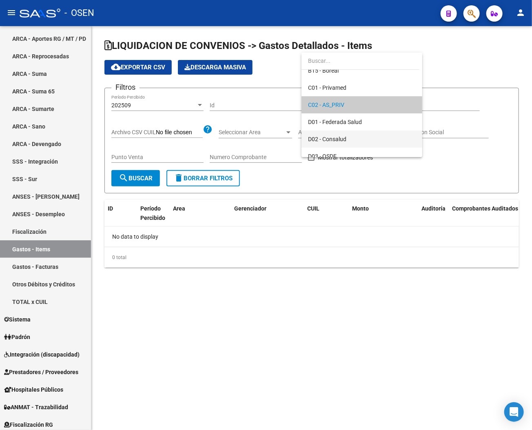
drag, startPoint x: 368, startPoint y: 138, endPoint x: 364, endPoint y: 131, distance: 7.8
click at [368, 137] on span "D02 - Consalud" at bounding box center [362, 139] width 108 height 17
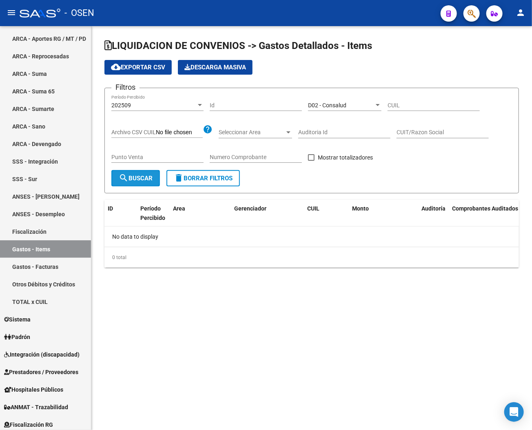
drag, startPoint x: 145, startPoint y: 181, endPoint x: 445, endPoint y: 316, distance: 328.8
click at [145, 179] on button "search Buscar" at bounding box center [135, 178] width 49 height 16
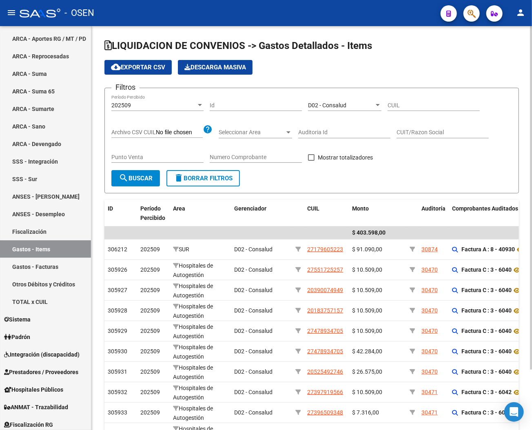
click at [355, 102] on div "D02 - Consalud" at bounding box center [341, 105] width 66 height 7
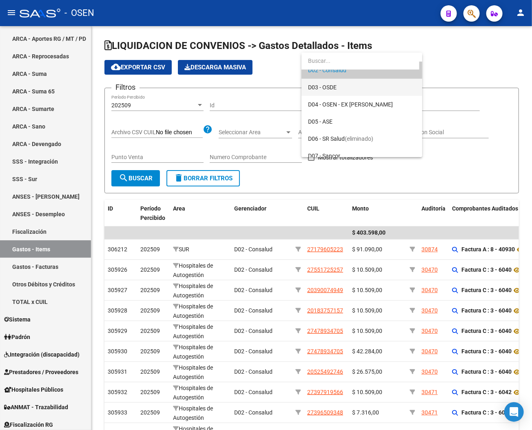
scroll to position [155, 0]
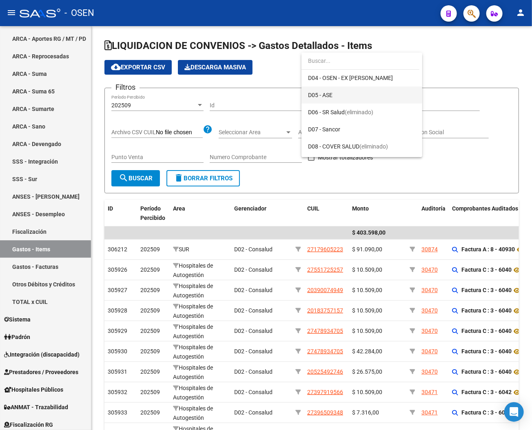
click at [337, 97] on span "D05 - ASE" at bounding box center [362, 95] width 108 height 17
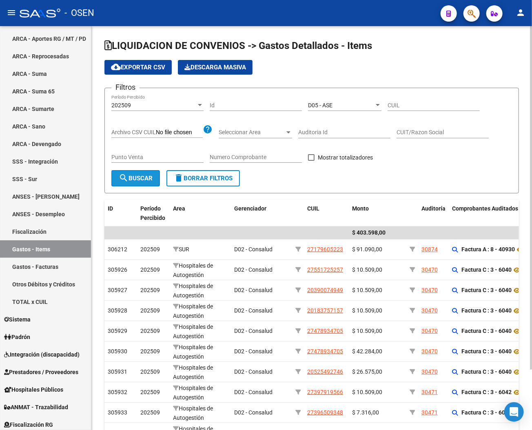
click at [149, 175] on span "search Buscar" at bounding box center [136, 178] width 34 height 7
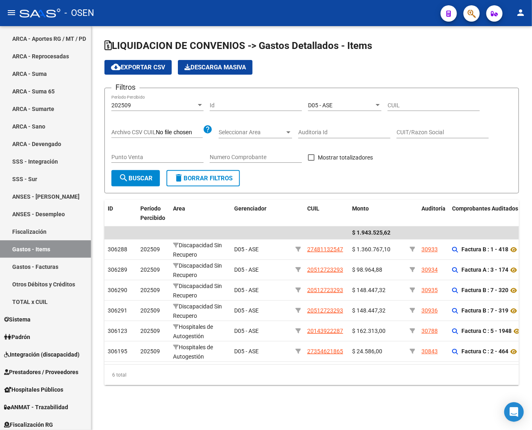
click at [330, 107] on span "D05 - ASE" at bounding box center [320, 105] width 24 height 7
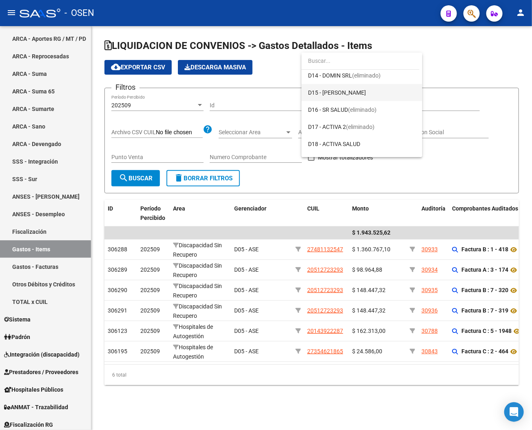
scroll to position [390, 0]
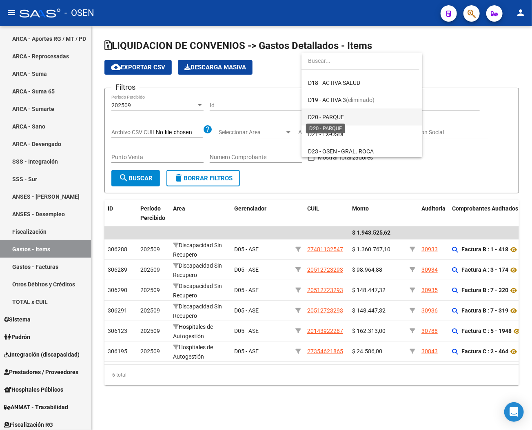
click at [337, 116] on span "D20 - PARQUE" at bounding box center [326, 117] width 36 height 7
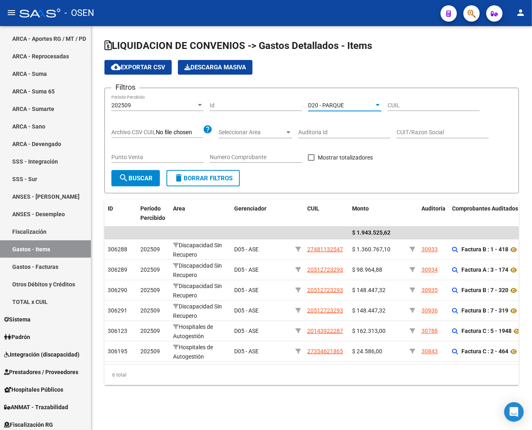
click at [130, 178] on span "search Buscar" at bounding box center [136, 178] width 34 height 7
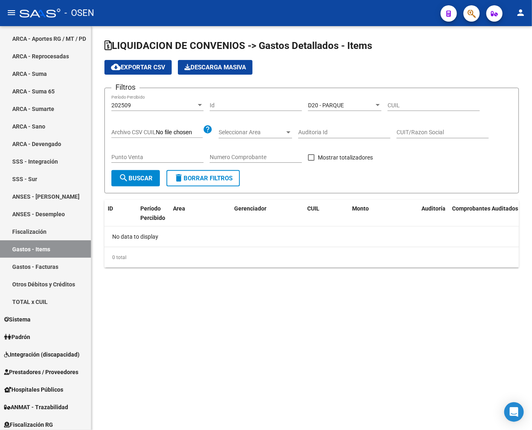
click at [324, 106] on span "D20 - PARQUE" at bounding box center [326, 105] width 36 height 7
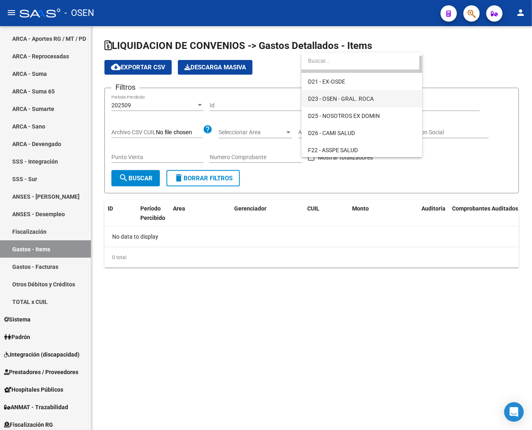
scroll to position [463, 0]
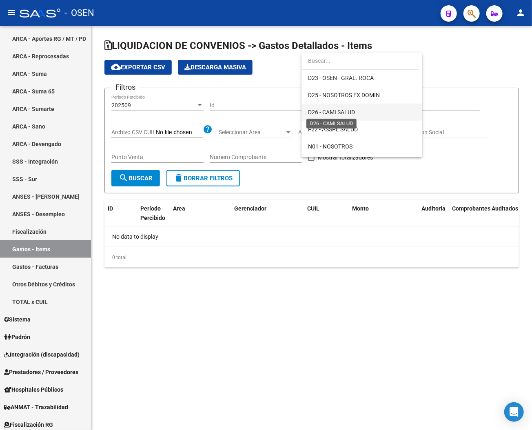
click at [354, 112] on span "D26 - CAMI SALUD" at bounding box center [331, 112] width 47 height 7
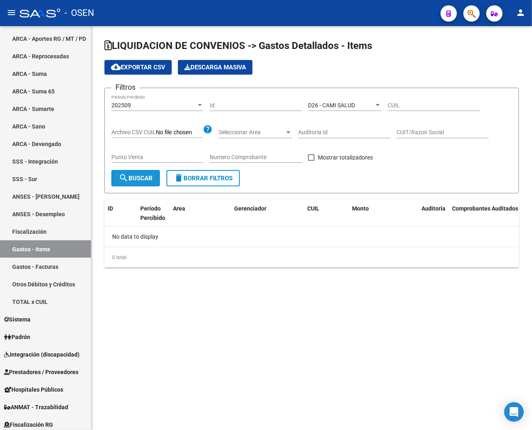
click at [136, 175] on span "search Buscar" at bounding box center [136, 178] width 34 height 7
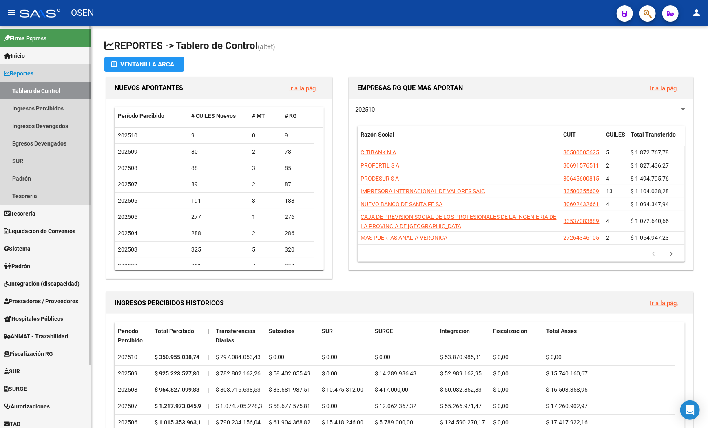
click at [46, 73] on link "Reportes" at bounding box center [45, 73] width 91 height 18
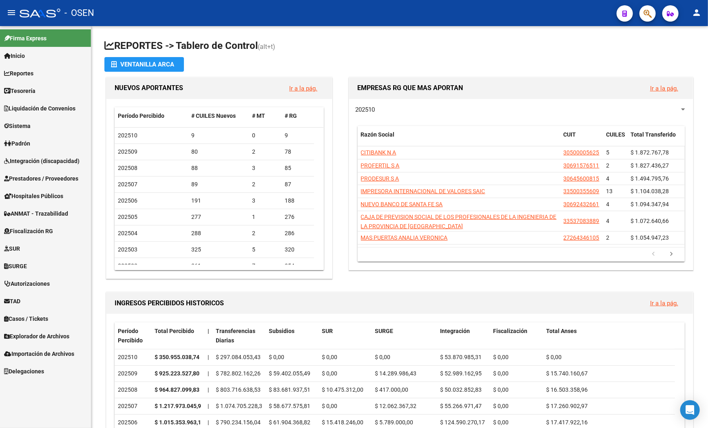
click at [82, 108] on link "Liquidación de Convenios" at bounding box center [45, 109] width 91 height 18
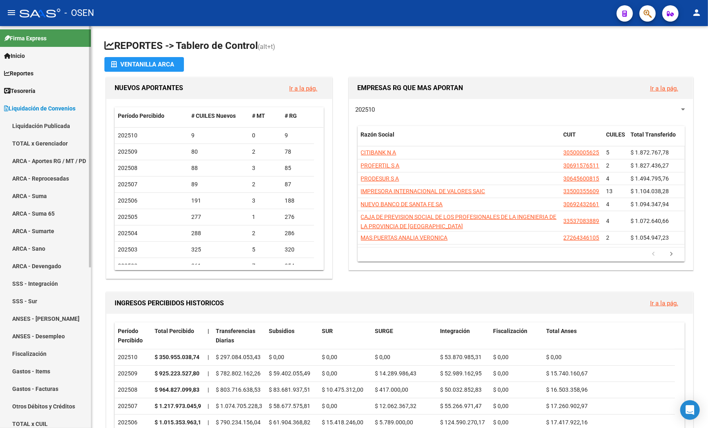
click at [87, 108] on link "Liquidación de Convenios" at bounding box center [45, 109] width 91 height 18
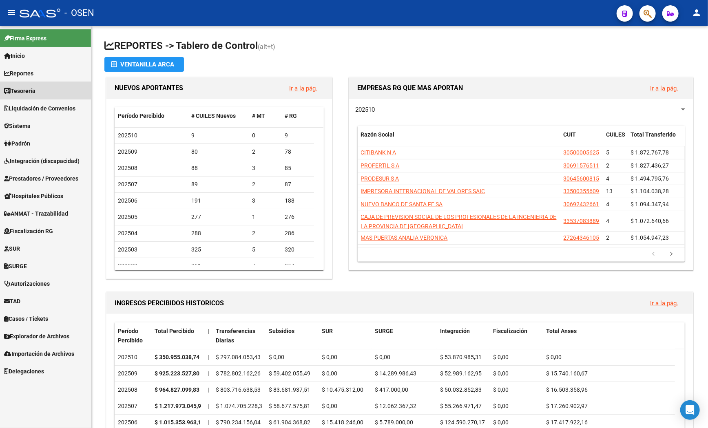
click at [64, 87] on link "Tesorería" at bounding box center [45, 91] width 91 height 18
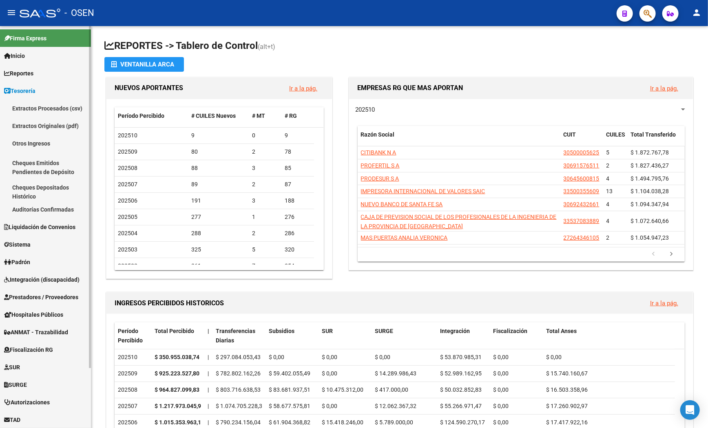
click at [40, 214] on link "Auditorías Confirmadas" at bounding box center [45, 210] width 91 height 18
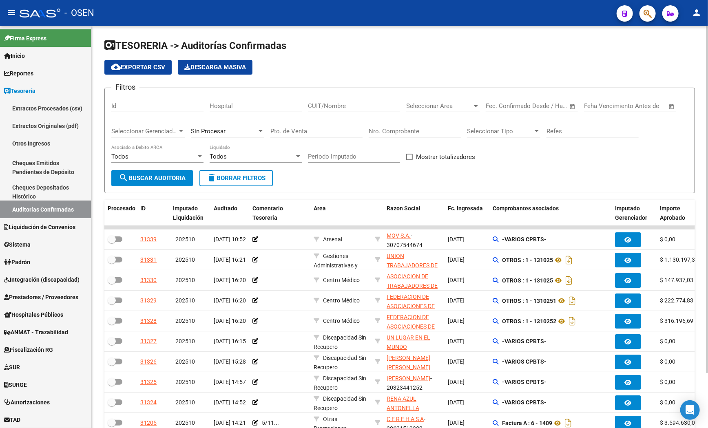
click at [233, 176] on span "delete Borrar Filtros" at bounding box center [236, 178] width 59 height 7
click at [129, 128] on span "Seleccionar Gerenciador" at bounding box center [144, 131] width 66 height 7
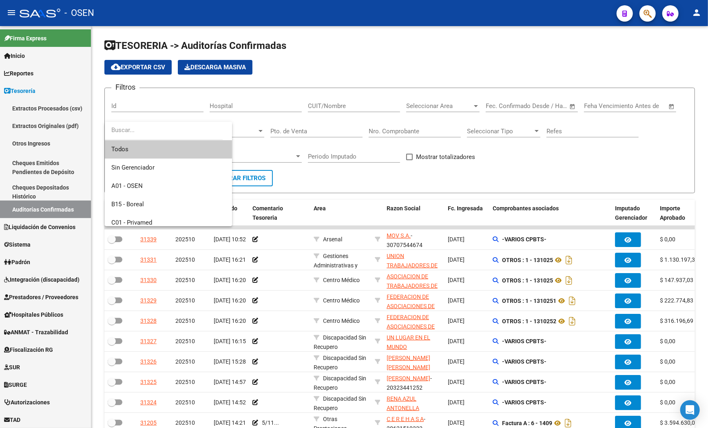
click at [130, 133] on input "dropdown search" at bounding box center [164, 130] width 118 height 18
click at [509, 180] on div at bounding box center [354, 214] width 708 height 428
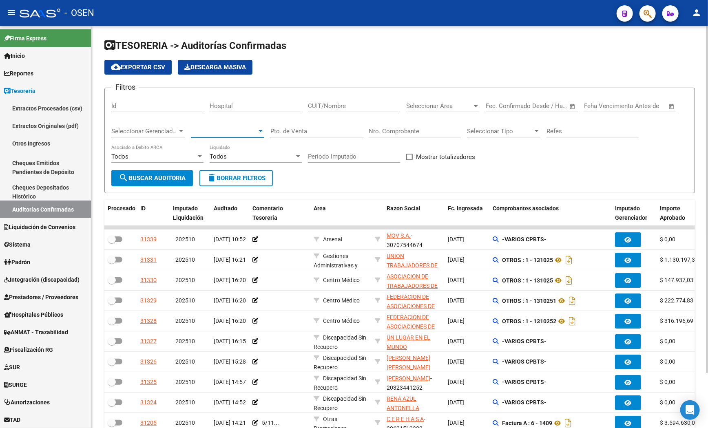
click at [256, 132] on span at bounding box center [224, 131] width 66 height 7
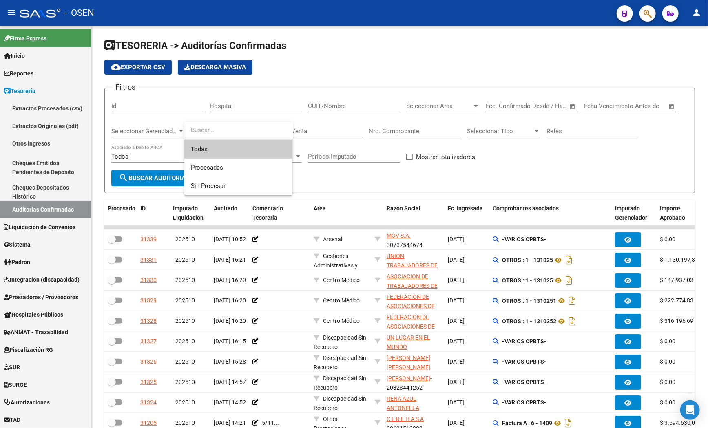
click at [208, 149] on span "Todas" at bounding box center [238, 149] width 95 height 18
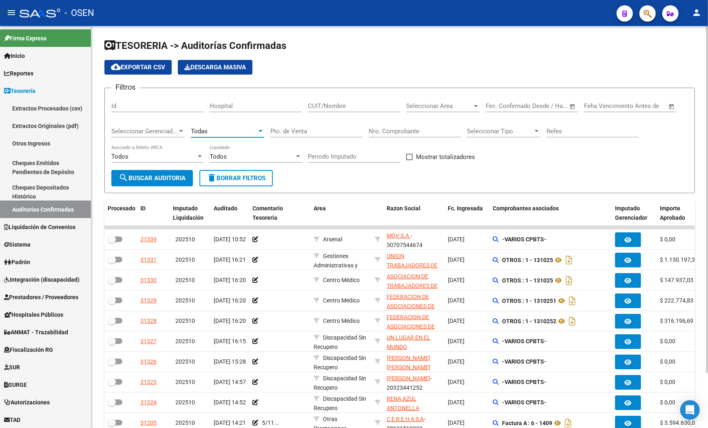
click at [411, 131] on input "Nro. Comprobante" at bounding box center [415, 131] width 92 height 7
type input "742"
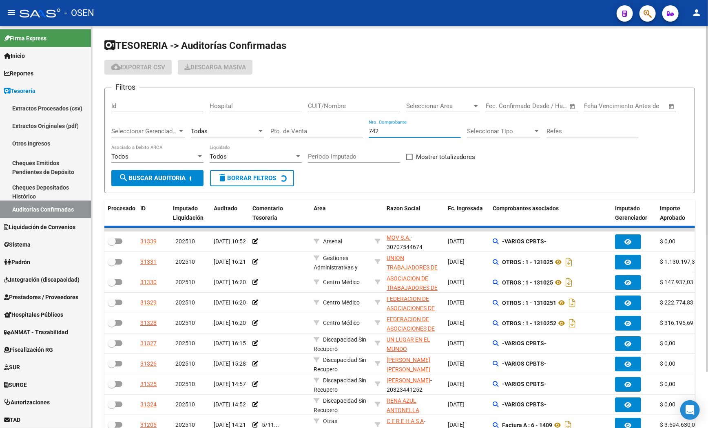
checkbox input "true"
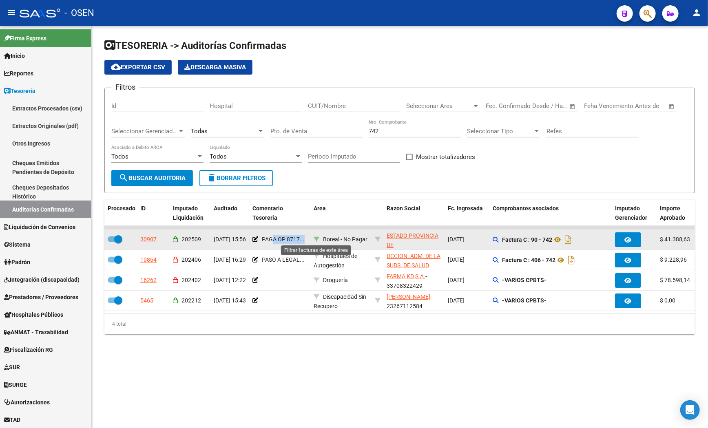
drag, startPoint x: 274, startPoint y: 237, endPoint x: 319, endPoint y: 238, distance: 44.9
click at [319, 238] on div "30907 202509 17/09/2025 15:56 PAGA OP 8717... Boreal - No Pagar ESTADO PROVINCI…" at bounding box center [643, 240] width 1079 height 20
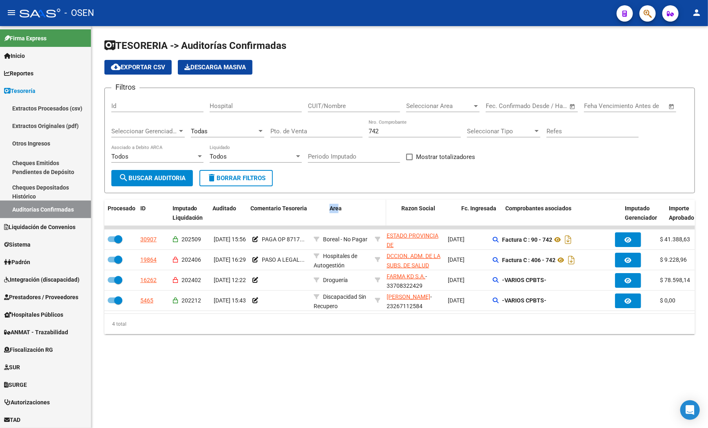
drag, startPoint x: 309, startPoint y: 219, endPoint x: 338, endPoint y: 218, distance: 29.4
click at [338, 218] on div "Procesado ID Imputado Liquidación Auditado Comentario Tesoreria Area Razon Soci…" at bounding box center [643, 213] width 1079 height 27
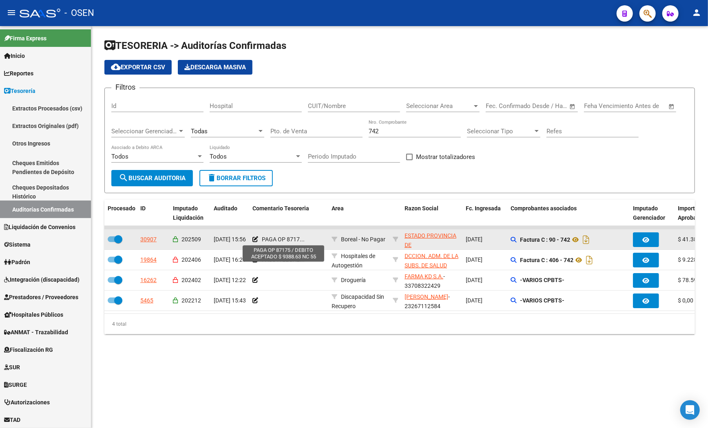
click at [295, 239] on span "PAGA OP 8717..." at bounding box center [283, 239] width 43 height 7
drag, startPoint x: 295, startPoint y: 239, endPoint x: 317, endPoint y: 240, distance: 22.5
click at [317, 240] on div "PAGA OP 8717..." at bounding box center [289, 239] width 73 height 9
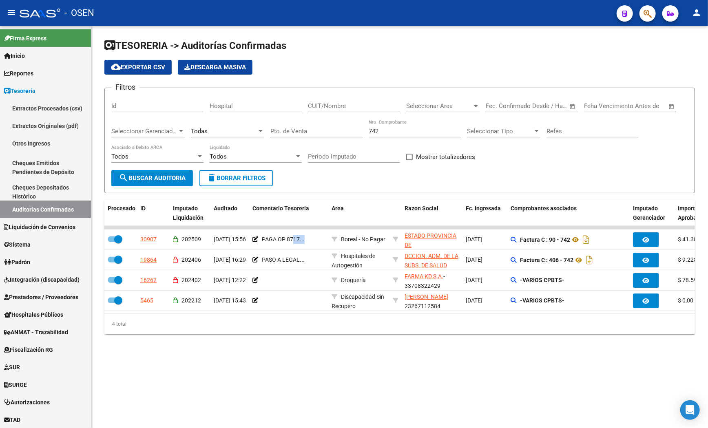
click at [439, 393] on mat-sidenav-content "TESORERIA -> Auditorías Confirmadas cloud_download Exportar CSV Descarga Masiva…" at bounding box center [399, 227] width 617 height 402
drag, startPoint x: 387, startPoint y: 131, endPoint x: 307, endPoint y: 113, distance: 82.2
click at [314, 122] on div "Filtros Id Hospital CUIT/Nombre Seleccionar Area Seleccionar Area Fecha inicio …" at bounding box center [399, 132] width 577 height 75
type input "1513"
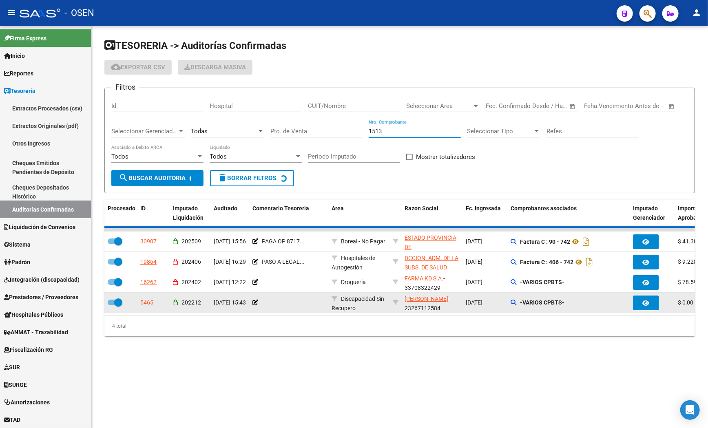
checkbox input "false"
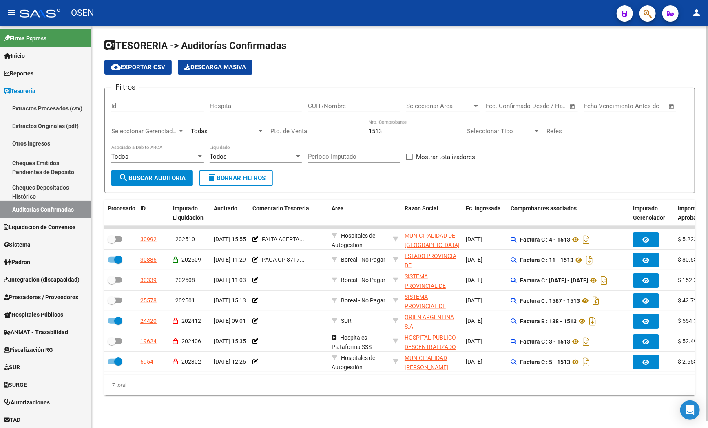
drag, startPoint x: 439, startPoint y: 58, endPoint x: 158, endPoint y: 74, distance: 282.4
click at [428, 58] on app-list-header "TESORERIA -> Auditorías Confirmadas cloud_download Exportar CSV Descarga Masiva…" at bounding box center [399, 116] width 591 height 154
drag, startPoint x: 389, startPoint y: 131, endPoint x: 333, endPoint y: 125, distance: 55.8
click at [333, 125] on div "Filtros Id Hospital CUIT/Nombre Seleccionar Area Seleccionar Area Fecha inicio …" at bounding box center [399, 132] width 577 height 75
type input "1552"
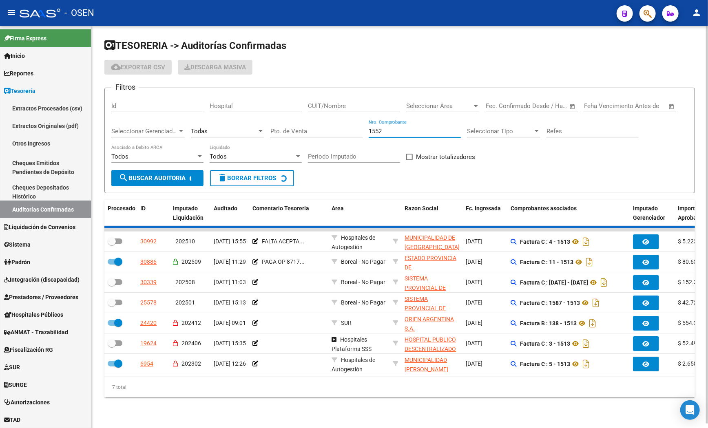
checkbox input "true"
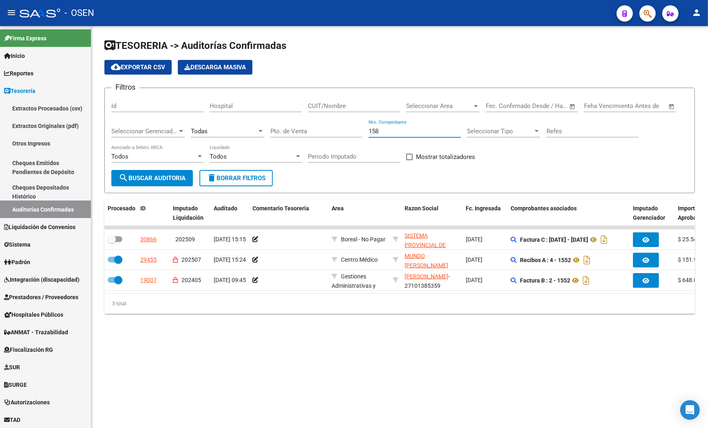
type input "1582"
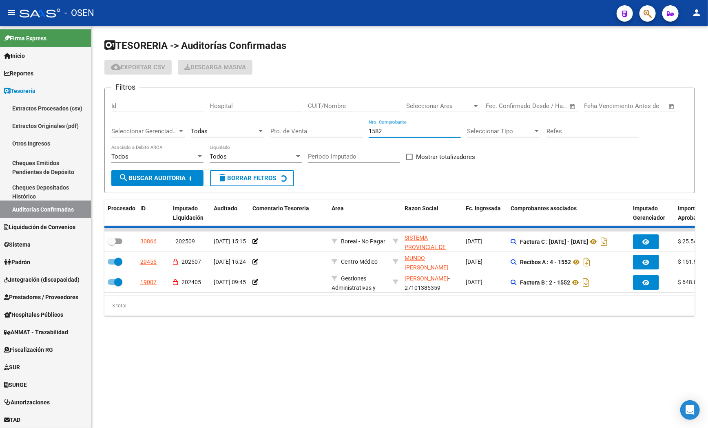
checkbox input "true"
checkbox input "false"
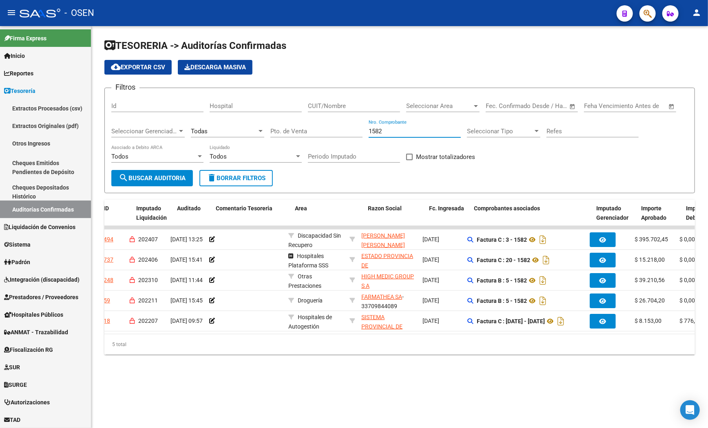
scroll to position [0, 36]
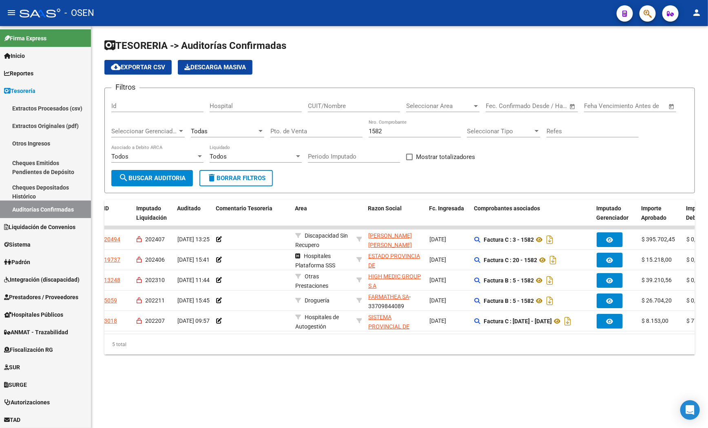
click at [509, 381] on div "TESORERIA -> Auditorías Confirmadas cloud_download Exportar CSV Descarga Masiva…" at bounding box center [399, 203] width 617 height 355
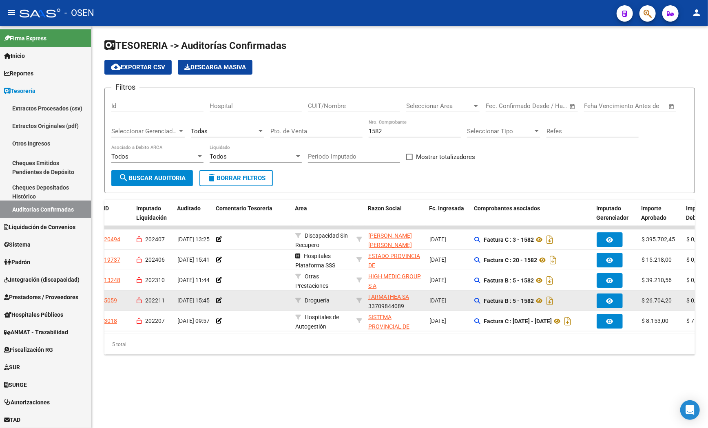
drag, startPoint x: 454, startPoint y: 405, endPoint x: 482, endPoint y: 297, distance: 111.3
click at [454, 405] on mat-sidenav-content "TESORERIA -> Auditorías Confirmadas cloud_download Exportar CSV Descarga Masiva…" at bounding box center [399, 227] width 617 height 402
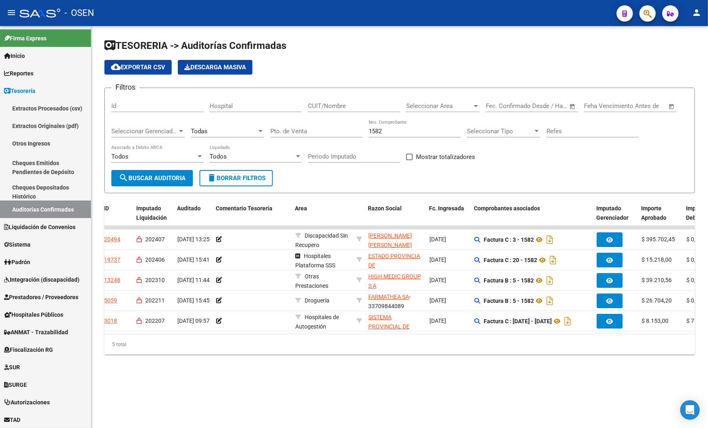
click at [381, 134] on input "1582" at bounding box center [415, 131] width 92 height 7
click at [388, 134] on input "1582" at bounding box center [415, 131] width 92 height 7
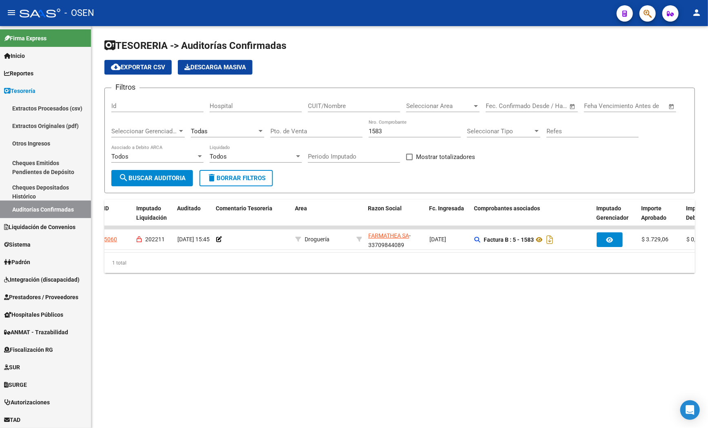
click at [498, 350] on mat-sidenav-content "TESORERIA -> Auditorías Confirmadas cloud_download Exportar CSV Descarga Masiva…" at bounding box center [399, 227] width 617 height 402
click at [382, 130] on input "1583" at bounding box center [415, 131] width 92 height 7
drag, startPoint x: 404, startPoint y: 131, endPoint x: 271, endPoint y: 120, distance: 132.7
click at [277, 122] on div "Filtros Id Hospital CUIT/Nombre Seleccionar Area Seleccionar Area Fecha inicio …" at bounding box center [399, 132] width 577 height 75
type input "3448"
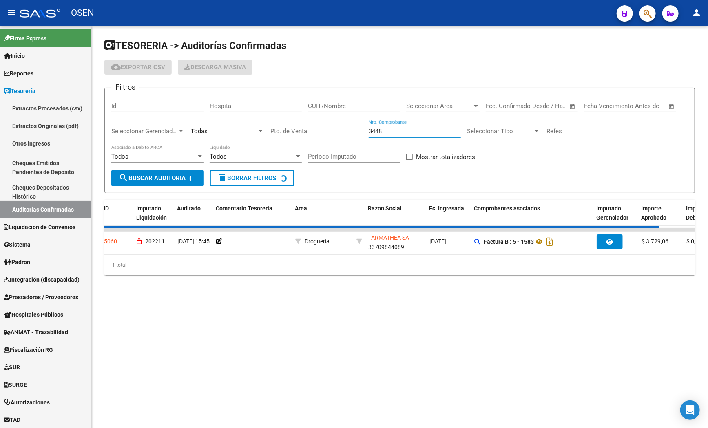
checkbox input "false"
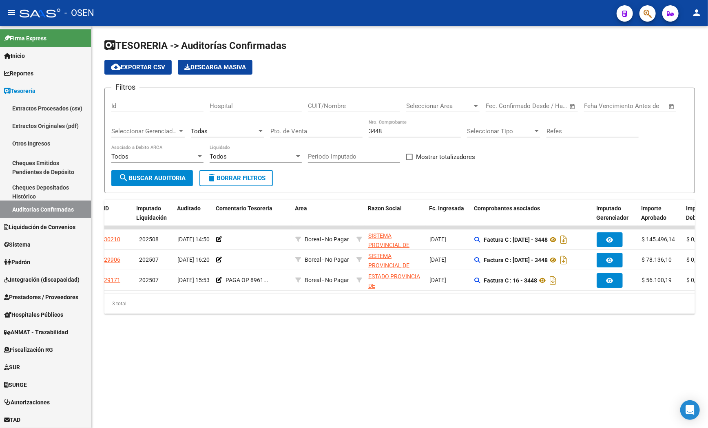
drag, startPoint x: 519, startPoint y: 397, endPoint x: 404, endPoint y: 176, distance: 248.9
click at [509, 395] on mat-sidenav-content "TESORERIA -> Auditorías Confirmadas cloud_download Exportar CSV Descarga Masiva…" at bounding box center [399, 227] width 617 height 402
drag, startPoint x: 400, startPoint y: 132, endPoint x: 314, endPoint y: 131, distance: 86.5
click at [314, 131] on div "Filtros Id Hospital CUIT/Nombre Seleccionar Area Seleccionar Area Fecha inicio …" at bounding box center [399, 132] width 577 height 75
type input "14"
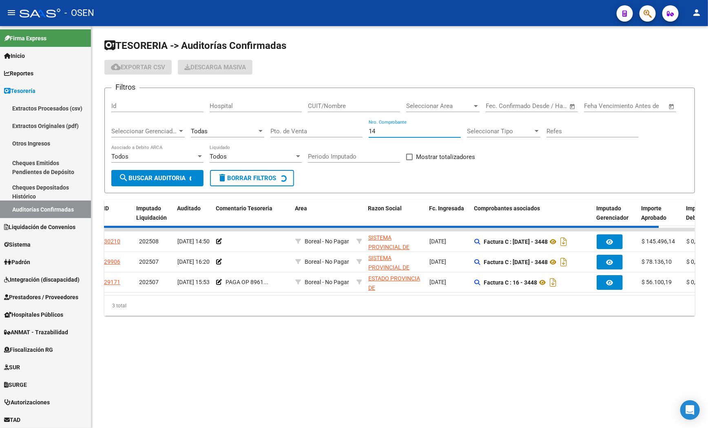
checkbox input "true"
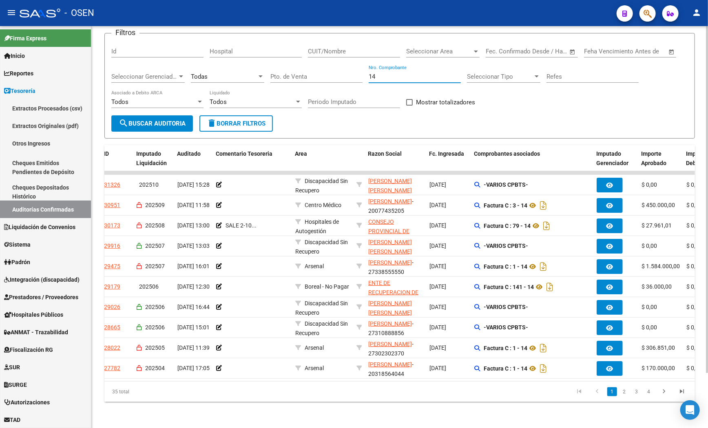
scroll to position [64, 0]
type input "14"
click at [509, 388] on li "2" at bounding box center [625, 392] width 12 height 14
click at [509, 395] on link "2" at bounding box center [625, 392] width 10 height 9
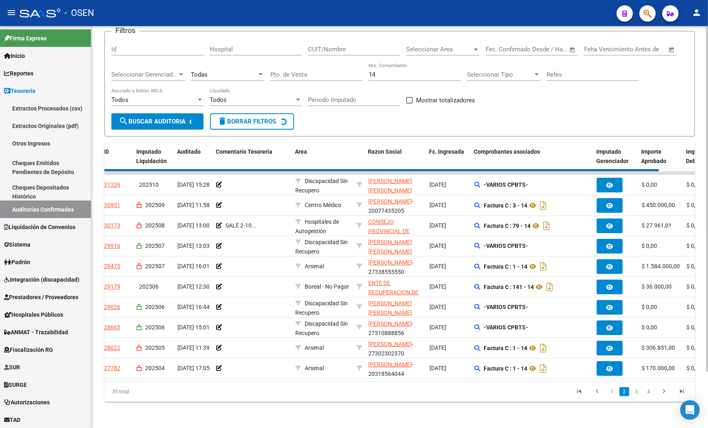
checkbox input "true"
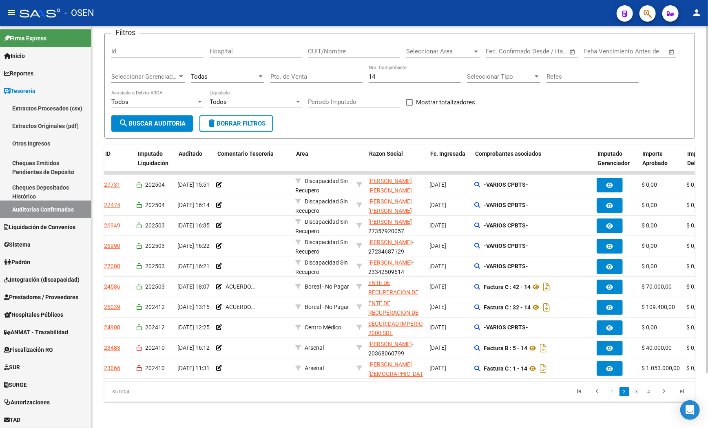
scroll to position [0, 0]
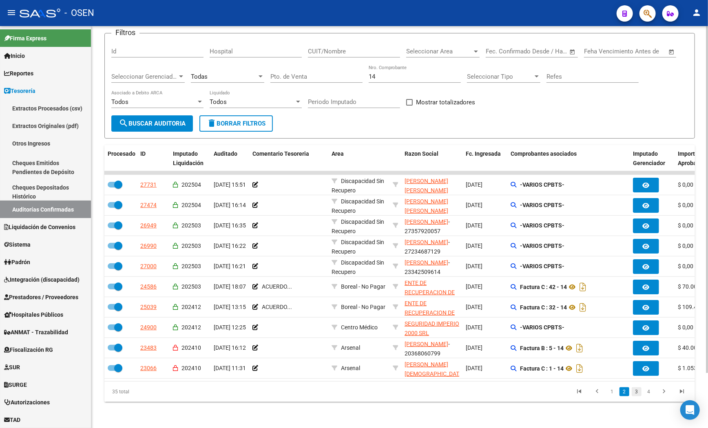
click at [509, 395] on link "3" at bounding box center [637, 392] width 10 height 9
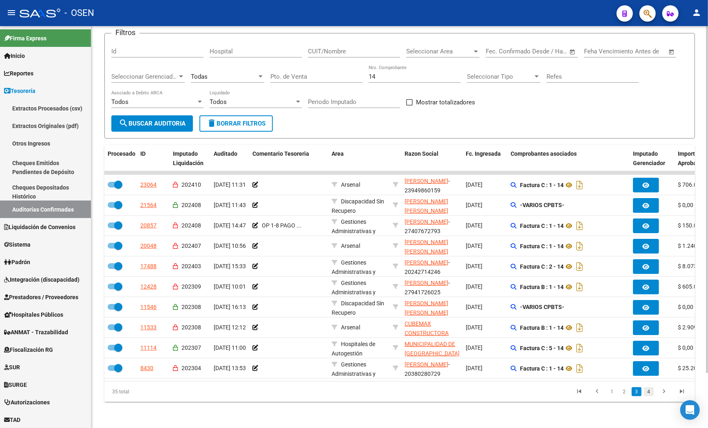
click at [509, 390] on li "4" at bounding box center [649, 392] width 12 height 14
click at [509, 394] on link "4" at bounding box center [649, 392] width 10 height 9
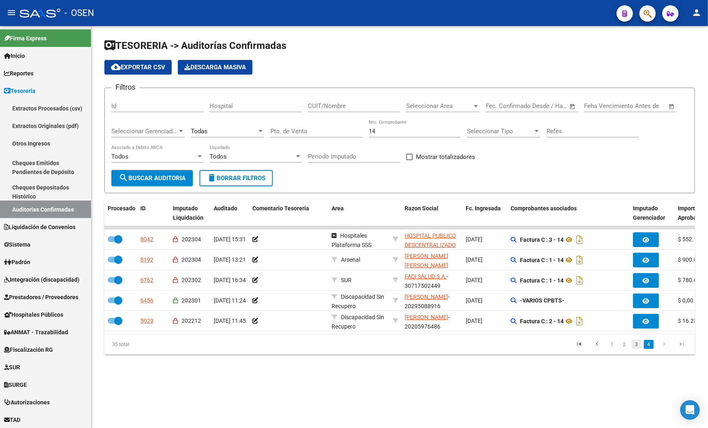
click at [509, 349] on link "3" at bounding box center [637, 344] width 10 height 9
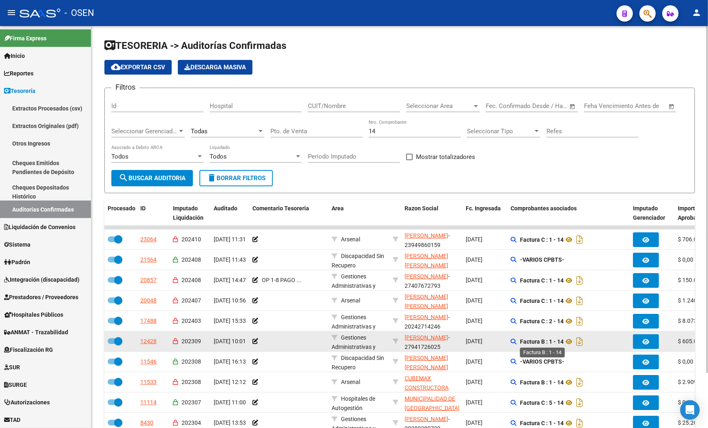
scroll to position [64, 0]
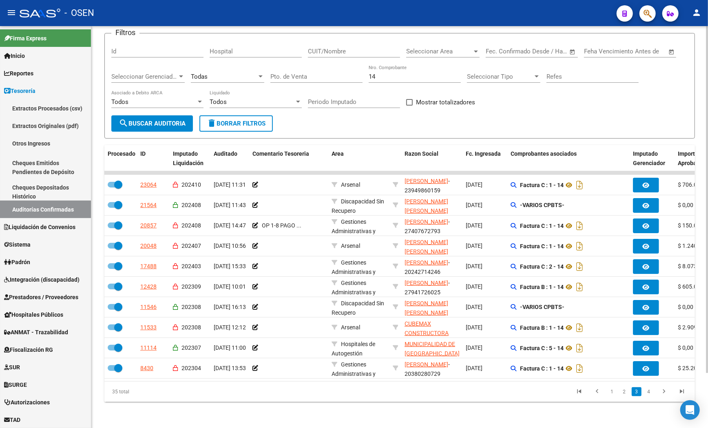
drag, startPoint x: 336, startPoint y: 67, endPoint x: 327, endPoint y: 56, distance: 14.5
click at [329, 65] on div "Pto. de Venta" at bounding box center [317, 74] width 92 height 18
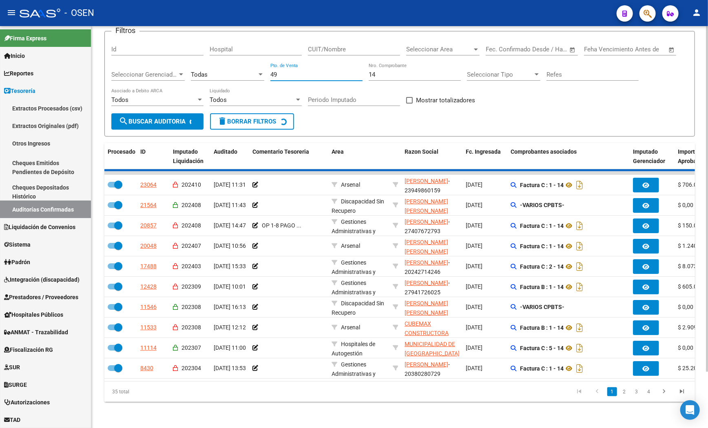
scroll to position [0, 0]
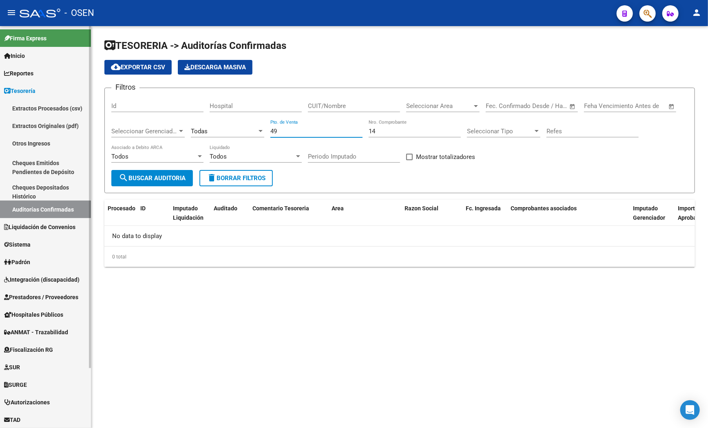
type input "49"
drag, startPoint x: 552, startPoint y: 356, endPoint x: 548, endPoint y: 344, distance: 12.5
click at [509, 349] on mat-sidenav-content "TESORERIA -> Auditorías Confirmadas cloud_download Exportar CSV Descarga Masiva…" at bounding box center [399, 227] width 617 height 402
drag, startPoint x: 393, startPoint y: 131, endPoint x: 340, endPoint y: 131, distance: 53.5
click at [340, 131] on div "Filtros Id Hospital CUIT/Nombre Seleccionar Area Seleccionar Area Fecha inicio …" at bounding box center [399, 132] width 577 height 75
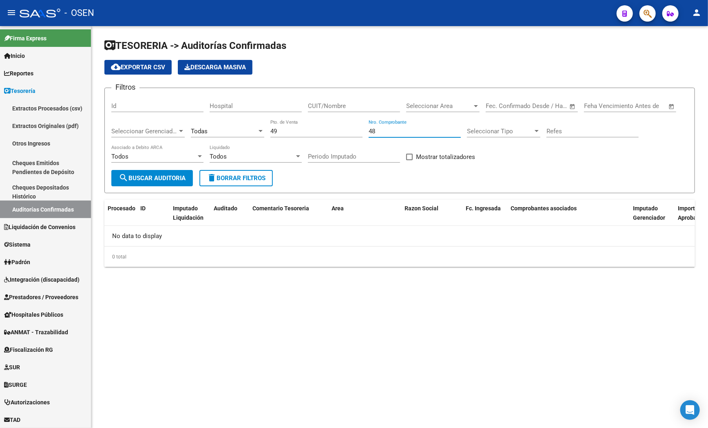
type input "48"
drag, startPoint x: 297, startPoint y: 128, endPoint x: 246, endPoint y: 126, distance: 50.6
click at [247, 126] on div "Filtros Id Hospital CUIT/Nombre Seleccionar Area Seleccionar Area Fecha inicio …" at bounding box center [399, 132] width 577 height 75
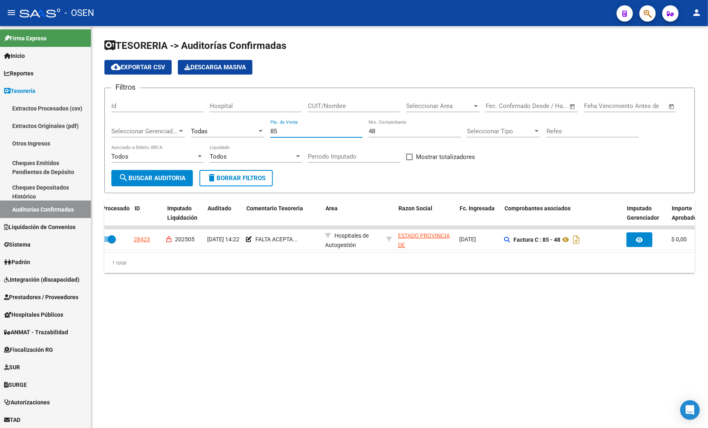
scroll to position [0, 6]
type input "85"
drag, startPoint x: 521, startPoint y: 322, endPoint x: 422, endPoint y: 184, distance: 170.3
click at [509, 321] on mat-sidenav-content "TESORERIA -> Auditorías Confirmadas cloud_download Exportar CSV Descarga Masiva…" at bounding box center [399, 227] width 617 height 402
drag, startPoint x: 393, startPoint y: 129, endPoint x: 333, endPoint y: 126, distance: 60.5
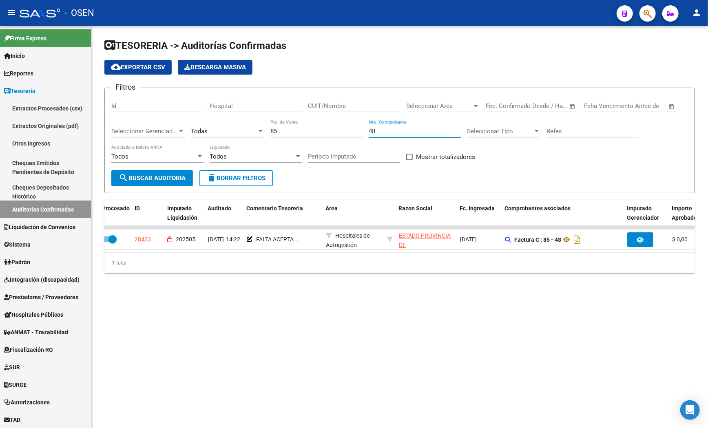
click at [333, 126] on div "Filtros Id Hospital CUIT/Nombre Seleccionar Area Seleccionar Area Fecha inicio …" at bounding box center [399, 132] width 577 height 75
type input "464"
drag, startPoint x: 228, startPoint y: 129, endPoint x: 222, endPoint y: 129, distance: 6.5
click at [224, 129] on div "Filtros Id Hospital CUIT/Nombre Seleccionar Area Seleccionar Area Fecha inicio …" at bounding box center [399, 132] width 577 height 75
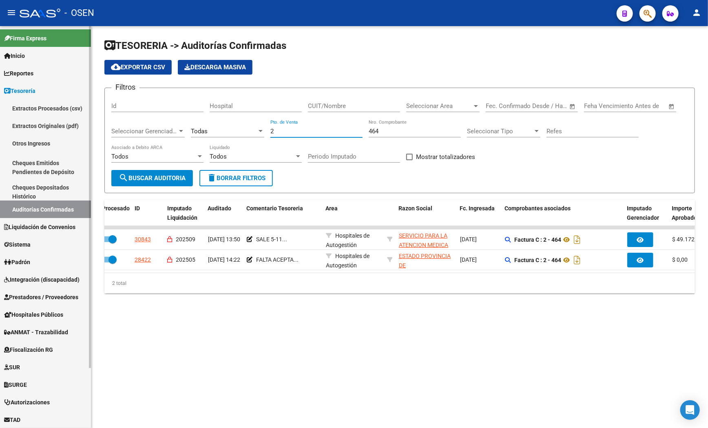
type input "2"
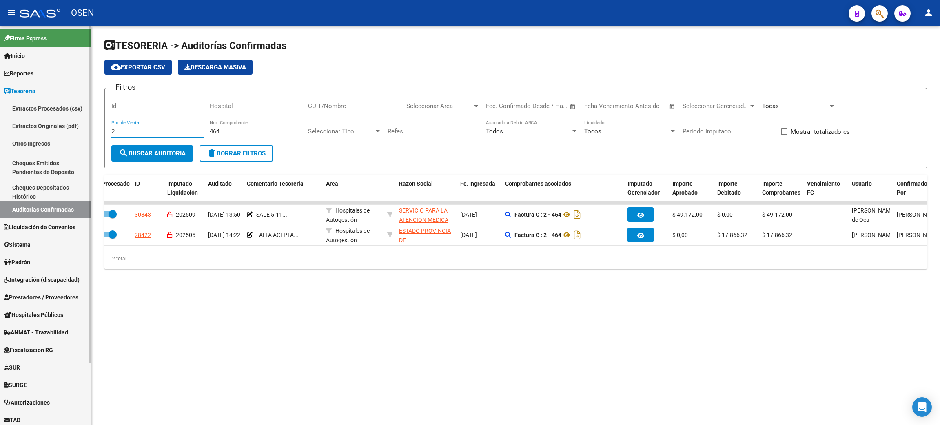
click at [44, 303] on link "Prestadores / Proveedores" at bounding box center [45, 297] width 91 height 18
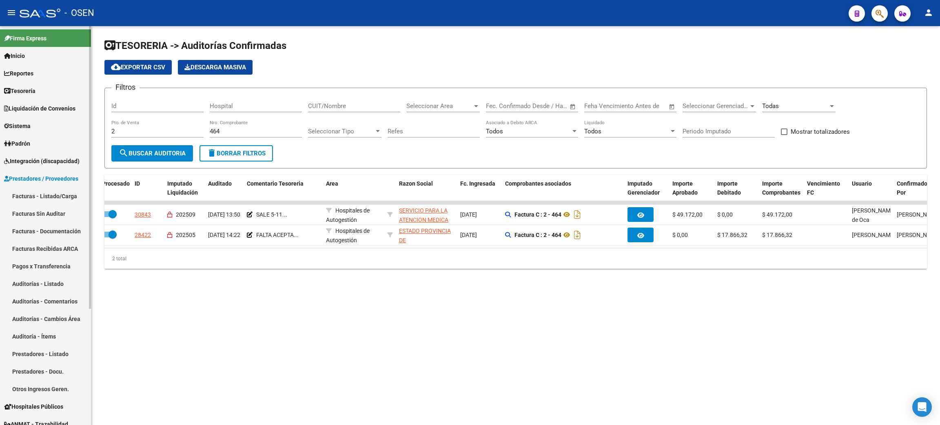
click at [39, 205] on link "Facturas Sin Auditar" at bounding box center [45, 214] width 91 height 18
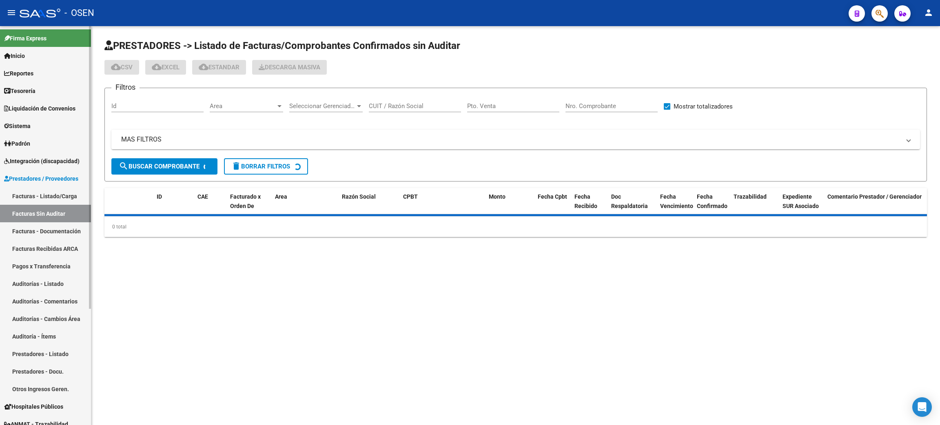
click at [38, 195] on link "Facturas - Listado/Carga" at bounding box center [45, 196] width 91 height 18
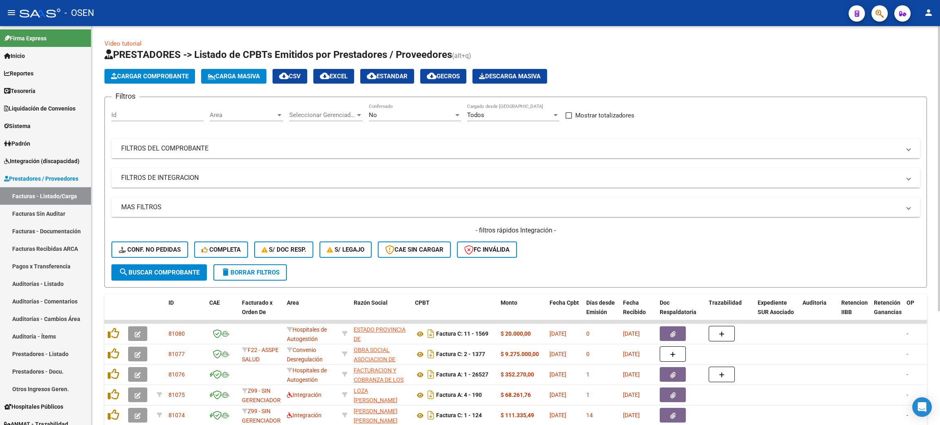
click at [404, 114] on div "No" at bounding box center [411, 114] width 85 height 7
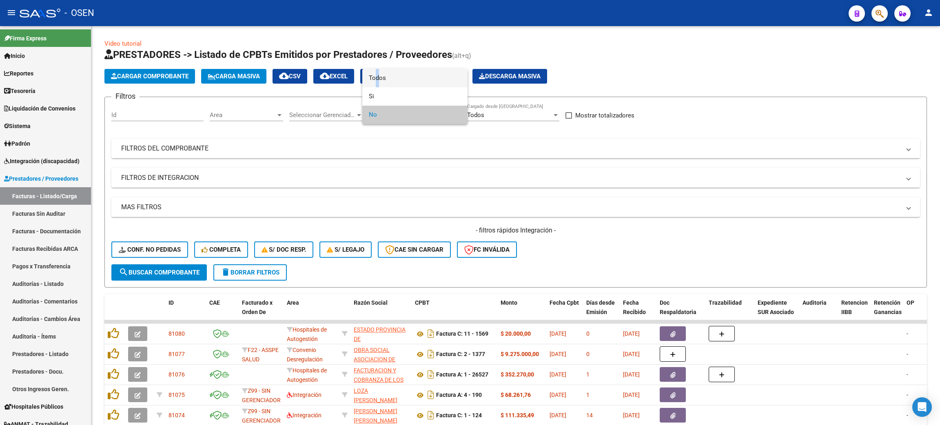
click at [374, 80] on span "Todos" at bounding box center [415, 78] width 92 height 18
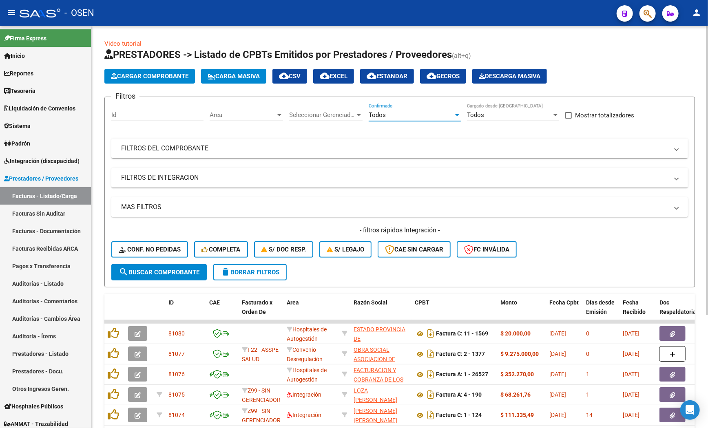
click at [195, 200] on mat-expansion-panel-header "MAS FILTROS" at bounding box center [399, 207] width 577 height 20
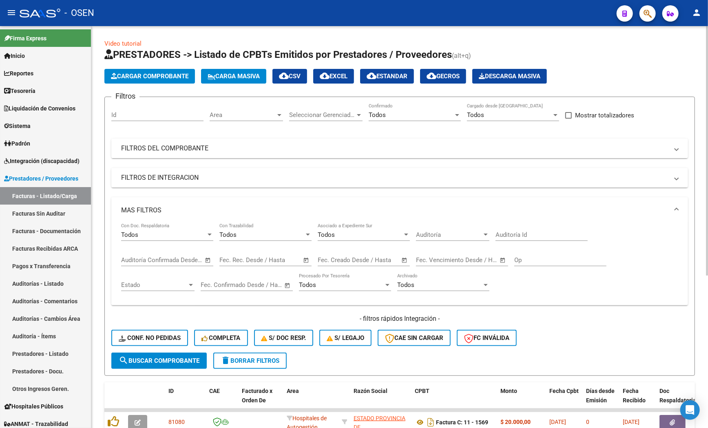
drag, startPoint x: 160, startPoint y: 207, endPoint x: 240, endPoint y: 151, distance: 97.3
click at [160, 206] on mat-panel-title "MAS FILTROS" at bounding box center [395, 210] width 548 height 9
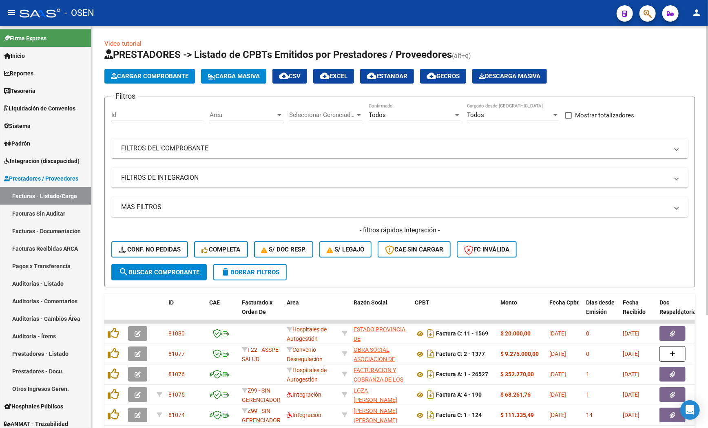
click at [231, 146] on mat-panel-title "FILTROS DEL COMPROBANTE" at bounding box center [395, 148] width 548 height 9
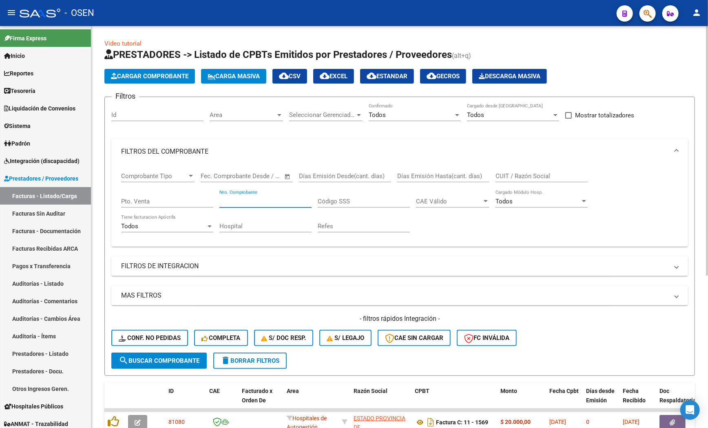
click at [243, 204] on input "Nro. Comprobante" at bounding box center [266, 201] width 92 height 7
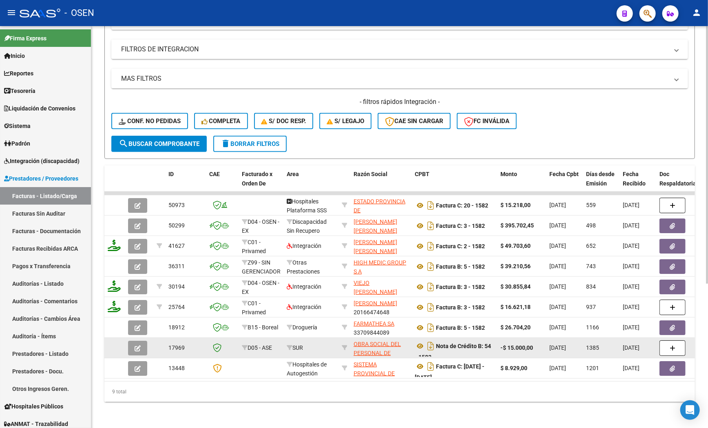
scroll to position [102, 0]
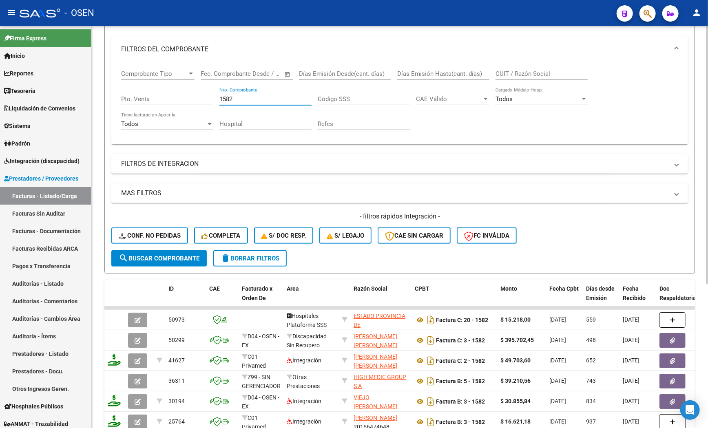
click at [272, 93] on div "1582 Nro. Comprobante" at bounding box center [266, 97] width 92 height 18
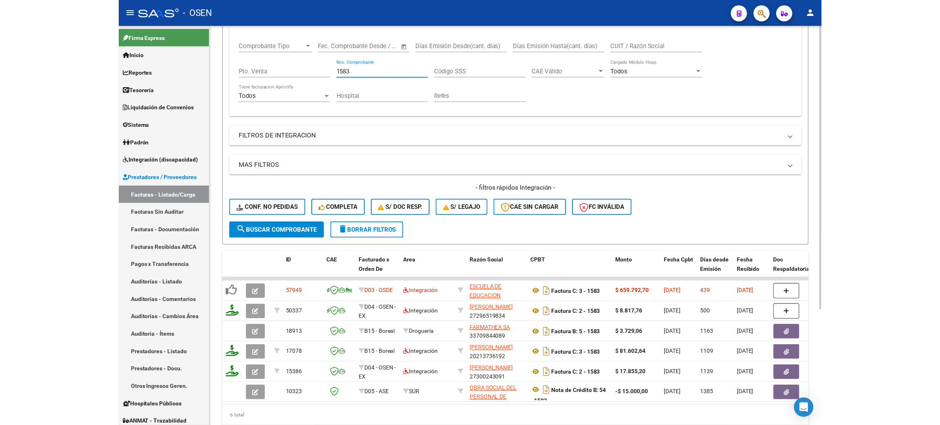
scroll to position [164, 0]
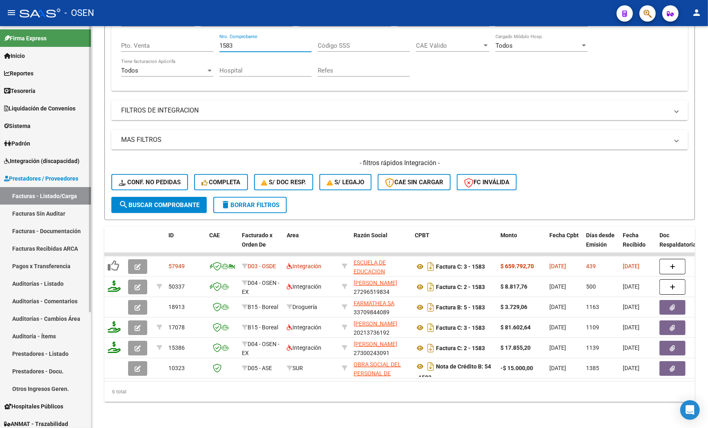
type input "1583"
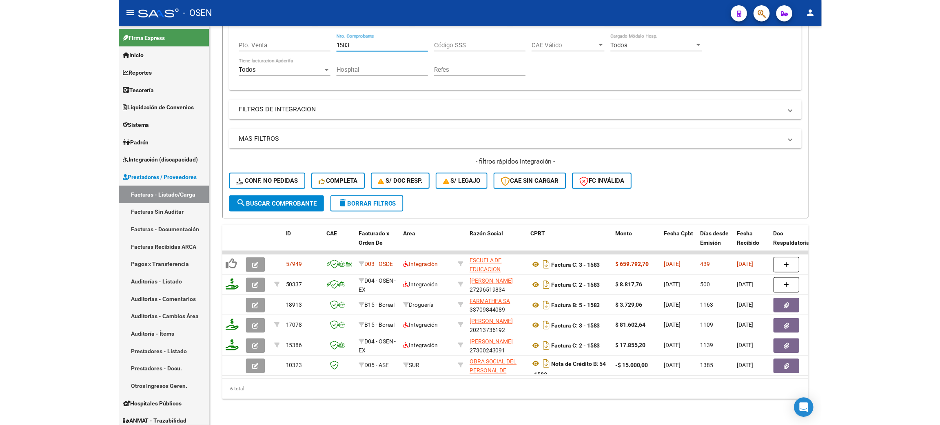
scroll to position [138, 0]
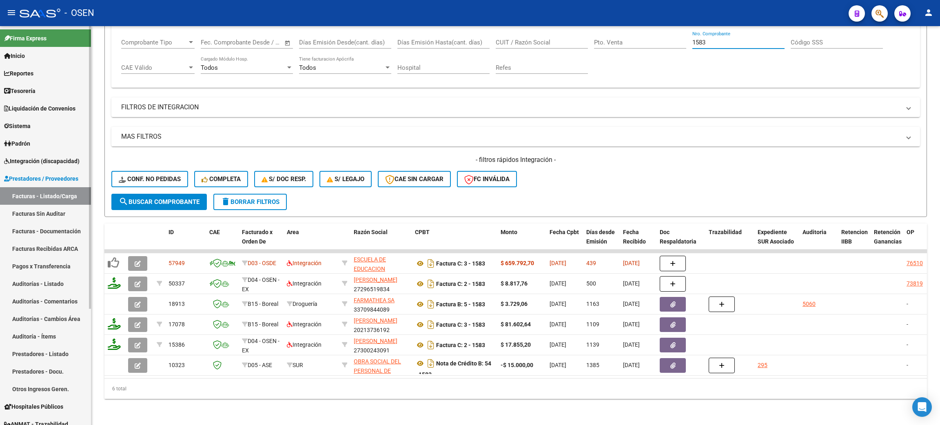
click at [31, 91] on span "Tesorería" at bounding box center [19, 91] width 31 height 9
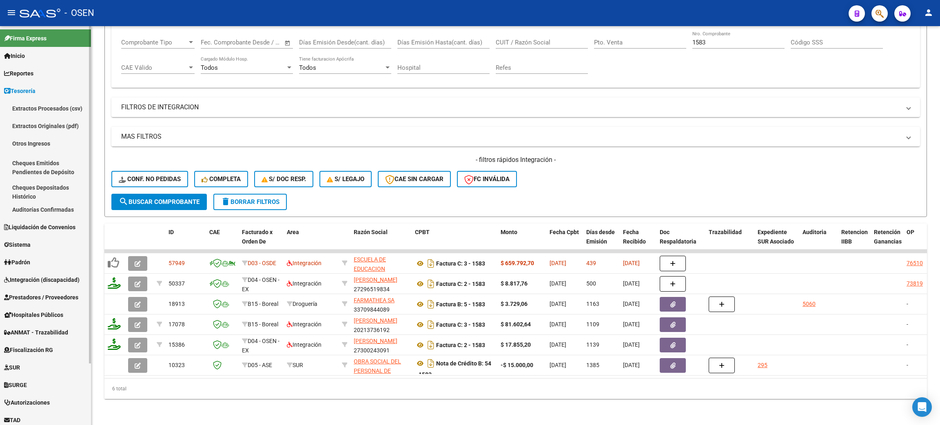
click at [25, 203] on link "Auditorías Confirmadas" at bounding box center [45, 210] width 91 height 18
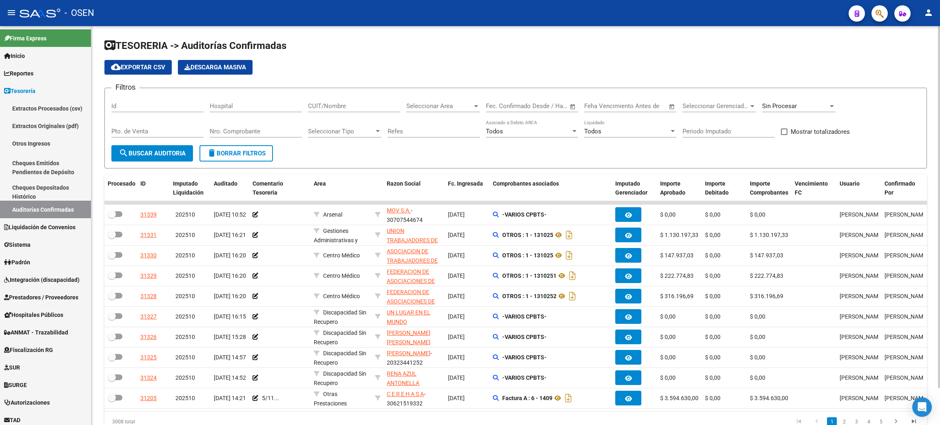
click at [446, 100] on div "Seleccionar Area Seleccionar Area" at bounding box center [442, 104] width 73 height 18
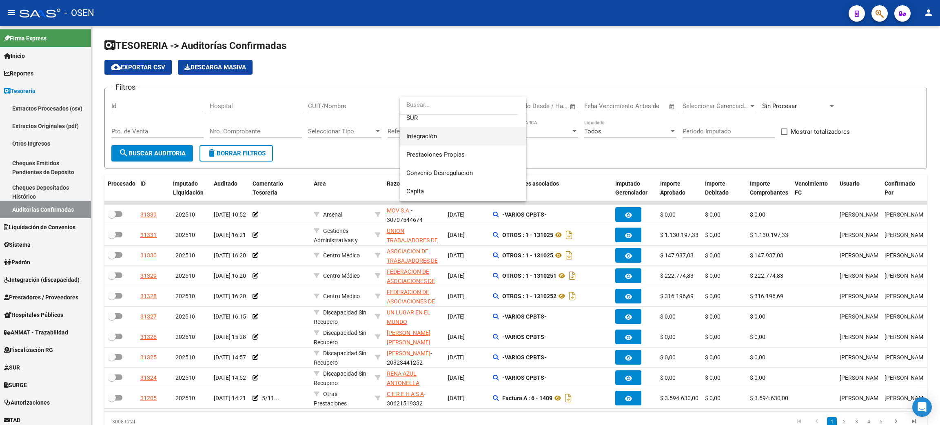
scroll to position [183, 0]
click at [469, 121] on span "Hospitales Plataforma SSS" at bounding box center [443, 124] width 74 height 7
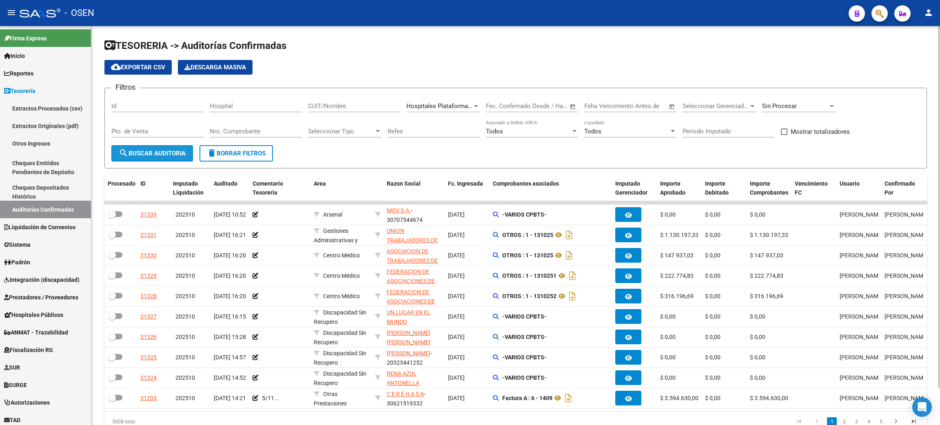
click at [165, 146] on button "search Buscar Auditoria" at bounding box center [152, 153] width 82 height 16
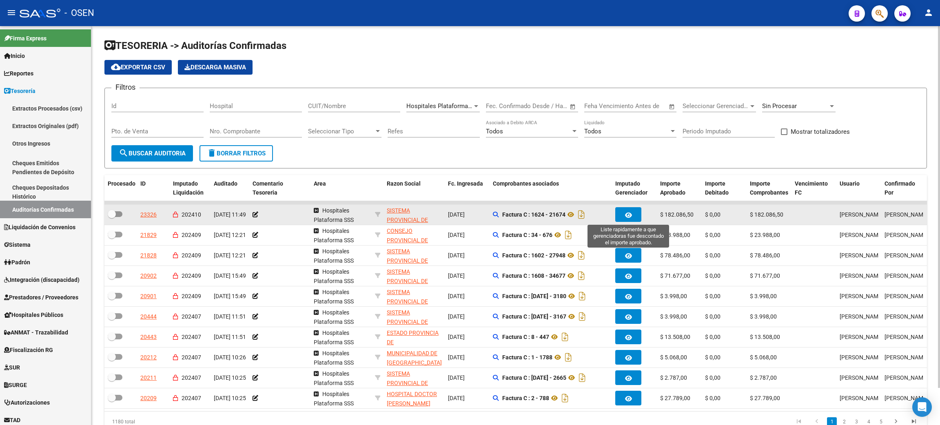
click at [509, 207] on button "button" at bounding box center [628, 214] width 26 height 15
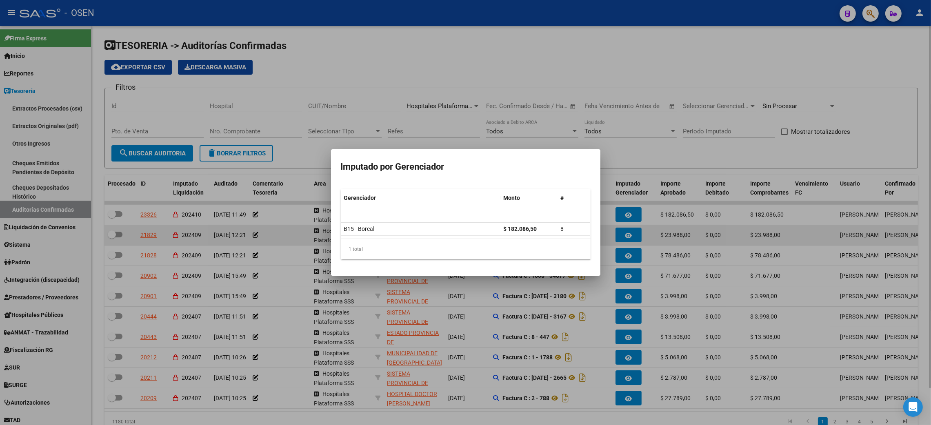
click at [509, 235] on div at bounding box center [465, 212] width 931 height 425
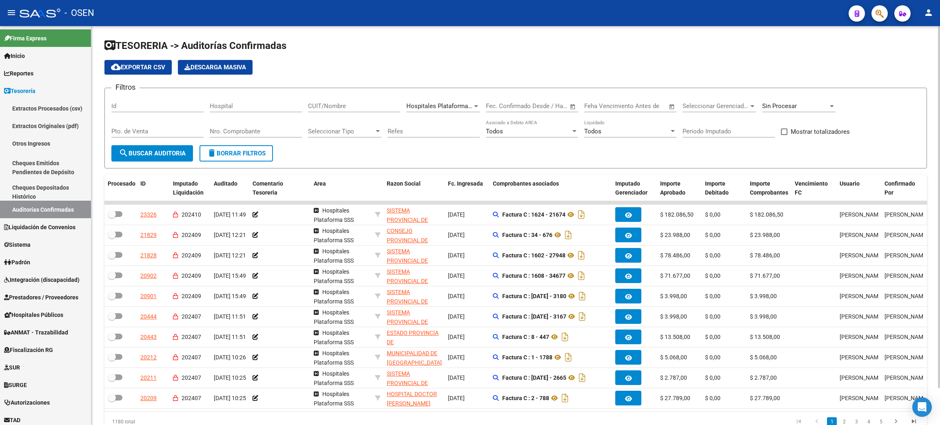
click at [509, 102] on span "Seleccionar Gerenciador" at bounding box center [716, 105] width 66 height 7
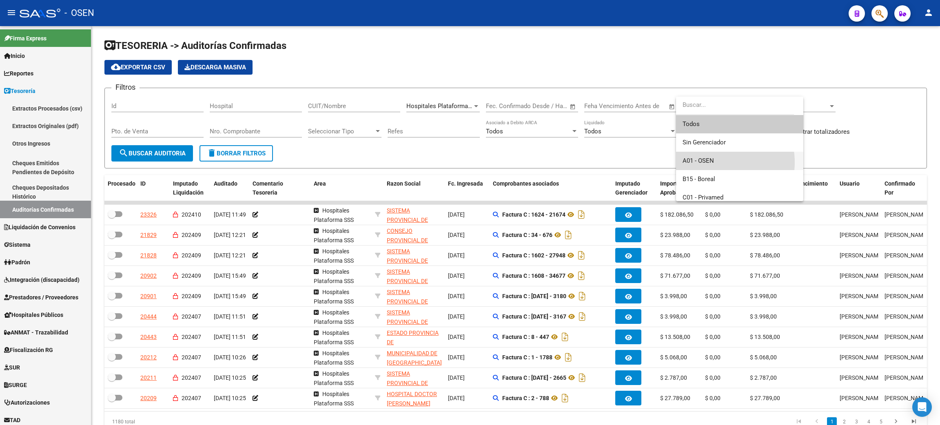
click at [509, 162] on span "A01 - OSEN" at bounding box center [740, 161] width 114 height 18
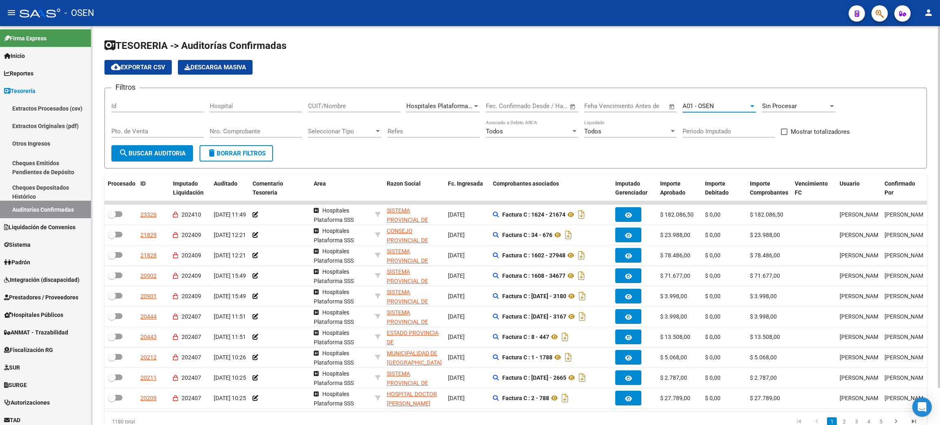
click at [167, 150] on span "search Buscar Auditoria" at bounding box center [152, 153] width 67 height 7
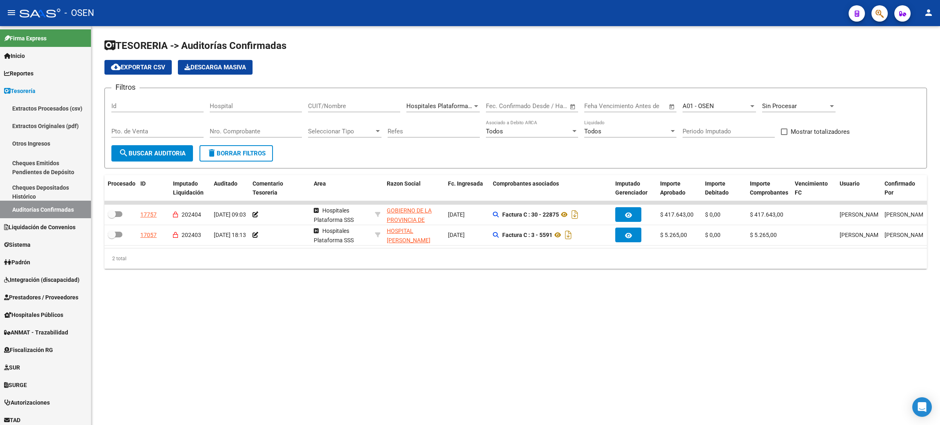
click at [509, 105] on div "A01 - OSEN" at bounding box center [716, 105] width 66 height 7
click at [509, 87] on span "Sin Gerenciador" at bounding box center [740, 88] width 114 height 18
click at [509, 101] on div "Sin Gerenciador Seleccionar Gerenciador" at bounding box center [719, 104] width 73 height 18
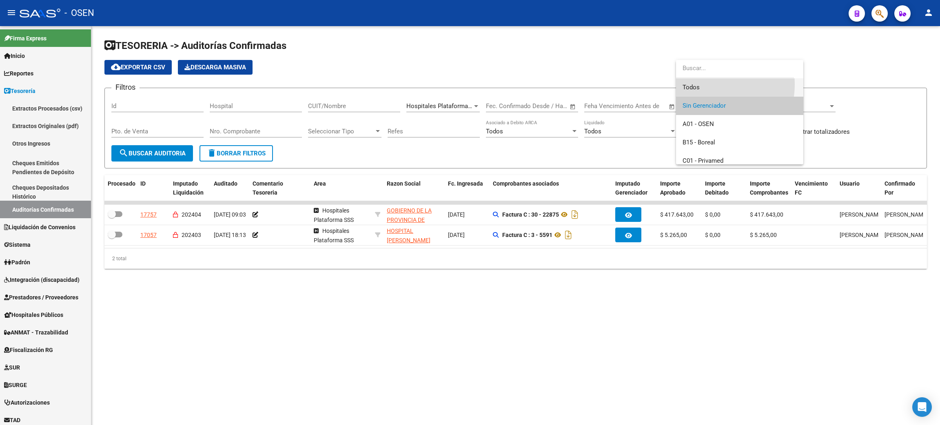
click at [509, 84] on span "Todos" at bounding box center [740, 87] width 114 height 18
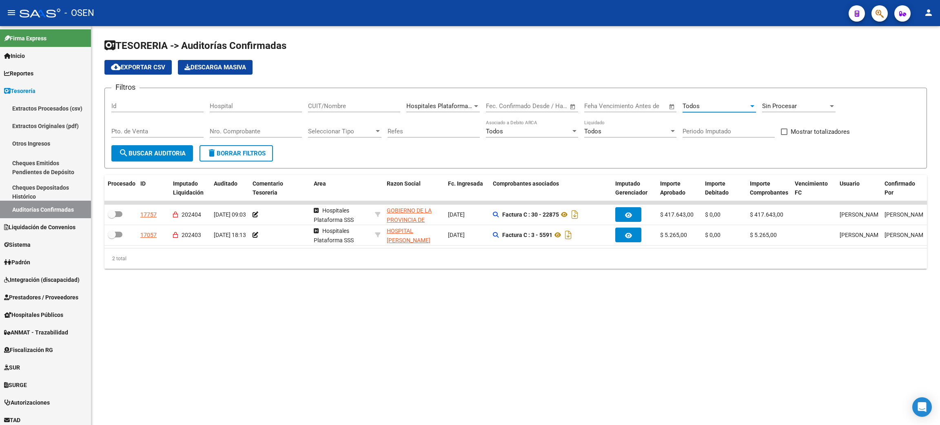
click at [328, 107] on input "CUIT/Nombre" at bounding box center [354, 105] width 92 height 7
type input "SISTEMA PROV"
click at [509, 104] on div "Todos" at bounding box center [716, 105] width 66 height 7
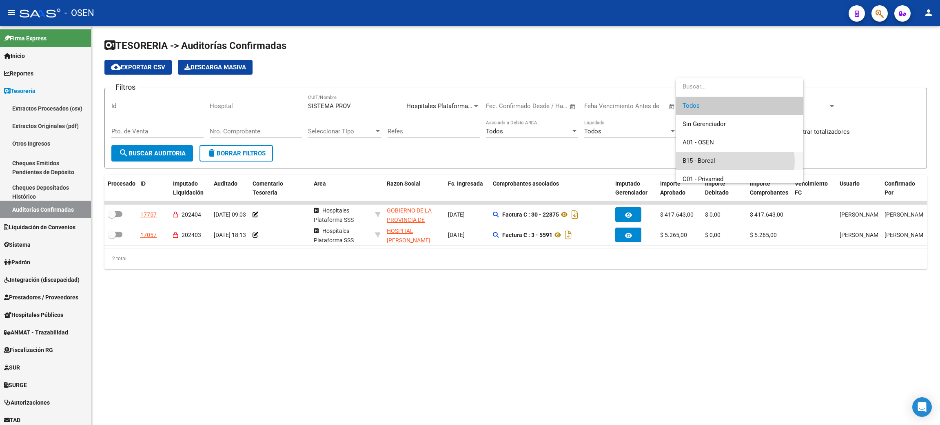
click at [509, 161] on span "B15 - Boreal" at bounding box center [740, 161] width 114 height 18
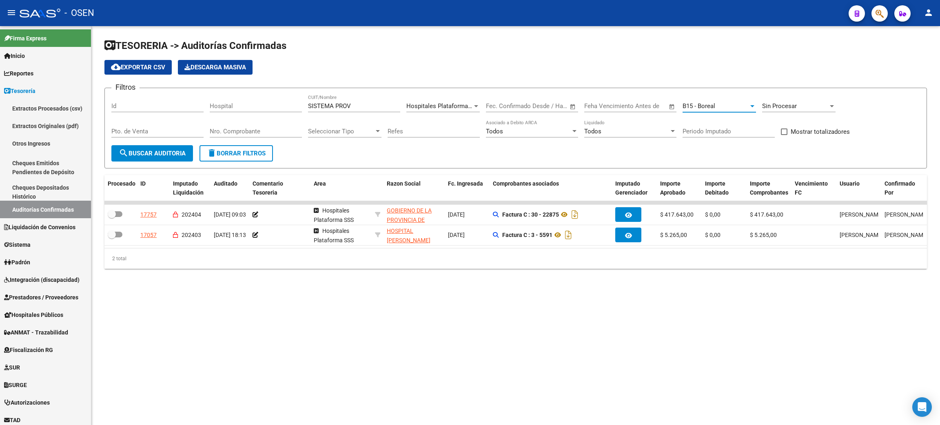
click at [168, 151] on span "search Buscar Auditoria" at bounding box center [152, 153] width 67 height 7
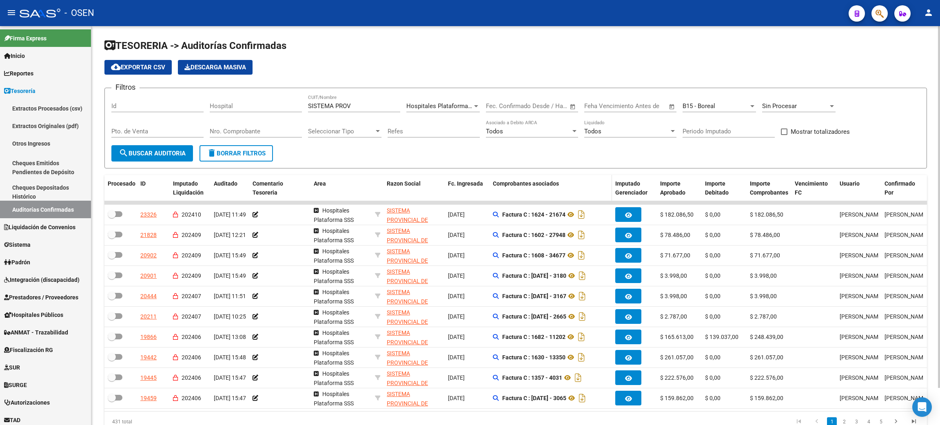
scroll to position [41, 0]
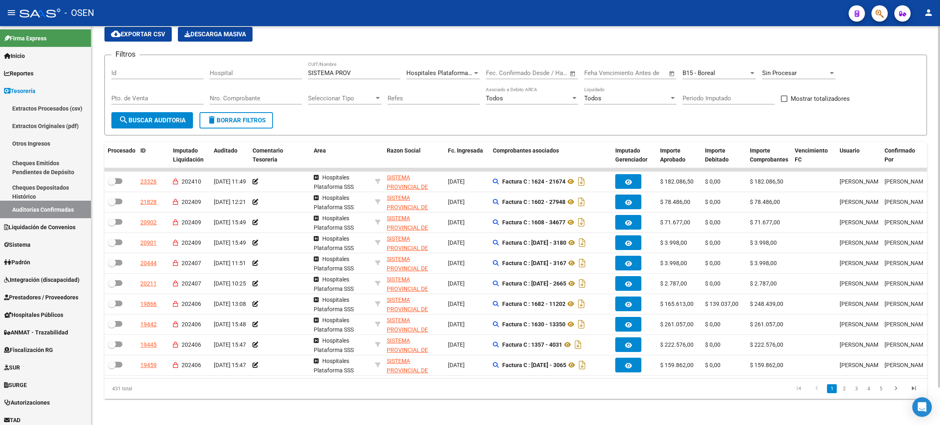
click at [509, 94] on span "Mostrar totalizadores" at bounding box center [820, 99] width 59 height 10
click at [509, 102] on input "Mostrar totalizadores" at bounding box center [784, 102] width 0 height 0
checkbox input "true"
click at [158, 117] on span "search Buscar Auditoria" at bounding box center [152, 120] width 67 height 7
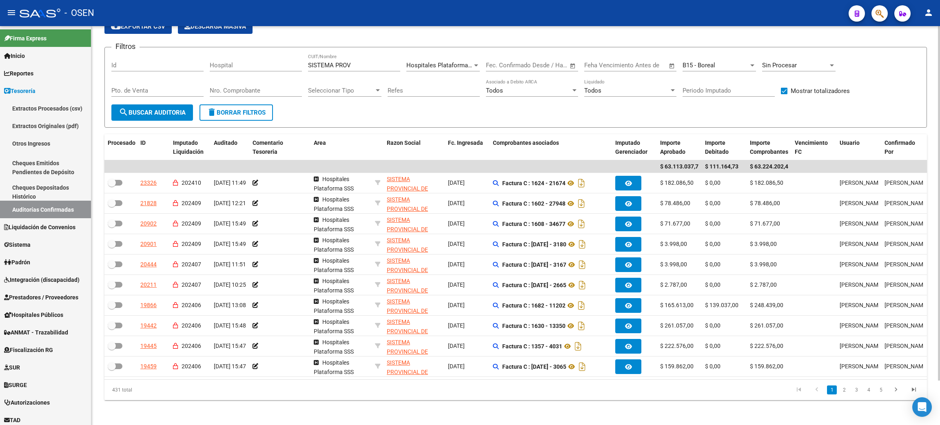
click at [509, 73] on div "B15 - Boreal Seleccionar Gerenciador" at bounding box center [719, 66] width 73 height 25
click at [509, 68] on div "B15 - Boreal Seleccionar Gerenciador" at bounding box center [719, 63] width 73 height 18
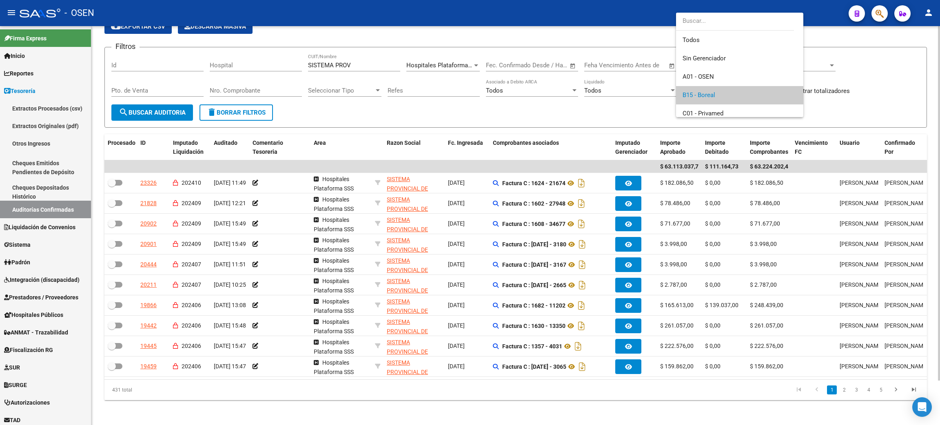
scroll to position [30, 0]
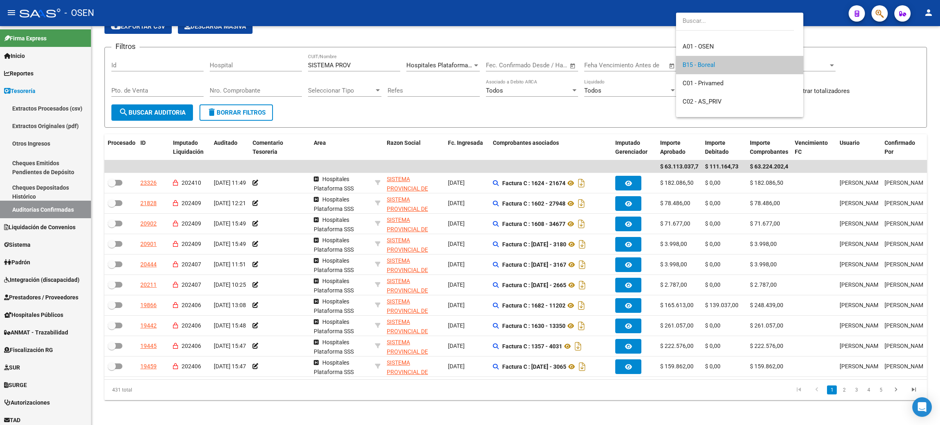
click at [509, 96] on div at bounding box center [470, 212] width 940 height 425
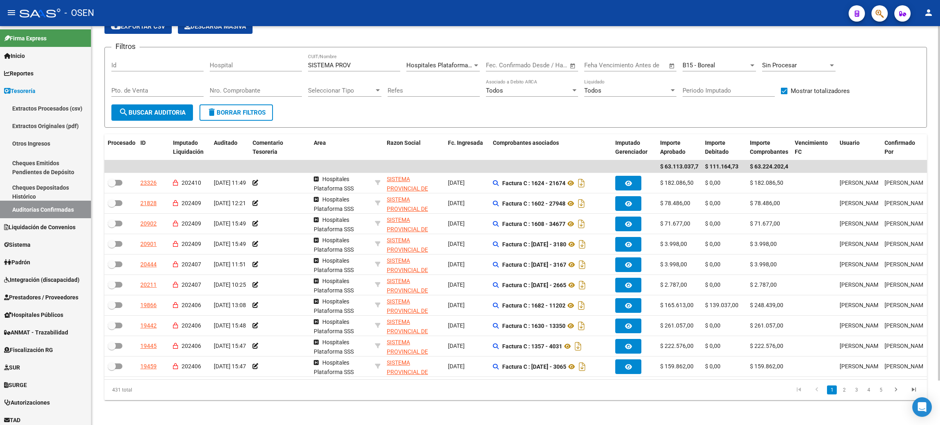
click at [366, 58] on div "SISTEMA PROV CUIT/Nombre" at bounding box center [354, 63] width 92 height 18
drag, startPoint x: 525, startPoint y: 52, endPoint x: 591, endPoint y: 56, distance: 66.2
click at [509, 52] on form "Filtros Id Hospital SISTEMA PROV CUIT/Nombre Hospitales Plataforma SSS Seleccio…" at bounding box center [515, 87] width 823 height 81
click at [509, 70] on div "B15 - Boreal Seleccionar Gerenciador" at bounding box center [719, 63] width 73 height 18
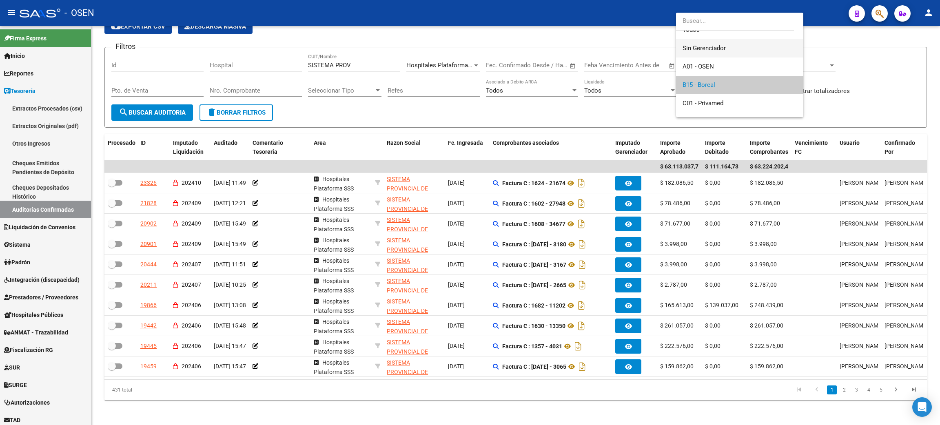
scroll to position [0, 0]
click at [509, 38] on span "Todos" at bounding box center [740, 40] width 114 height 18
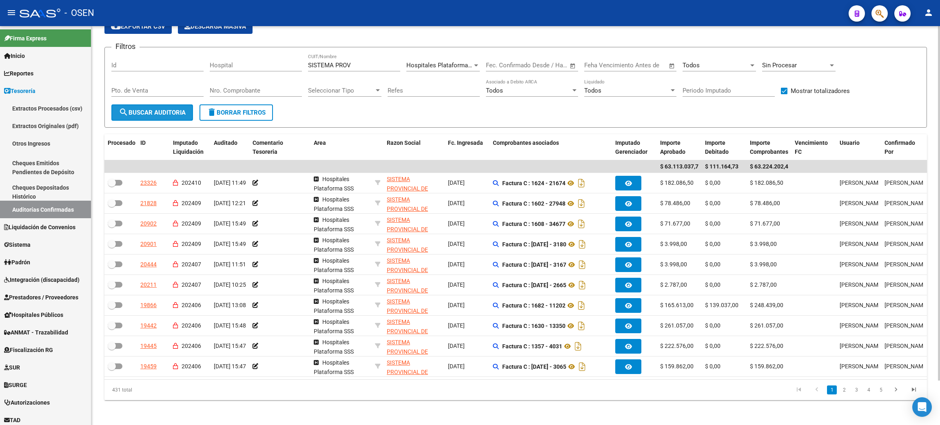
click at [138, 109] on span "search Buscar Auditoria" at bounding box center [152, 112] width 67 height 7
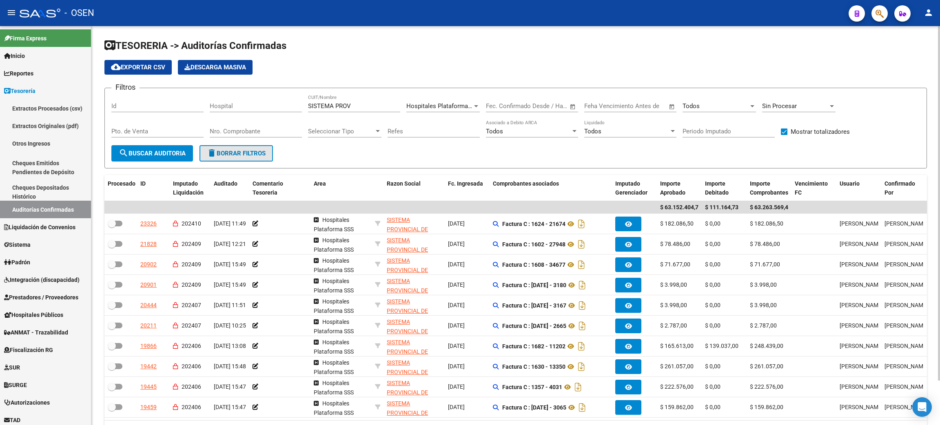
click at [261, 159] on button "delete Borrar Filtros" at bounding box center [236, 153] width 73 height 16
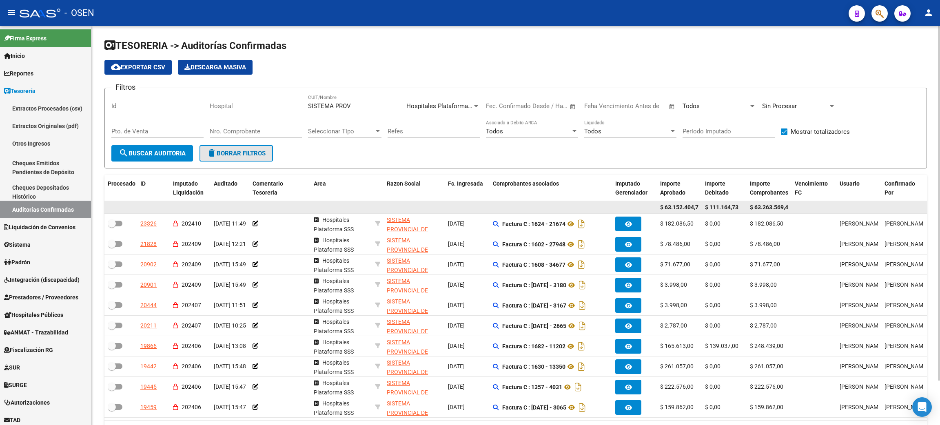
checkbox input "false"
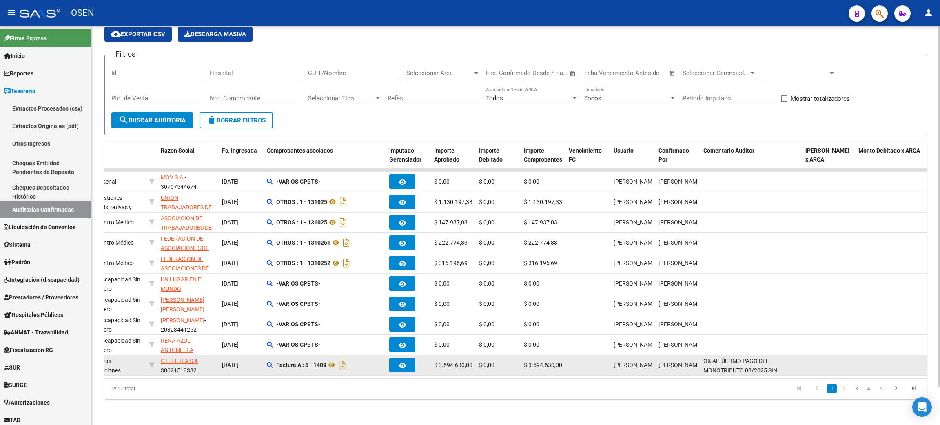
scroll to position [11, 0]
drag, startPoint x: 712, startPoint y: 352, endPoint x: 771, endPoint y: 364, distance: 60.3
click at [509, 364] on div "OK AF. ÚLTIMO PAGO DEL MONOTRIBUTO 08/2025 SIN RECUPERO SURGE" at bounding box center [750, 365] width 95 height 17
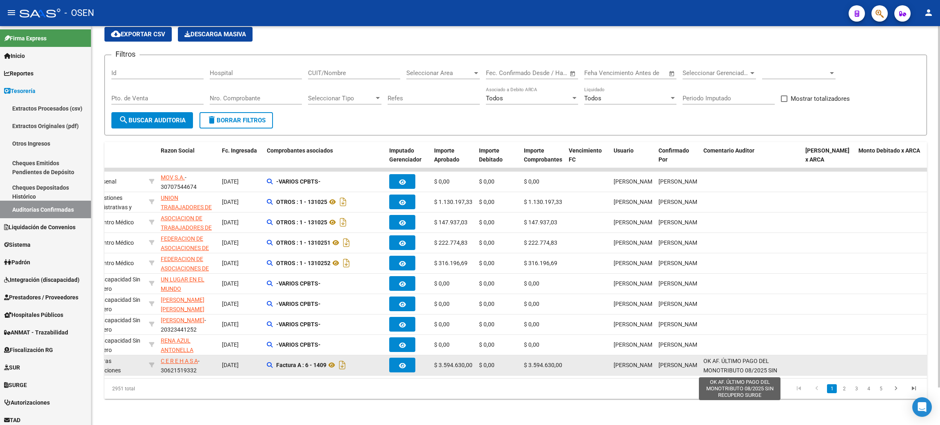
drag, startPoint x: 735, startPoint y: 362, endPoint x: 704, endPoint y: 351, distance: 32.3
click at [509, 357] on div "OK AF. ÚLTIMO PAGO DEL MONOTRIBUTO 08/2025 SIN RECUPERO SURGE" at bounding box center [750, 365] width 95 height 17
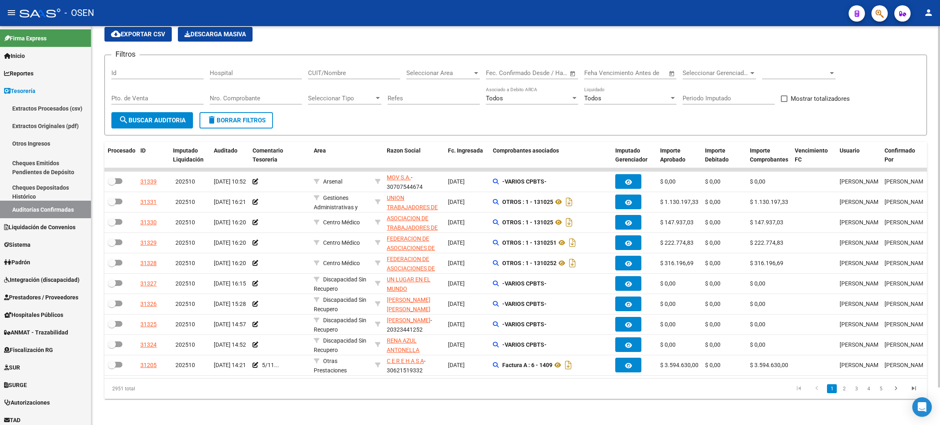
click at [423, 400] on div "TESORERIA -> Auditorías Confirmadas cloud_download Exportar CSV Descarga Masiva…" at bounding box center [515, 209] width 849 height 432
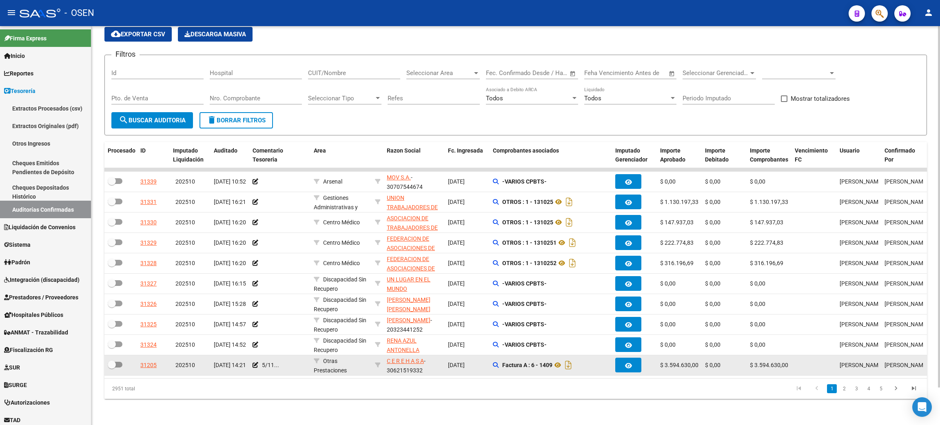
drag, startPoint x: 493, startPoint y: 357, endPoint x: 579, endPoint y: 359, distance: 85.7
click at [509, 359] on div "Factura A : 6 - 1409" at bounding box center [551, 365] width 116 height 13
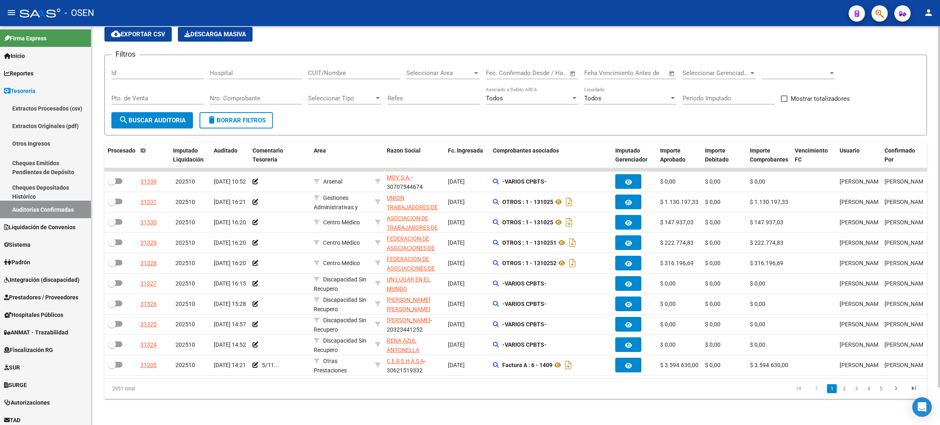
click at [346, 69] on input "CUIT/Nombre" at bounding box center [354, 72] width 92 height 7
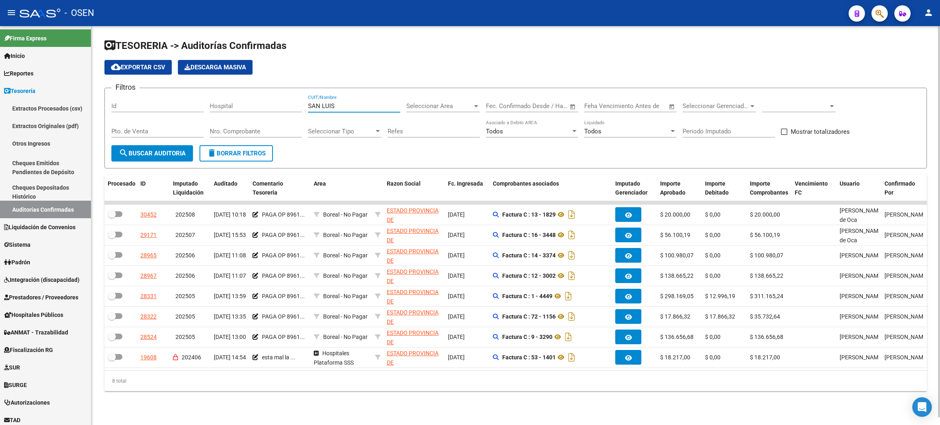
scroll to position [0, 0]
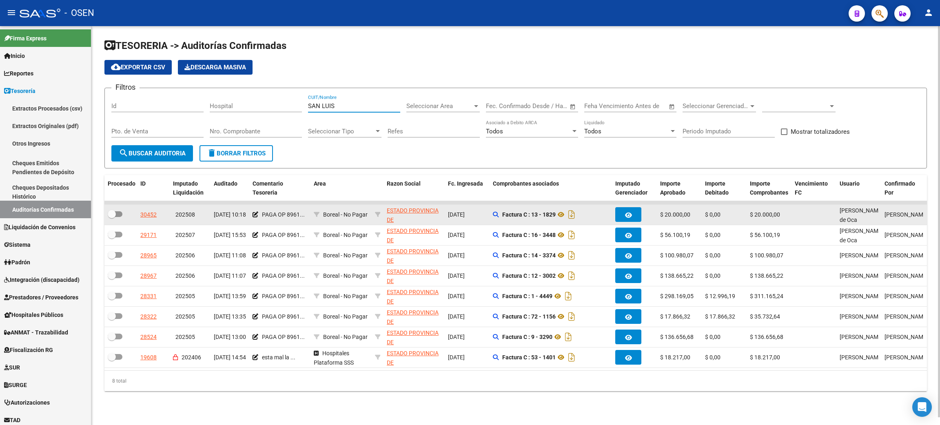
type input "SAN LUIS"
click at [411, 220] on span "ESTADO PROVINCIA DE SAN LUIS" at bounding box center [414, 224] width 55 height 34
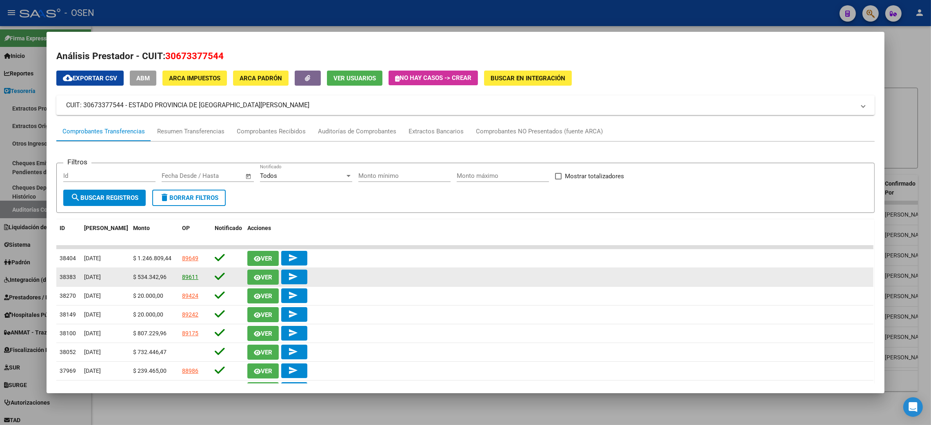
click at [182, 276] on link "89611" at bounding box center [190, 277] width 16 height 7
click at [261, 274] on span "Ver" at bounding box center [266, 277] width 11 height 7
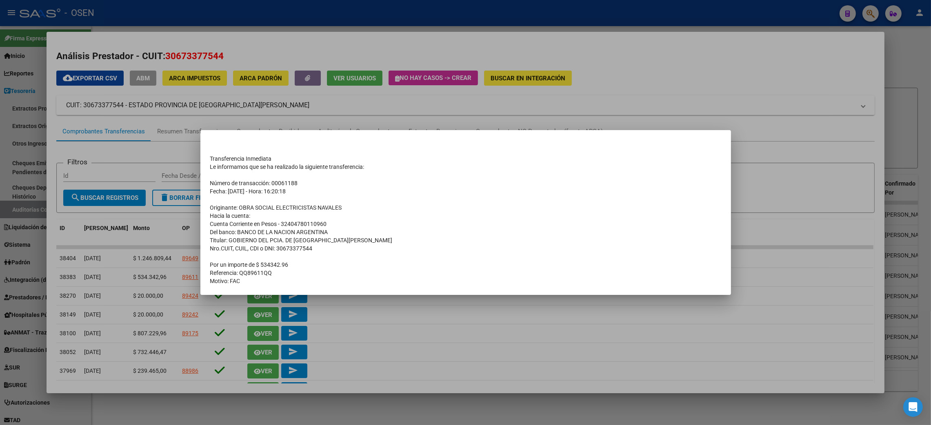
click at [261, 401] on div at bounding box center [465, 212] width 931 height 425
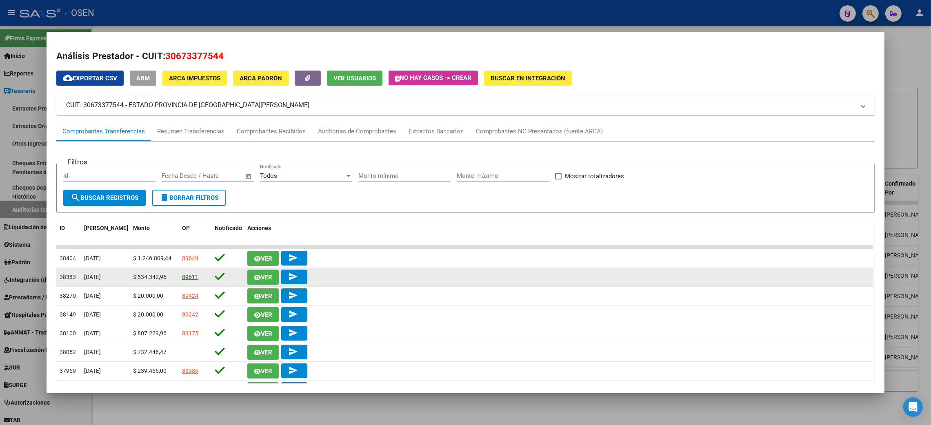
click at [185, 279] on link "89611" at bounding box center [190, 277] width 16 height 7
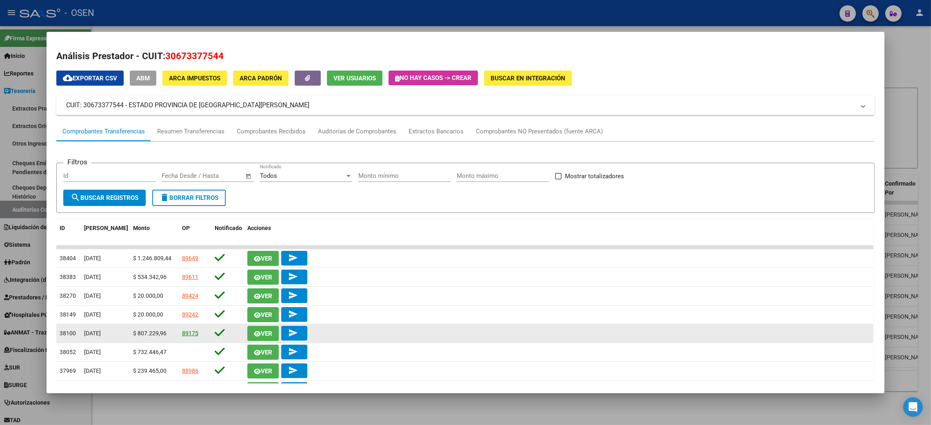
click at [187, 335] on link "89175" at bounding box center [190, 333] width 16 height 7
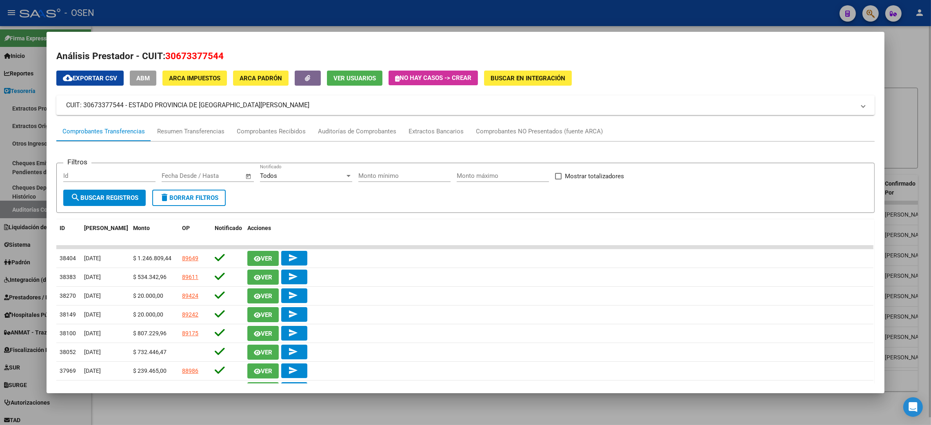
click at [509, 56] on div at bounding box center [465, 212] width 931 height 425
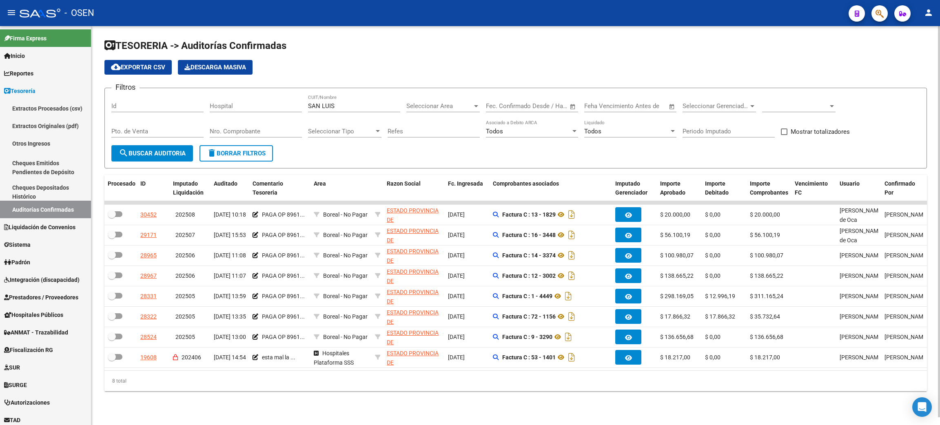
click at [242, 155] on span "delete Borrar Filtros" at bounding box center [236, 153] width 59 height 7
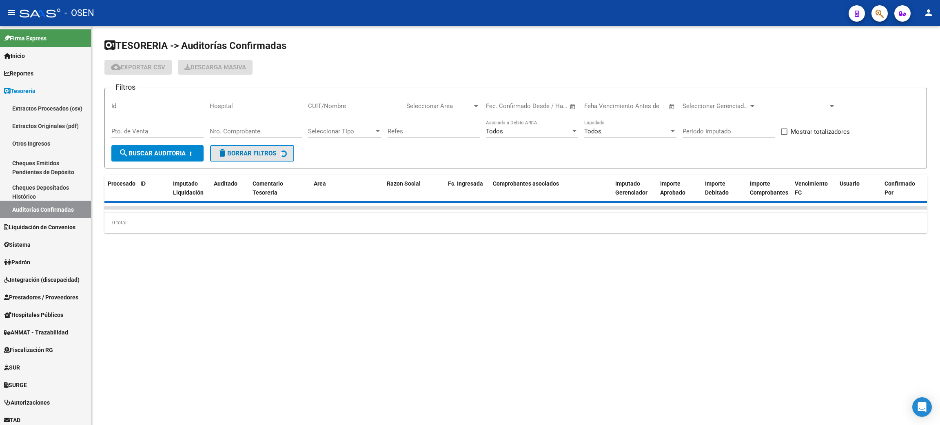
scroll to position [0, 0]
drag, startPoint x: 270, startPoint y: 127, endPoint x: 268, endPoint y: 133, distance: 6.2
click at [268, 132] on input "Nro. Comprobante" at bounding box center [256, 131] width 92 height 7
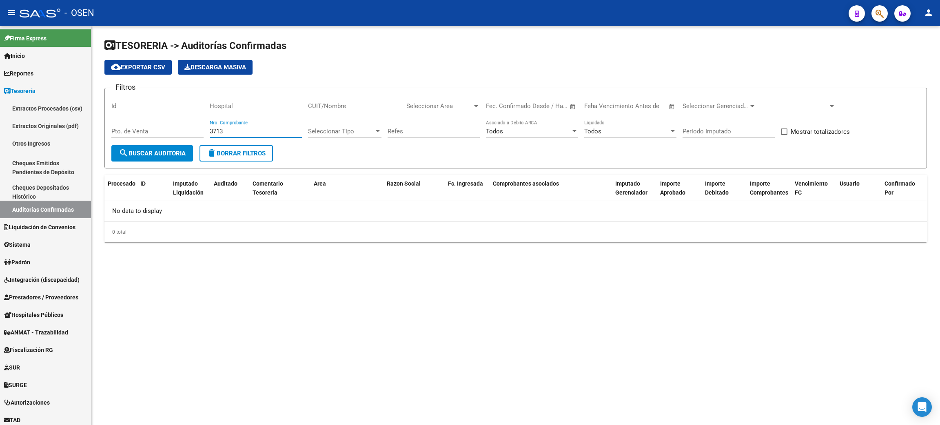
click at [509, 104] on span at bounding box center [795, 105] width 66 height 7
click at [509, 122] on span "Todas" at bounding box center [809, 124] width 95 height 18
click at [150, 151] on span "search Buscar Auditoria" at bounding box center [152, 153] width 67 height 7
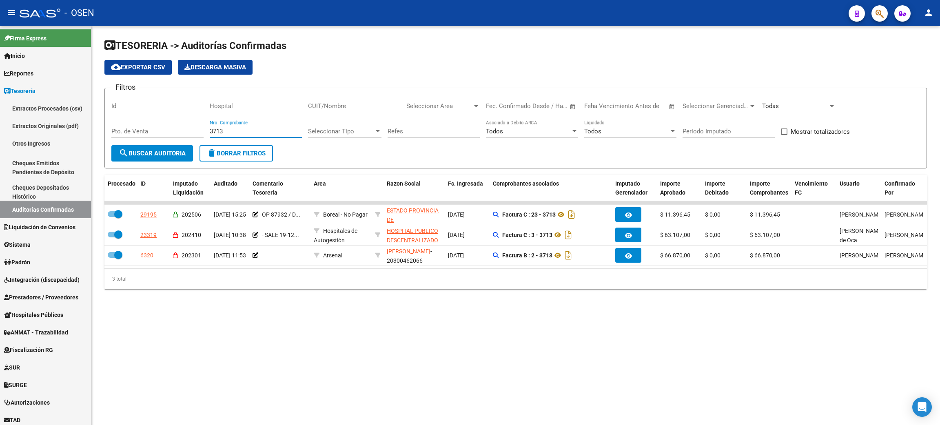
drag, startPoint x: 221, startPoint y: 129, endPoint x: 173, endPoint y: 127, distance: 47.8
click at [173, 127] on div "Filtros Id Hospital CUIT/Nombre Seleccionar Area Seleccionar Area Fecha inicio …" at bounding box center [515, 120] width 809 height 51
drag, startPoint x: 230, startPoint y: 129, endPoint x: 143, endPoint y: 128, distance: 86.5
click at [156, 128] on div "Filtros Id Hospital CUIT/Nombre Seleccionar Area Seleccionar Area Fecha inicio …" at bounding box center [515, 120] width 809 height 51
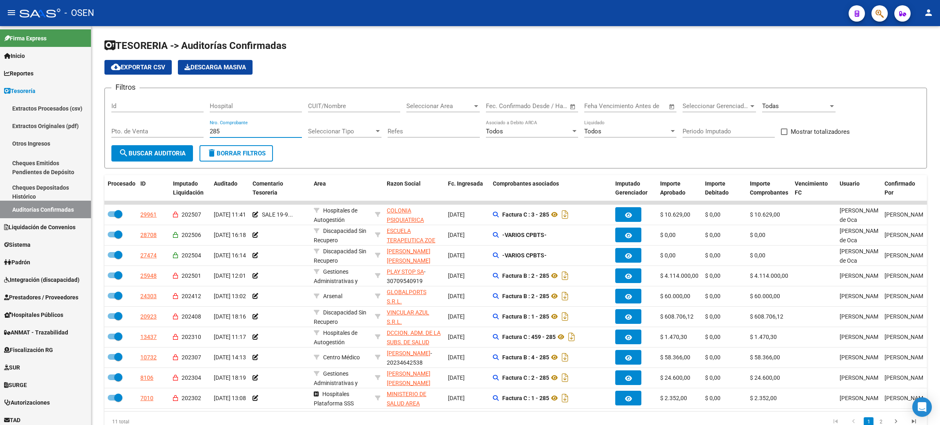
type input "285"
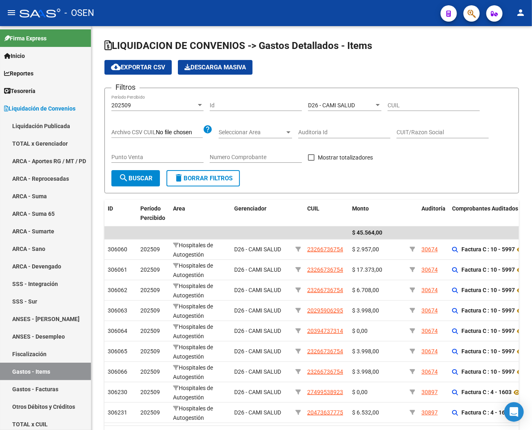
scroll to position [122, 0]
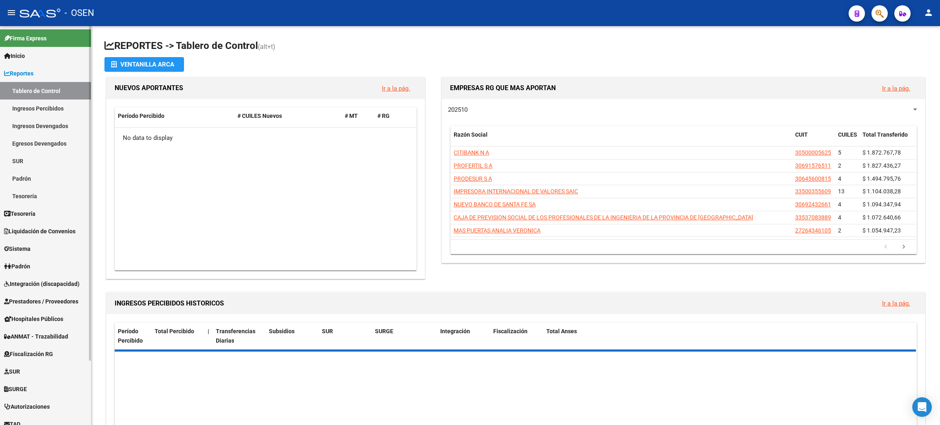
click at [36, 108] on link "Ingresos Percibidos" at bounding box center [45, 109] width 91 height 18
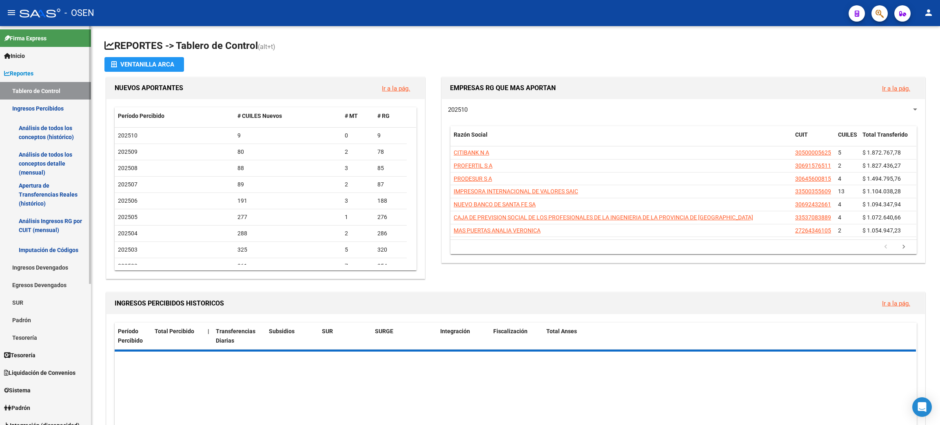
click at [38, 69] on link "Reportes" at bounding box center [45, 73] width 91 height 18
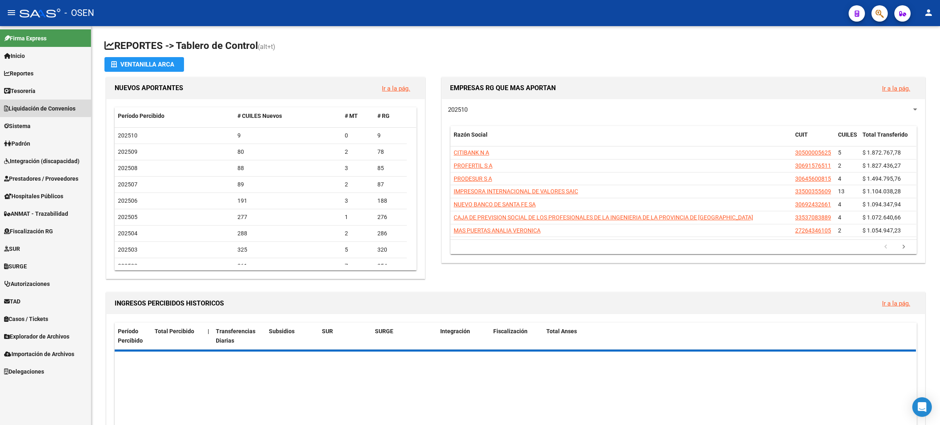
drag, startPoint x: 39, startPoint y: 105, endPoint x: 33, endPoint y: 106, distance: 5.8
click at [38, 106] on span "Liquidación de Convenios" at bounding box center [39, 108] width 71 height 9
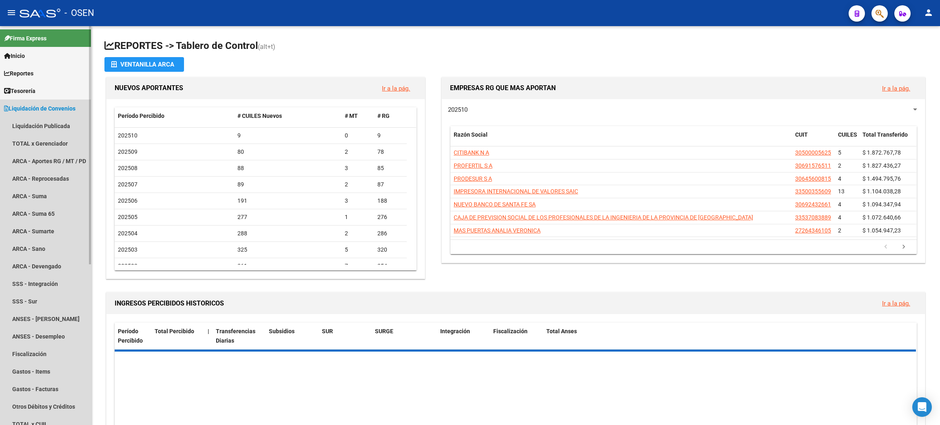
click at [52, 110] on span "Liquidación de Convenios" at bounding box center [39, 108] width 71 height 9
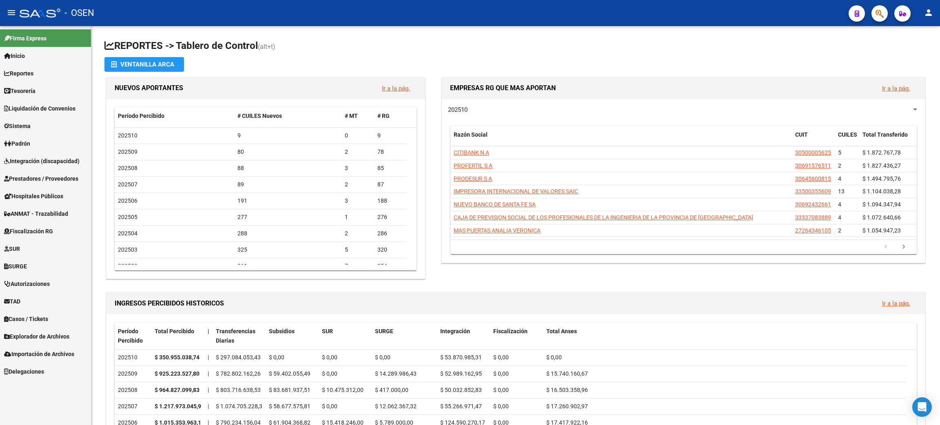
click at [31, 87] on span "Tesorería" at bounding box center [19, 91] width 31 height 9
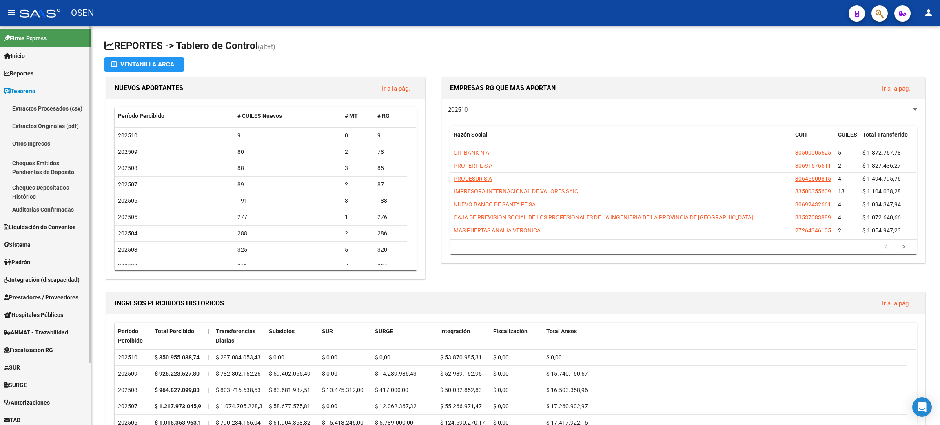
click at [60, 205] on link "Auditorías Confirmadas" at bounding box center [45, 210] width 91 height 18
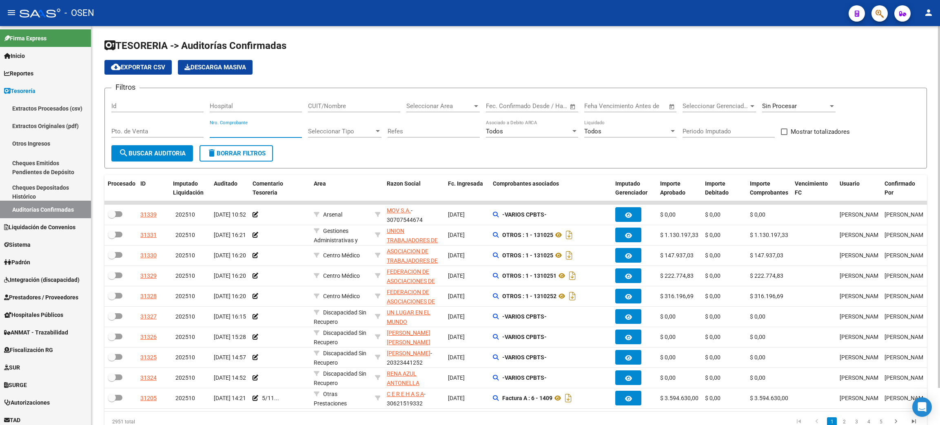
click at [246, 132] on input "Nro. Comprobante" at bounding box center [256, 131] width 92 height 7
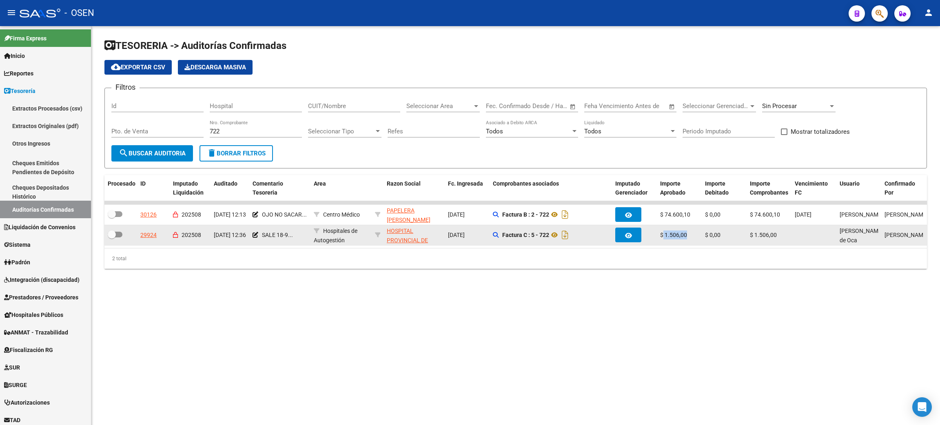
drag, startPoint x: 662, startPoint y: 235, endPoint x: 702, endPoint y: 235, distance: 40.0
click at [702, 235] on div "29924 202508 [DATE] 12:36 SALE 18-9... Hospitales de Autogestión HOSPITAL PROVI…" at bounding box center [643, 235] width 1079 height 20
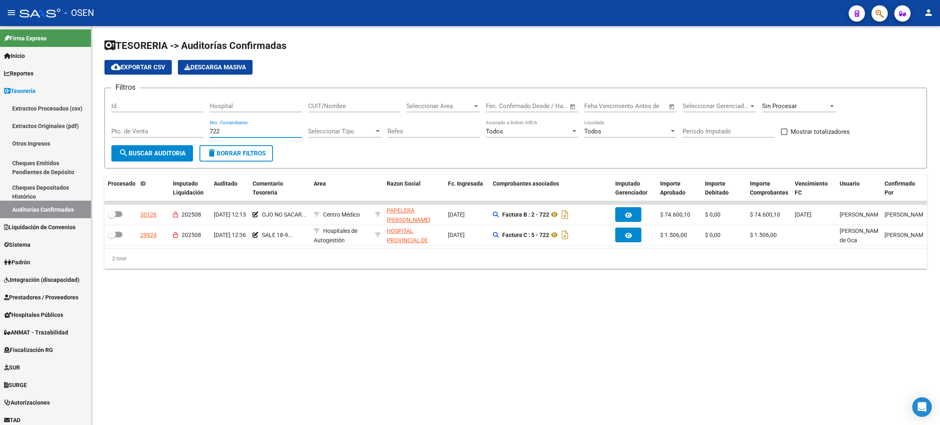
drag, startPoint x: 214, startPoint y: 129, endPoint x: 200, endPoint y: 129, distance: 13.9
click at [200, 129] on div "Filtros Id Hospital CUIT/Nombre Seleccionar Area Seleccionar Area Fecha inicio …" at bounding box center [515, 120] width 809 height 51
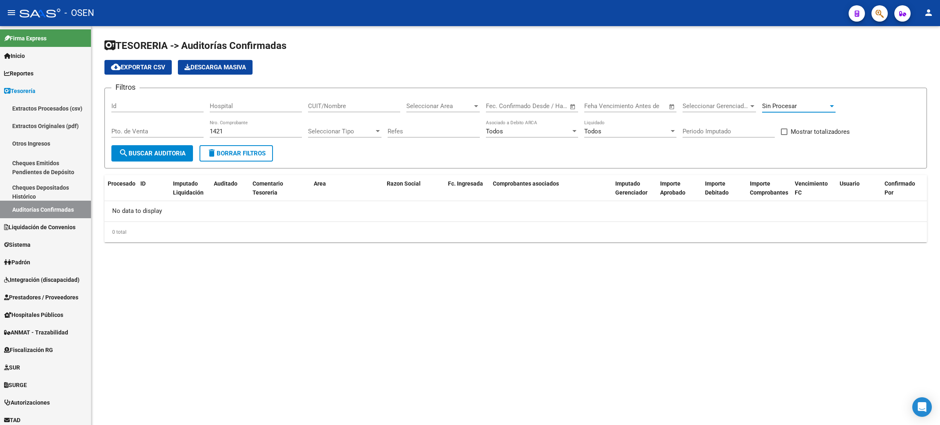
click at [812, 104] on div "Sin Procesar" at bounding box center [795, 105] width 66 height 7
click at [788, 75] on span "Todas" at bounding box center [809, 69] width 95 height 18
click at [146, 152] on span "search Buscar Auditoria" at bounding box center [152, 153] width 67 height 7
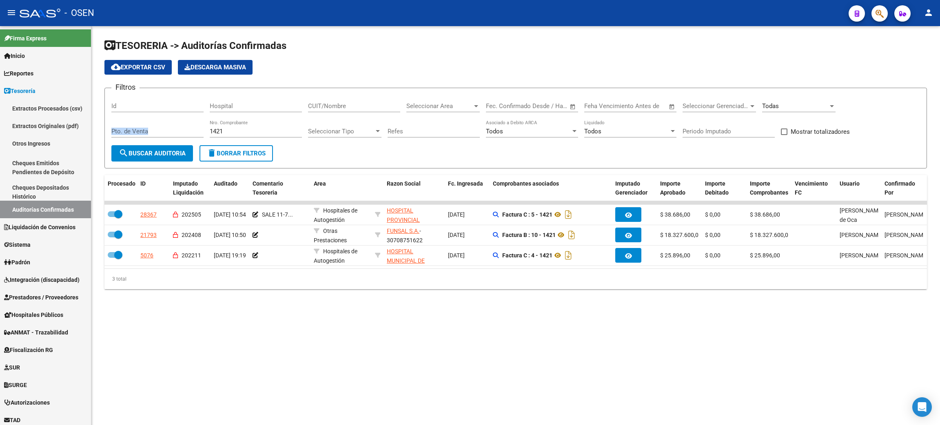
drag, startPoint x: 255, startPoint y: 126, endPoint x: 194, endPoint y: 124, distance: 61.3
click at [194, 124] on div "Filtros Id Hospital CUIT/Nombre Seleccionar Area Seleccionar Area Fecha inicio …" at bounding box center [515, 120] width 809 height 51
drag, startPoint x: 224, startPoint y: 131, endPoint x: 183, endPoint y: 127, distance: 41.5
click at [180, 127] on div "Filtros Id Hospital CUIT/Nombre Seleccionar Area Seleccionar Area Fecha inicio …" at bounding box center [515, 120] width 809 height 51
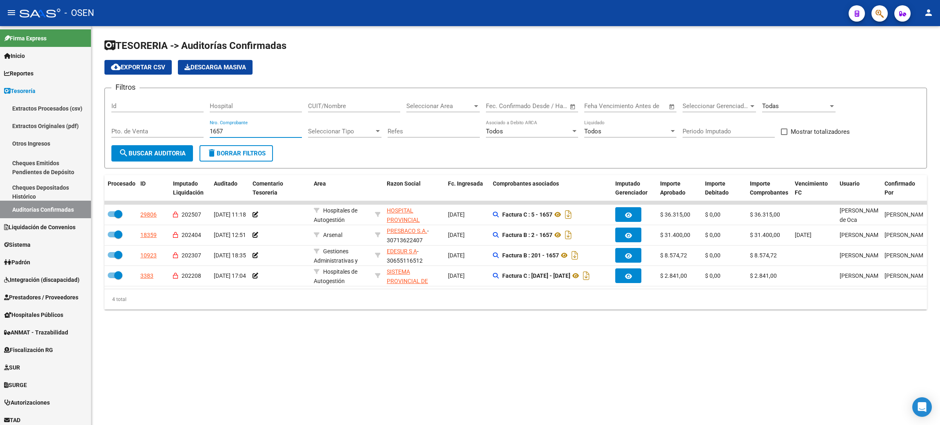
drag, startPoint x: 207, startPoint y: 126, endPoint x: 170, endPoint y: 126, distance: 37.1
click at [170, 126] on div "Filtros Id Hospital CUIT/Nombre Seleccionar Area Seleccionar Area Fecha inicio …" at bounding box center [515, 120] width 809 height 51
type input "1910"
click at [111, 145] on button "search Buscar Auditoria" at bounding box center [152, 153] width 82 height 16
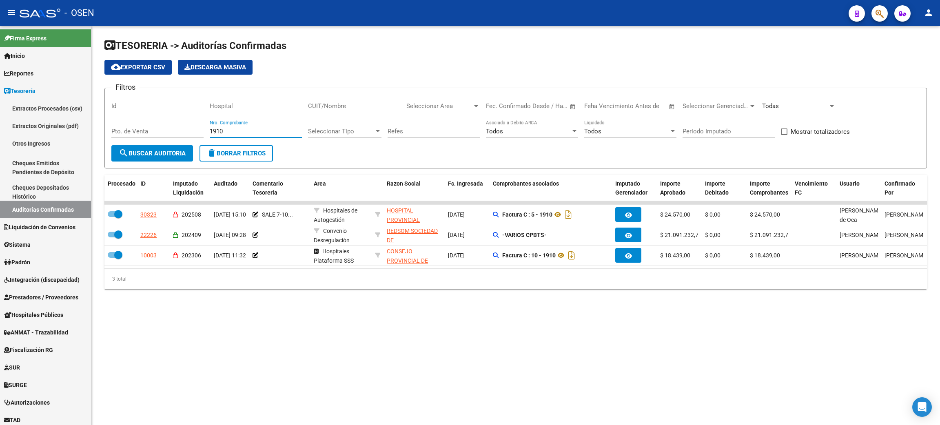
click at [439, 362] on mat-sidenav-content "TESORERIA -> Auditorías Confirmadas cloud_download Exportar CSV Descarga Masiva…" at bounding box center [515, 225] width 849 height 399
click at [466, 333] on mat-sidenav-content "TESORERIA -> Auditorías Confirmadas cloud_download Exportar CSV Descarga Masiva…" at bounding box center [515, 225] width 849 height 399
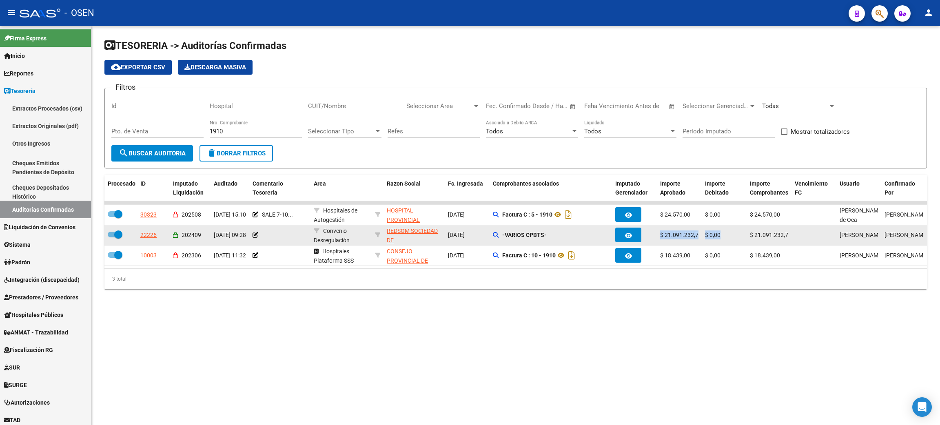
scroll to position [0, 2]
drag, startPoint x: 657, startPoint y: 230, endPoint x: 815, endPoint y: 230, distance: 158.3
click at [815, 230] on div "22226 202409 [DATE] 09:28 Convenio Desregulación REDSOM SOCIEDAD DE RESPONSABIL…" at bounding box center [643, 235] width 1079 height 20
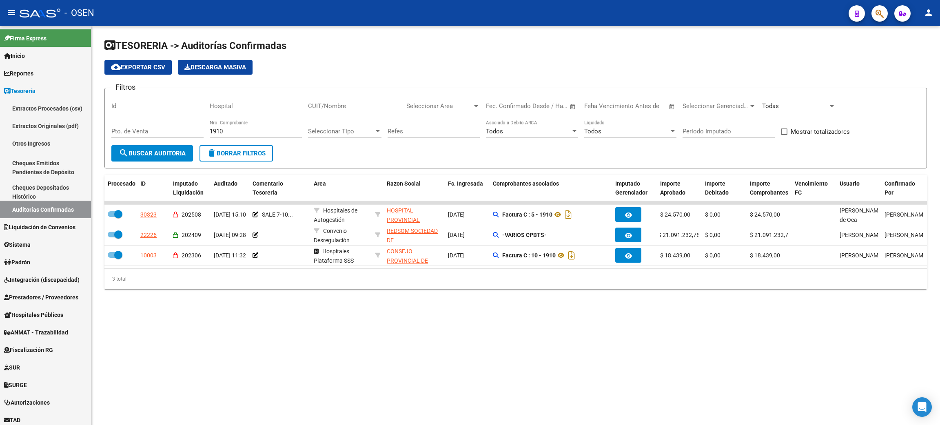
click at [770, 401] on mat-sidenav-content "TESORERIA -> Auditorías Confirmadas cloud_download Exportar CSV Descarga Masiva…" at bounding box center [515, 225] width 849 height 399
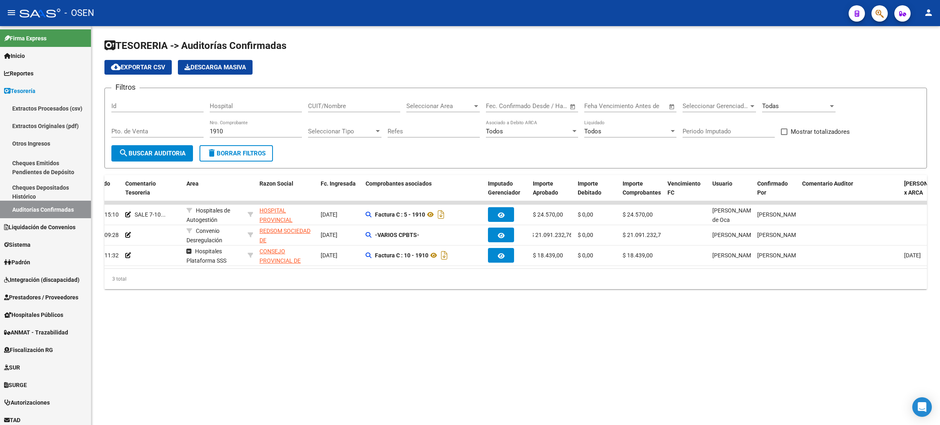
scroll to position [0, 0]
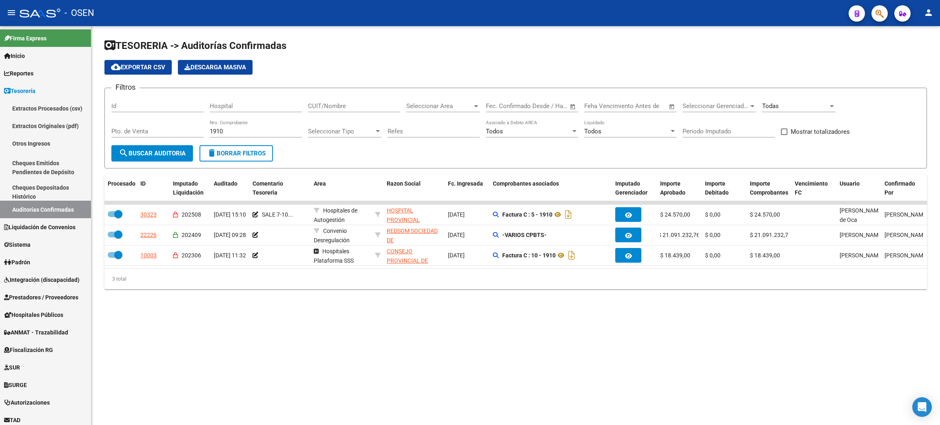
click at [690, 373] on mat-sidenav-content "TESORERIA -> Auditorías Confirmadas cloud_download Exportar CSV Descarga Masiva…" at bounding box center [515, 225] width 849 height 399
drag, startPoint x: 227, startPoint y: 156, endPoint x: 266, endPoint y: 165, distance: 40.2
click at [227, 156] on button "delete Borrar Filtros" at bounding box center [236, 153] width 73 height 16
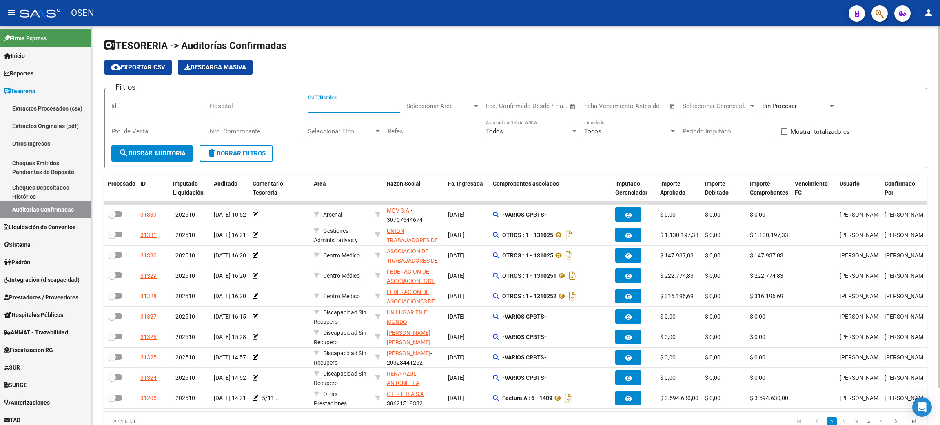
click at [362, 109] on input "CUIT/Nombre" at bounding box center [354, 105] width 92 height 7
click at [362, 109] on input "e" at bounding box center [354, 105] width 92 height 7
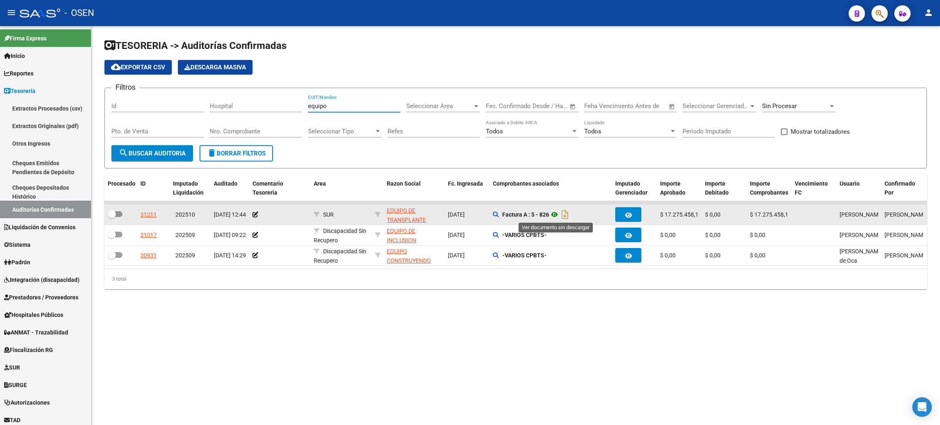
type input "equipo"
click at [553, 214] on icon at bounding box center [554, 215] width 11 height 10
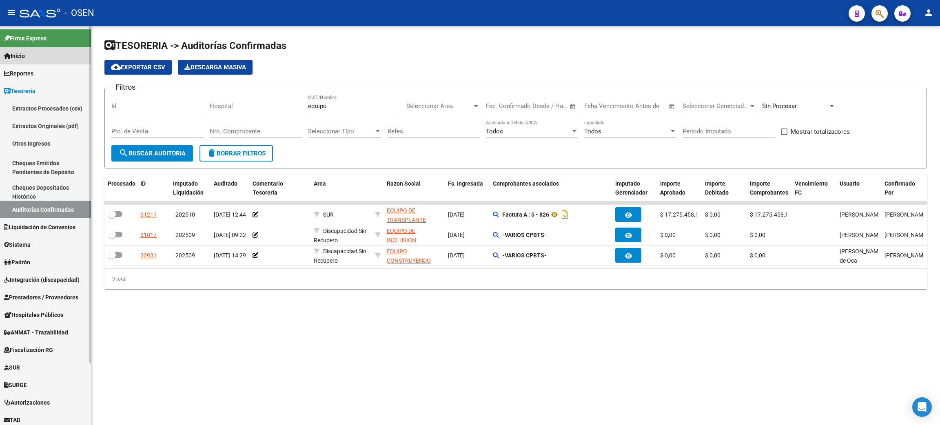
click at [23, 51] on span "Inicio" at bounding box center [14, 55] width 21 height 9
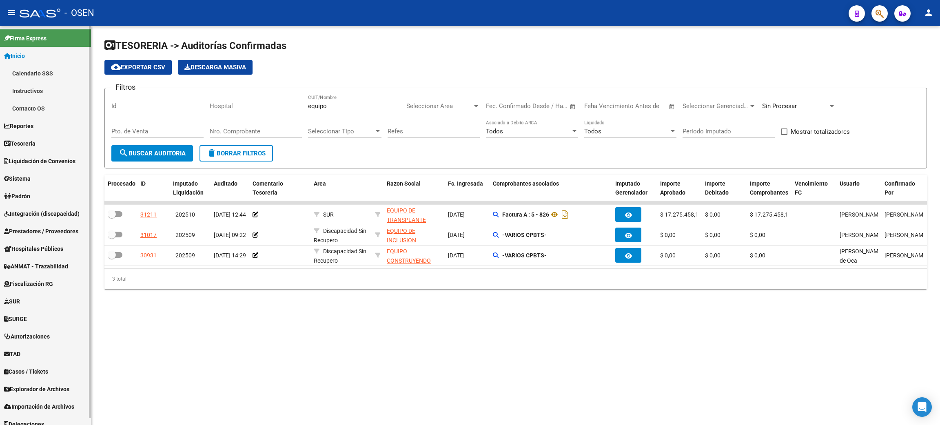
click at [15, 47] on link "Inicio" at bounding box center [45, 56] width 91 height 18
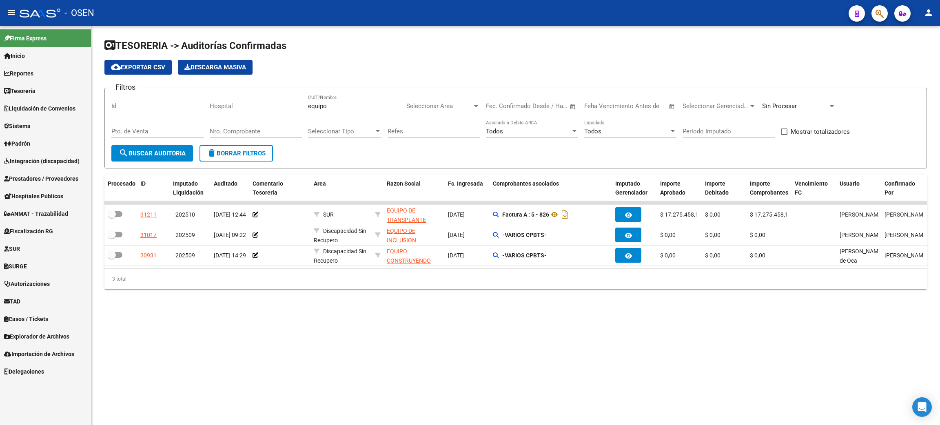
click at [25, 55] on span "Inicio" at bounding box center [14, 55] width 21 height 9
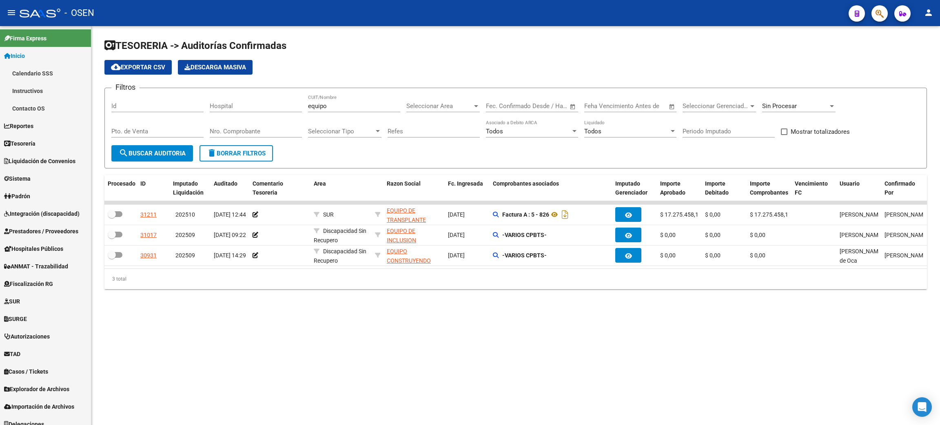
click at [41, 11] on div at bounding box center [40, 13] width 41 height 9
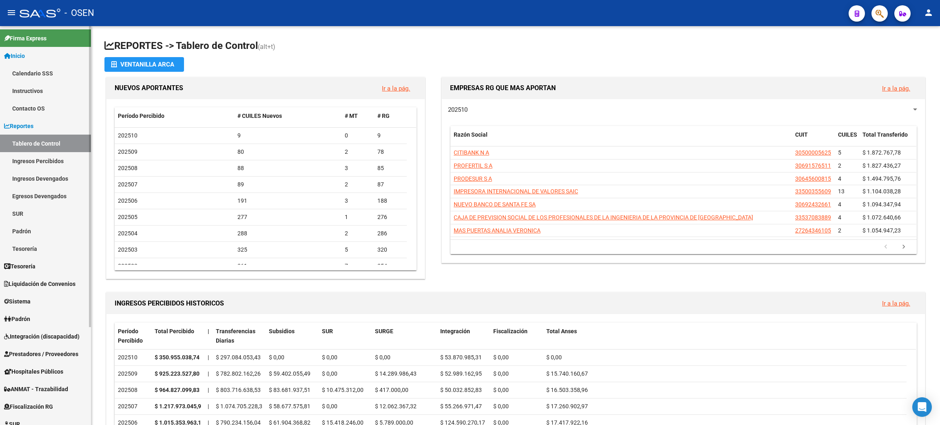
click at [44, 249] on link "Tesorería" at bounding box center [45, 249] width 91 height 18
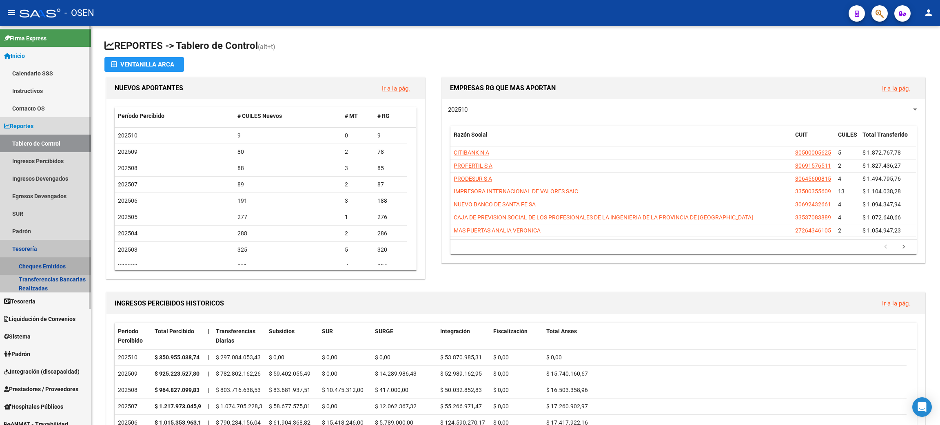
click at [62, 266] on link "Cheques Emitidos" at bounding box center [45, 266] width 91 height 18
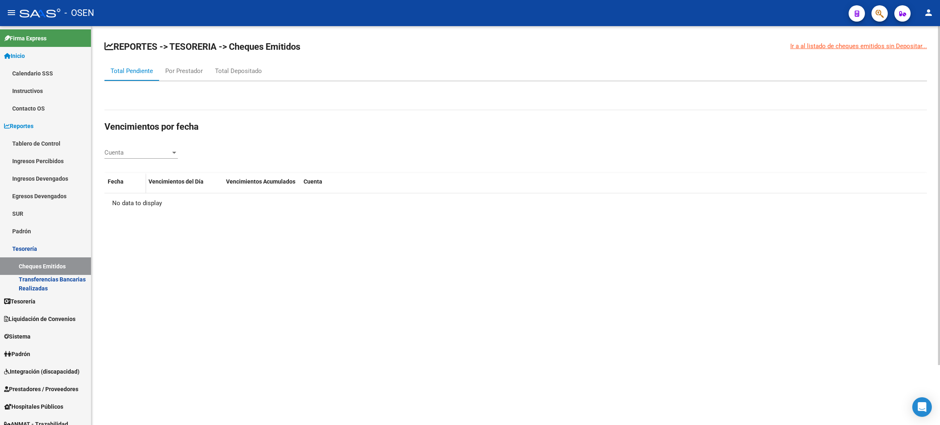
click at [175, 148] on div "Cuenta Cuenta" at bounding box center [140, 150] width 73 height 18
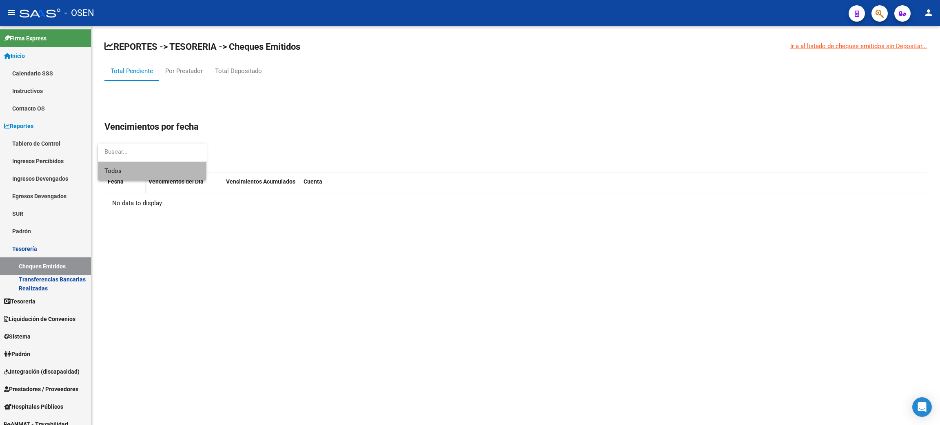
click at [150, 171] on span "Todos" at bounding box center [151, 171] width 95 height 18
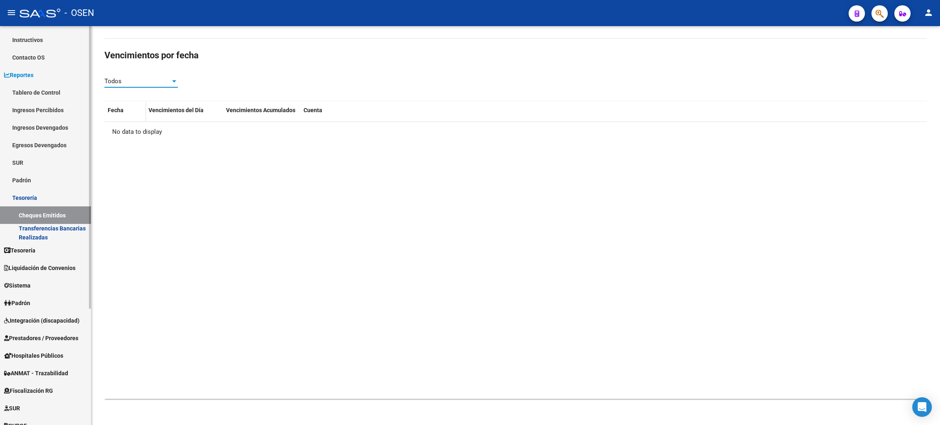
scroll to position [122, 0]
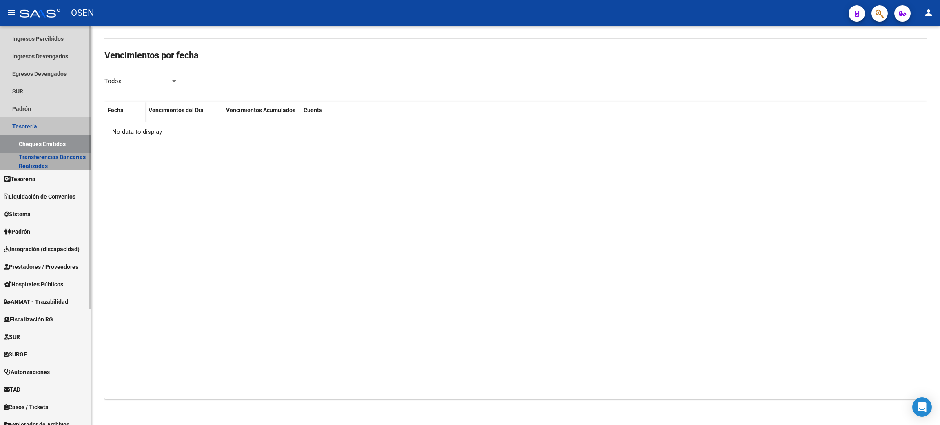
drag, startPoint x: 46, startPoint y: 164, endPoint x: 92, endPoint y: 166, distance: 46.2
click at [47, 164] on link "Transferencias Bancarias Realizadas" at bounding box center [45, 162] width 91 height 18
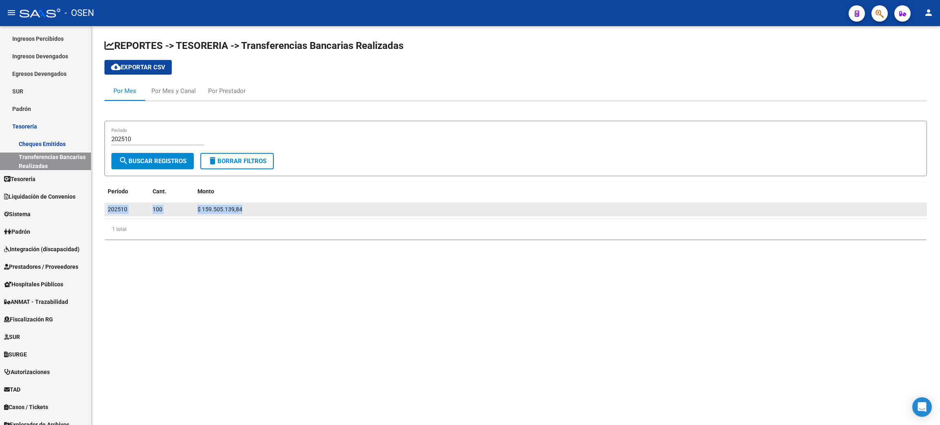
drag, startPoint x: 107, startPoint y: 210, endPoint x: 300, endPoint y: 213, distance: 192.6
click at [300, 213] on div "202510 100 $ 159.505.139,84" at bounding box center [515, 209] width 823 height 13
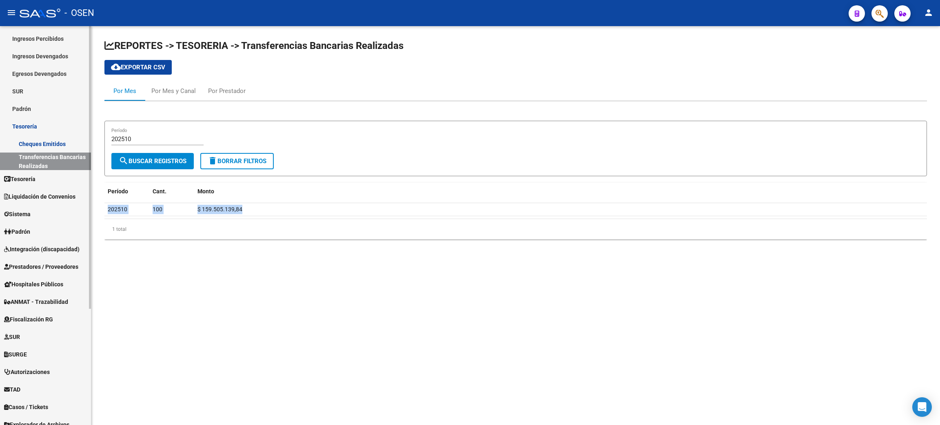
click at [52, 192] on span "Liquidación de Convenios" at bounding box center [39, 196] width 71 height 9
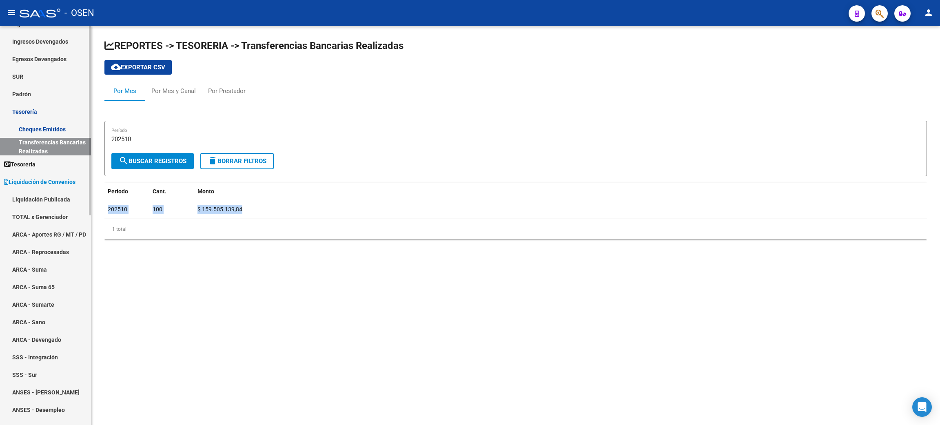
scroll to position [69, 0]
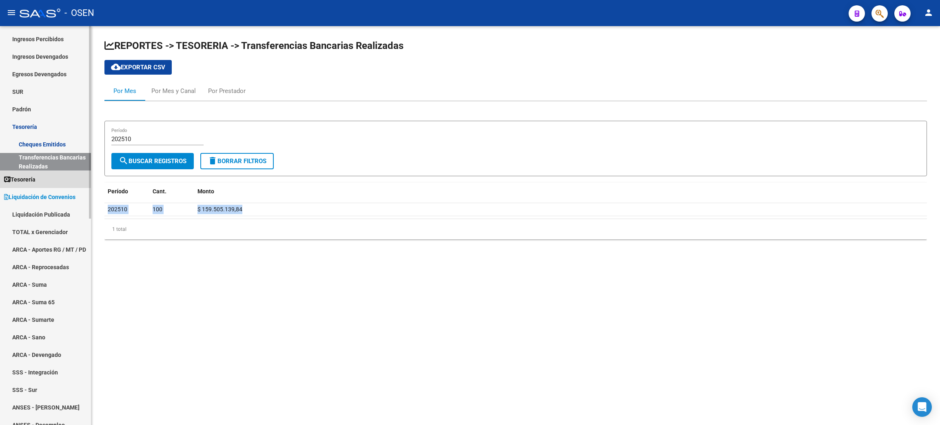
click at [36, 181] on span "Tesorería" at bounding box center [19, 179] width 31 height 9
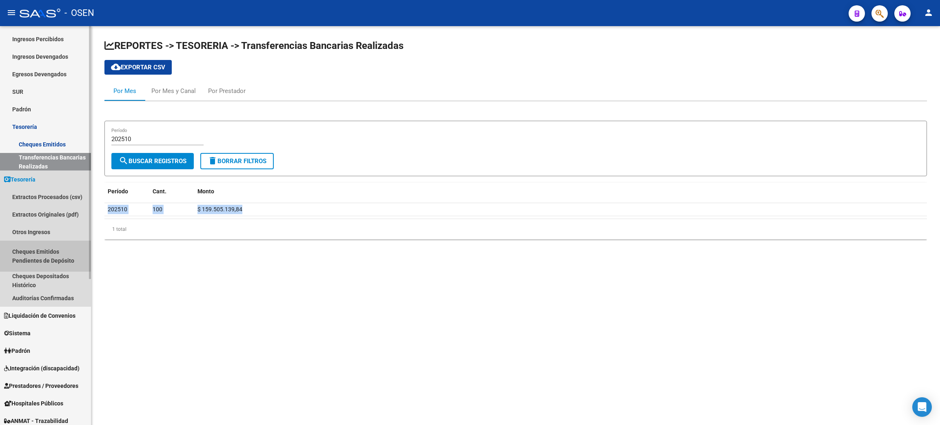
click at [27, 255] on link "Cheques Emitidos Pendientes de Depósito" at bounding box center [45, 256] width 91 height 31
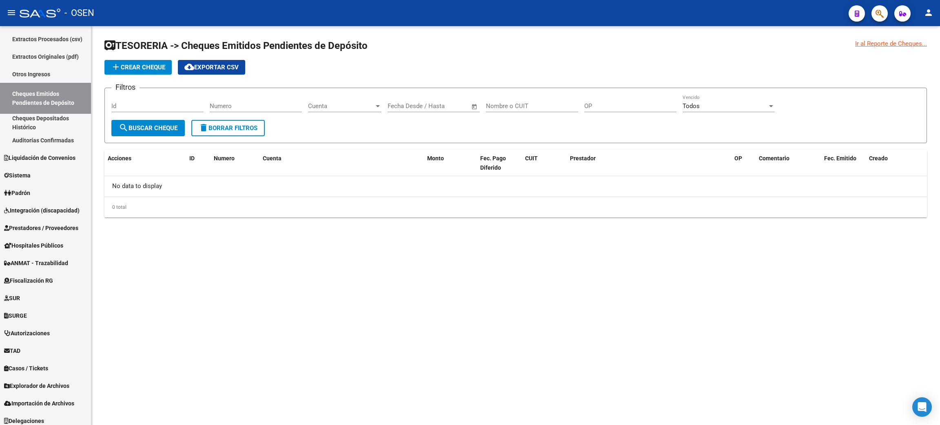
click at [138, 65] on span "add Crear Cheque" at bounding box center [138, 67] width 54 height 7
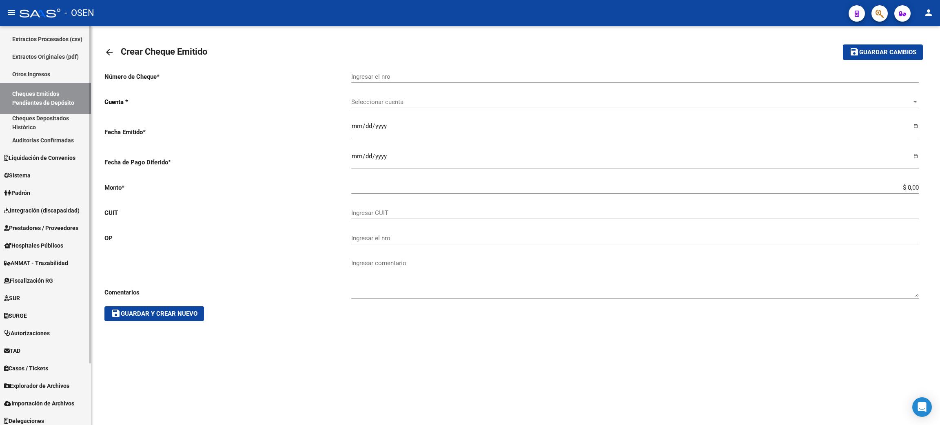
click at [16, 94] on link "Cheques Emitidos Pendientes de Depósito" at bounding box center [45, 98] width 91 height 31
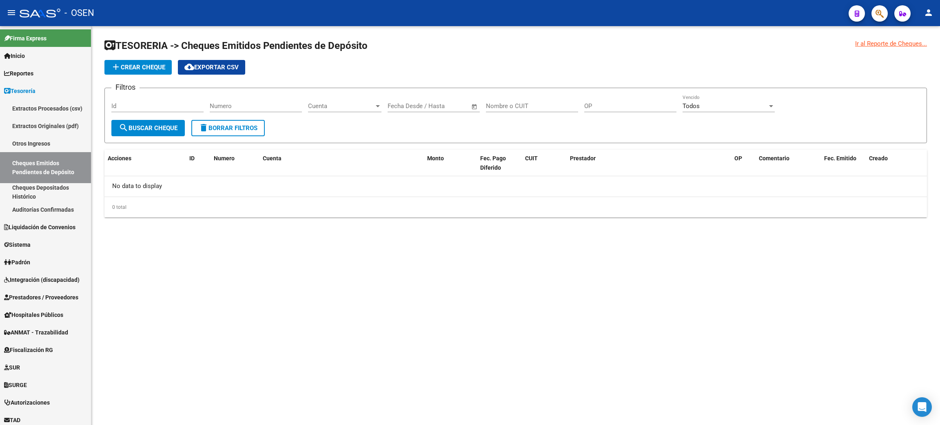
click at [874, 13] on button "button" at bounding box center [880, 13] width 16 height 16
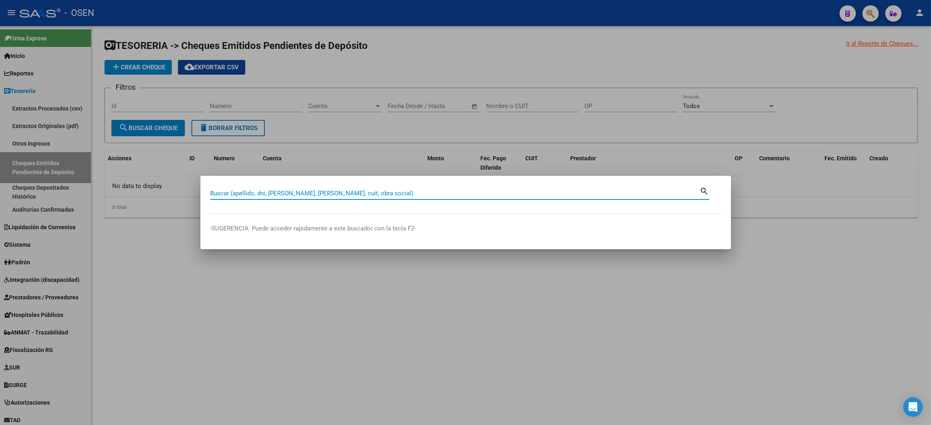
click at [253, 191] on input "Buscar (apellido, dni, [PERSON_NAME], [PERSON_NAME], cuit, obra social)" at bounding box center [455, 193] width 490 height 7
type input "[PERSON_NAME]"
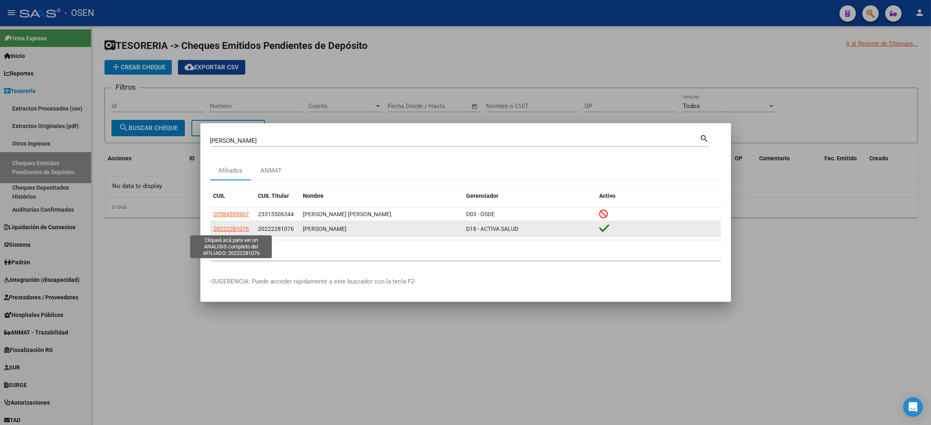
click at [235, 230] on span "20222281076" at bounding box center [231, 229] width 36 height 7
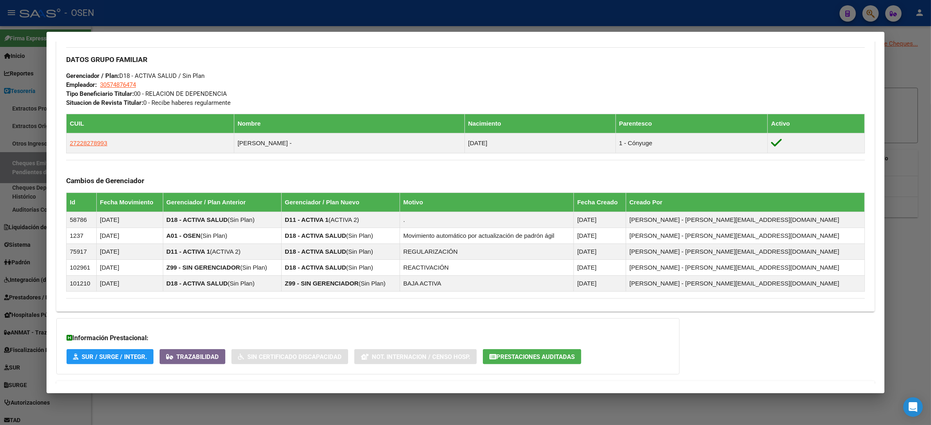
scroll to position [412, 0]
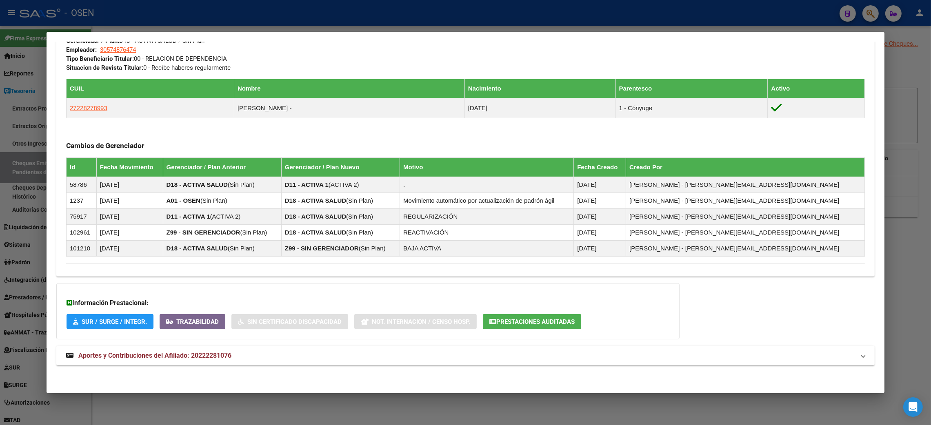
drag, startPoint x: 485, startPoint y: 249, endPoint x: 57, endPoint y: 170, distance: 435.6
click at [57, 170] on div "Enviar Credencial Digital remove_red_eye Movimientos Sin Certificado Discapacid…" at bounding box center [465, 39] width 818 height 459
click at [774, 310] on div "DATOS PADRÓN ÁGIL: [PERSON_NAME] | ACTIVO | AFILIADO TITULAR Datos Personales y…" at bounding box center [465, 17] width 818 height 715
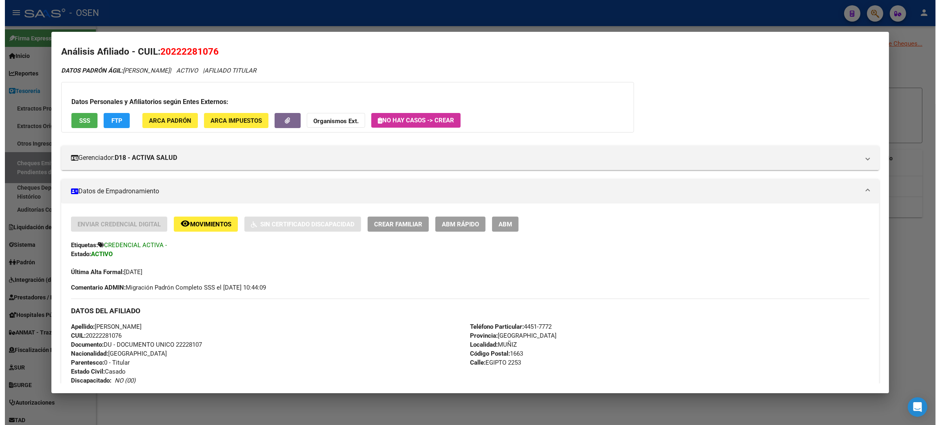
scroll to position [0, 0]
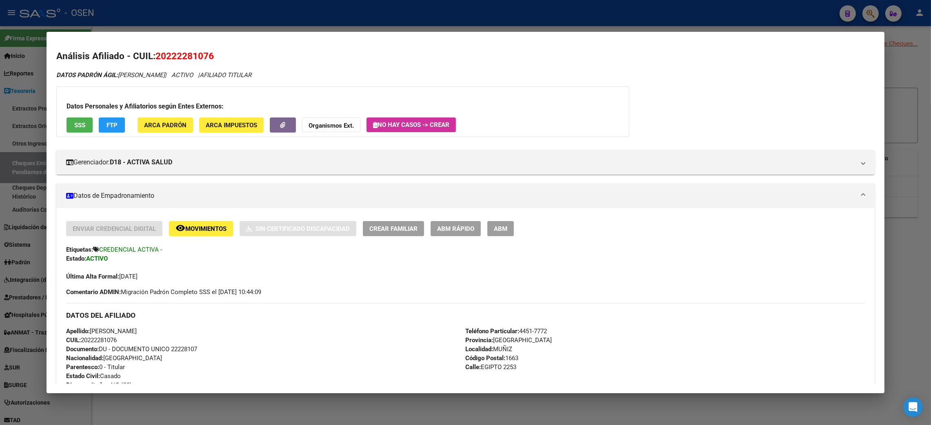
click at [917, 335] on div at bounding box center [465, 212] width 931 height 425
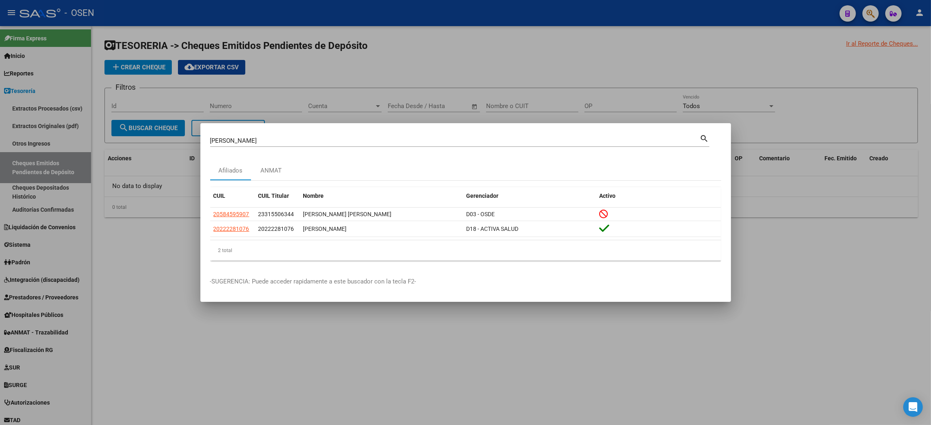
click at [692, 358] on div at bounding box center [465, 212] width 931 height 425
